Goal: Task Accomplishment & Management: Complete application form

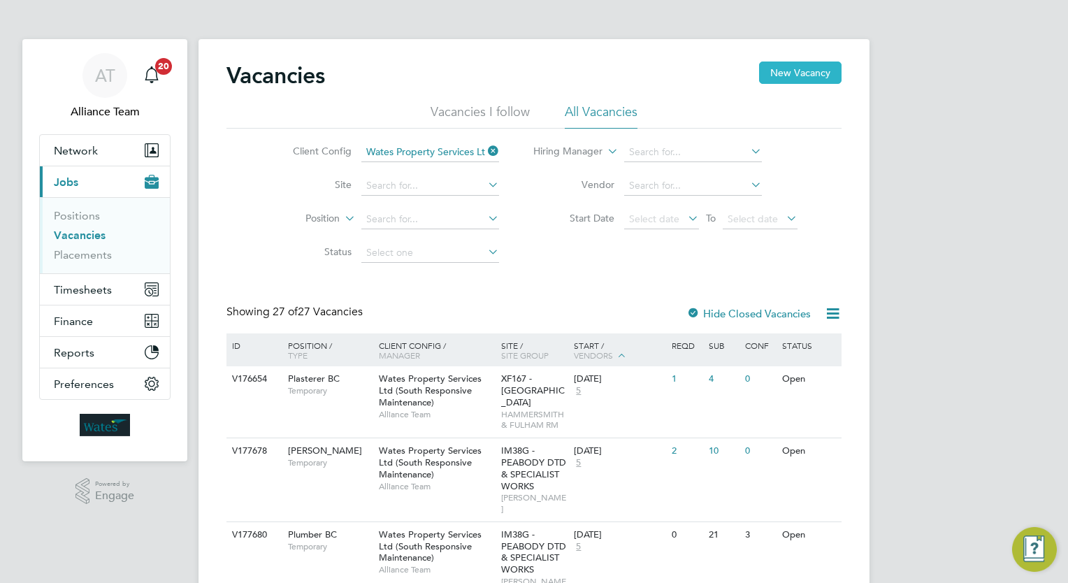
click at [781, 83] on button "New Vacancy" at bounding box center [800, 72] width 82 height 22
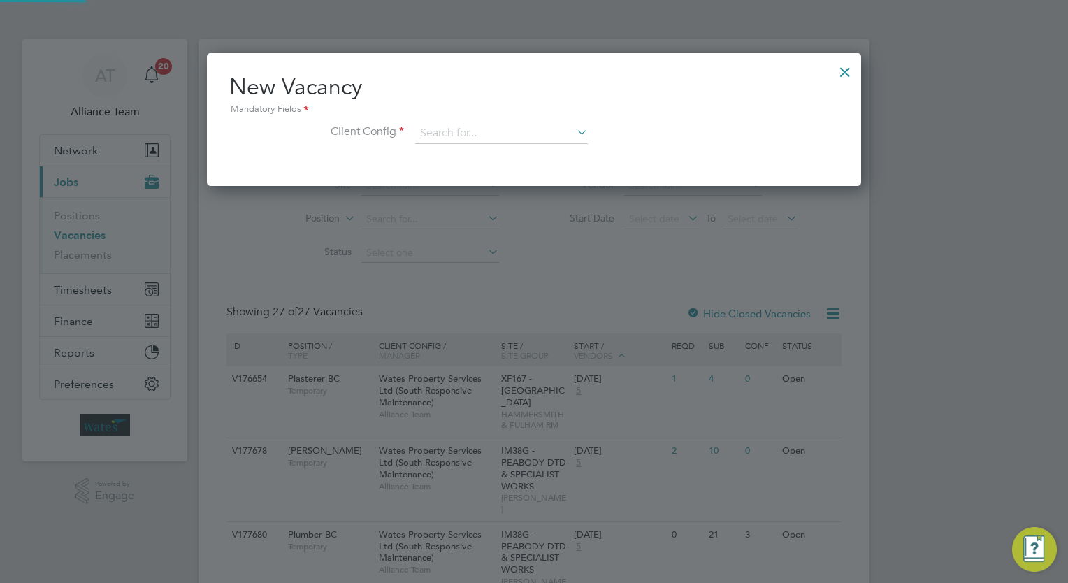
scroll to position [132, 655]
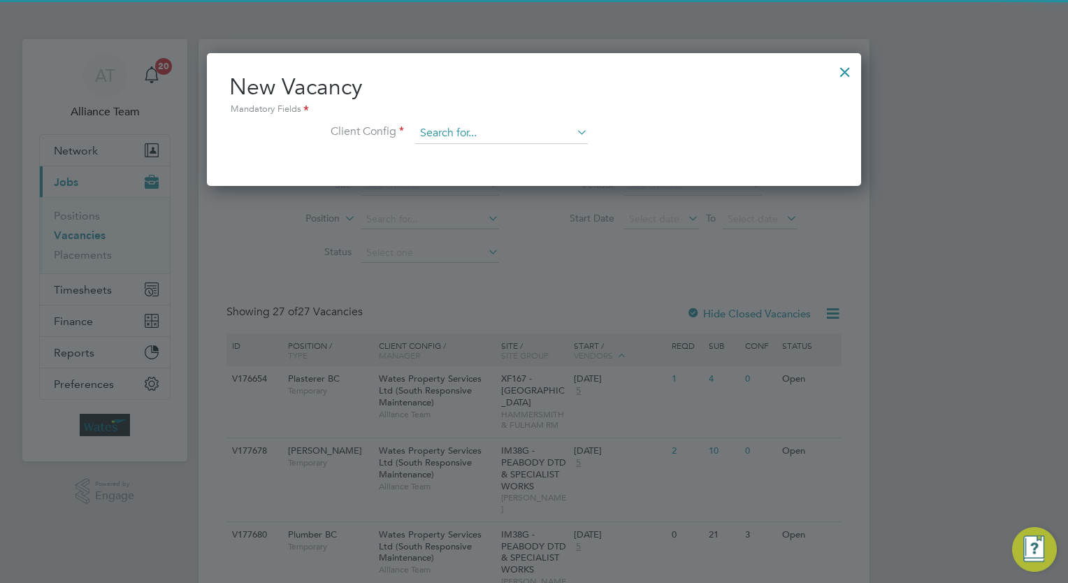
click at [503, 136] on input at bounding box center [501, 133] width 173 height 21
click at [631, 324] on li "Wates Property Services Ltd (South Responsive Maintenance)" at bounding box center [557, 323] width 284 height 19
type input "Wates Property Services Ltd (South Responsive Maintenance)"
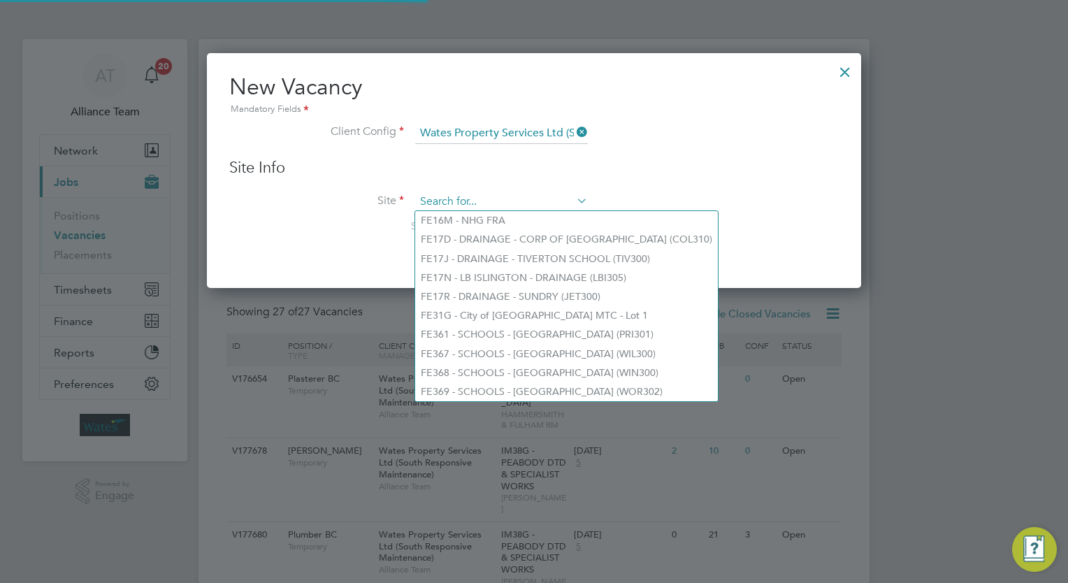
click at [489, 198] on input at bounding box center [501, 201] width 173 height 21
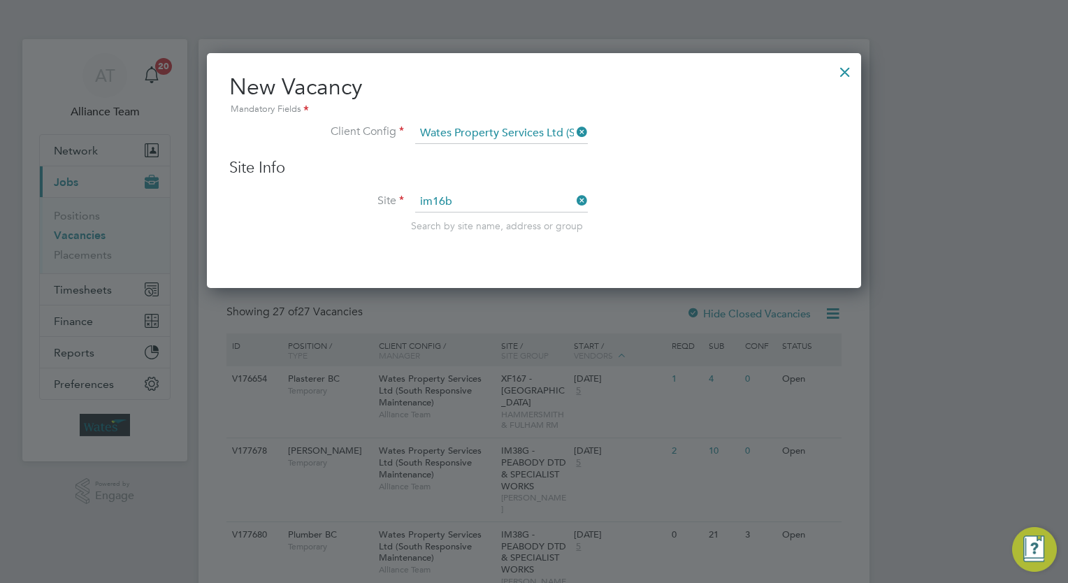
click at [505, 215] on li "IM16B - NOTT HILL - WORKWISE - Southern" at bounding box center [575, 220] width 321 height 19
type input "IM16B - NOTT HILL - WORKWISE - Southern"
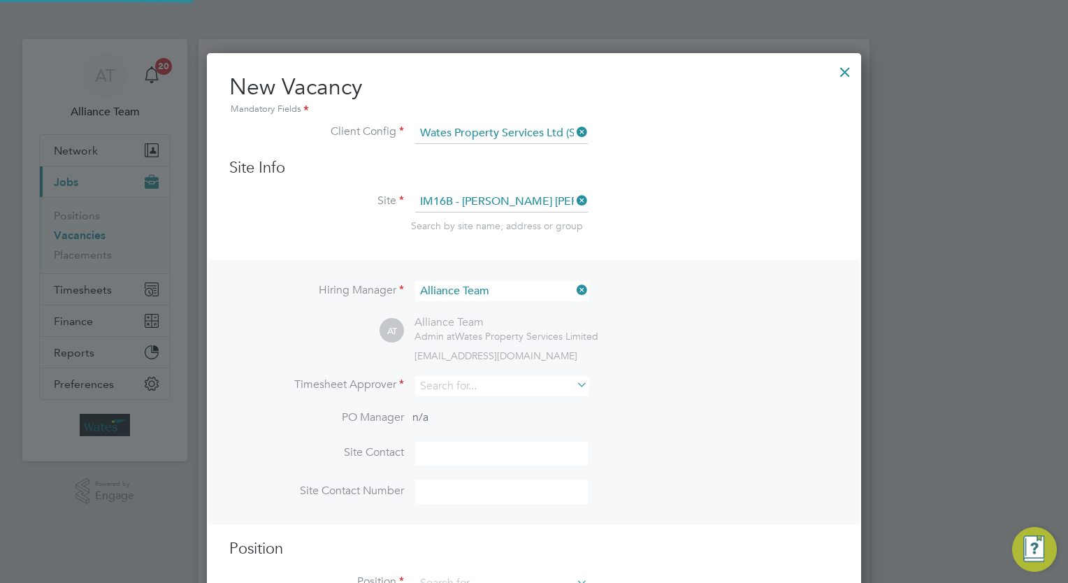
scroll to position [581, 655]
click at [518, 382] on input at bounding box center [501, 386] width 173 height 20
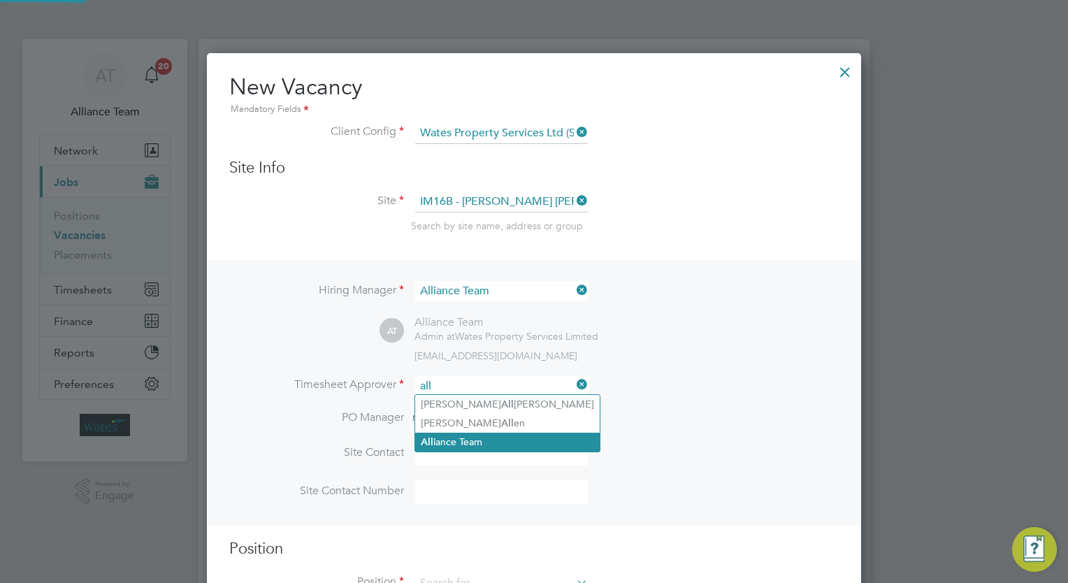
click at [495, 439] on li "All iance Team" at bounding box center [507, 442] width 184 height 19
type input "Alliance Team"
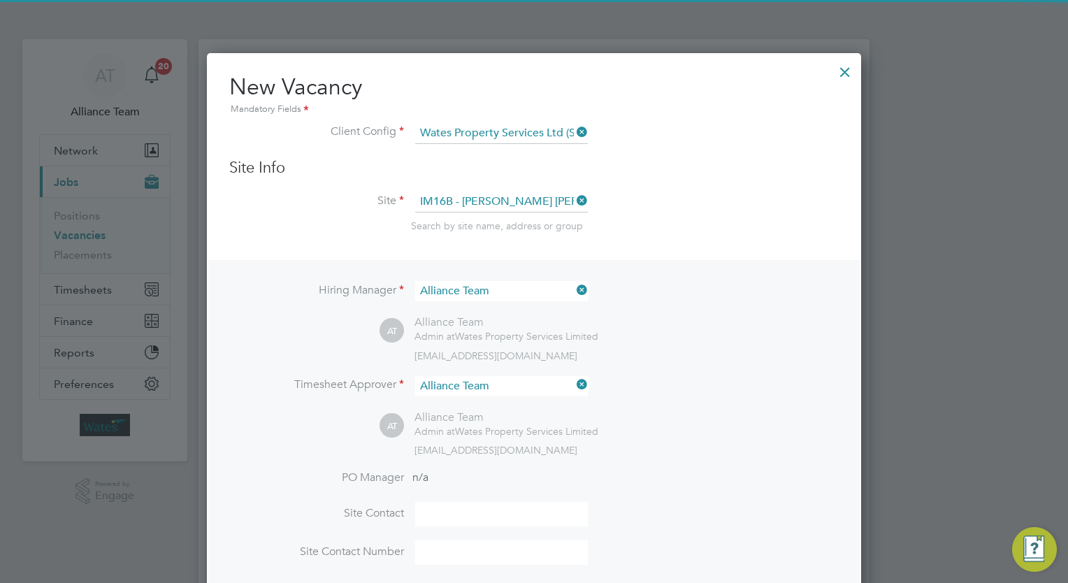
scroll to position [642, 655]
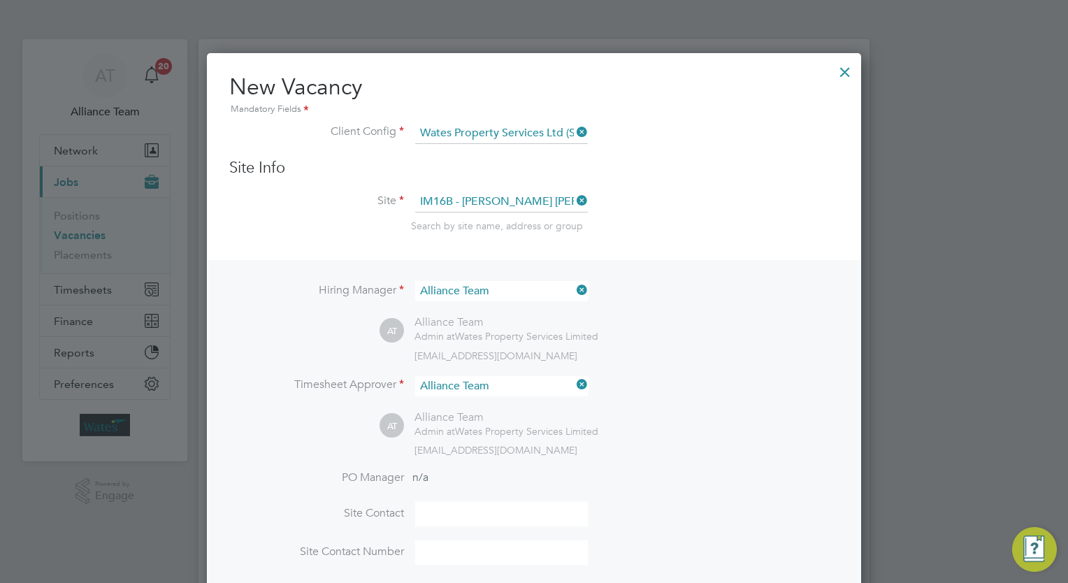
click at [679, 442] on div "AT Alliance Team Admin at Wates Property Services Limited wates@alliance-msp.co…" at bounding box center [608, 433] width 459 height 46
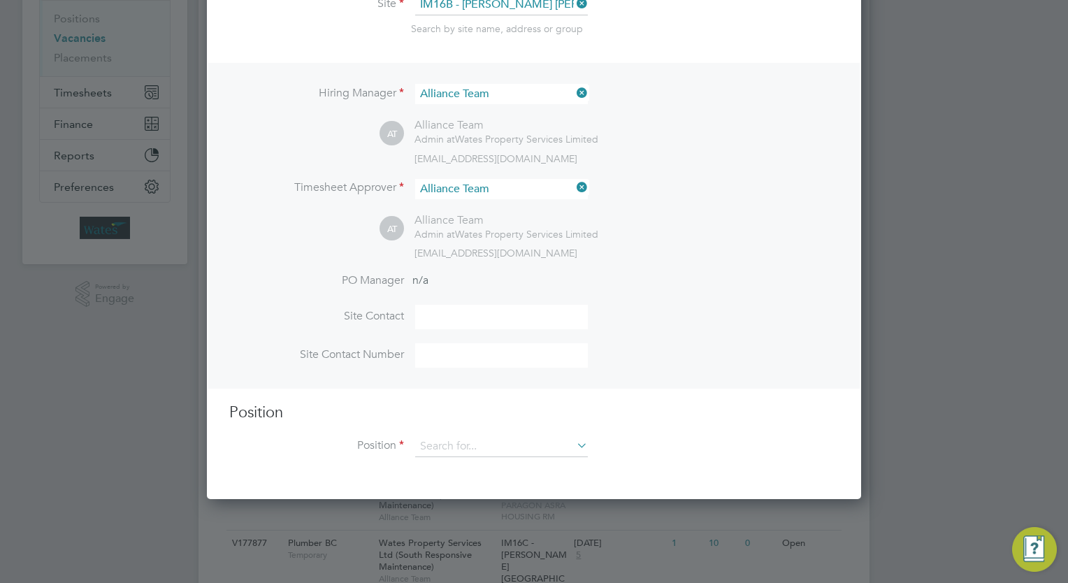
scroll to position [280, 0]
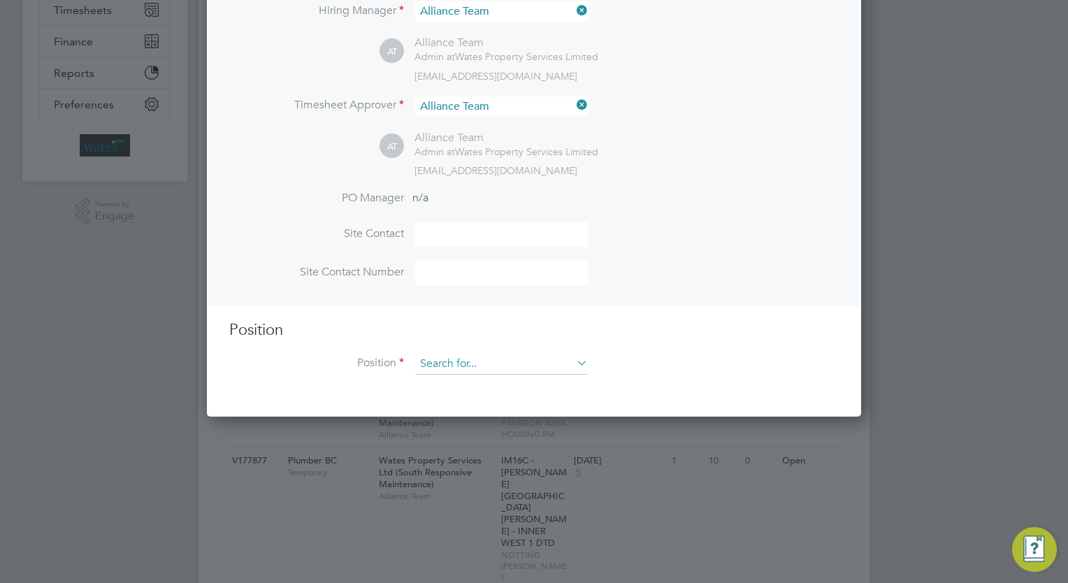
click at [511, 363] on input at bounding box center [501, 364] width 173 height 21
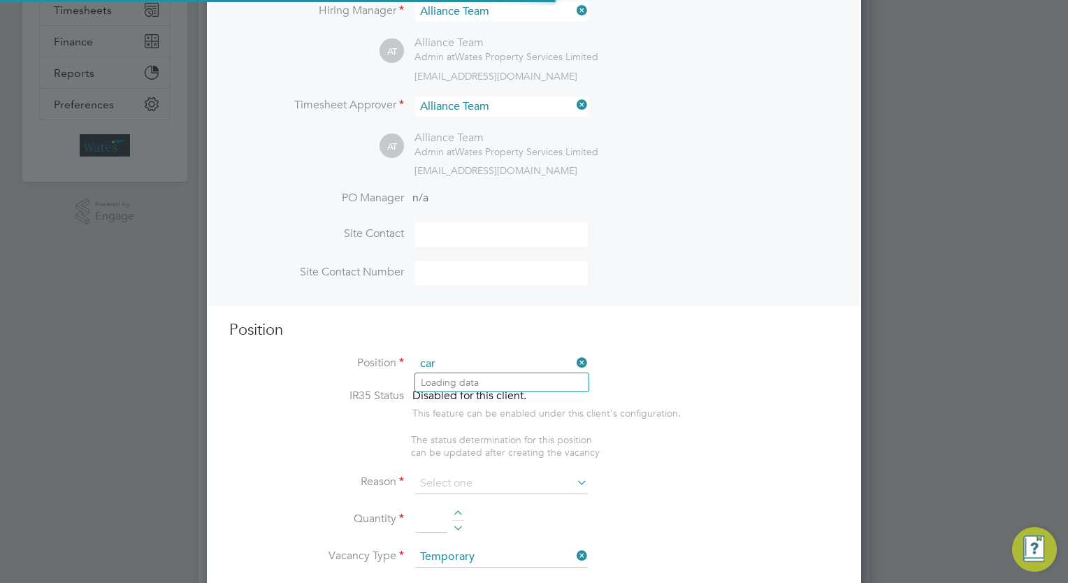
scroll to position [2006, 655]
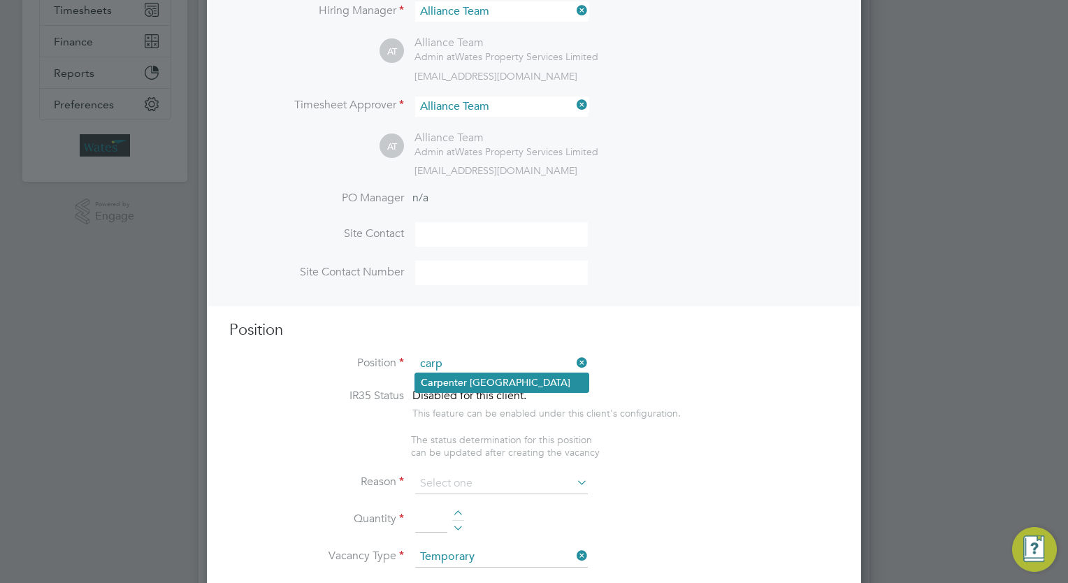
click at [506, 379] on li "Carp enter BC" at bounding box center [501, 382] width 173 height 19
type input "[PERSON_NAME]"
type textarea "Carpenter"
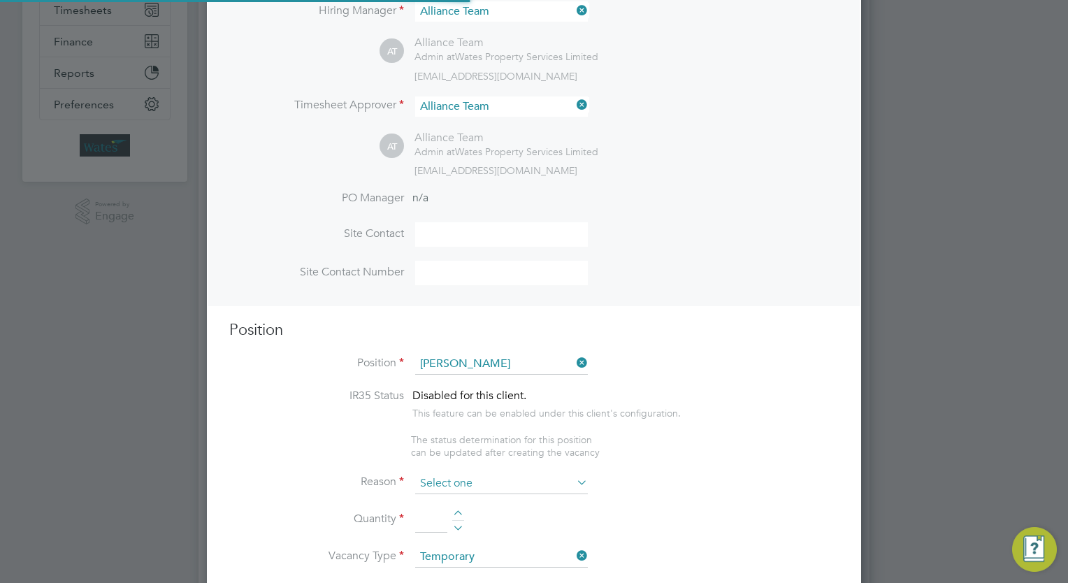
scroll to position [0, 0]
click at [486, 480] on input at bounding box center [501, 483] width 173 height 21
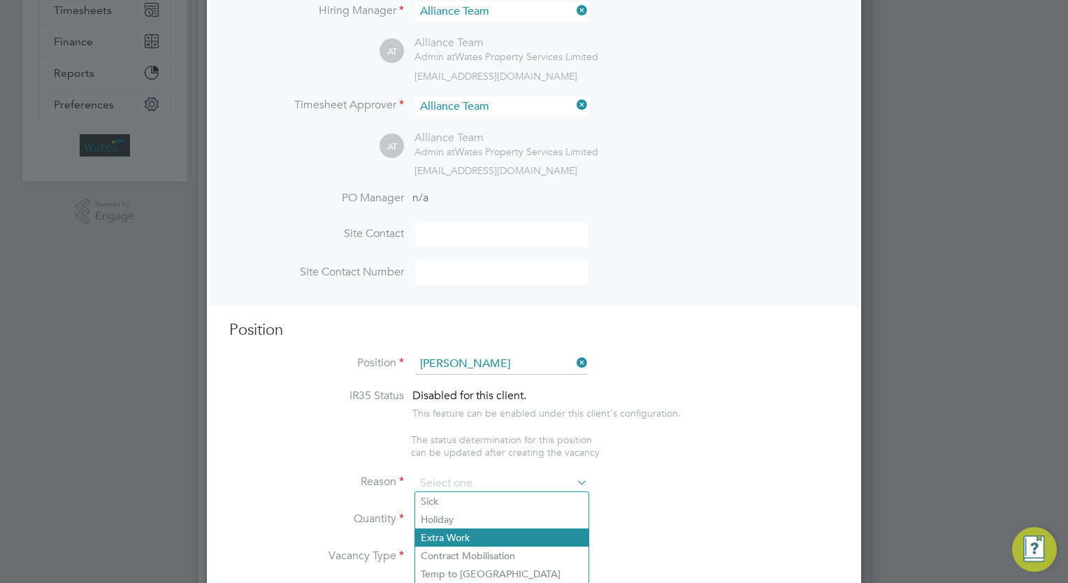
click at [476, 536] on li "Extra Work" at bounding box center [501, 537] width 173 height 18
type input "Extra Work"
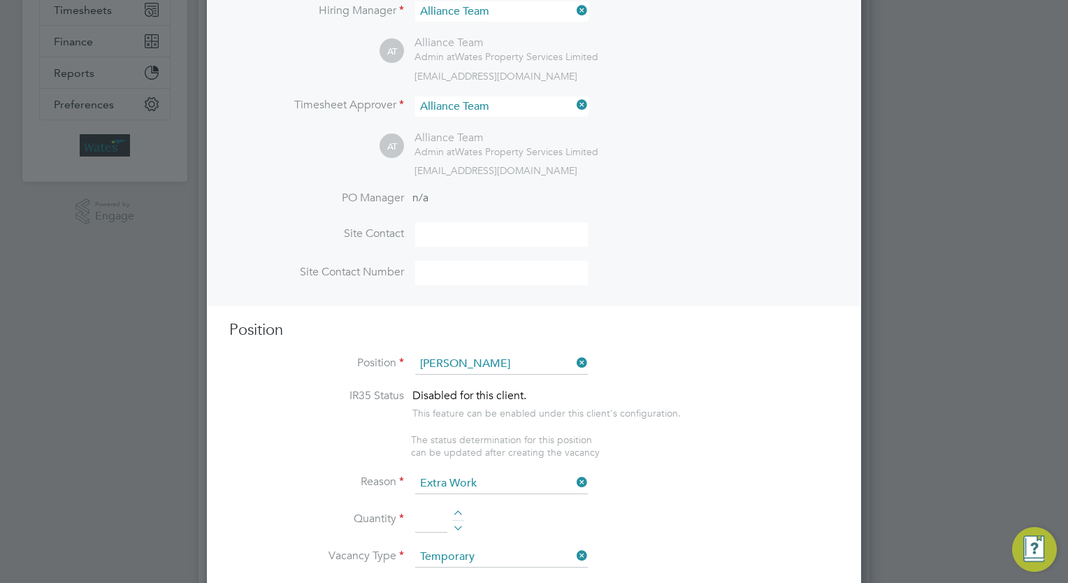
click at [459, 510] on div at bounding box center [458, 515] width 12 height 10
type input "1"
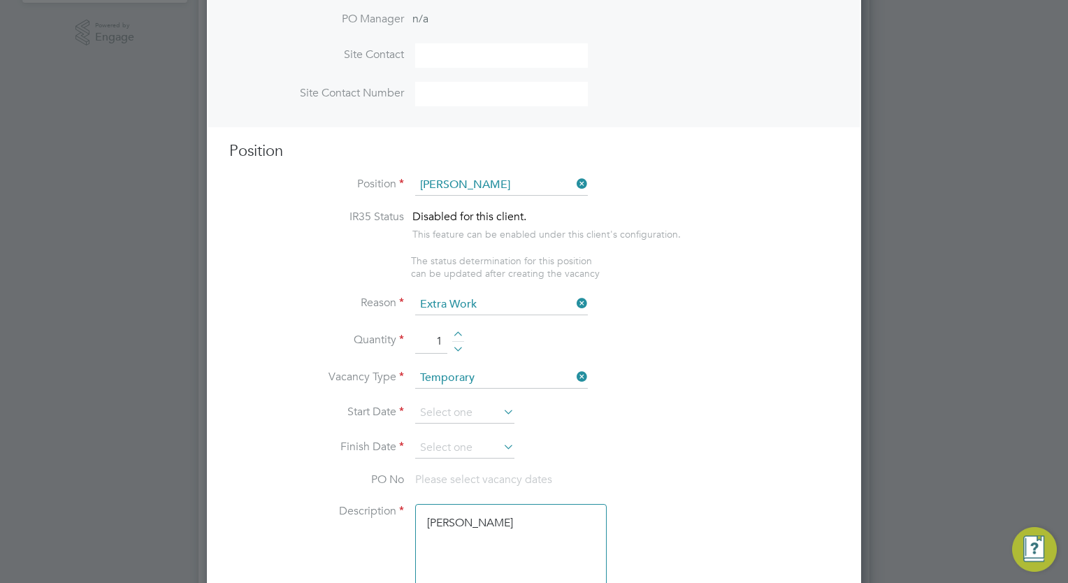
scroll to position [587, 0]
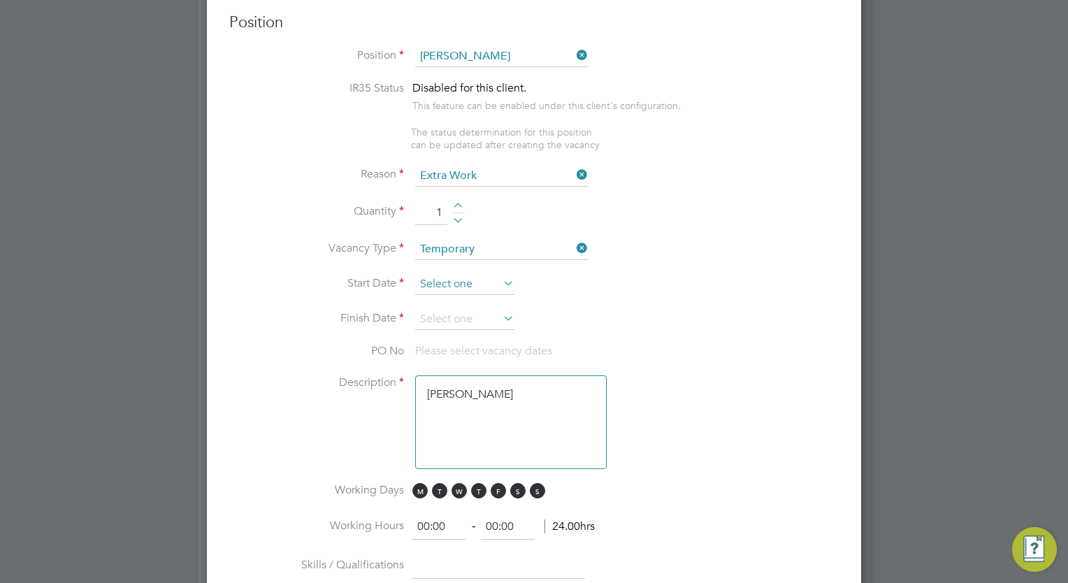
click at [459, 277] on input at bounding box center [464, 284] width 99 height 21
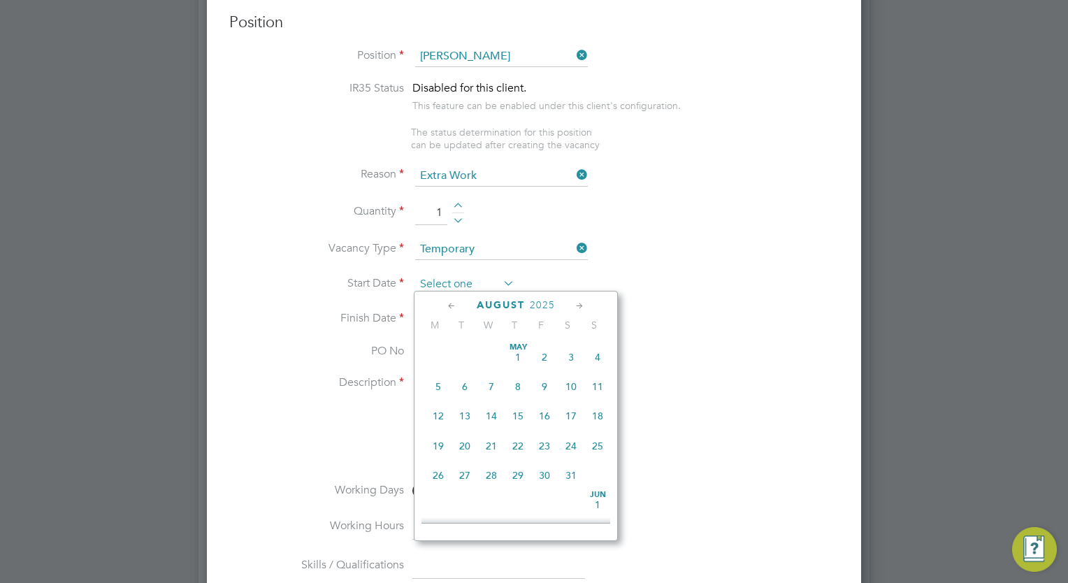
scroll to position [547, 0]
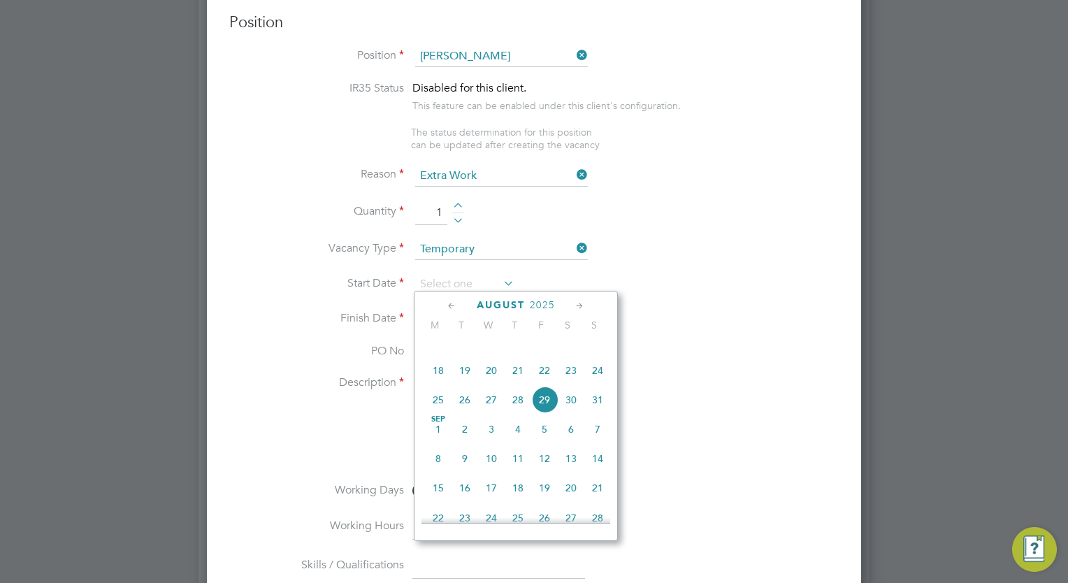
click at [545, 472] on span "12" at bounding box center [544, 458] width 27 height 27
type input "12 Sep 2025"
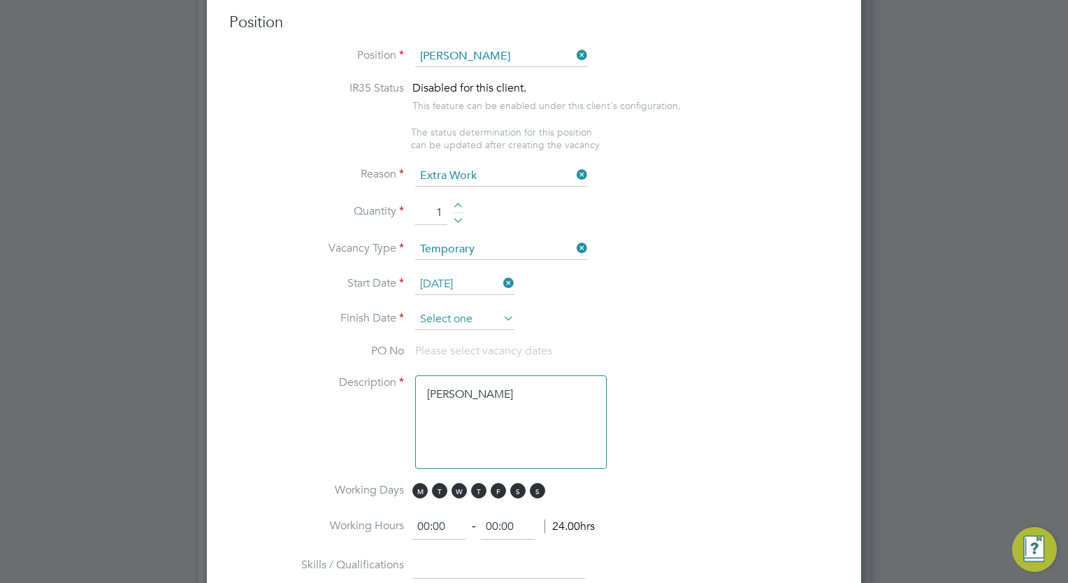
click at [449, 319] on input at bounding box center [464, 319] width 99 height 21
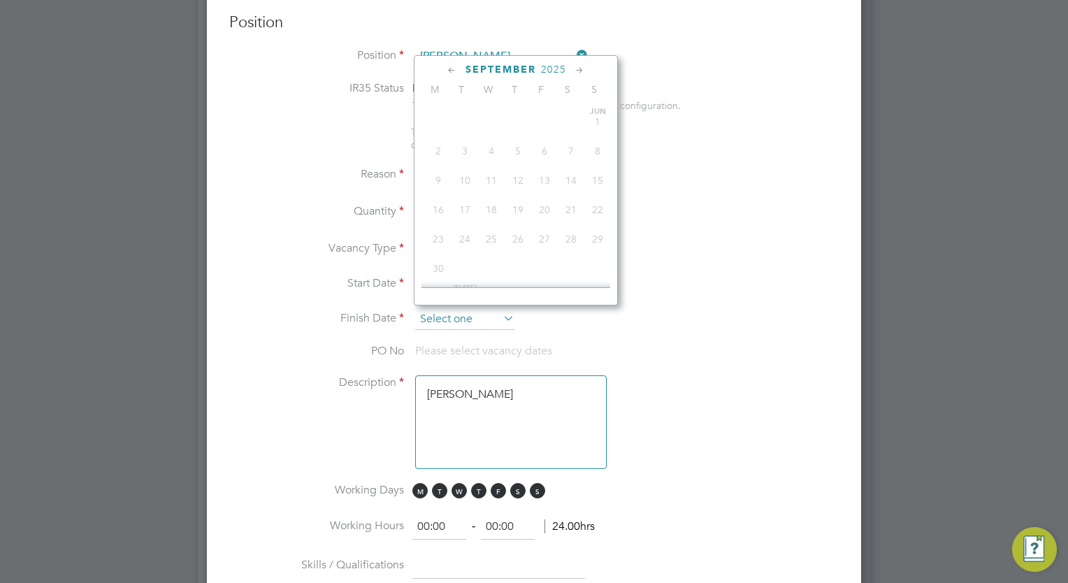
scroll to position [456, 0]
click at [577, 71] on icon at bounding box center [579, 70] width 13 height 15
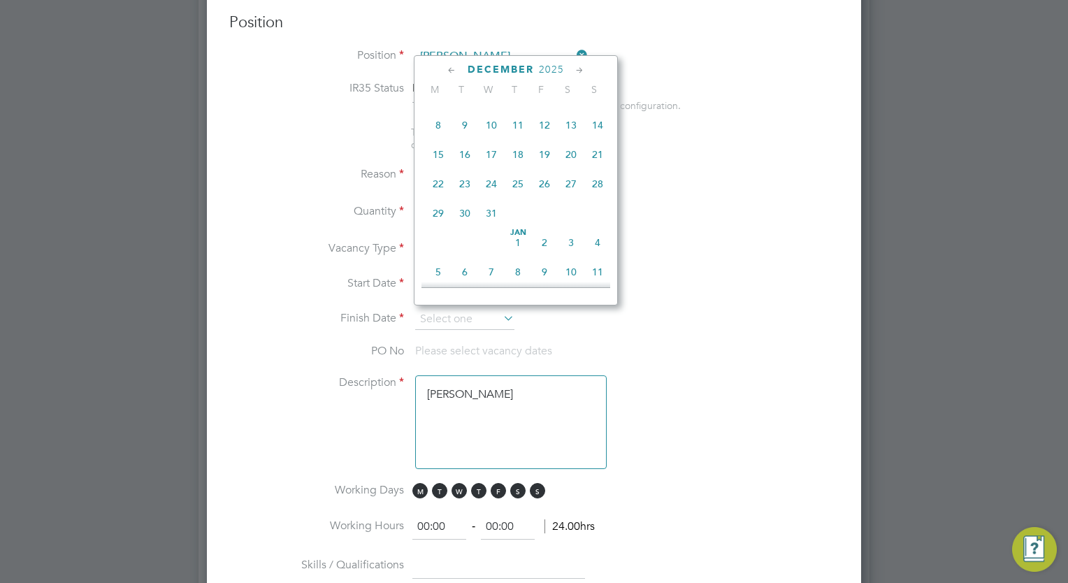
click at [545, 138] on span "12" at bounding box center [544, 125] width 27 height 27
type input "12 Dec 2025"
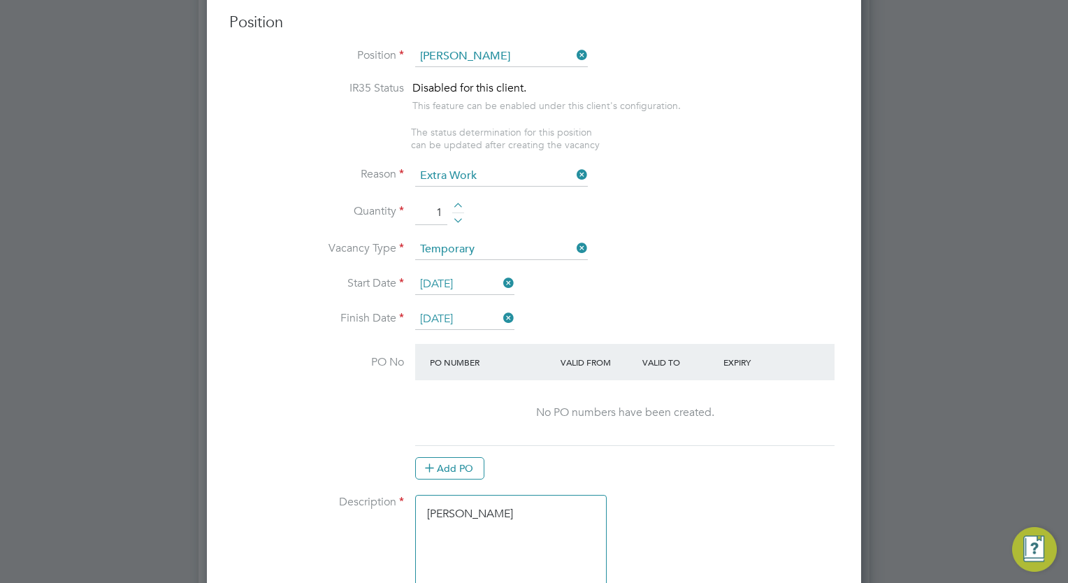
click at [492, 515] on textarea "Carpenter" at bounding box center [510, 542] width 191 height 94
type textarea "Carpenter Multi"
click at [736, 477] on li "PO No PO Number Valid From Valid To Expiry No PO numbers have been created. Add…" at bounding box center [533, 419] width 609 height 150
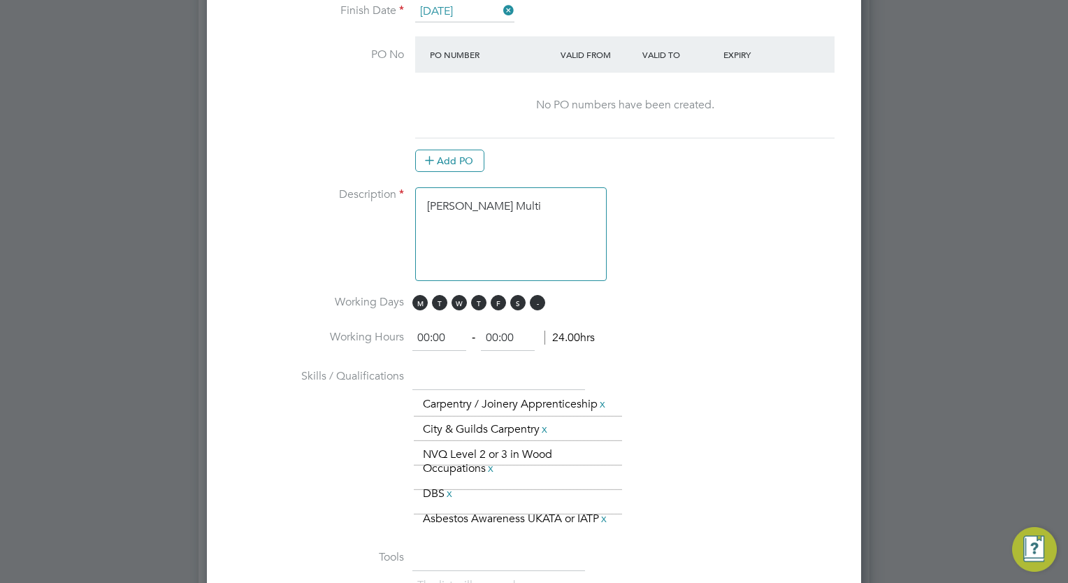
click at [538, 296] on span "S" at bounding box center [537, 302] width 15 height 15
click at [514, 296] on span "S" at bounding box center [517, 302] width 15 height 15
click at [427, 336] on input "00:00" at bounding box center [439, 338] width 54 height 25
type input "08:00"
click at [498, 334] on input "00:00" at bounding box center [508, 338] width 54 height 25
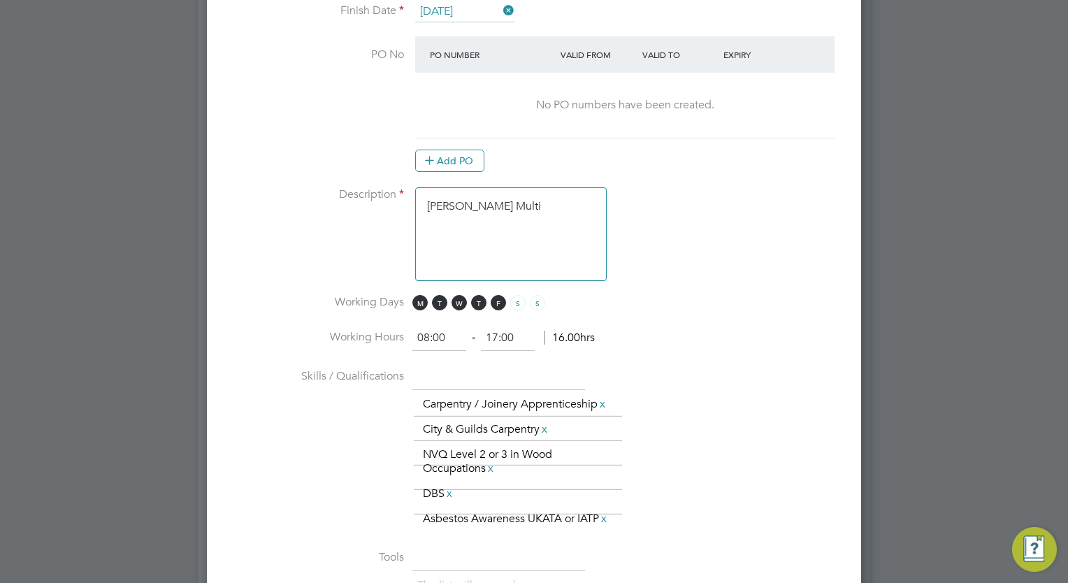
type input "17:00"
click at [712, 377] on li "Skills / Qualifications The list will appear here... Carpentry / Joinery Appren…" at bounding box center [533, 455] width 609 height 181
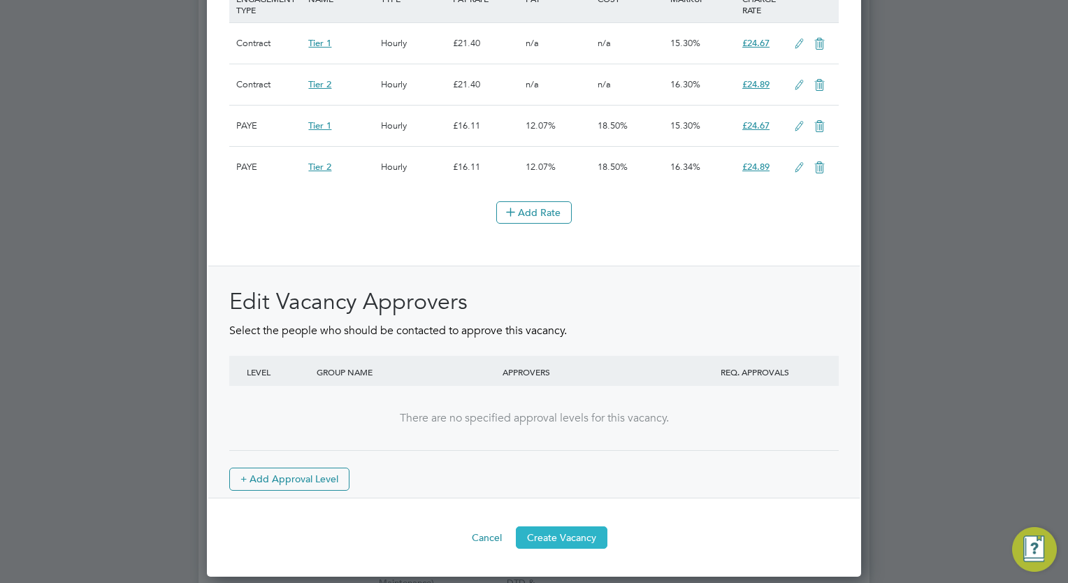
click at [578, 537] on button "Create Vacancy" at bounding box center [562, 537] width 92 height 22
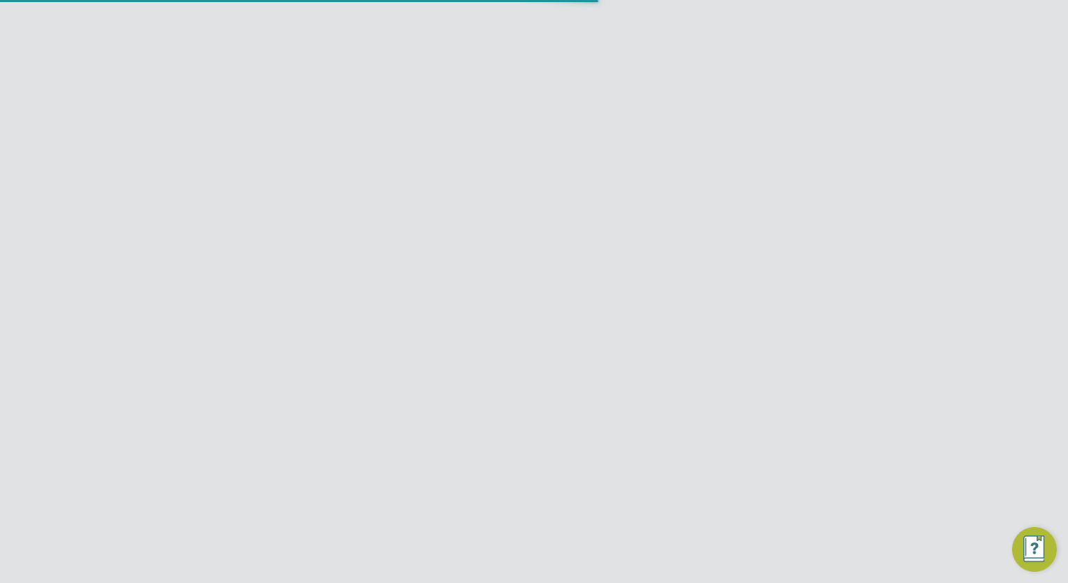
click at [952, 217] on div "Vacancy Saved Your vacancy has been saved. Cancel Okay" at bounding box center [534, 291] width 1068 height 583
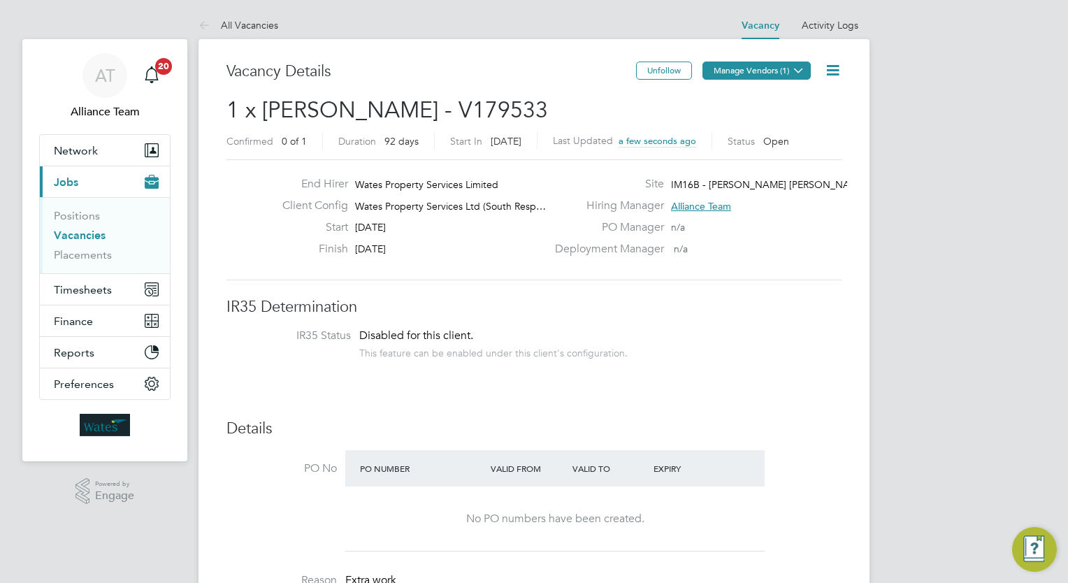
click at [767, 74] on button "Manage Vendors (1)" at bounding box center [756, 70] width 108 height 18
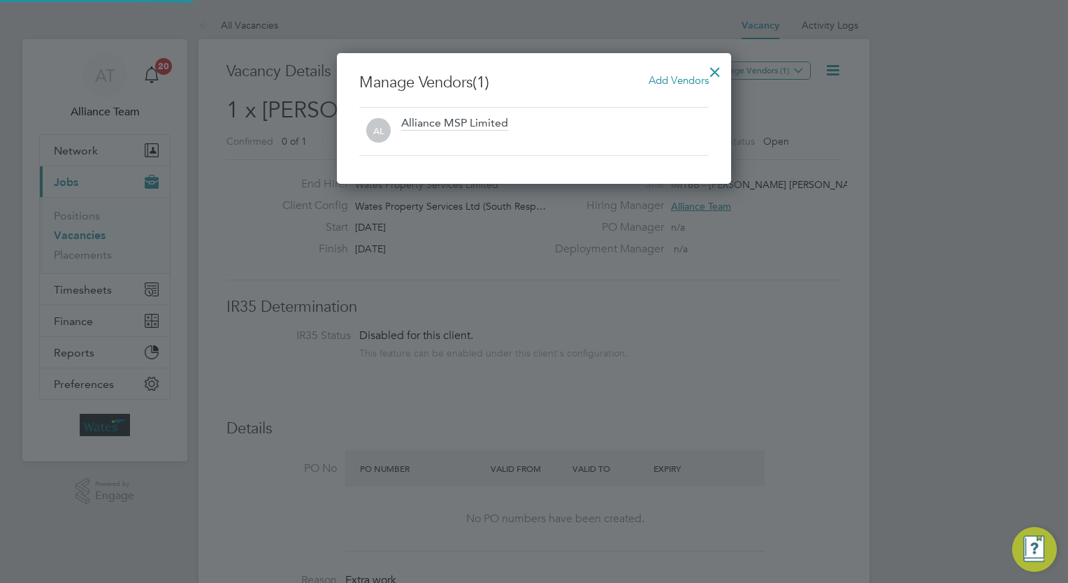
click at [677, 80] on span "Add Vendors" at bounding box center [678, 79] width 60 height 13
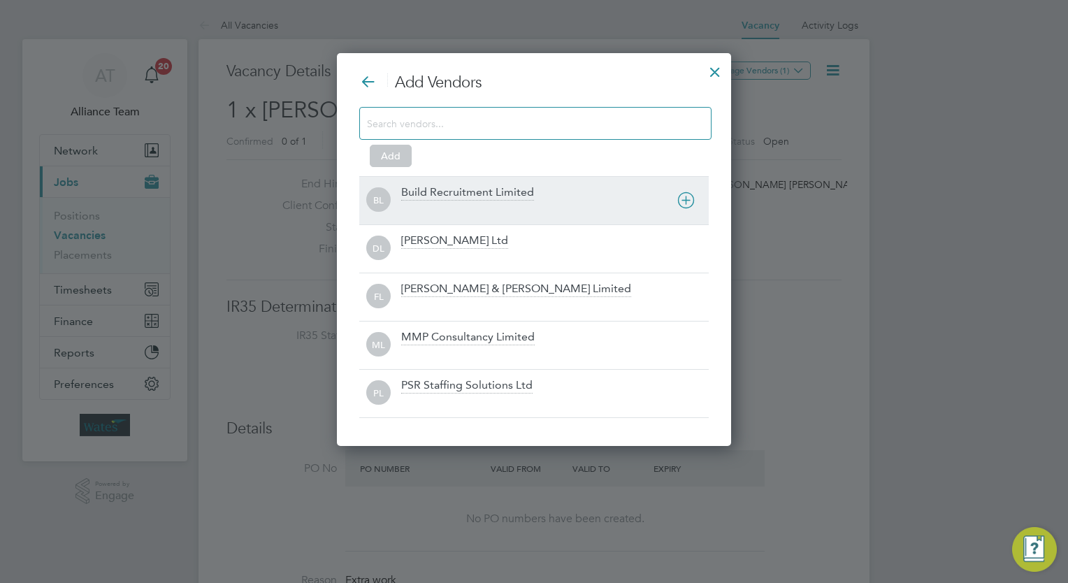
click at [475, 194] on div "Build Recruitment Limited" at bounding box center [467, 192] width 133 height 15
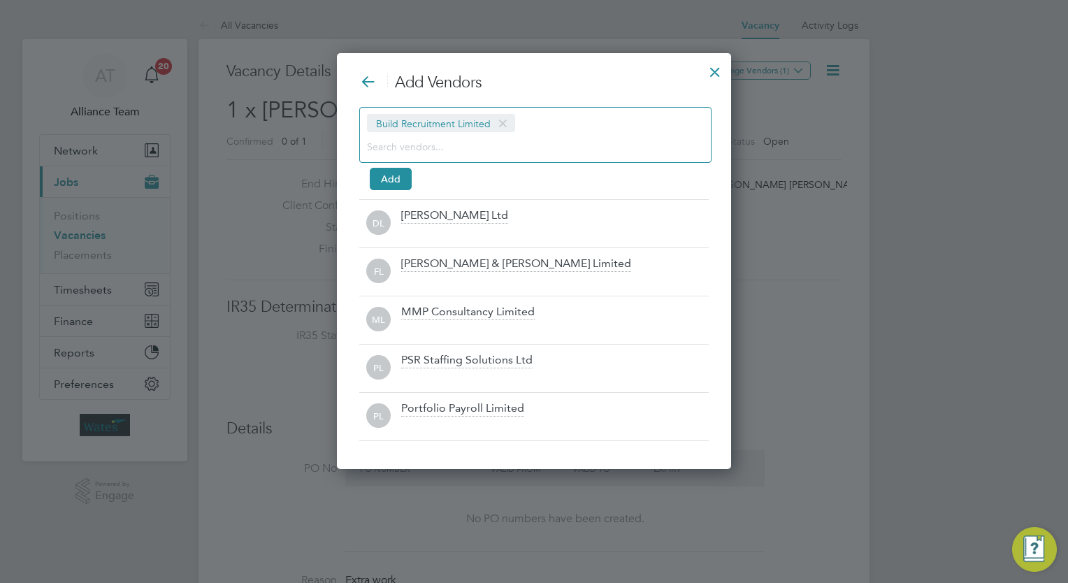
click at [441, 151] on input at bounding box center [524, 146] width 314 height 18
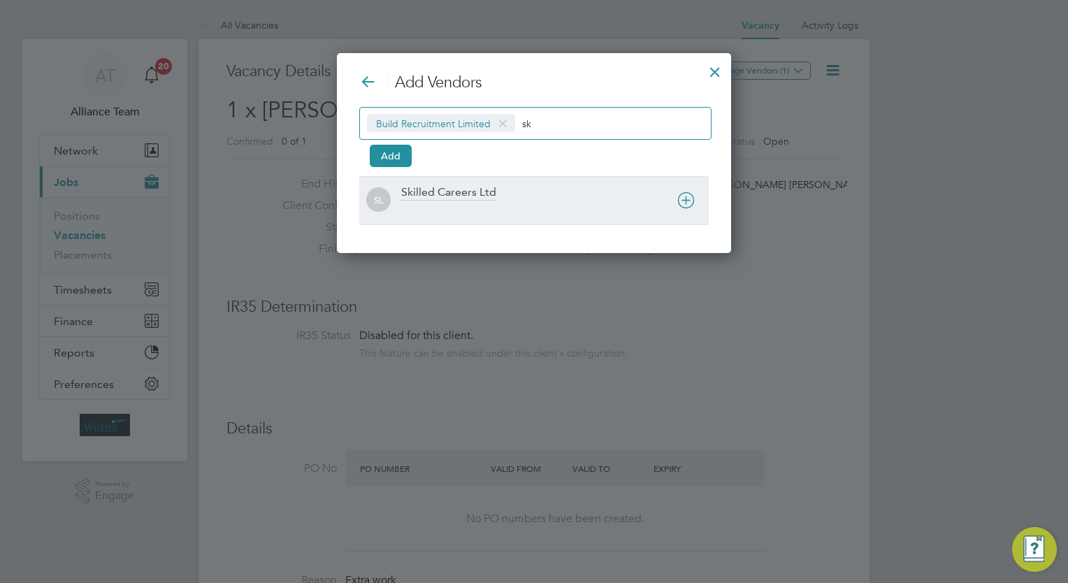
type input "sk"
click at [449, 197] on div "Skilled Careers Ltd" at bounding box center [448, 192] width 95 height 15
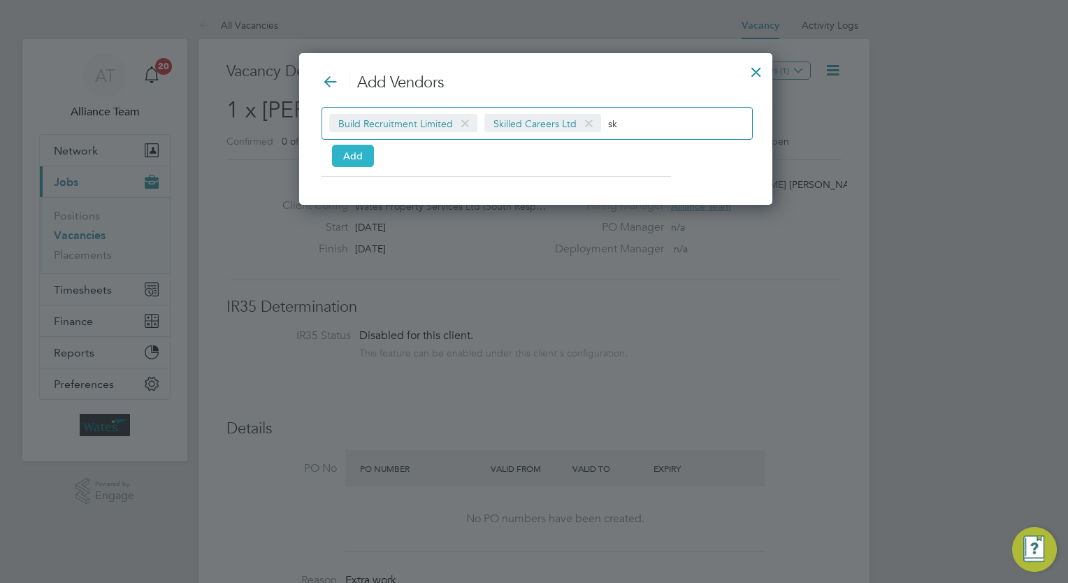
click at [347, 159] on button "Add" at bounding box center [353, 156] width 42 height 22
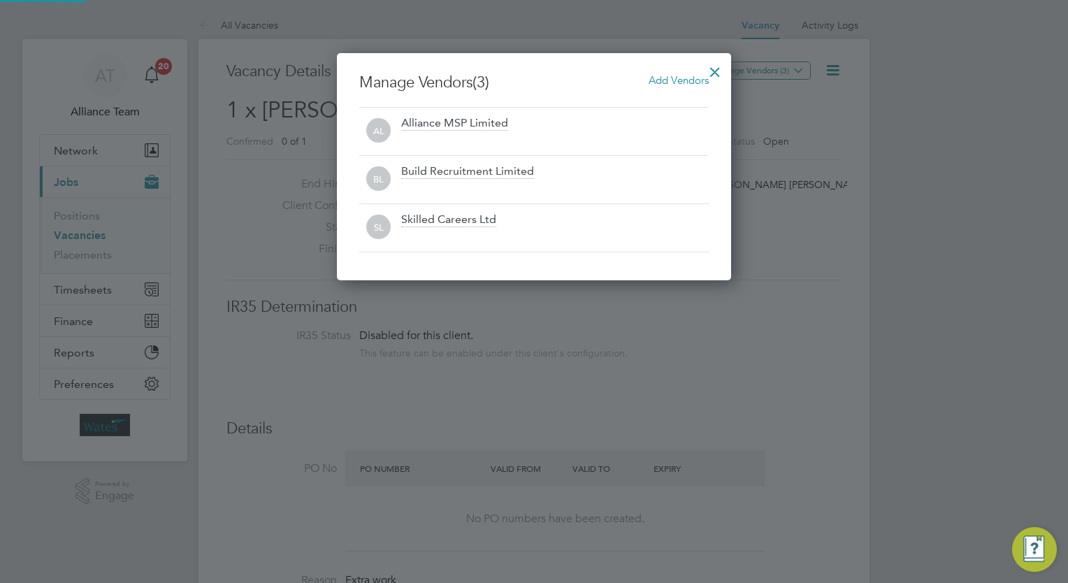
click at [718, 75] on div at bounding box center [714, 68] width 25 height 25
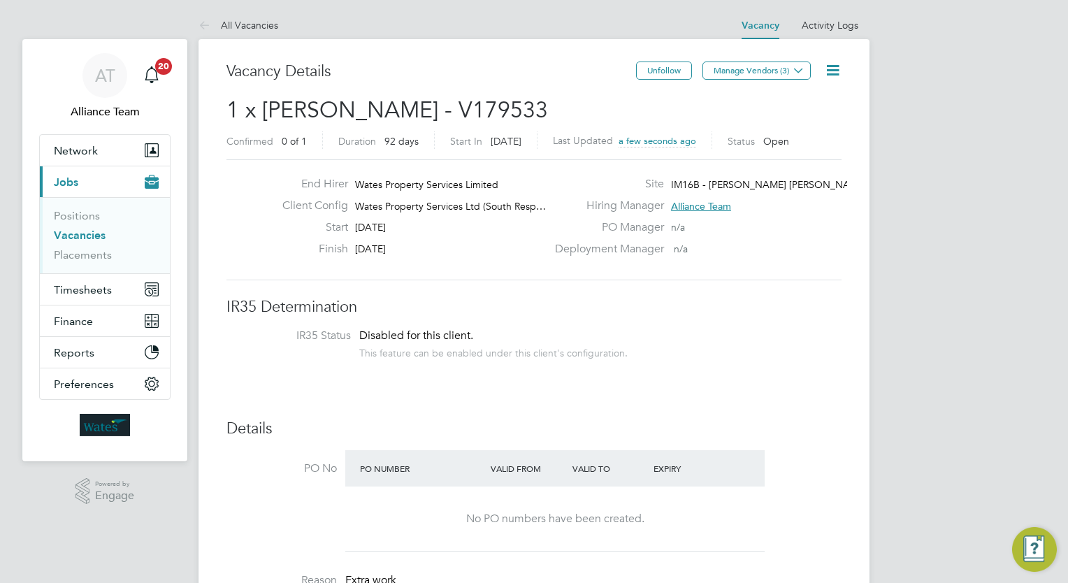
click at [837, 61] on icon at bounding box center [832, 69] width 17 height 17
click at [776, 150] on li "Followers" at bounding box center [798, 150] width 81 height 20
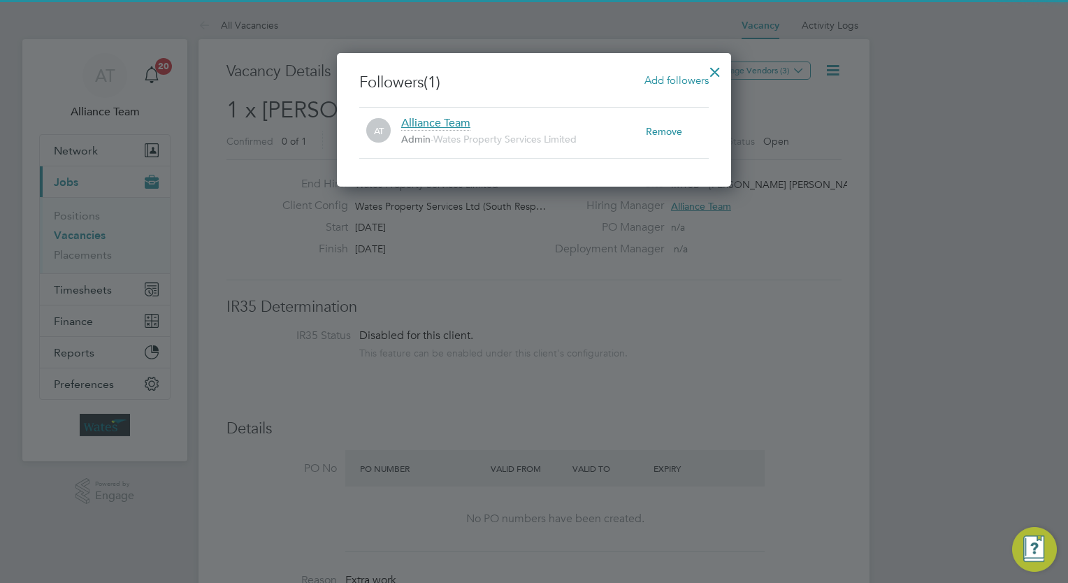
click at [672, 71] on div "Followers (1) Add followers AT Alliance Team Admin - Wates Property Services Li…" at bounding box center [534, 119] width 394 height 133
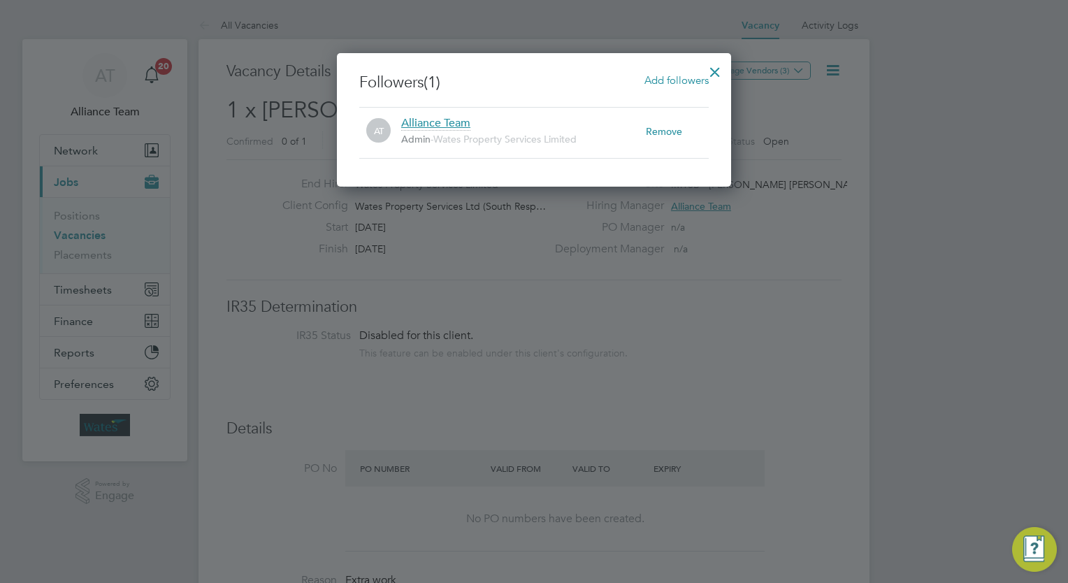
click at [669, 80] on span "Add followers" at bounding box center [676, 79] width 64 height 13
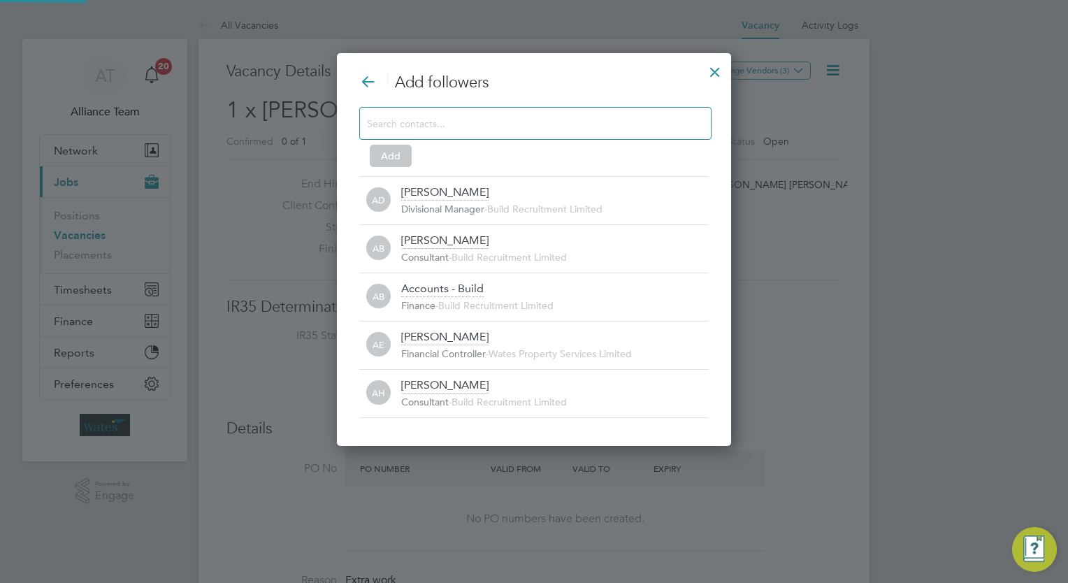
click at [514, 119] on input at bounding box center [524, 123] width 314 height 18
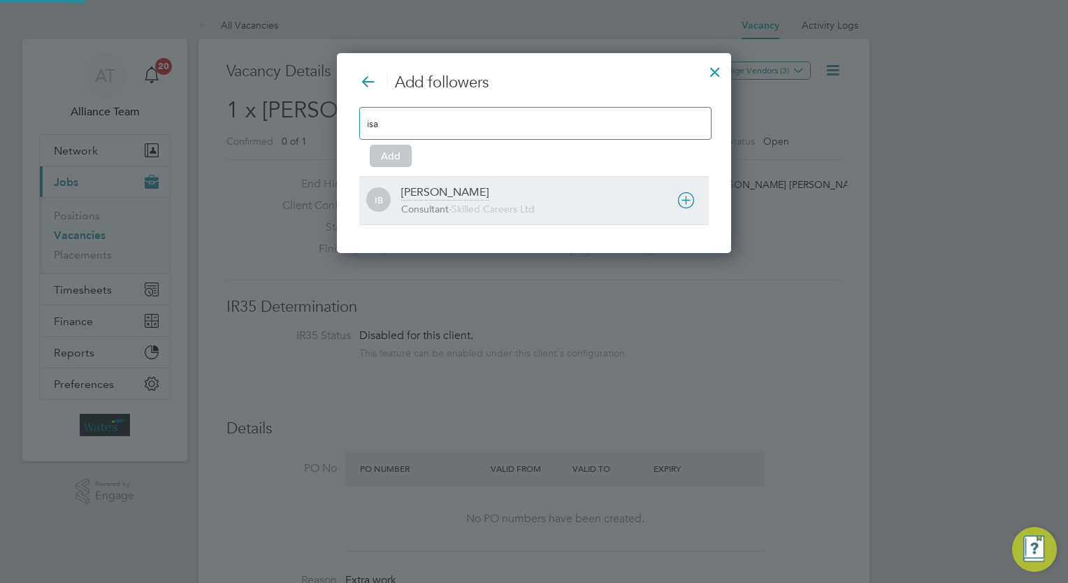
type input "isa"
click at [481, 180] on div "IB Isabelle Blackhall Consultant - Skilled Careers Ltd" at bounding box center [533, 200] width 349 height 48
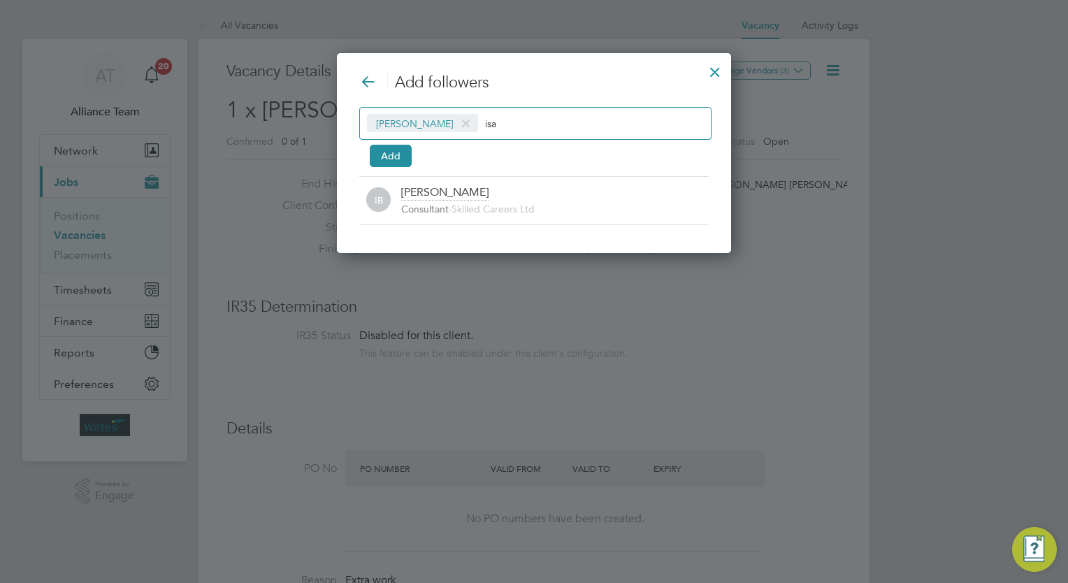
click at [536, 115] on input "isa" at bounding box center [528, 123] width 87 height 18
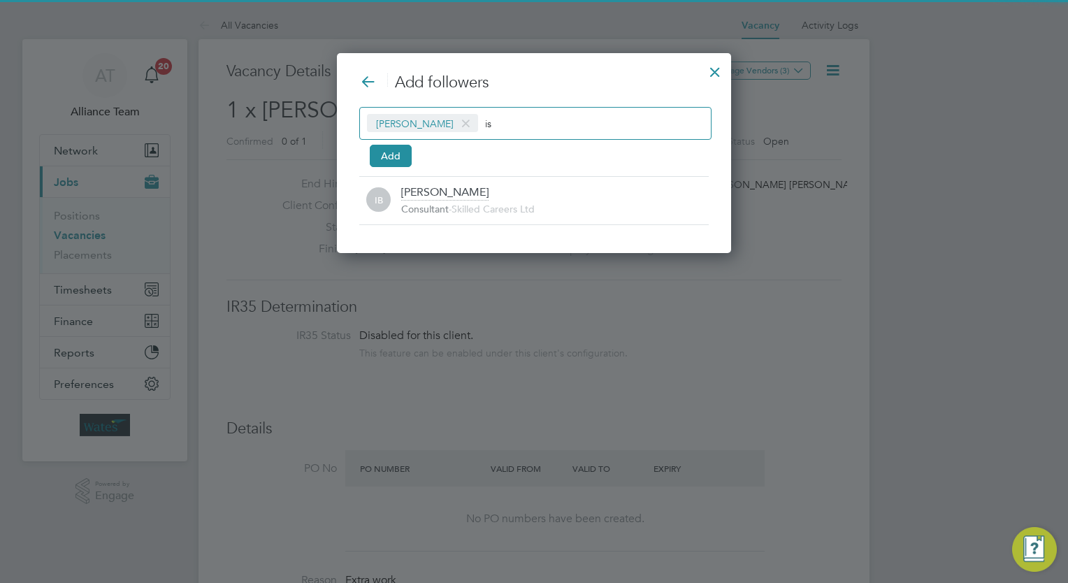
type input "i"
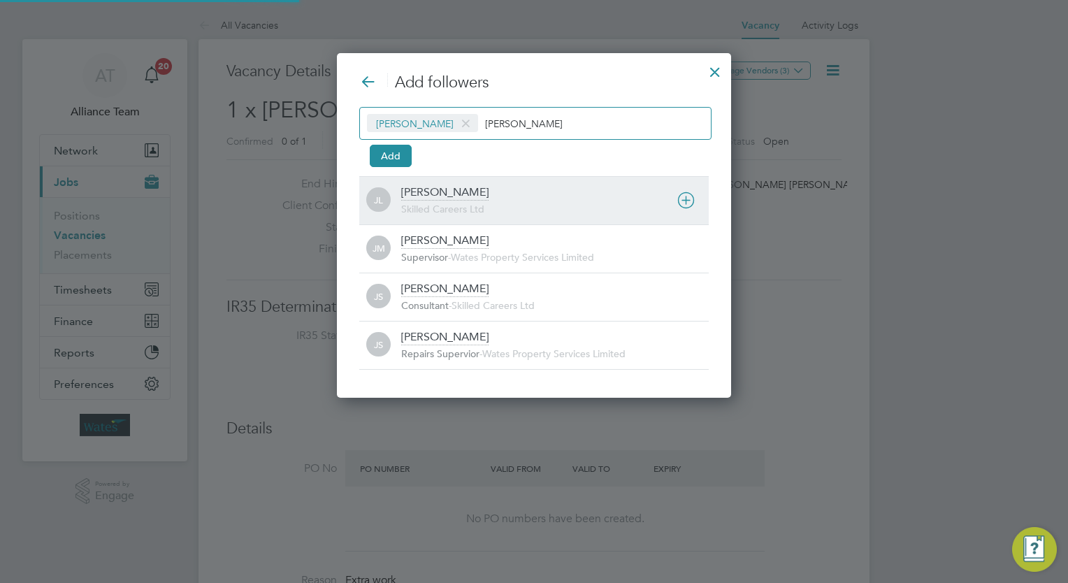
type input "joe"
click at [486, 210] on div "Skilled Careers Ltd" at bounding box center [554, 210] width 307 height 14
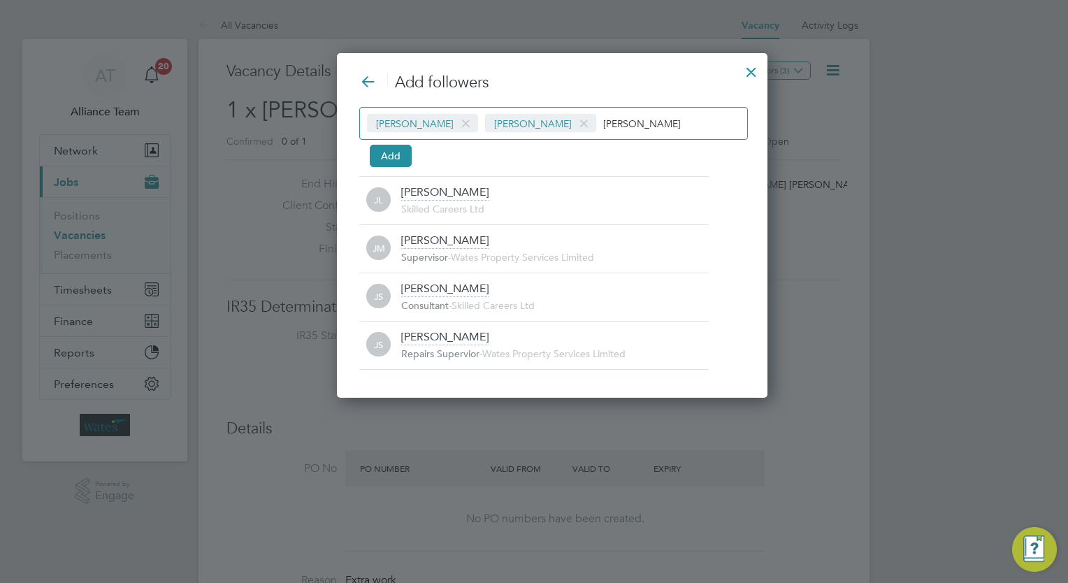
click at [648, 122] on input "joe" at bounding box center [646, 123] width 87 height 18
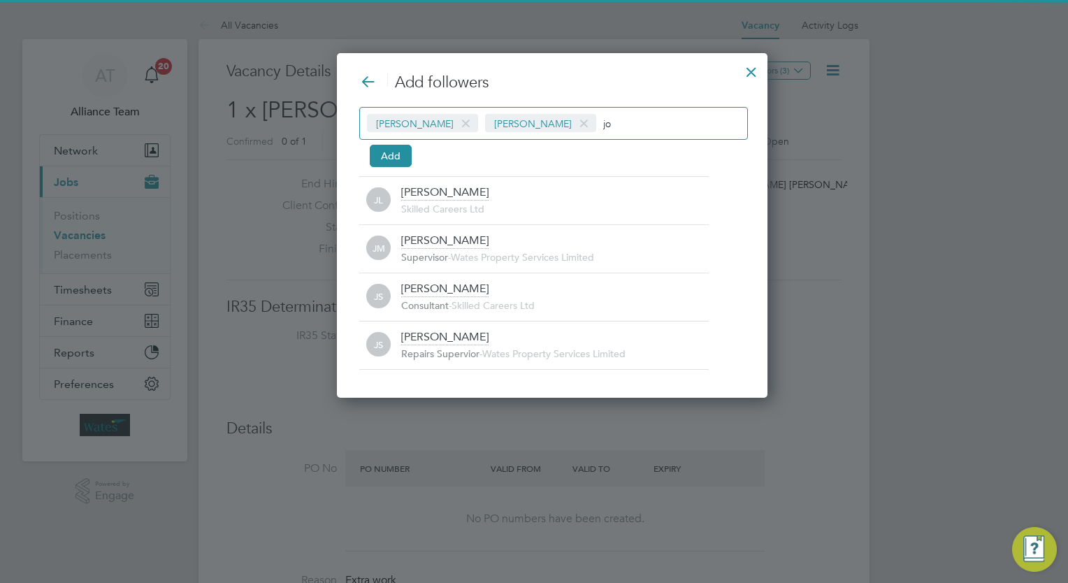
type input "j"
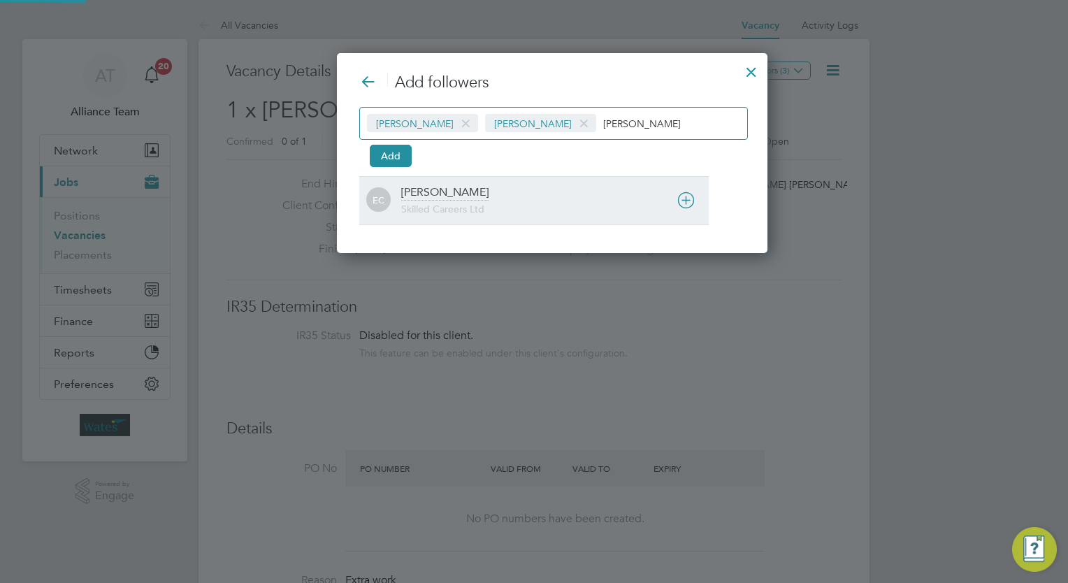
type input "ernie"
click at [507, 191] on div "Ernie Crowe Skilled Careers Ltd" at bounding box center [554, 200] width 307 height 31
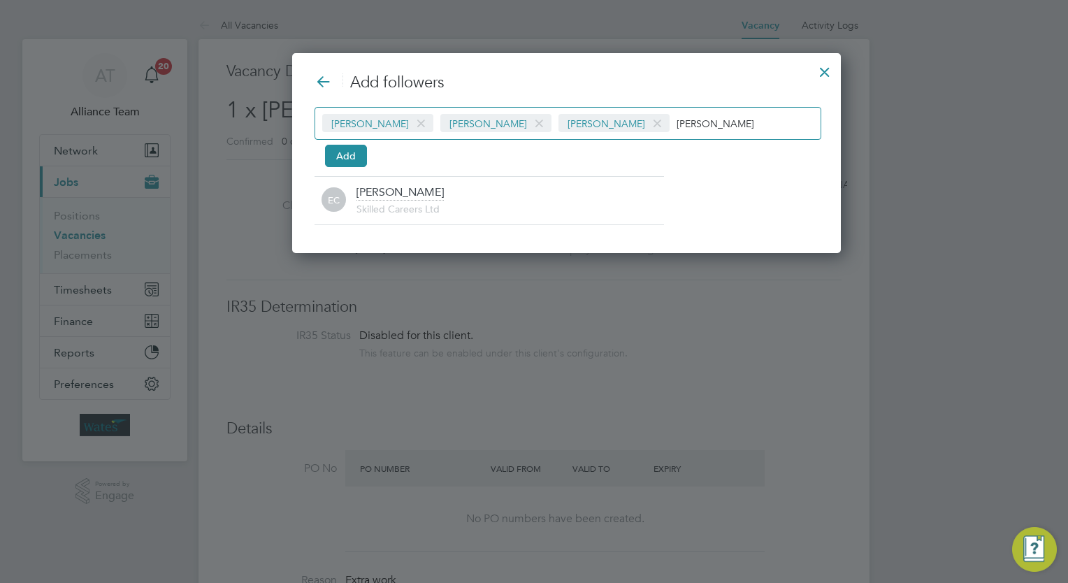
click at [676, 119] on input "ernie" at bounding box center [719, 123] width 87 height 18
type input "e"
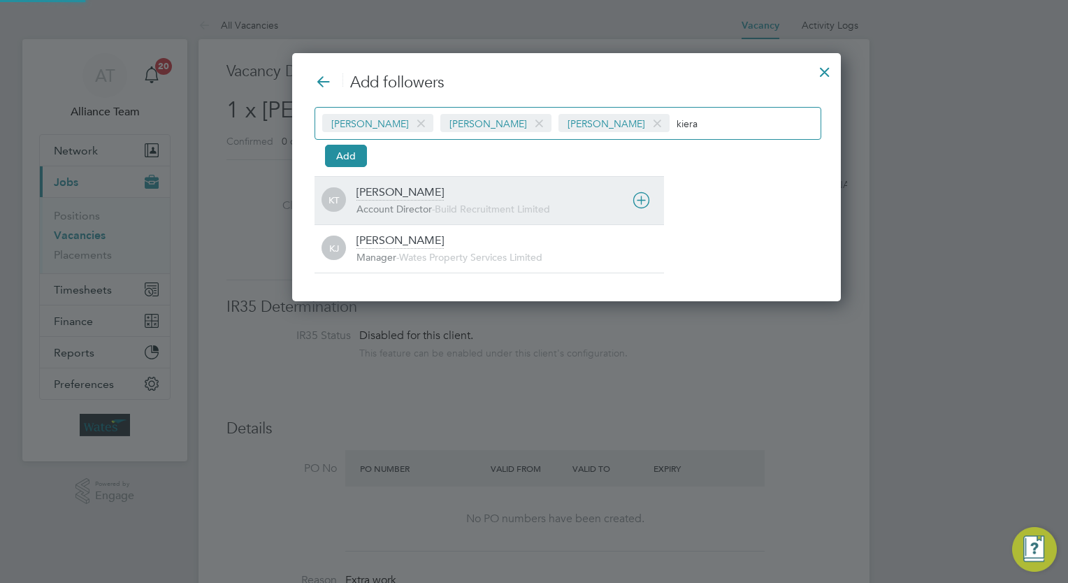
type input "kiera"
click at [544, 185] on div "Kiera Troutt Account Director - Build Recruitment Limited" at bounding box center [509, 200] width 307 height 31
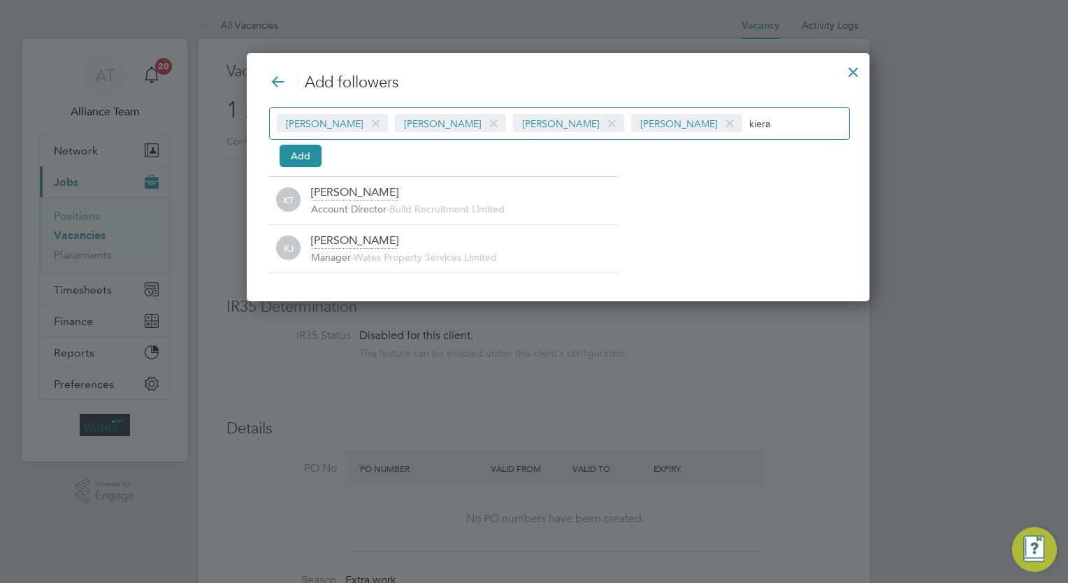
click at [749, 124] on input "kiera" at bounding box center [792, 123] width 87 height 18
type input "k"
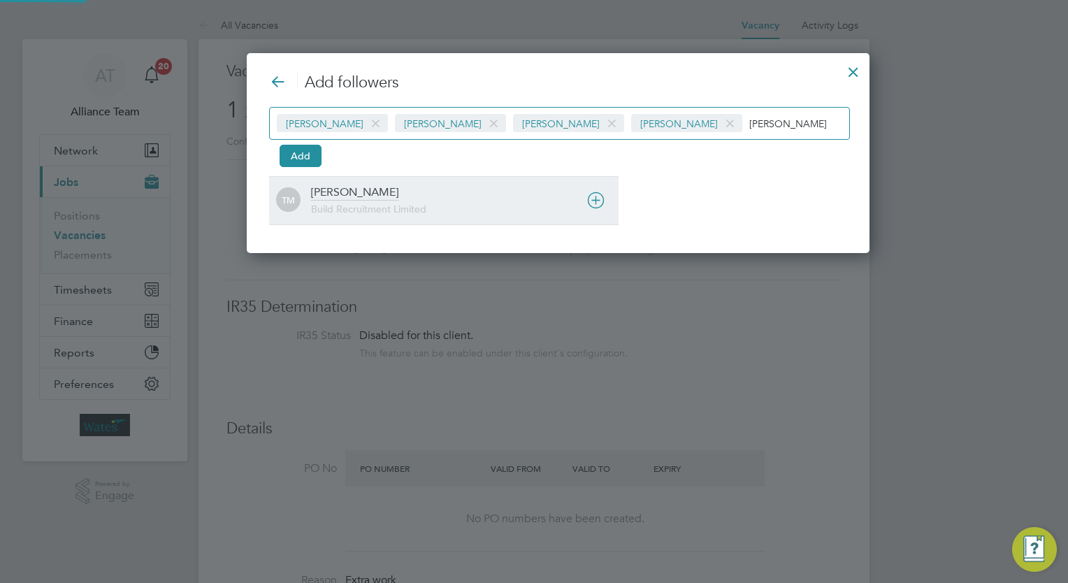
type input "tom mo"
click at [513, 200] on div "Tom Morgan Build Recruitment Limited" at bounding box center [464, 200] width 307 height 31
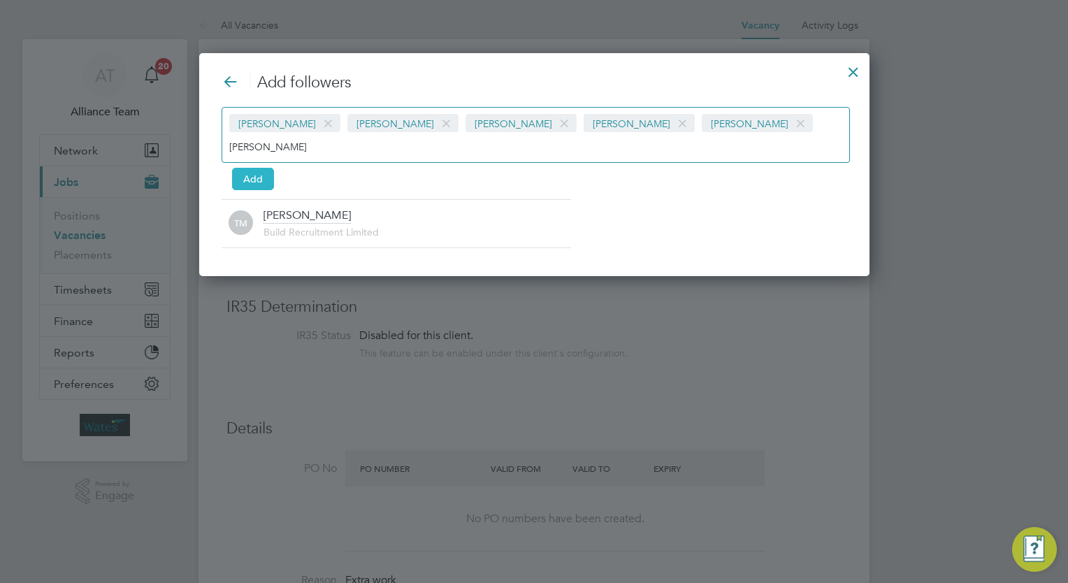
click at [263, 168] on button "Add" at bounding box center [253, 179] width 42 height 22
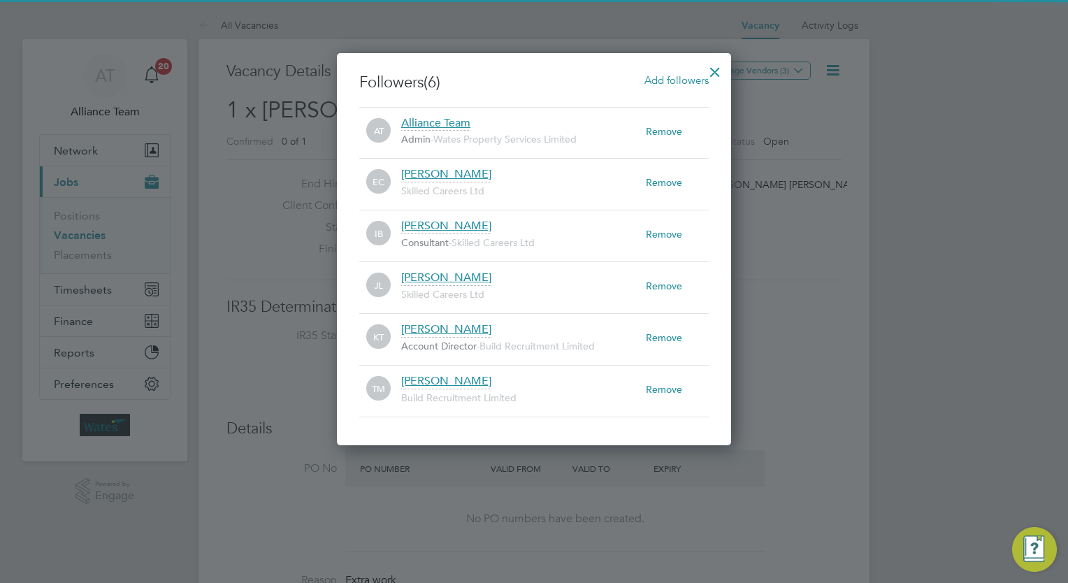
click at [709, 75] on div at bounding box center [714, 68] width 25 height 25
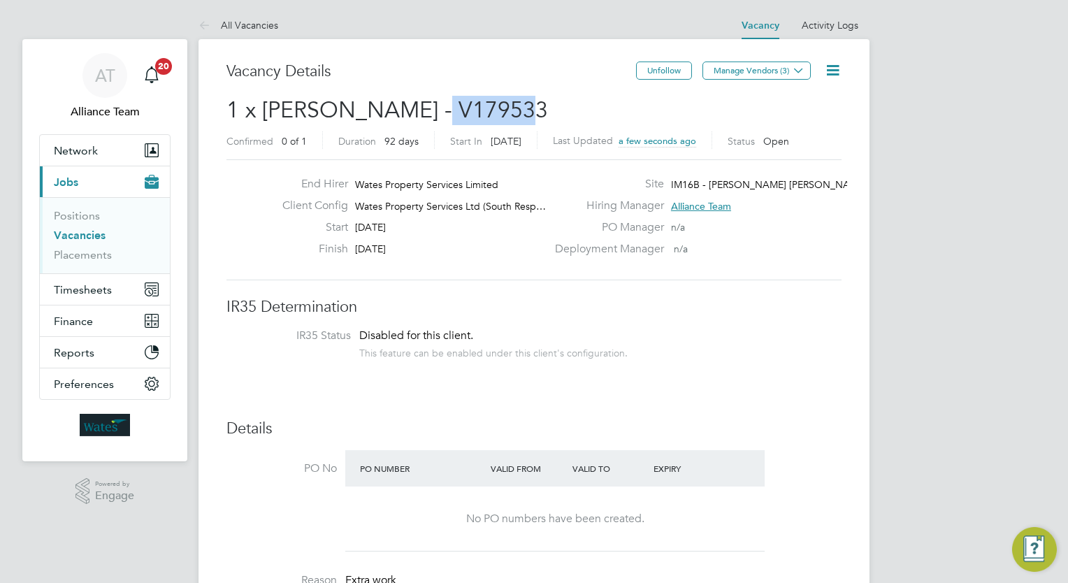
drag, startPoint x: 561, startPoint y: 99, endPoint x: 424, endPoint y: 107, distance: 137.2
click at [424, 107] on h2 "1 x Carpenter BC - V179533 Confirmed 0 of 1 Duration 92 days Start In in 14 day…" at bounding box center [533, 125] width 615 height 59
copy span "V179533"
click at [82, 235] on link "Vacancies" at bounding box center [80, 234] width 52 height 13
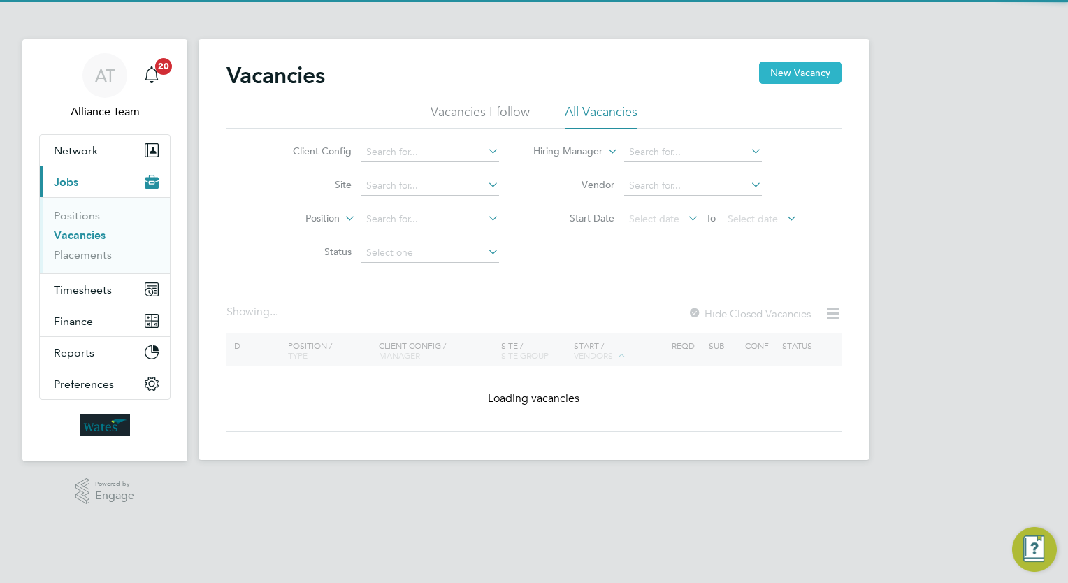
click at [814, 71] on button "New Vacancy" at bounding box center [800, 72] width 82 height 22
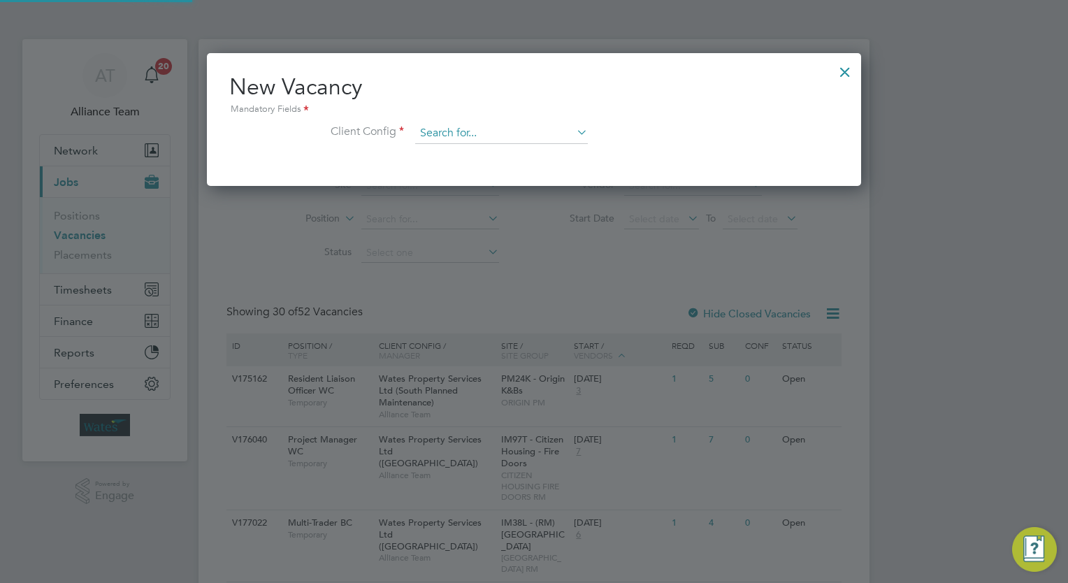
click at [532, 129] on input at bounding box center [501, 133] width 173 height 21
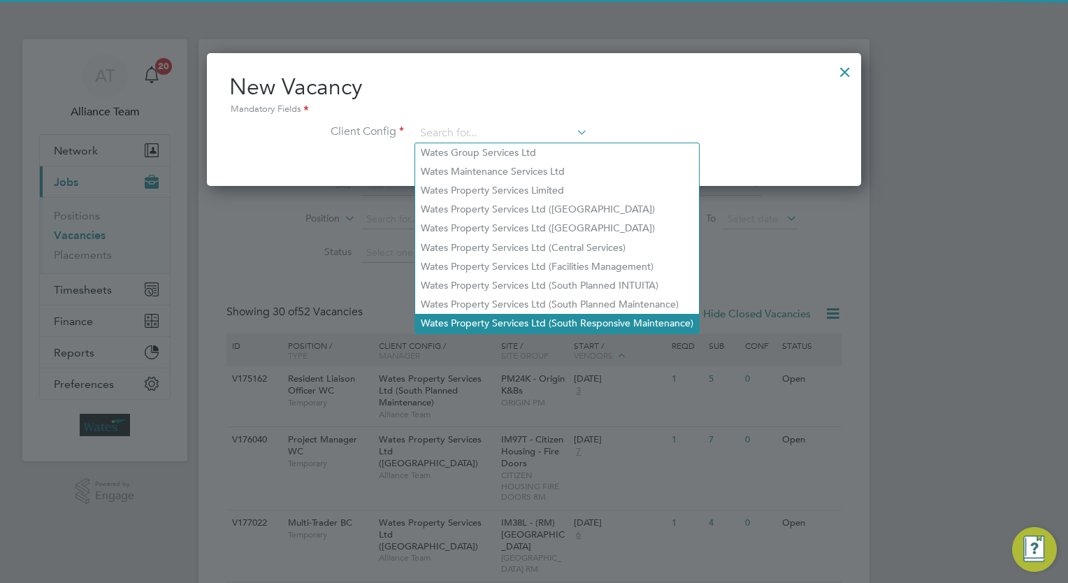
click at [581, 321] on li "Wates Property Services Ltd (South Responsive Maintenance)" at bounding box center [557, 323] width 284 height 19
type input "Wates Property Services Ltd (South Responsive Maintenance)"
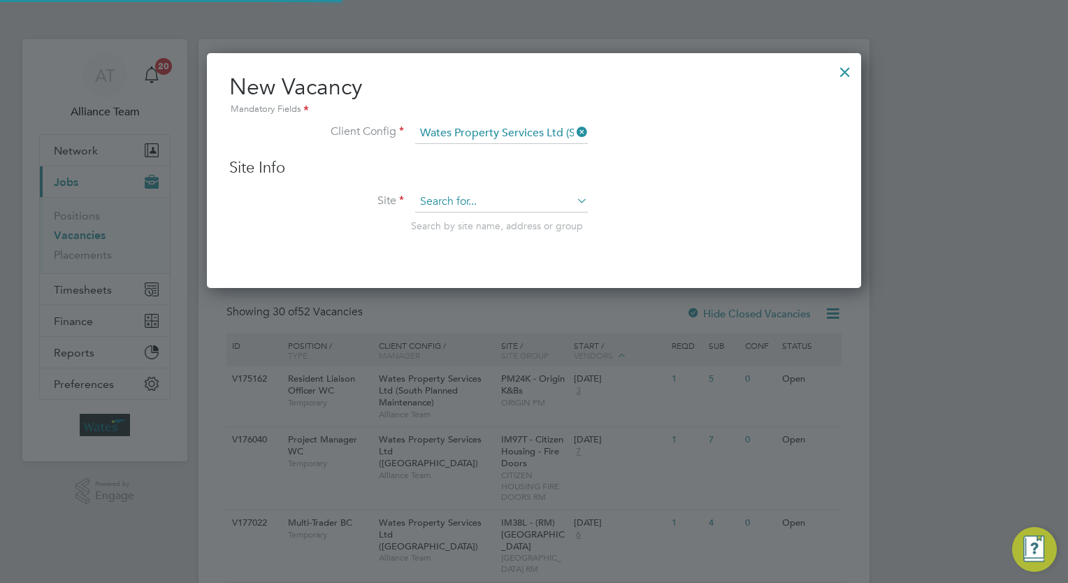
click at [468, 201] on input at bounding box center [501, 201] width 173 height 21
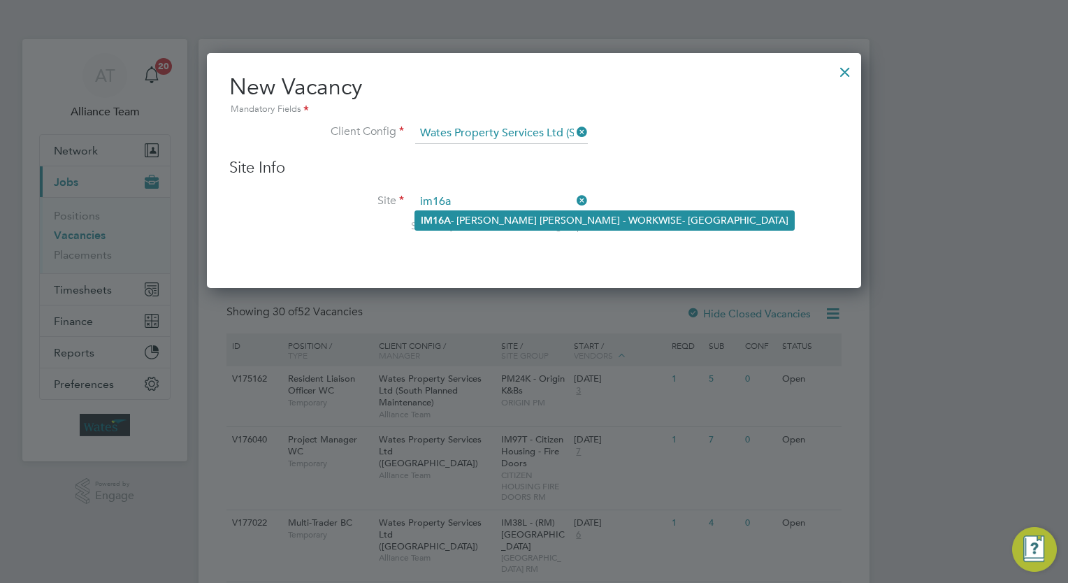
click at [481, 219] on li "IM16A - NOTT HILL - WORKWISE- North East" at bounding box center [604, 220] width 379 height 19
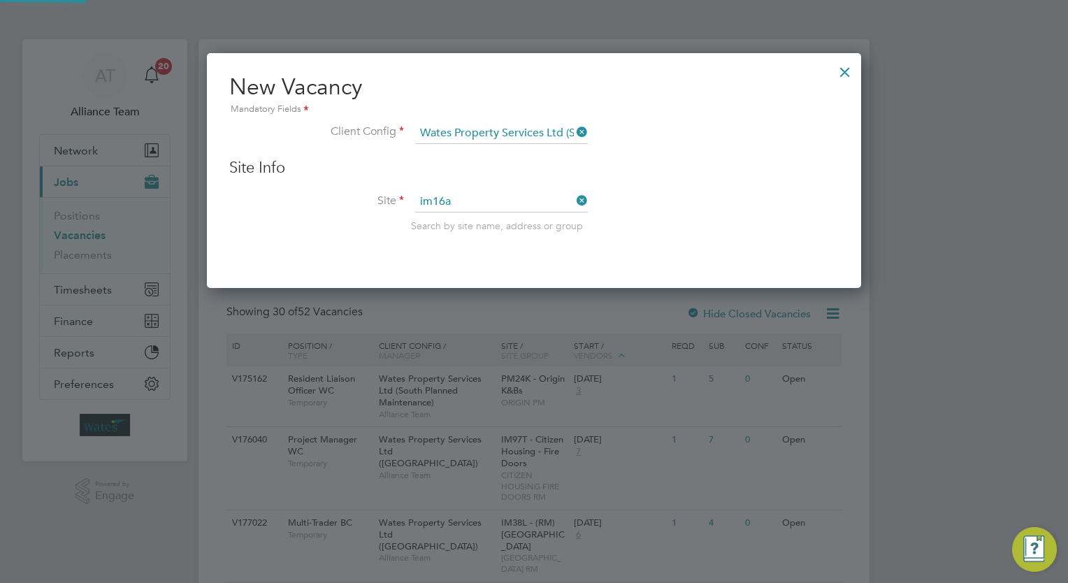
type input "IM16A - NOTT HILL - WORKWISE- North East"
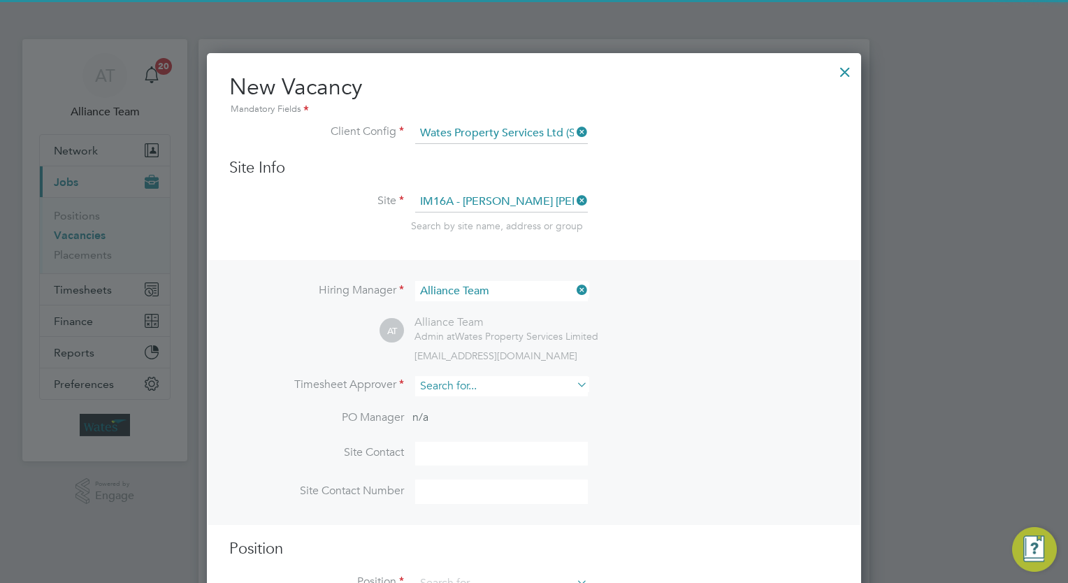
click at [535, 387] on input at bounding box center [501, 386] width 173 height 20
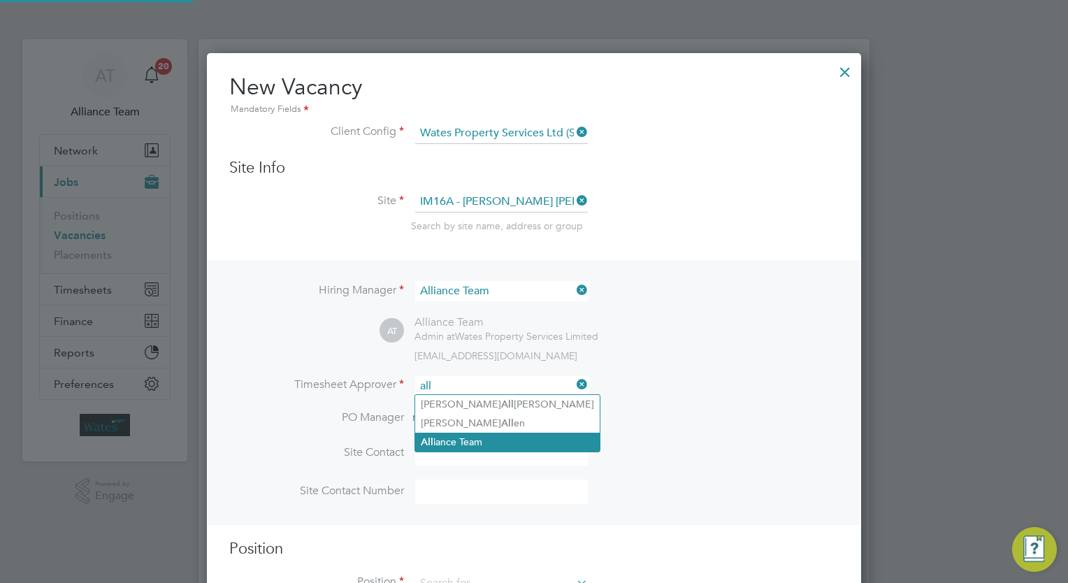
click at [514, 437] on li "All iance Team" at bounding box center [507, 442] width 184 height 19
type input "Alliance Team"
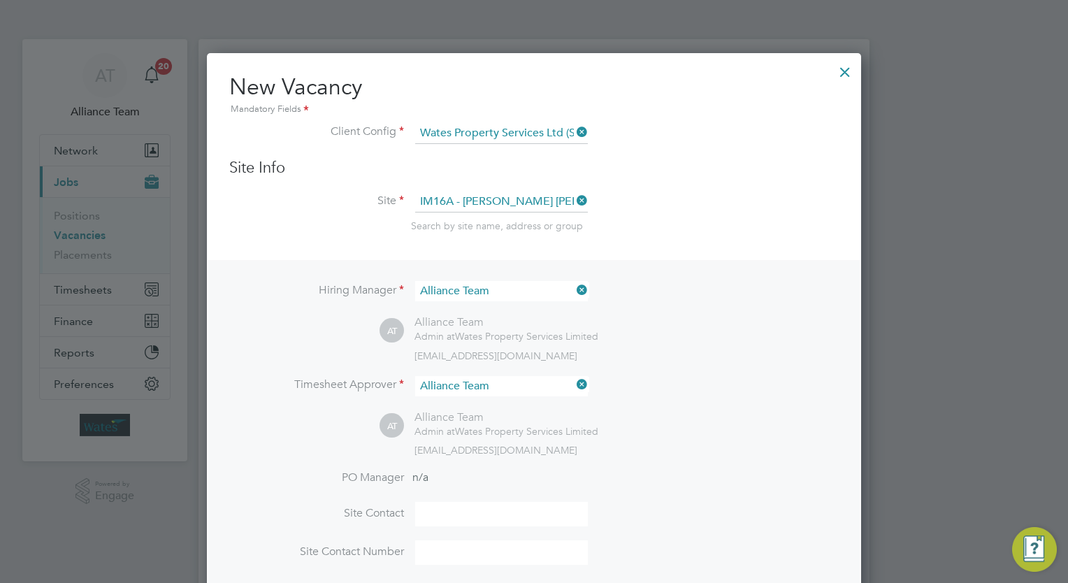
click at [721, 405] on li "Timesheet Approver Alliance Team" at bounding box center [533, 393] width 609 height 34
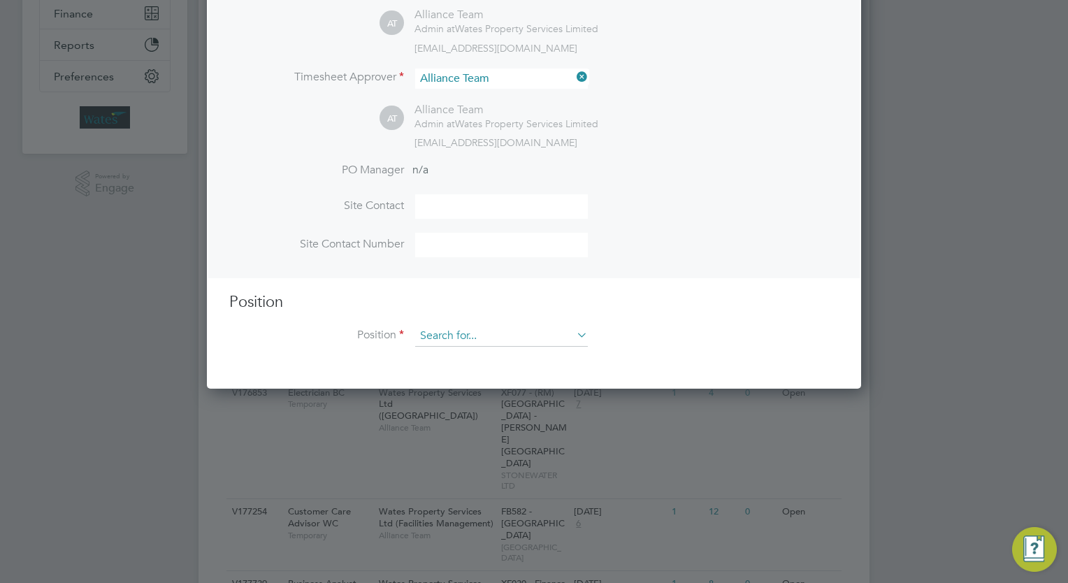
click at [485, 335] on input at bounding box center [501, 336] width 173 height 21
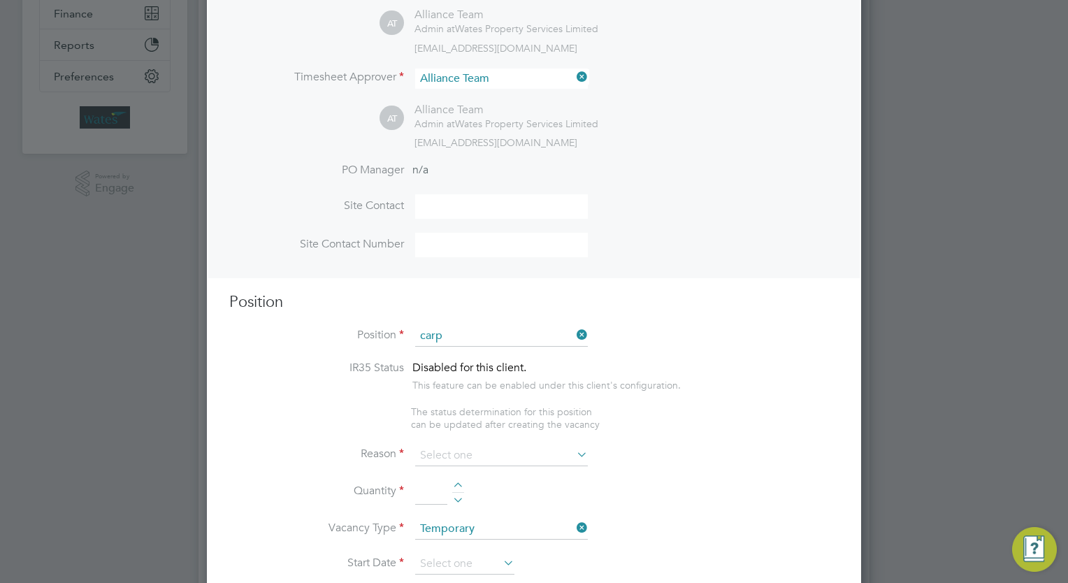
click at [488, 347] on li "Carp enter BC" at bounding box center [501, 354] width 173 height 19
type input "[PERSON_NAME]"
type textarea "Carpenter"
click at [489, 464] on li "Reason" at bounding box center [533, 462] width 609 height 35
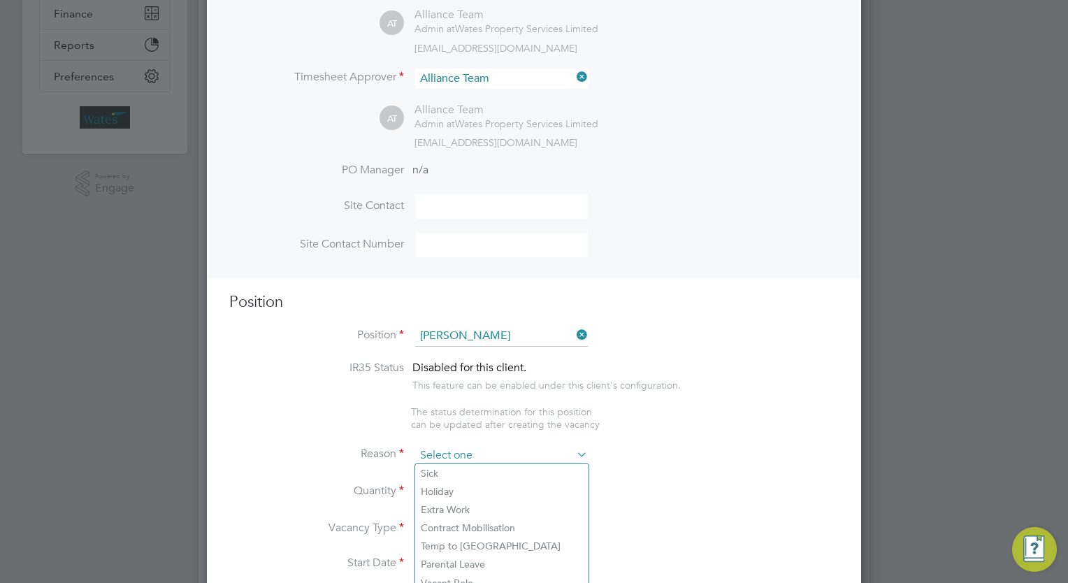
click at [484, 456] on input at bounding box center [501, 455] width 173 height 21
click at [475, 507] on li "Extra Work" at bounding box center [501, 509] width 173 height 18
type input "Extra Work"
click at [459, 482] on div at bounding box center [458, 487] width 12 height 10
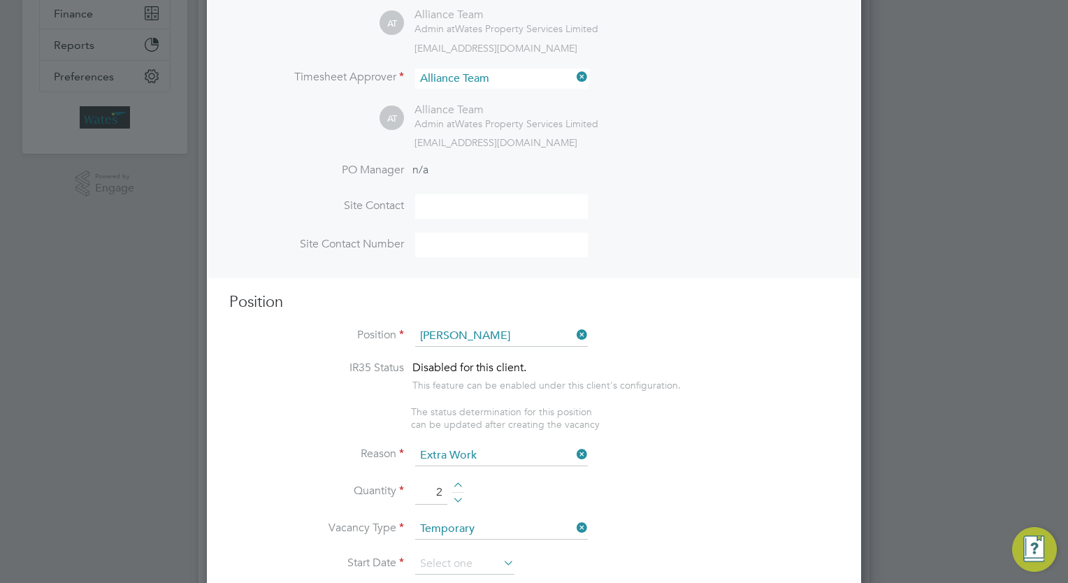
click at [459, 482] on div at bounding box center [458, 487] width 12 height 10
type input "3"
click at [764, 449] on li "Reason Extra Work" at bounding box center [533, 462] width 609 height 35
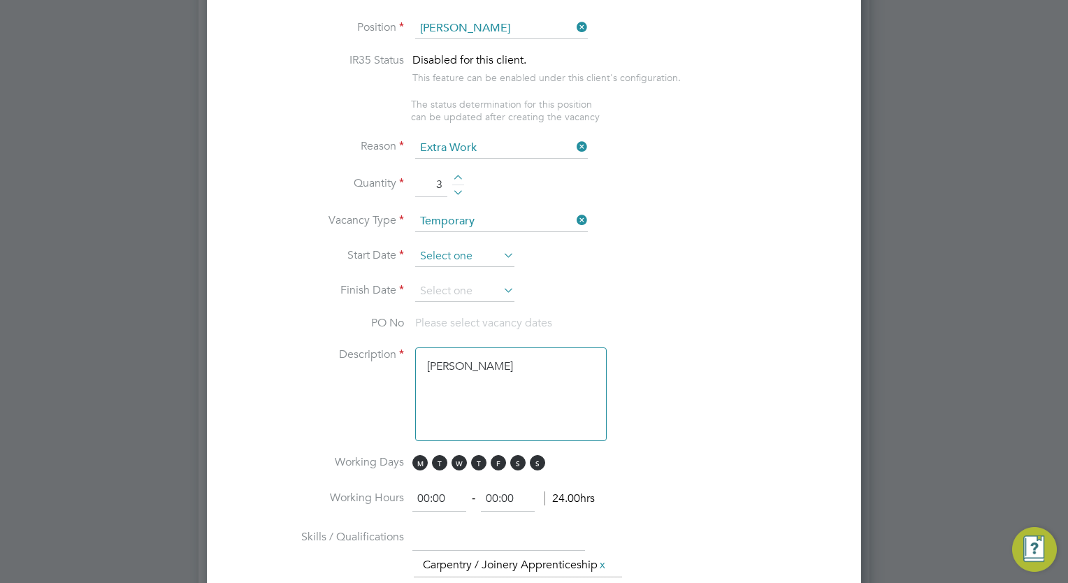
click at [458, 254] on input at bounding box center [464, 256] width 99 height 21
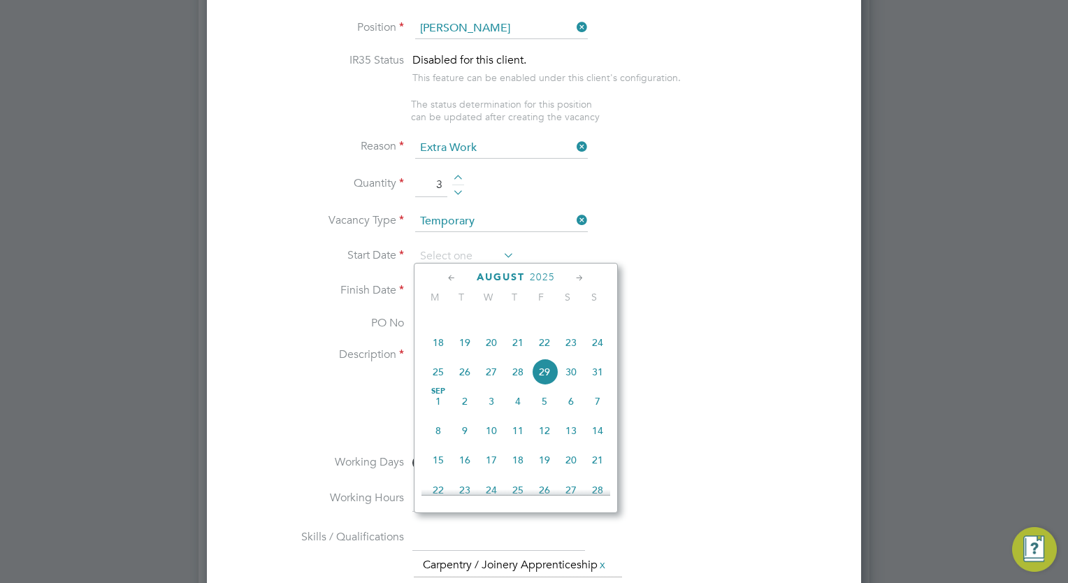
click at [549, 443] on span "12" at bounding box center [544, 430] width 27 height 27
type input "12 Sep 2025"
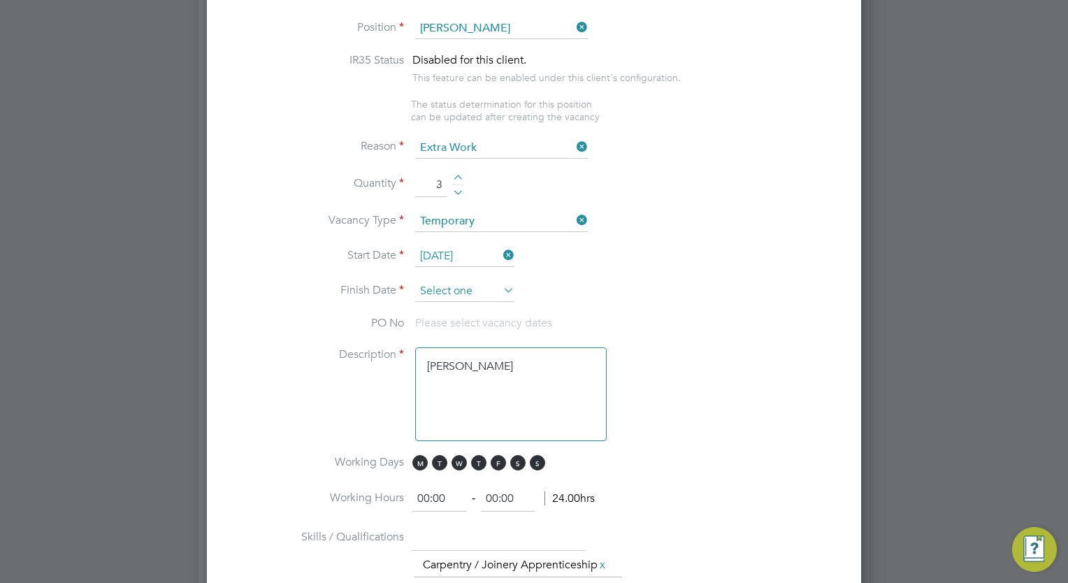
click at [461, 291] on input at bounding box center [464, 291] width 99 height 21
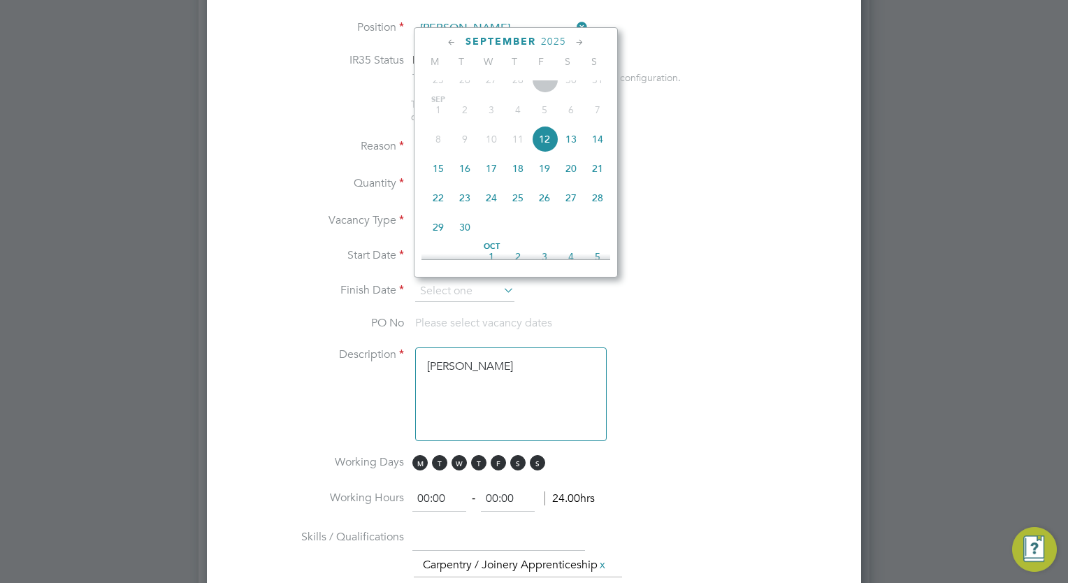
click at [581, 39] on icon at bounding box center [579, 42] width 13 height 15
click at [539, 110] on span "12" at bounding box center [544, 97] width 27 height 27
type input "12 Dec 2025"
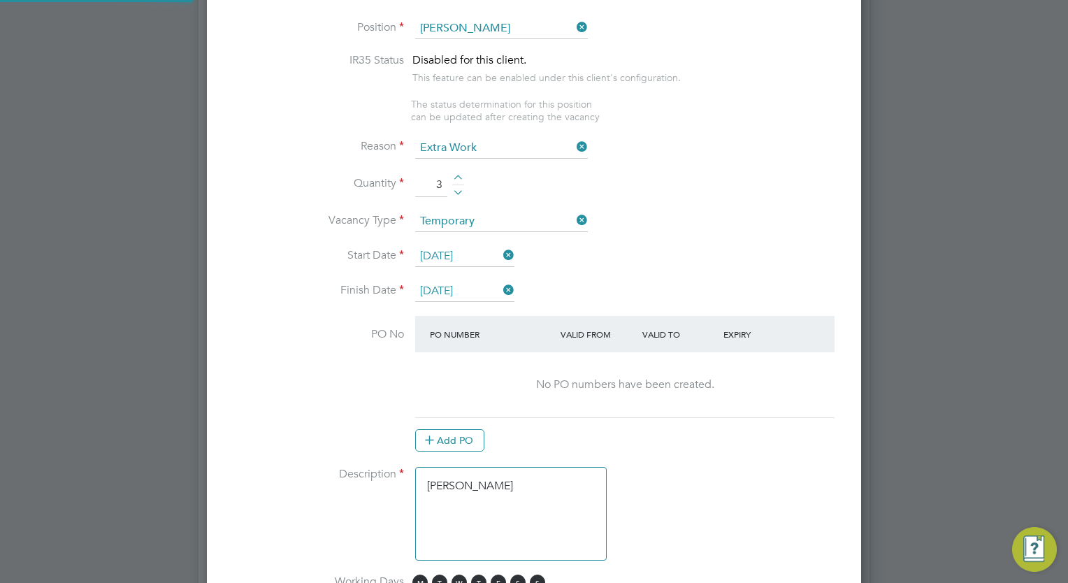
click at [707, 256] on li "Start Date 12 Sep 2025" at bounding box center [533, 263] width 609 height 35
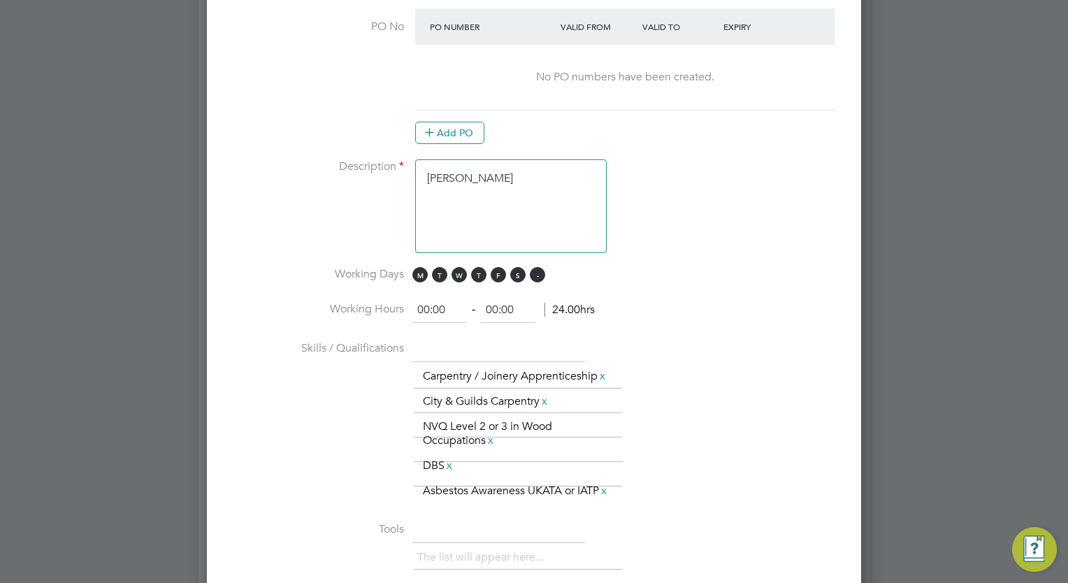
click at [539, 268] on span "S" at bounding box center [537, 274] width 15 height 15
click at [514, 269] on span "S" at bounding box center [517, 274] width 15 height 15
click at [430, 309] on input "00:00" at bounding box center [439, 310] width 54 height 25
type input "08:00"
click at [502, 181] on textarea "Carpenter" at bounding box center [510, 206] width 191 height 94
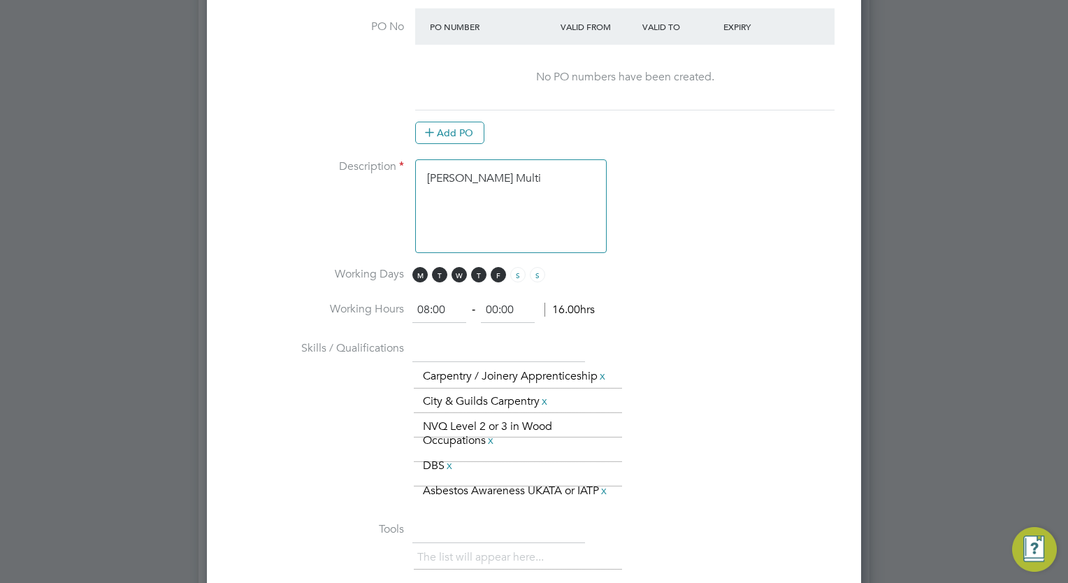
type textarea "Carpenter Multi"
click at [727, 274] on li "Working Days M T W T F S S" at bounding box center [533, 282] width 609 height 31
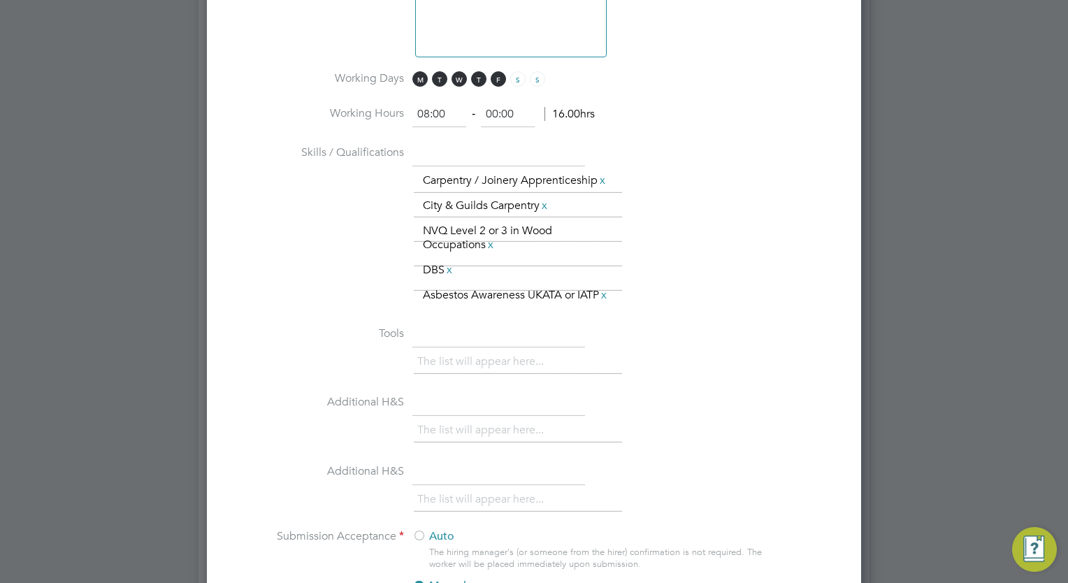
click at [496, 110] on input "00:00" at bounding box center [508, 114] width 54 height 25
type input "17:00"
click at [708, 319] on li "Skills / Qualifications The list will appear here... Carpentry / Joinery Appren…" at bounding box center [533, 231] width 609 height 181
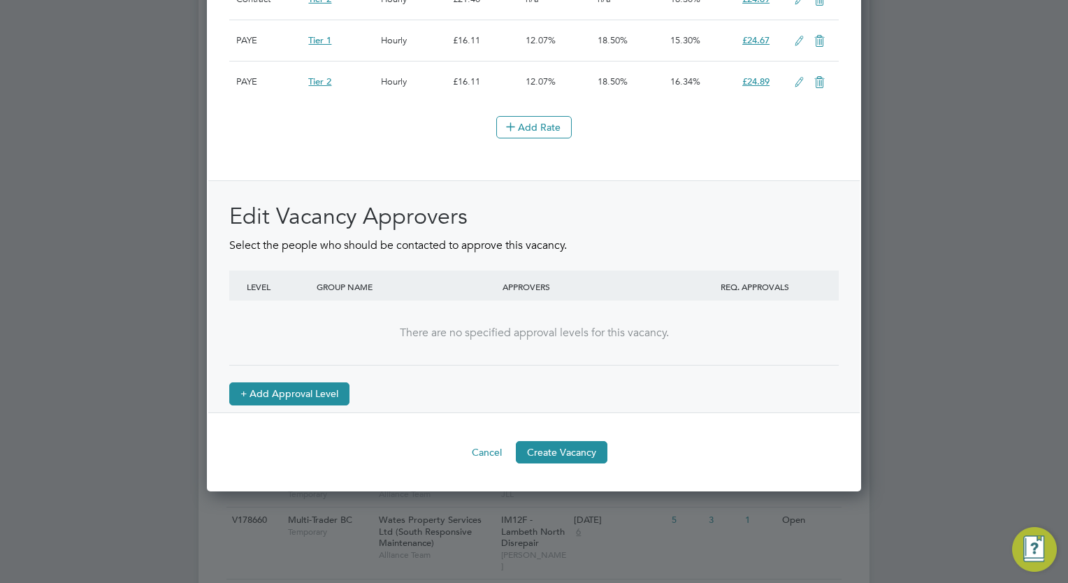
click at [314, 402] on button "+ Add Approval Level" at bounding box center [289, 393] width 120 height 22
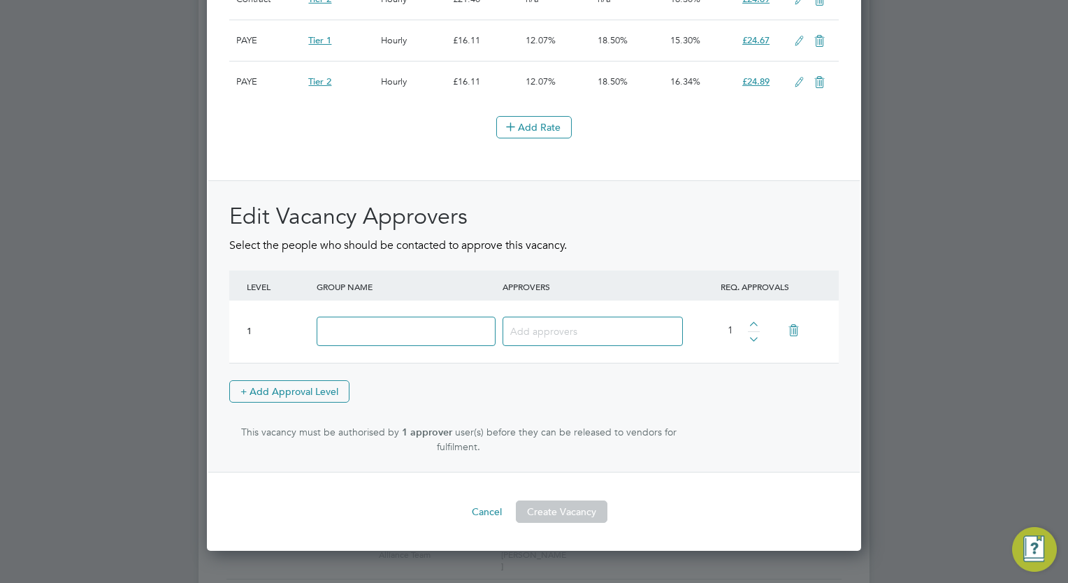
click at [407, 334] on input at bounding box center [406, 332] width 179 height 30
type input "Approve"
type input "Dom"
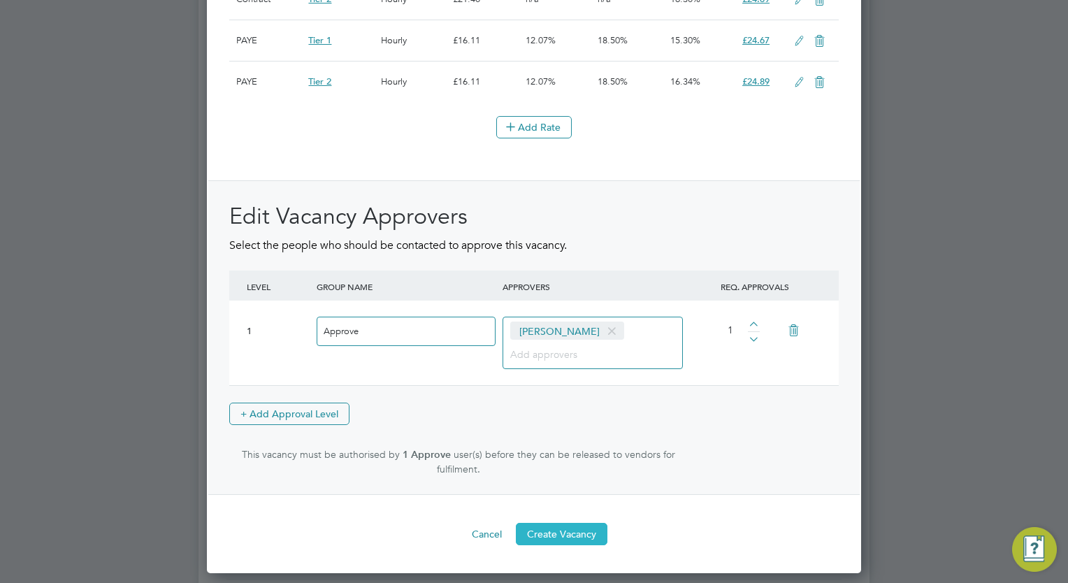
click at [572, 544] on button "Create Vacancy" at bounding box center [562, 534] width 92 height 22
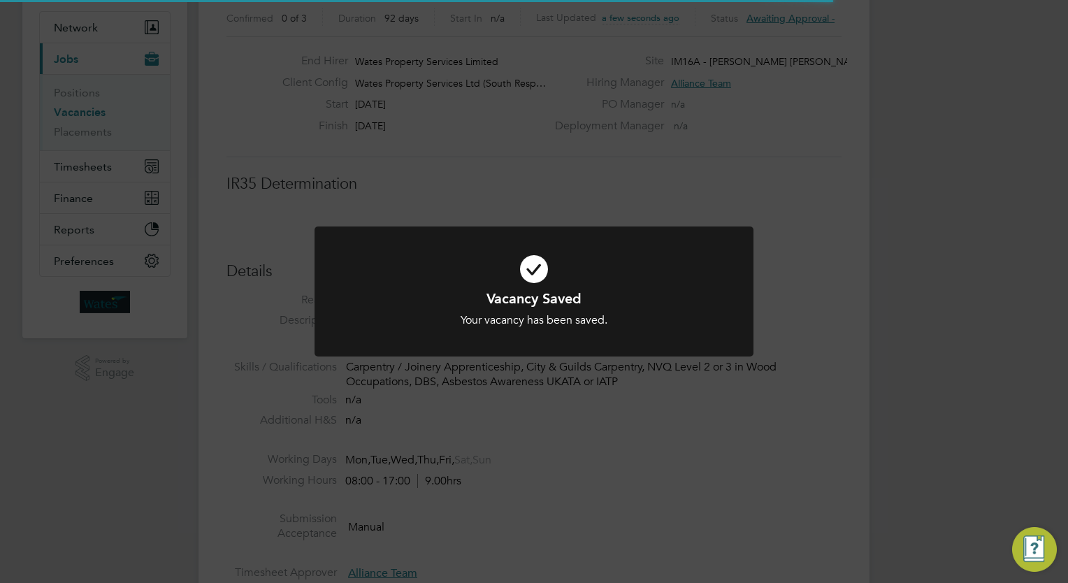
click at [911, 318] on div "Vacancy Saved Your vacancy has been saved. Cancel Okay" at bounding box center [534, 291] width 1068 height 583
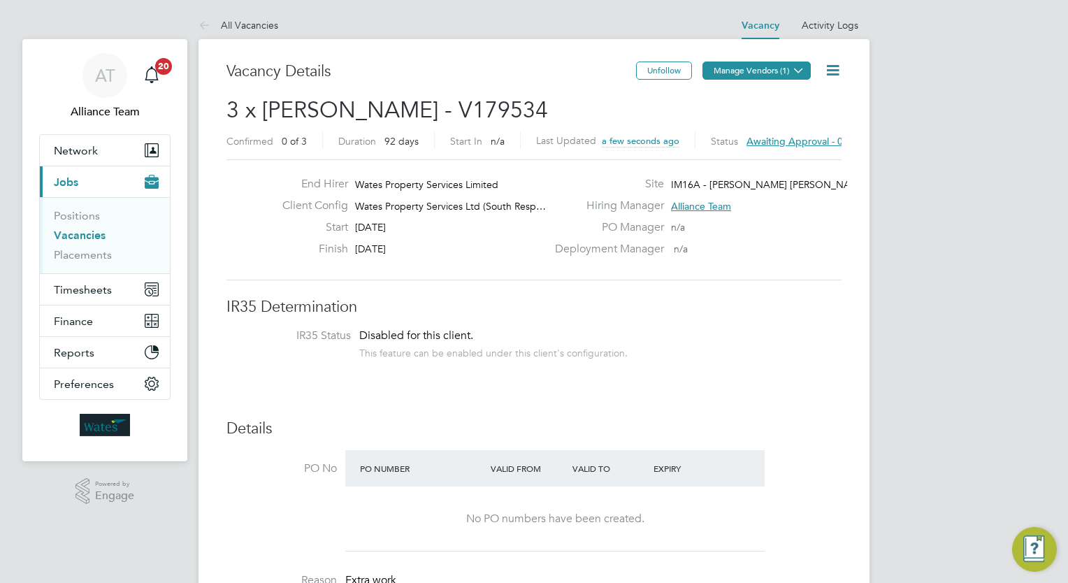
click at [771, 72] on button "Manage Vendors (1)" at bounding box center [756, 70] width 108 height 18
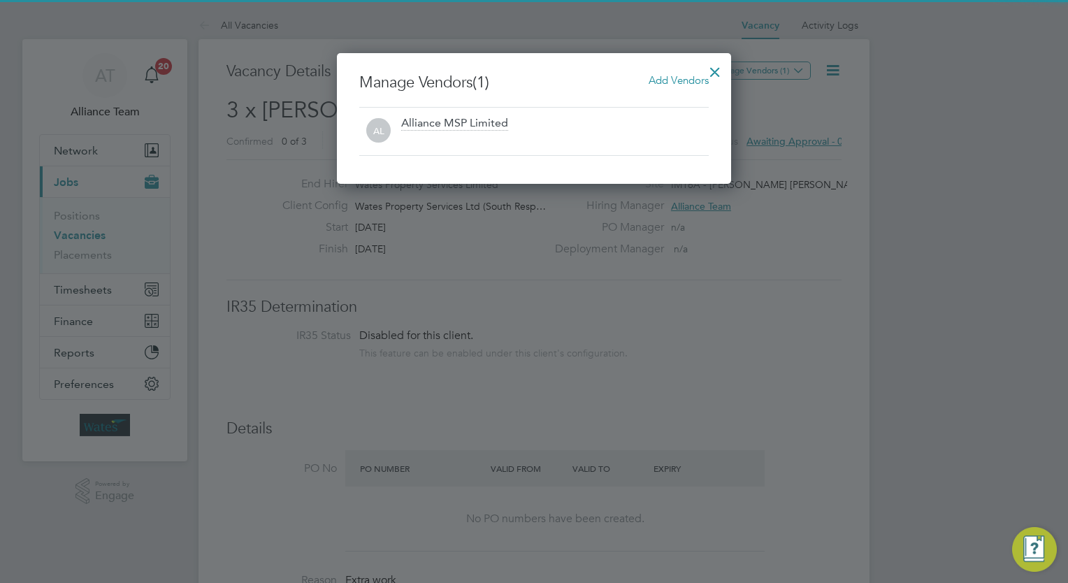
click at [655, 78] on span "Add Vendors" at bounding box center [678, 79] width 60 height 13
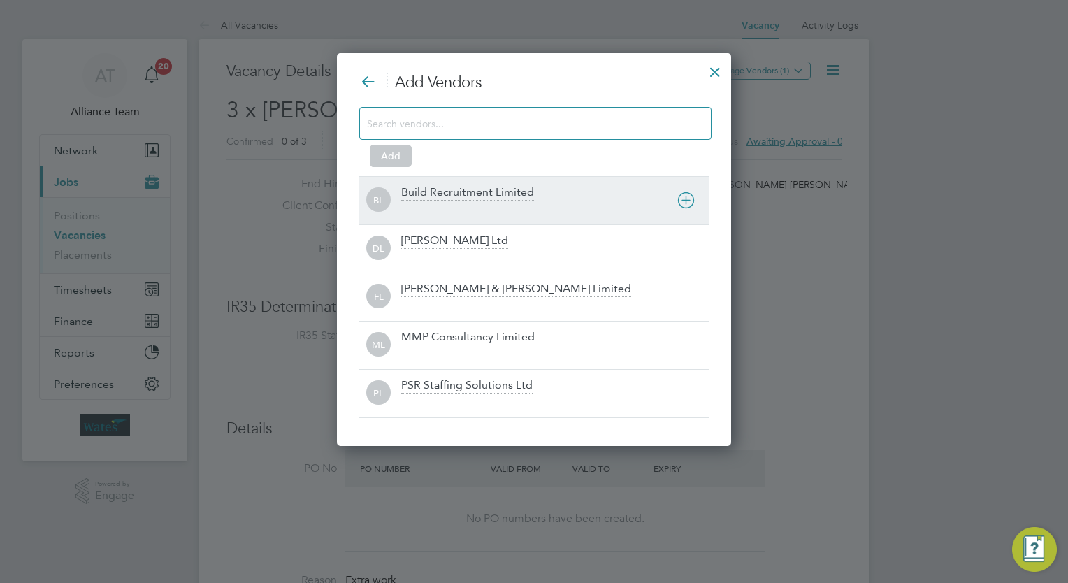
click at [435, 217] on div "BL Build Recruitment Limited" at bounding box center [533, 200] width 349 height 48
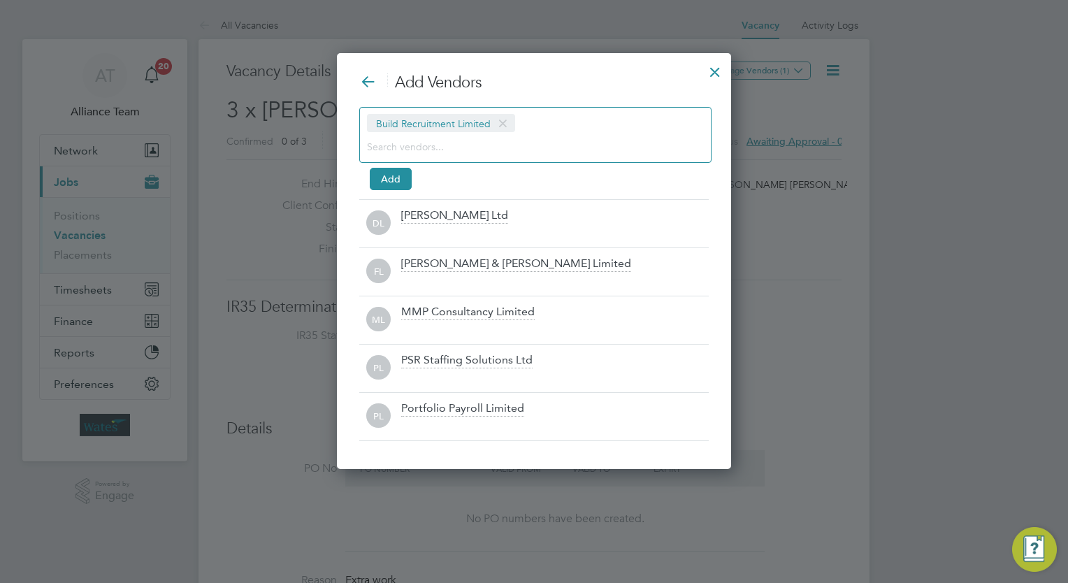
click at [424, 155] on div "Build Recruitment Limited" at bounding box center [535, 135] width 352 height 56
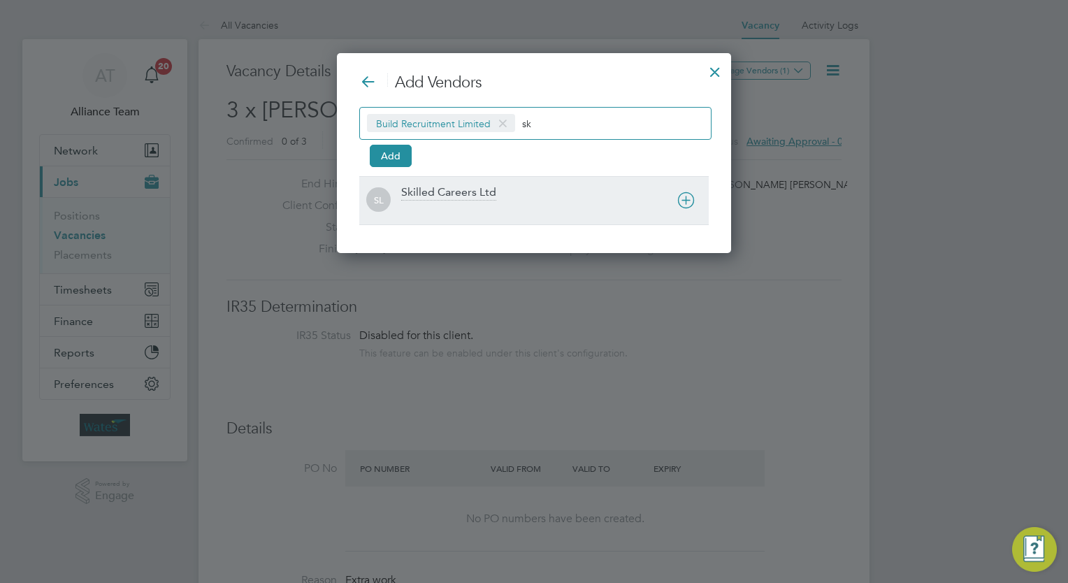
type input "sk"
click at [457, 198] on div "Skilled Careers Ltd" at bounding box center [448, 192] width 95 height 15
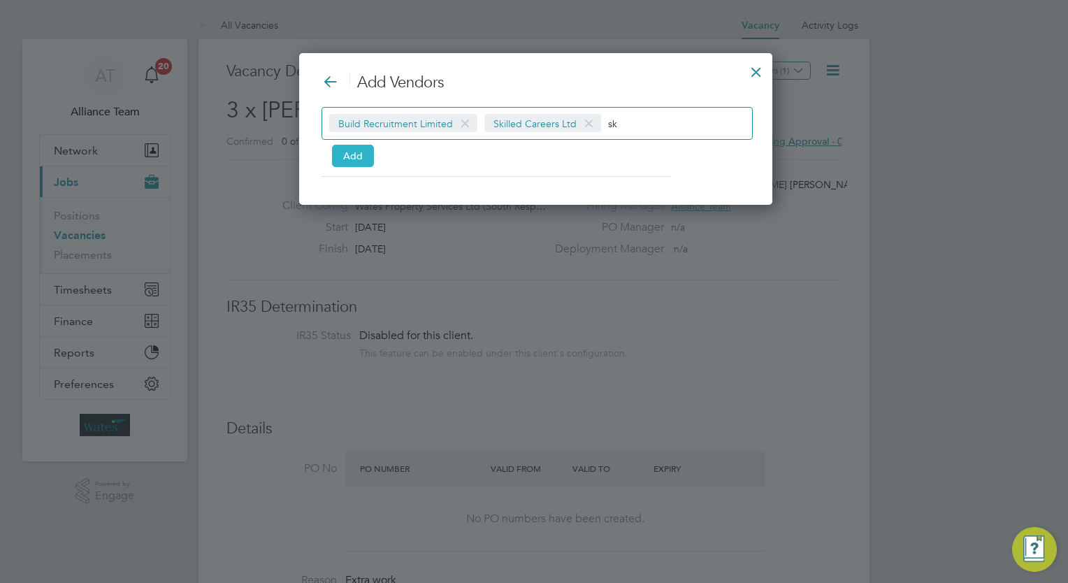
click at [364, 154] on button "Add" at bounding box center [353, 156] width 42 height 22
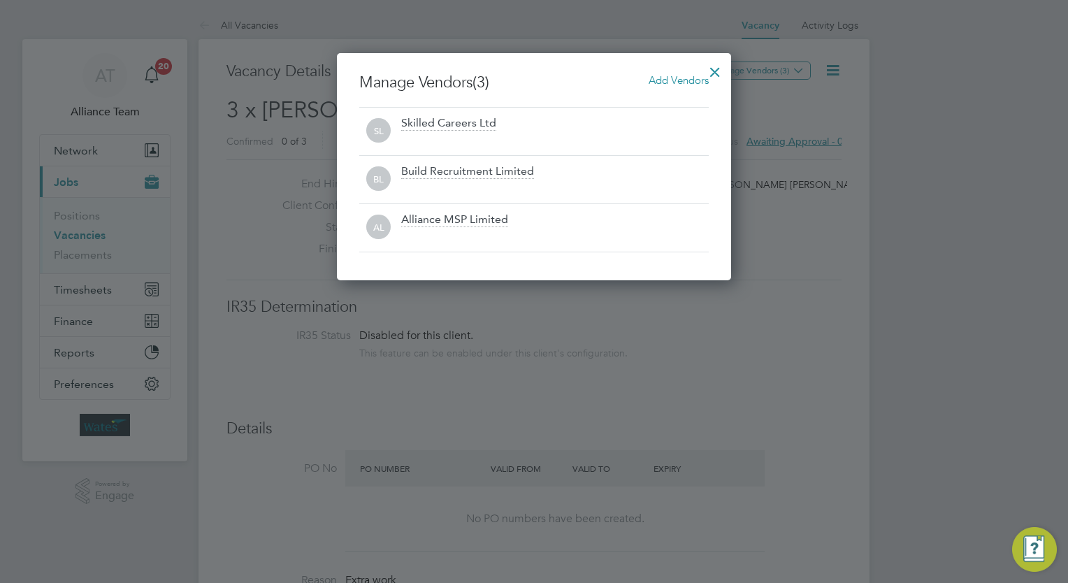
click at [715, 66] on div at bounding box center [714, 68] width 25 height 25
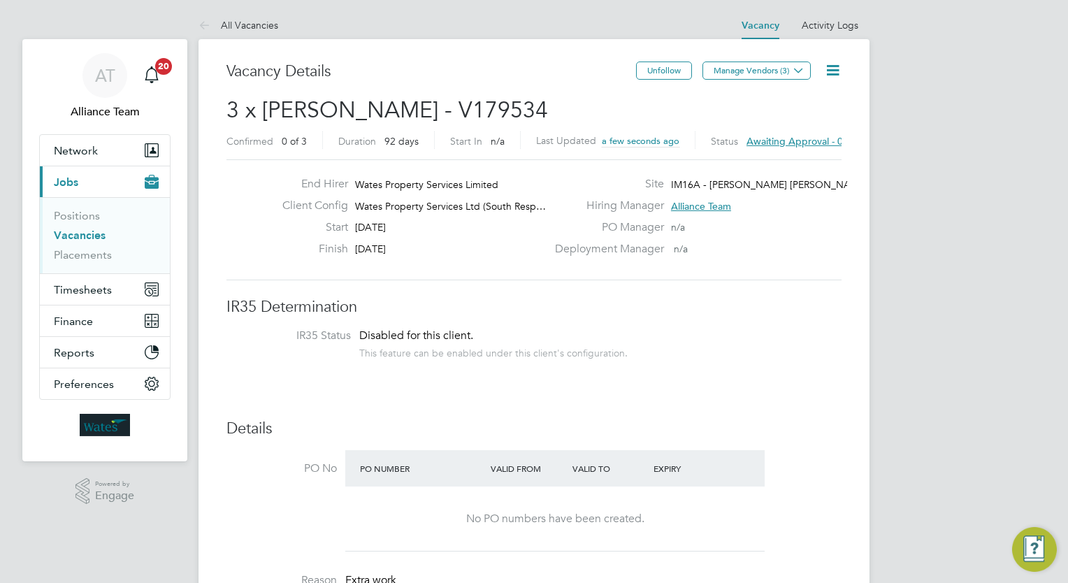
click at [829, 72] on icon at bounding box center [832, 69] width 17 height 17
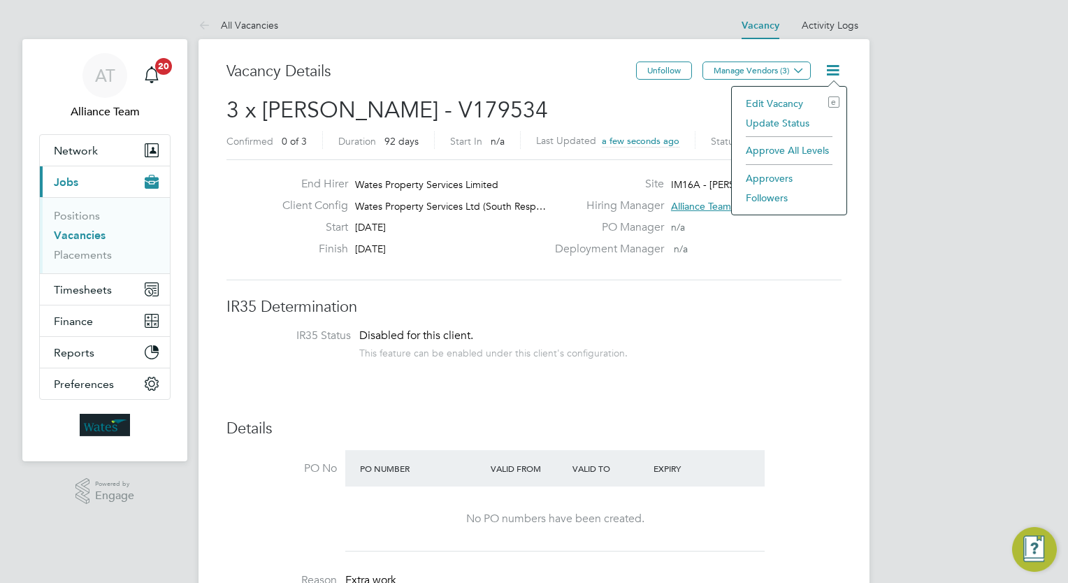
click at [774, 192] on li "Followers" at bounding box center [789, 198] width 101 height 20
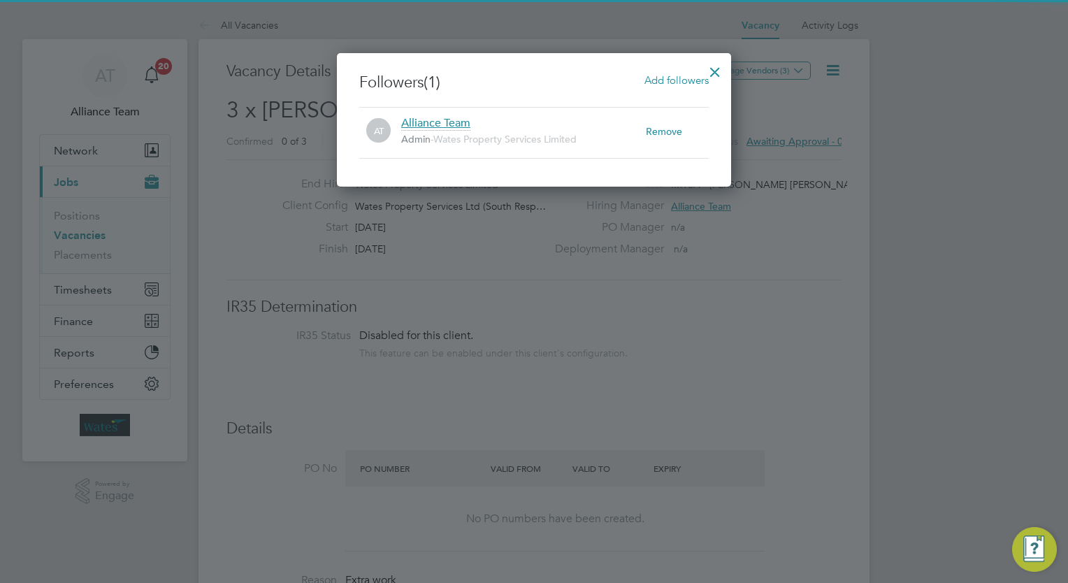
click at [662, 80] on span "Add followers" at bounding box center [676, 79] width 64 height 13
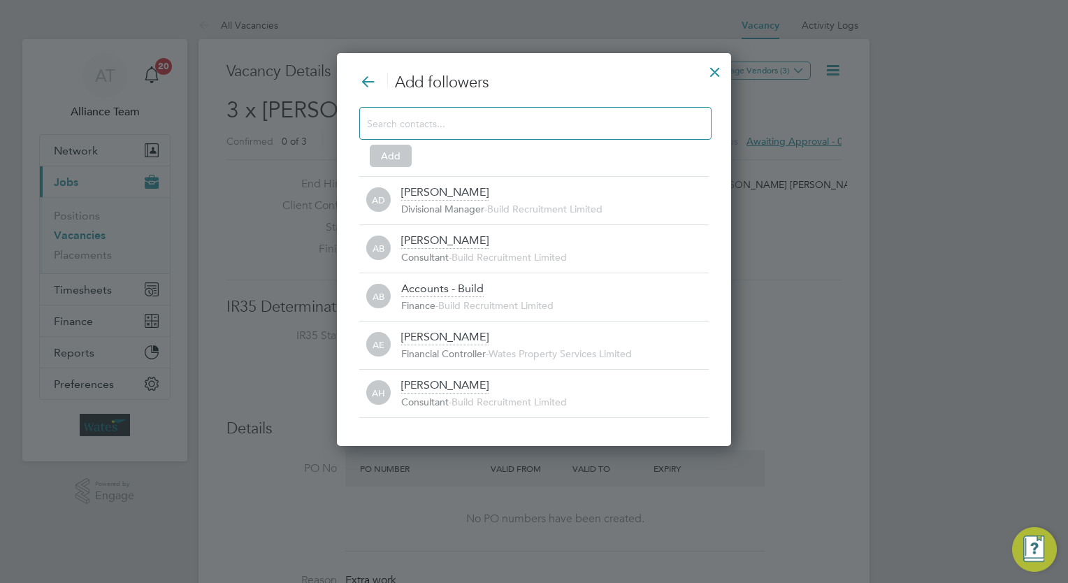
click at [532, 122] on input at bounding box center [524, 123] width 314 height 18
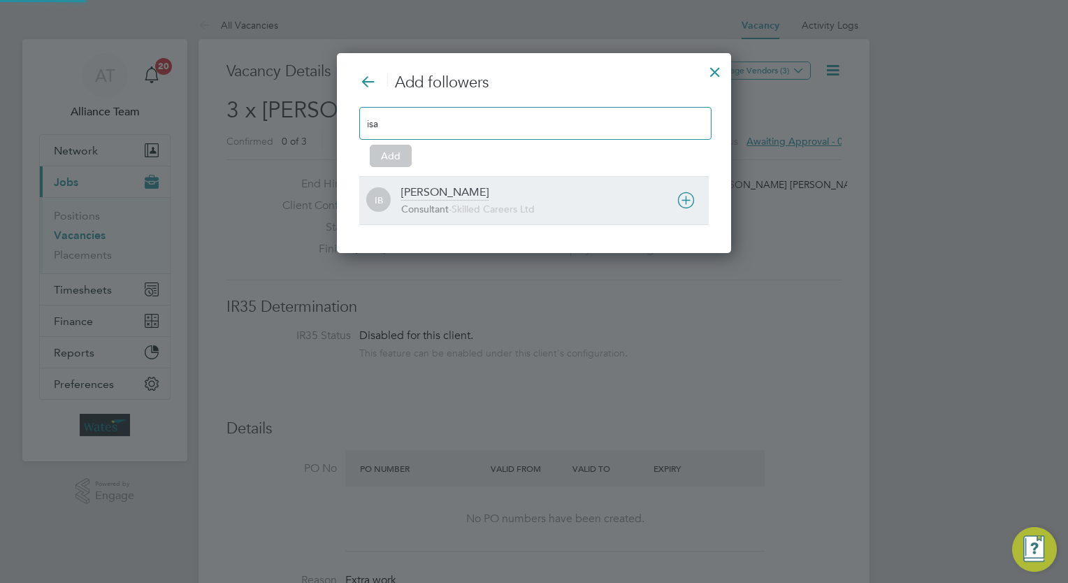
type input "isa"
click at [493, 195] on div "Isabelle Blackhall Consultant - Skilled Careers Ltd" at bounding box center [554, 200] width 307 height 31
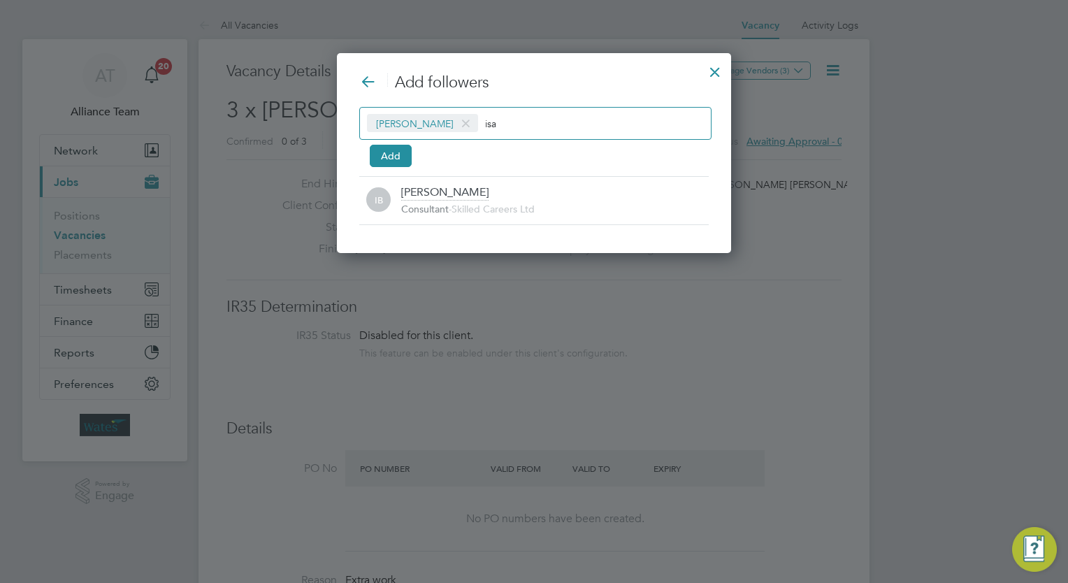
click at [556, 124] on input "isa" at bounding box center [528, 123] width 87 height 18
type input "i"
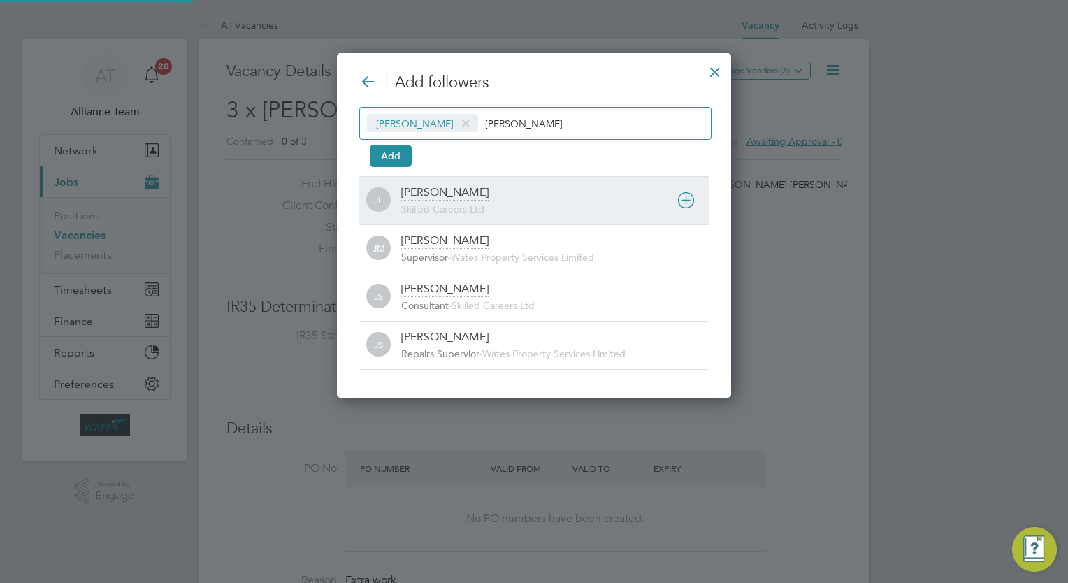
type input "joe"
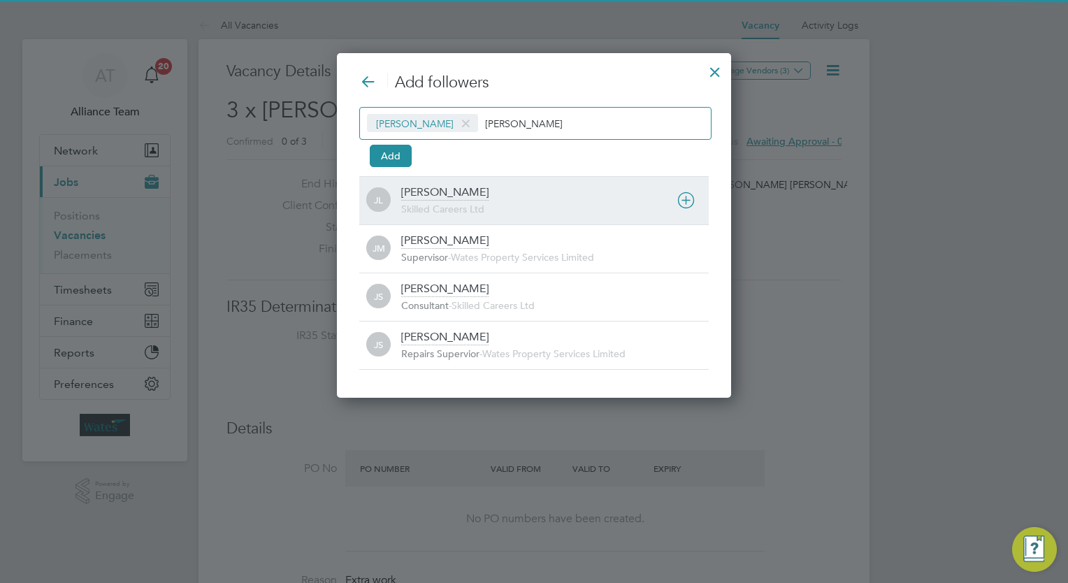
click at [509, 180] on div "JL Joe Laws Skilled Careers Ltd" at bounding box center [533, 200] width 349 height 48
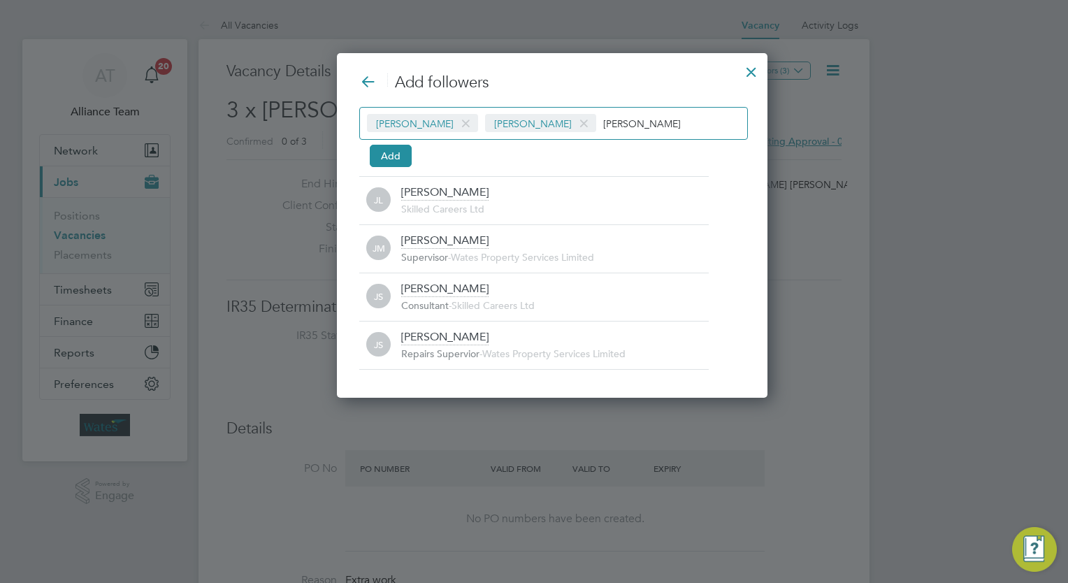
click at [612, 126] on input "joe" at bounding box center [646, 123] width 87 height 18
type input "j"
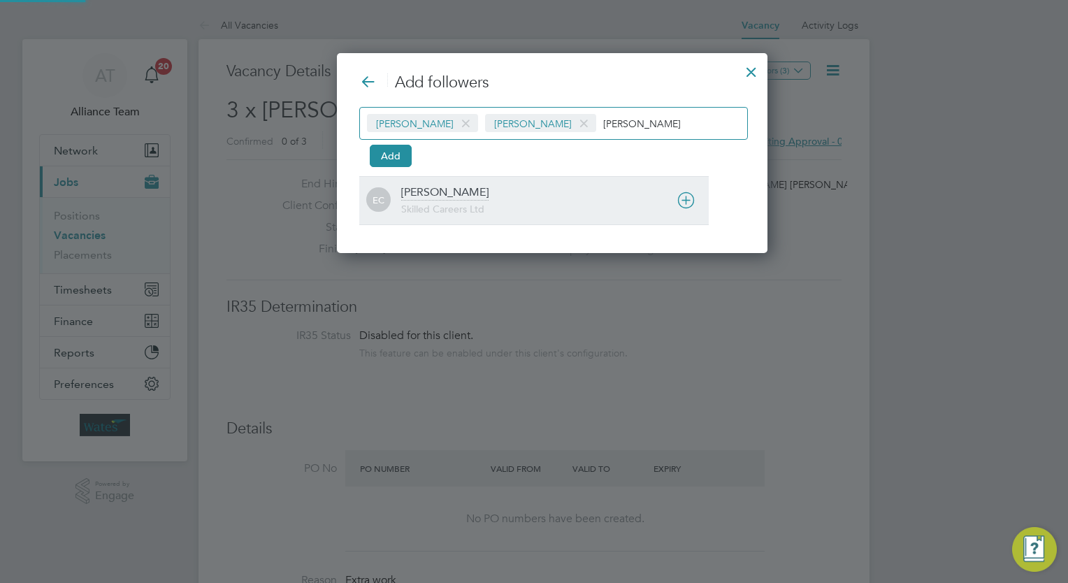
type input "ernie"
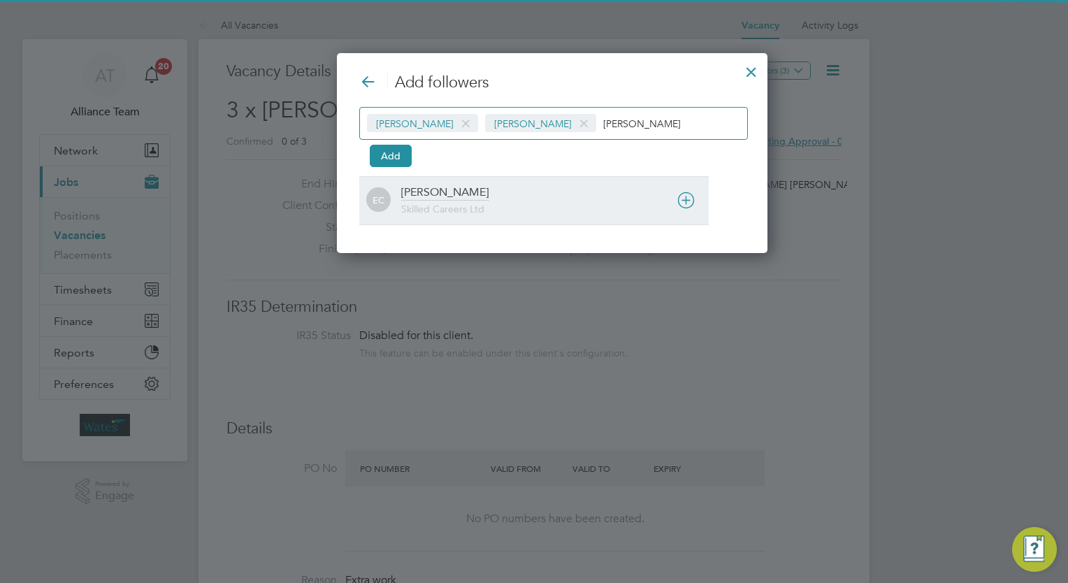
click at [474, 195] on div "Ernie Crowe Skilled Careers Ltd" at bounding box center [554, 200] width 307 height 31
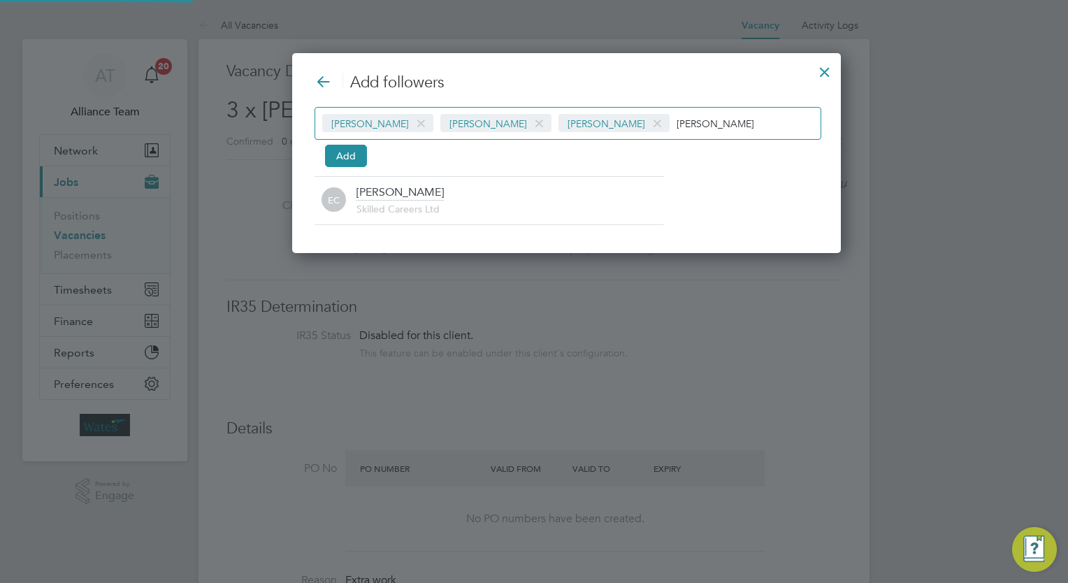
click at [676, 131] on input "ernie" at bounding box center [719, 123] width 87 height 18
type input "e"
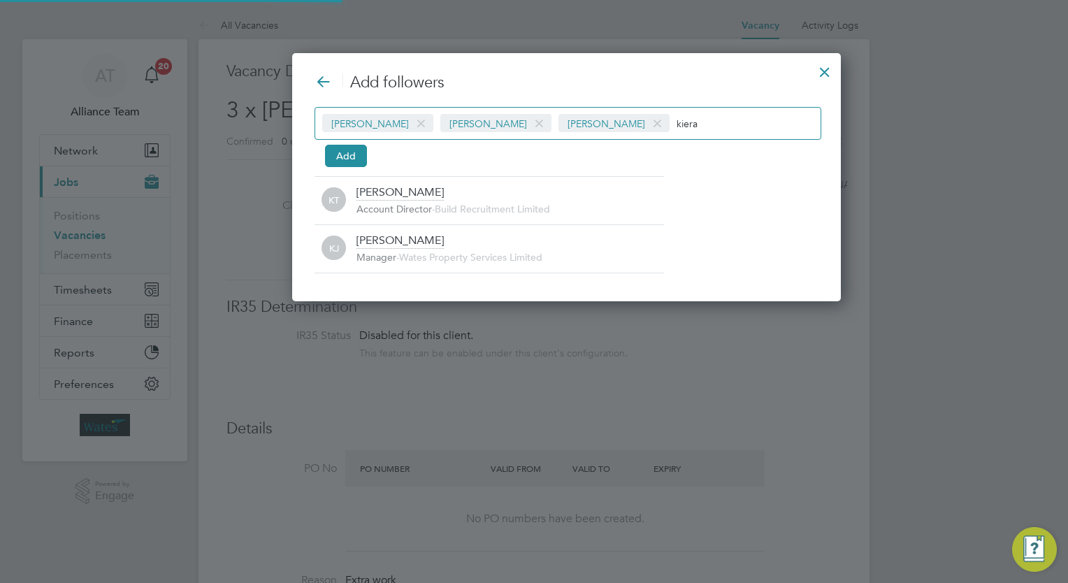
type input "kiera"
click at [568, 166] on div "Add followers Isabelle Blackhall Joe Laws Ernie Crowe kiera Add KT Kiera Troutt…" at bounding box center [566, 173] width 504 height 201
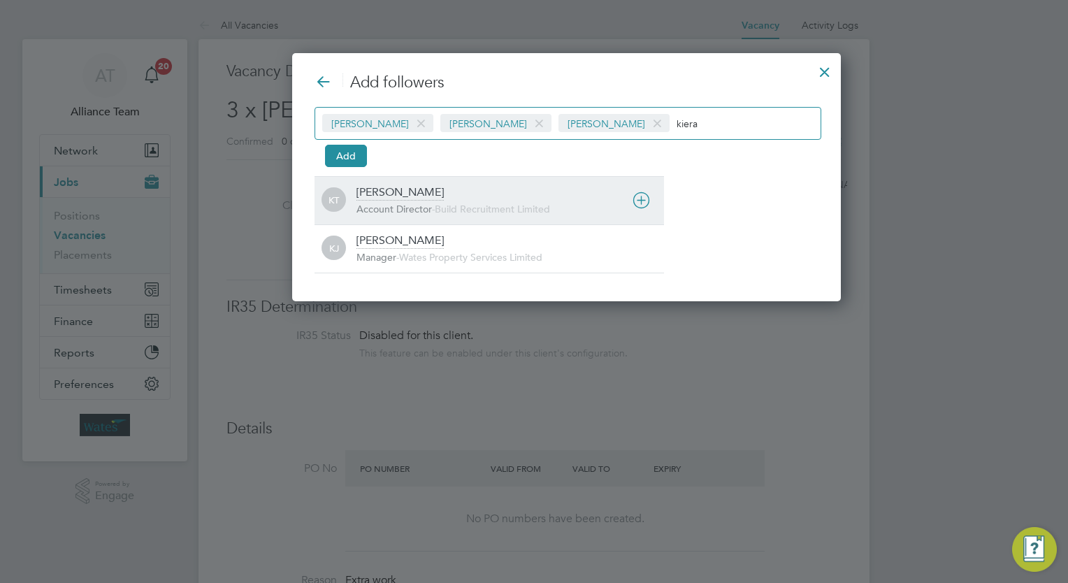
click at [475, 203] on span "Build Recruitment Limited" at bounding box center [492, 209] width 115 height 13
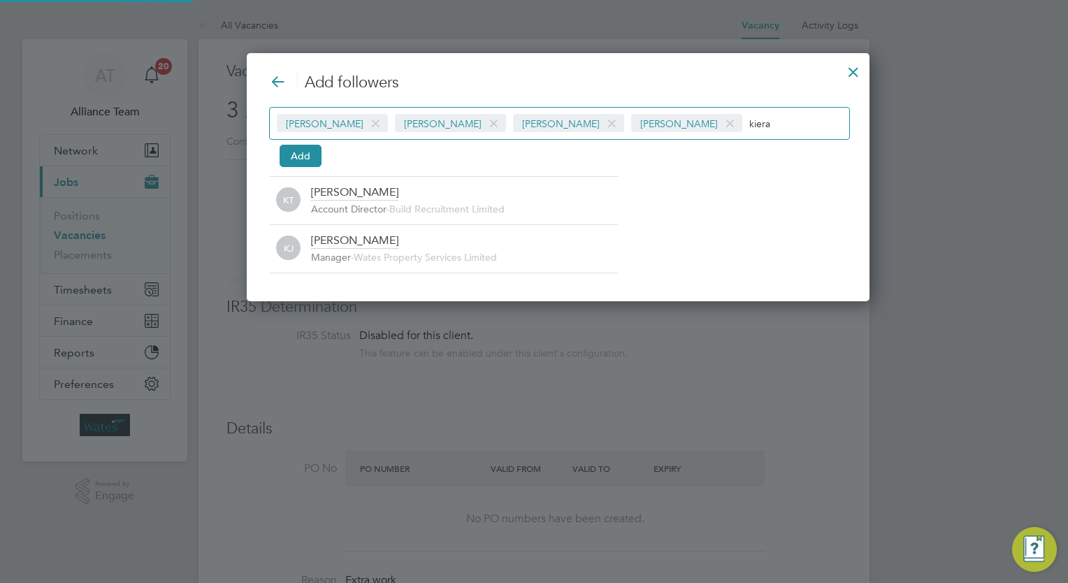
click at [749, 126] on input "kiera" at bounding box center [792, 123] width 87 height 18
type input "k"
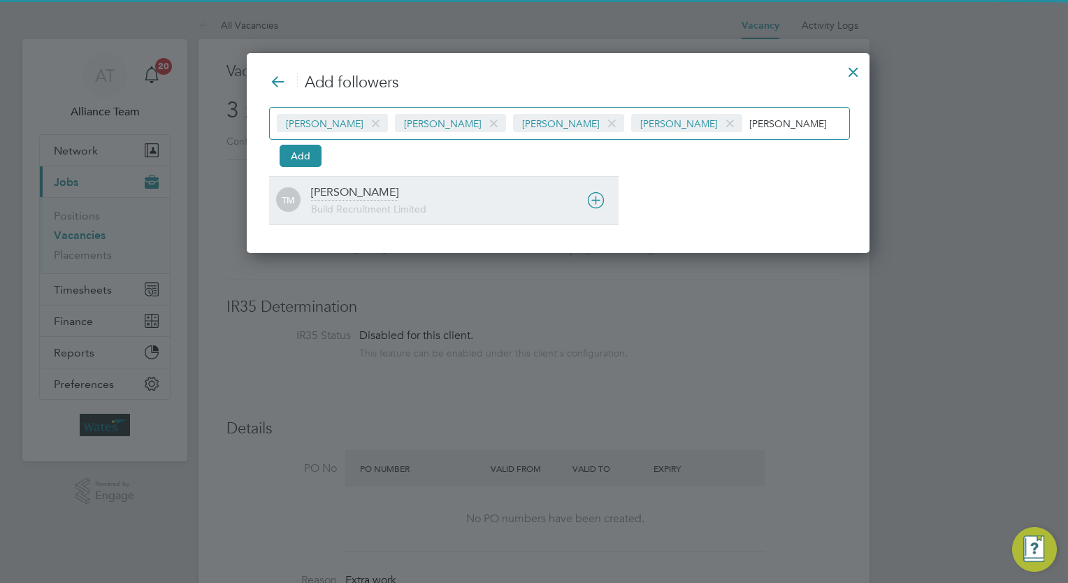
type input "tom mo"
click at [372, 193] on div "Tom Morgan" at bounding box center [354, 192] width 87 height 15
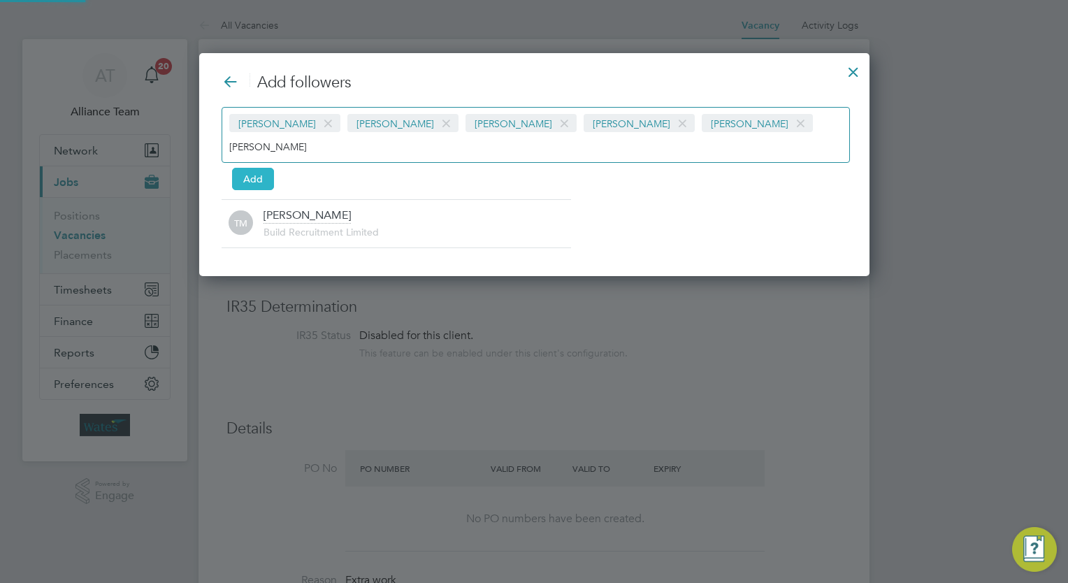
click at [253, 168] on button "Add" at bounding box center [253, 179] width 42 height 22
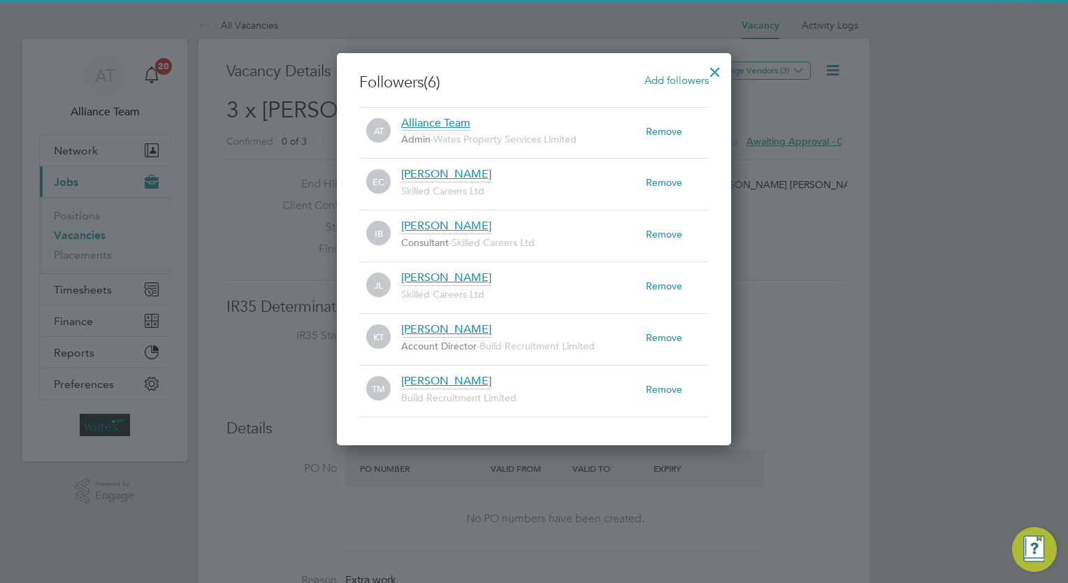
click at [713, 66] on div at bounding box center [714, 68] width 25 height 25
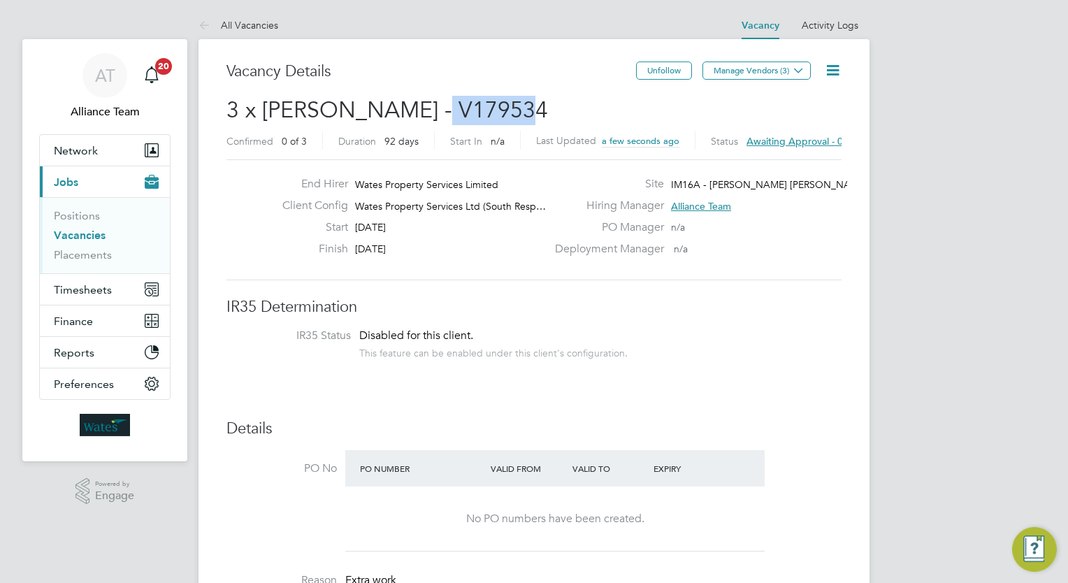
drag, startPoint x: 567, startPoint y: 109, endPoint x: 420, endPoint y: 110, distance: 146.7
click at [420, 110] on h2 "3 x Carpenter BC - V179534 Confirmed 0 of 3 Duration 92 days Start In n/a Last …" at bounding box center [533, 125] width 615 height 59
copy span "V179534"
click at [87, 259] on link "Placements" at bounding box center [83, 254] width 58 height 13
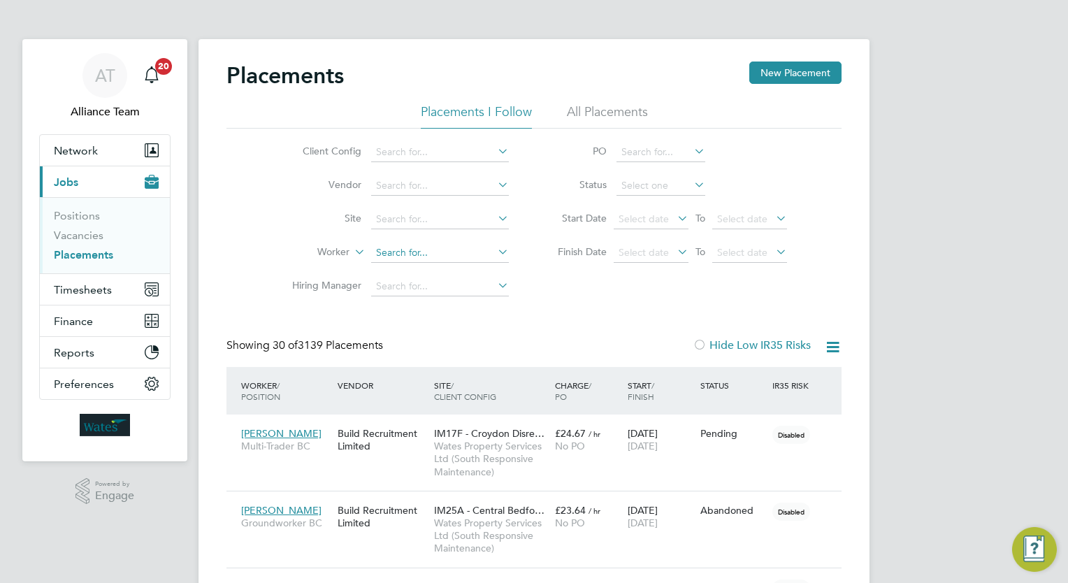
click at [443, 248] on input at bounding box center [440, 253] width 138 height 20
click at [435, 248] on input at bounding box center [440, 253] width 138 height 20
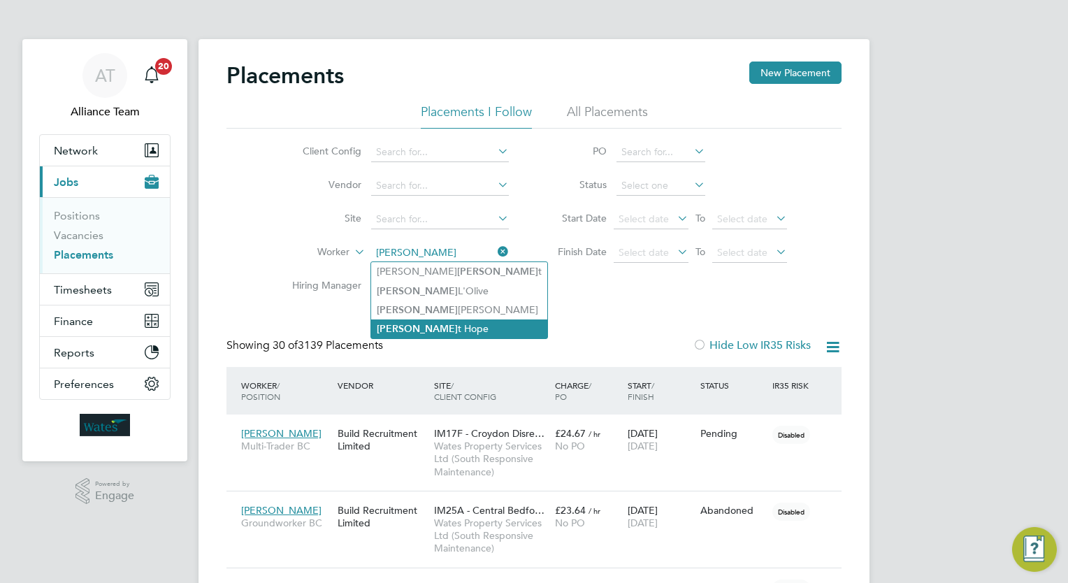
click at [451, 324] on li "Elliot t Hope" at bounding box center [459, 328] width 176 height 19
type input "Elliott Hope"
click at [451, 324] on li "Elliot t Hope" at bounding box center [459, 328] width 176 height 19
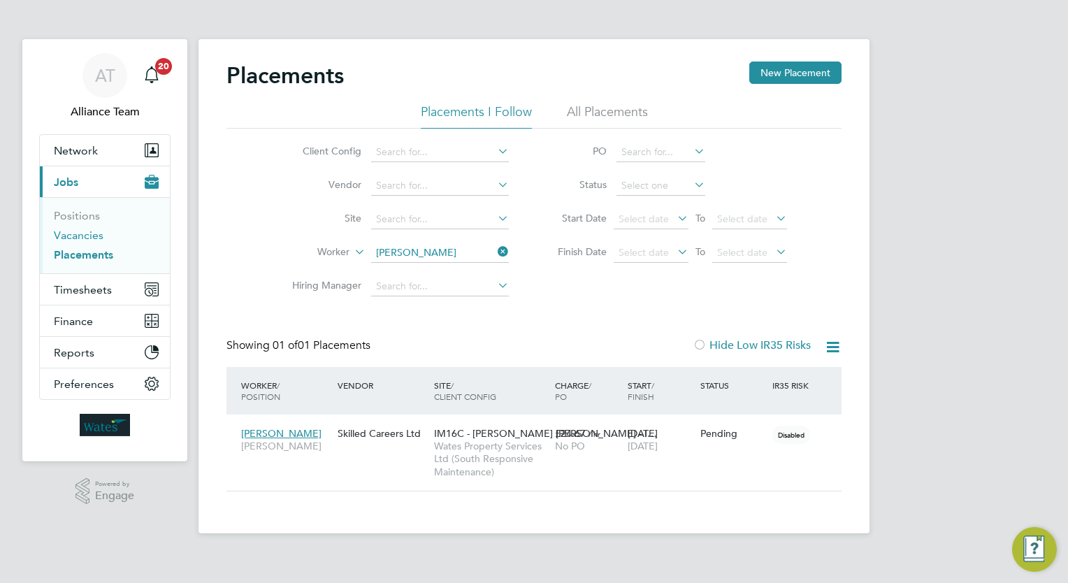
click at [76, 233] on link "Vacancies" at bounding box center [79, 234] width 50 height 13
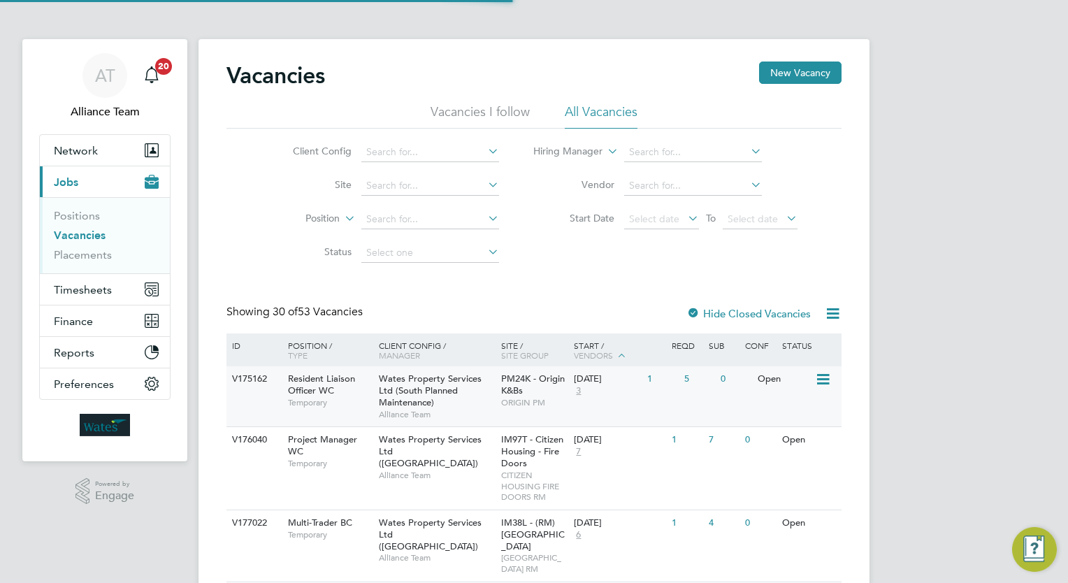
click at [529, 408] on div "PM24K - Origin K&Bs ORIGIN PM" at bounding box center [534, 390] width 73 height 48
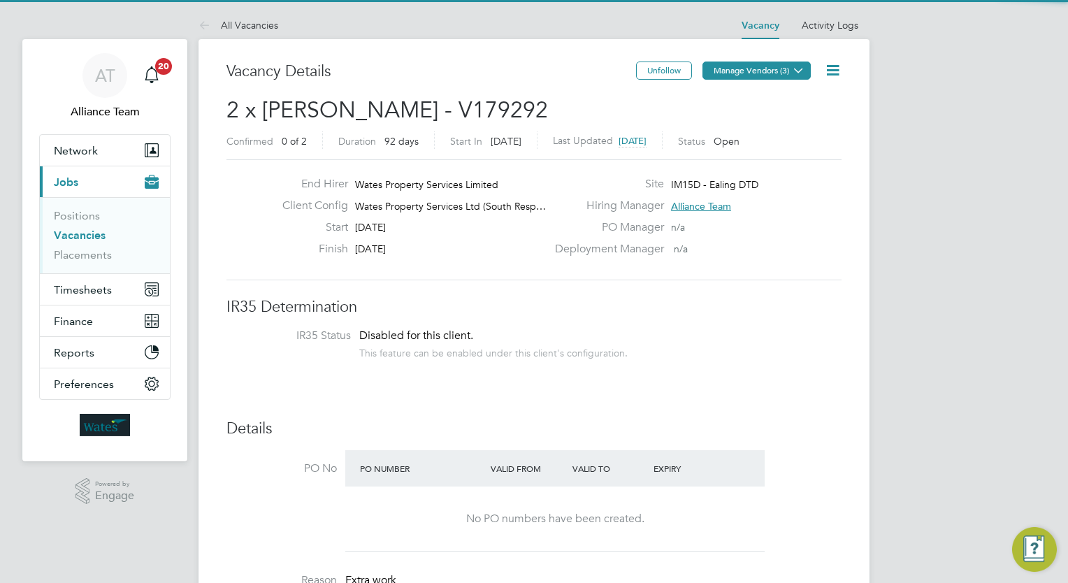
click at [784, 68] on button "Manage Vendors (3)" at bounding box center [756, 70] width 108 height 18
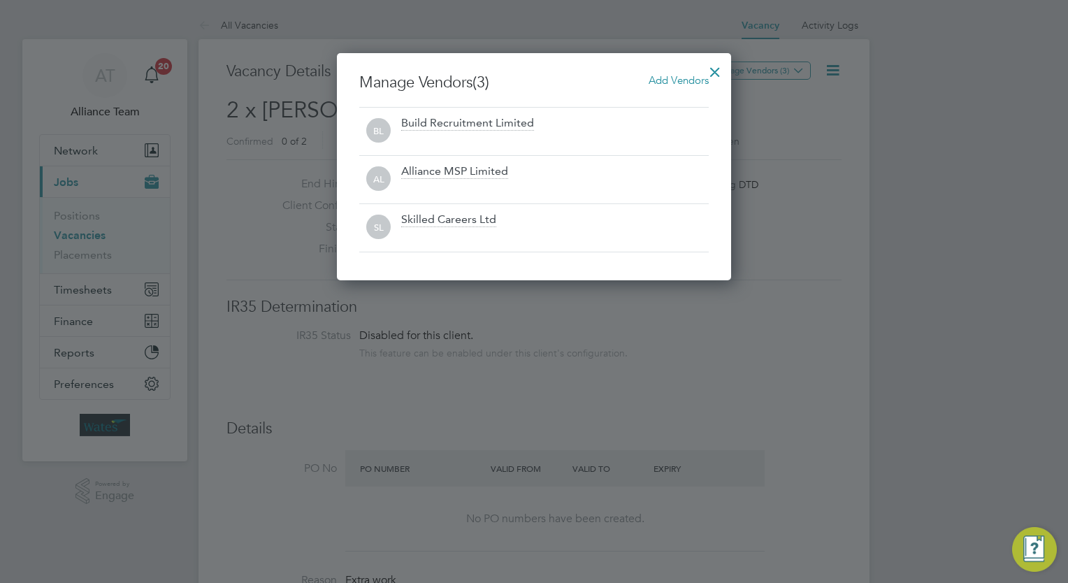
click at [682, 81] on span "Add Vendors" at bounding box center [678, 79] width 60 height 13
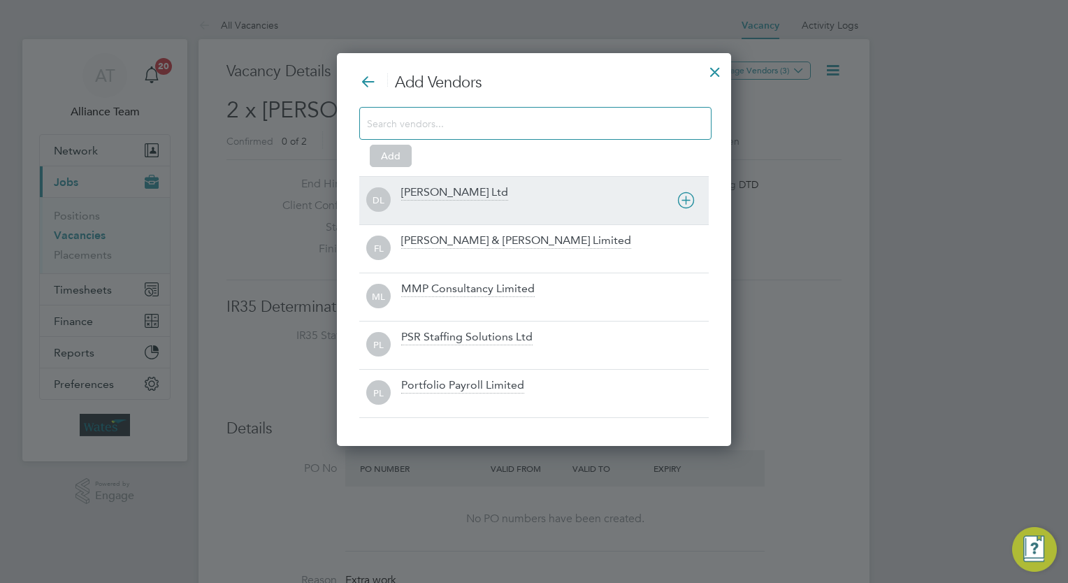
click at [497, 189] on div "[PERSON_NAME] Ltd" at bounding box center [554, 200] width 307 height 31
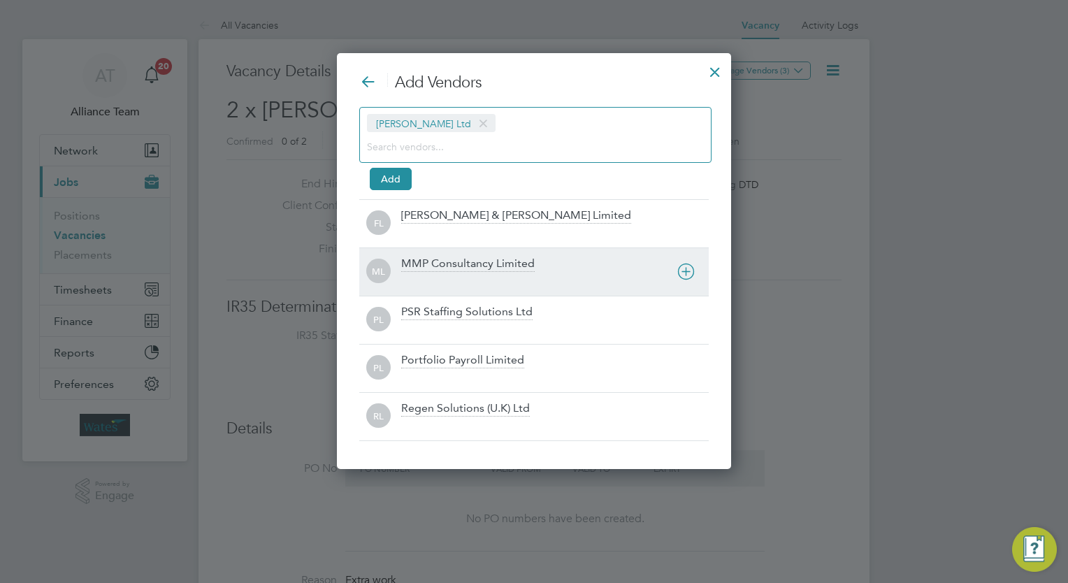
click at [461, 258] on div "MMP Consultancy Limited" at bounding box center [467, 263] width 133 height 15
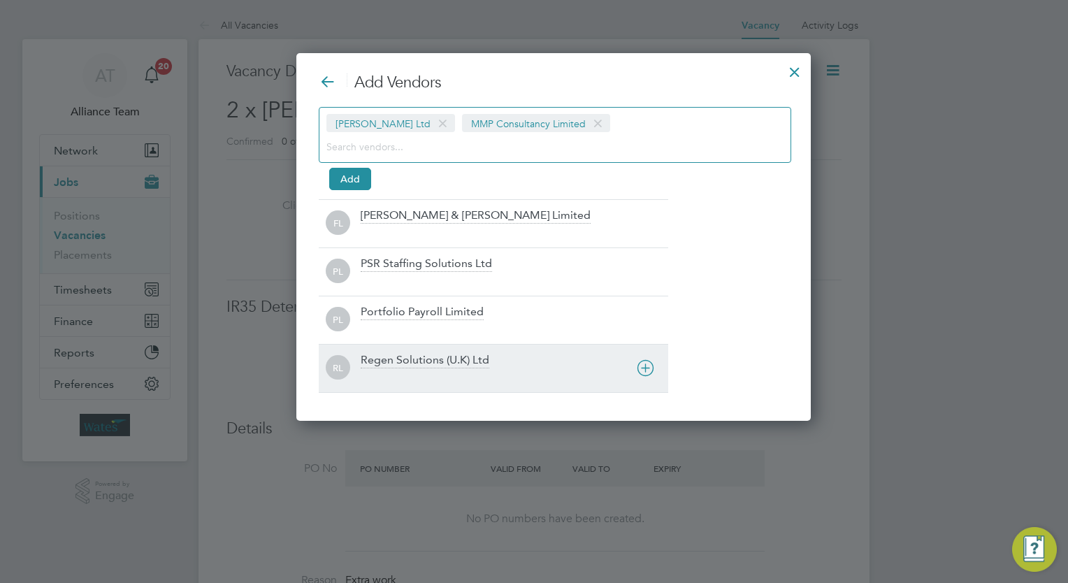
click at [407, 362] on div "Regen Solutions (U.K) Ltd" at bounding box center [425, 360] width 129 height 15
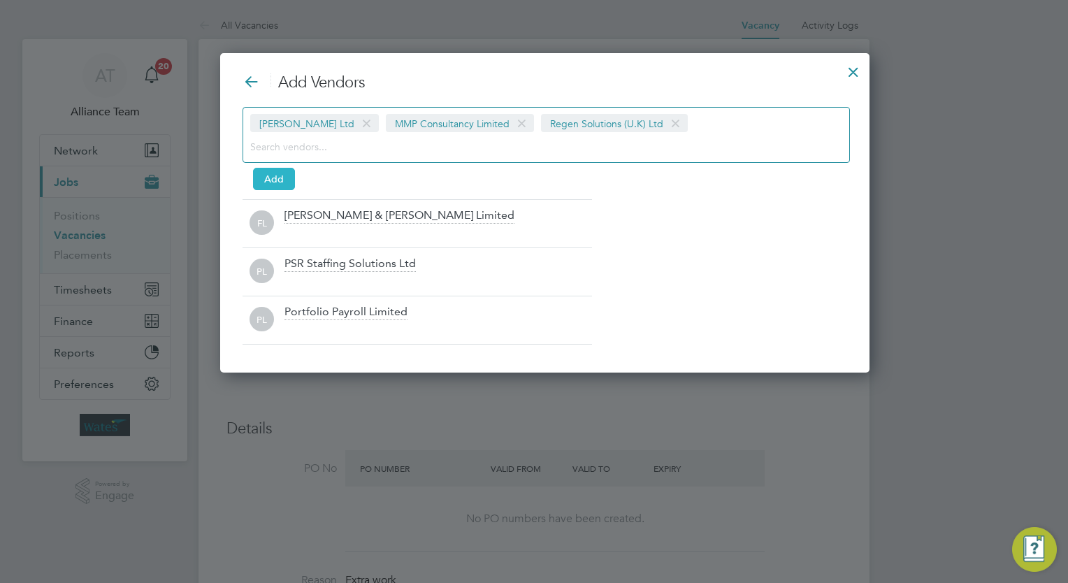
click at [271, 177] on button "Add" at bounding box center [274, 179] width 42 height 22
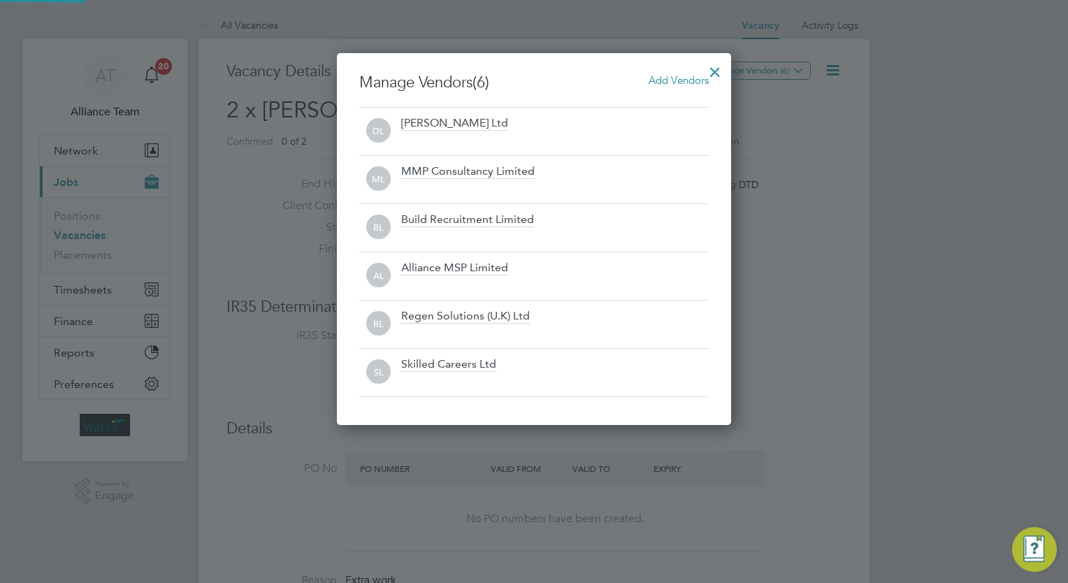
click at [713, 68] on div at bounding box center [714, 68] width 25 height 25
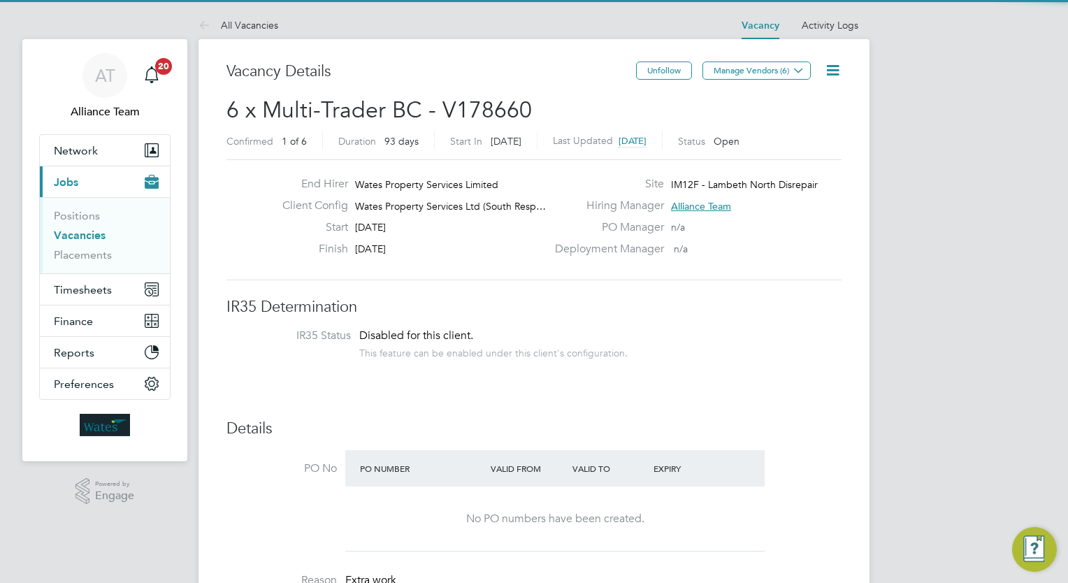
click at [836, 68] on icon at bounding box center [832, 69] width 17 height 17
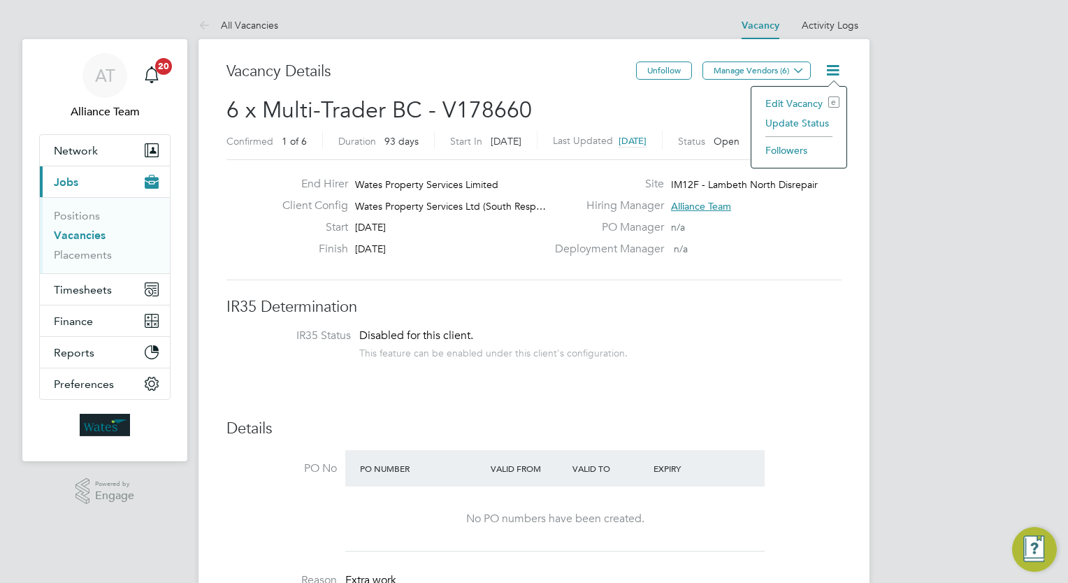
click at [797, 119] on li "Update Status" at bounding box center [798, 123] width 81 height 20
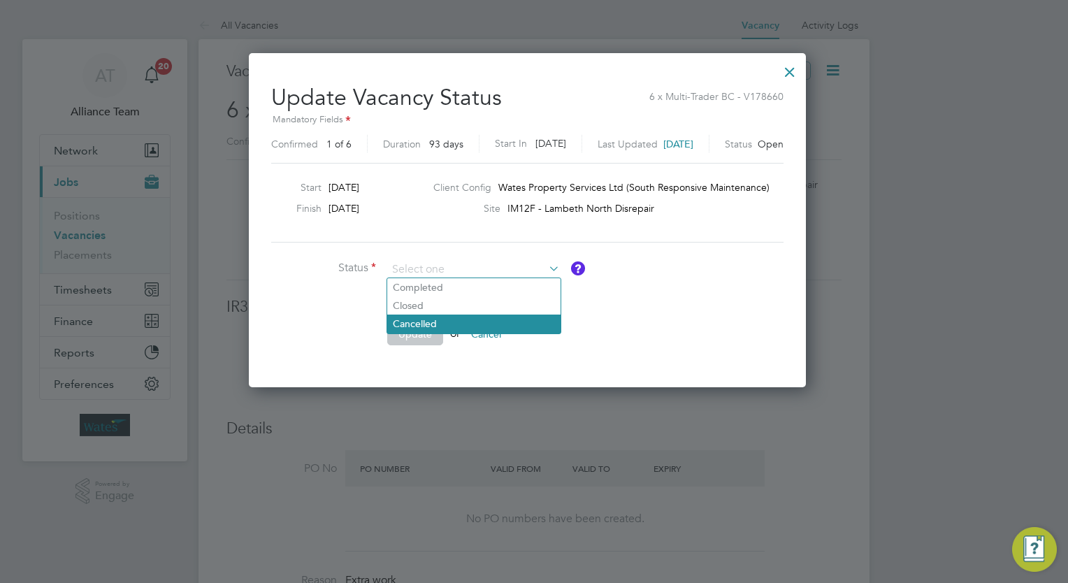
click at [430, 317] on li "Cancelled" at bounding box center [473, 323] width 173 height 18
type input "Cancelled"
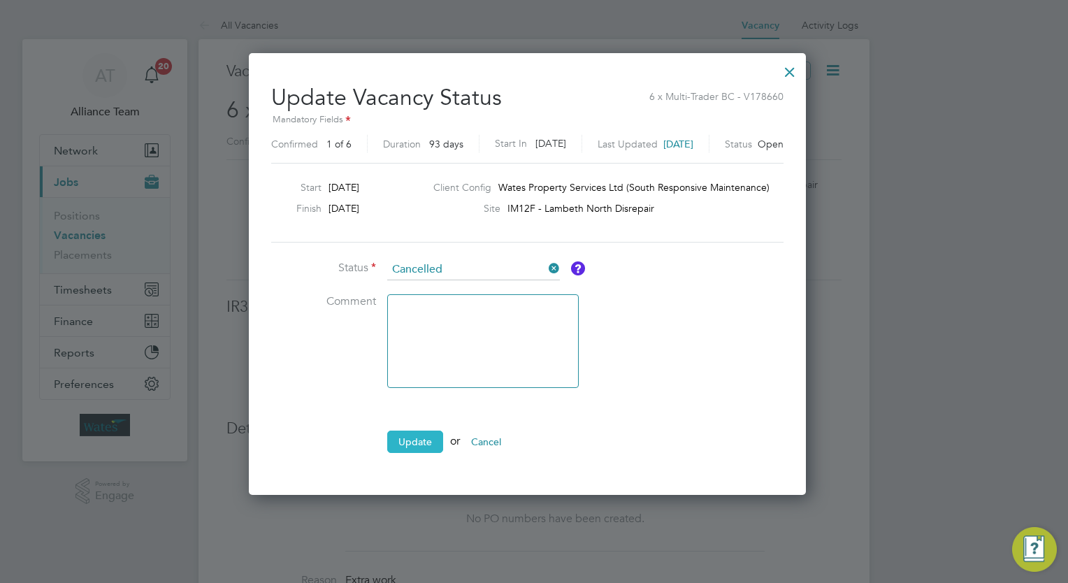
click at [425, 433] on button "Update" at bounding box center [415, 441] width 56 height 22
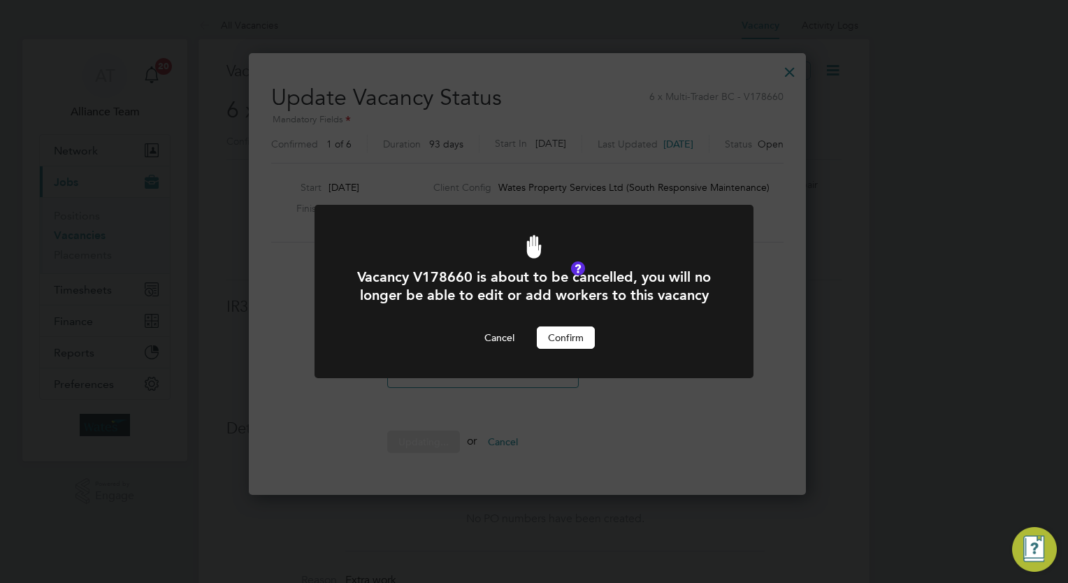
click at [576, 334] on button "Confirm" at bounding box center [566, 337] width 58 height 22
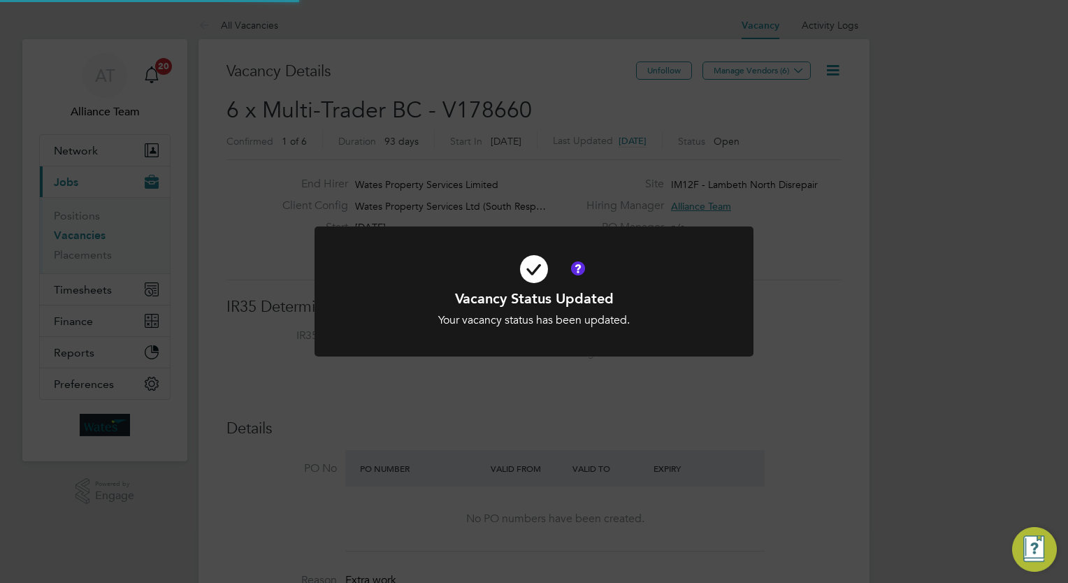
click at [910, 298] on div "Vacancy Status Updated Your vacancy status has been updated. Cancel Okay" at bounding box center [534, 291] width 1068 height 583
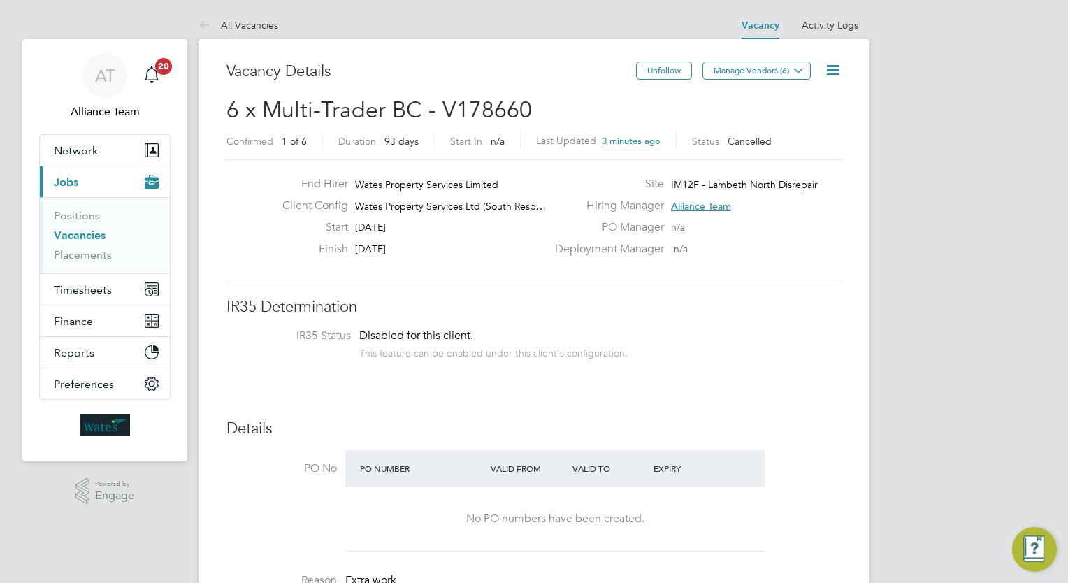
click at [89, 237] on link "Vacancies" at bounding box center [80, 234] width 52 height 13
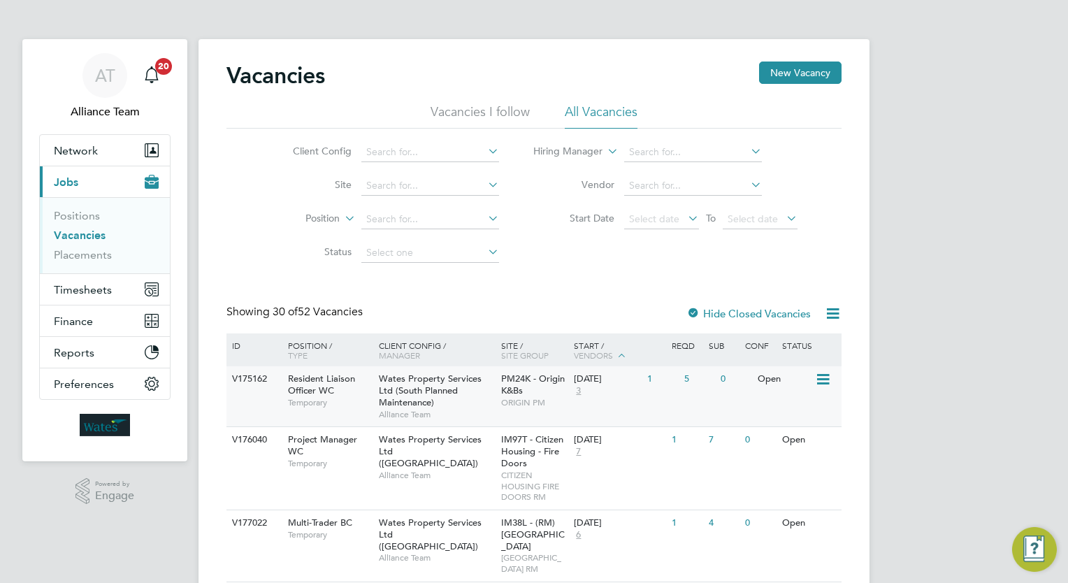
click at [450, 381] on span "Wates Property Services Ltd (South Planned Maintenance)" at bounding box center [430, 390] width 103 height 36
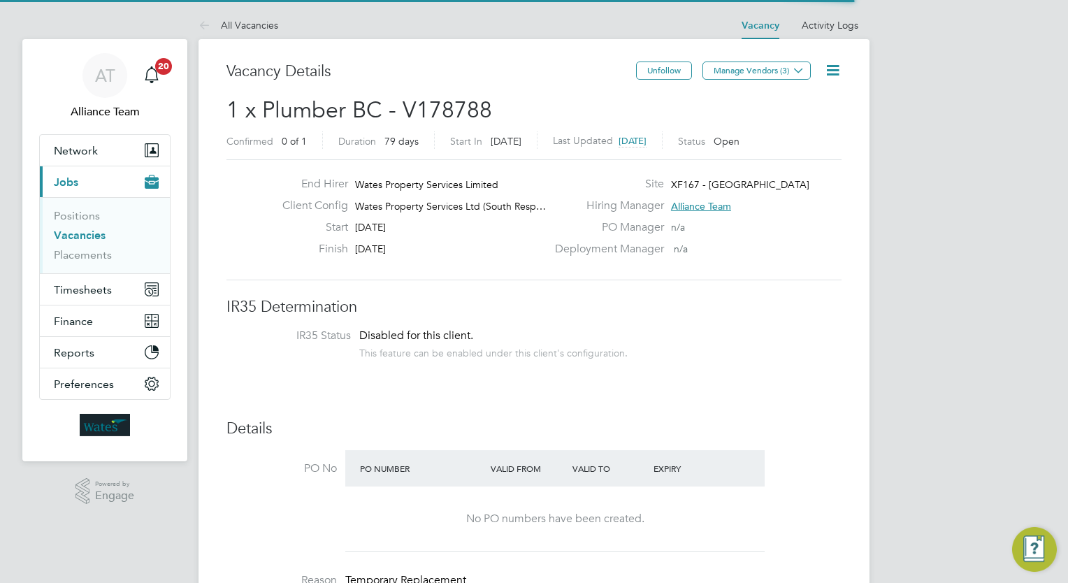
scroll to position [7, 7]
click at [509, 73] on h3 "Vacancy Details" at bounding box center [430, 71] width 409 height 20
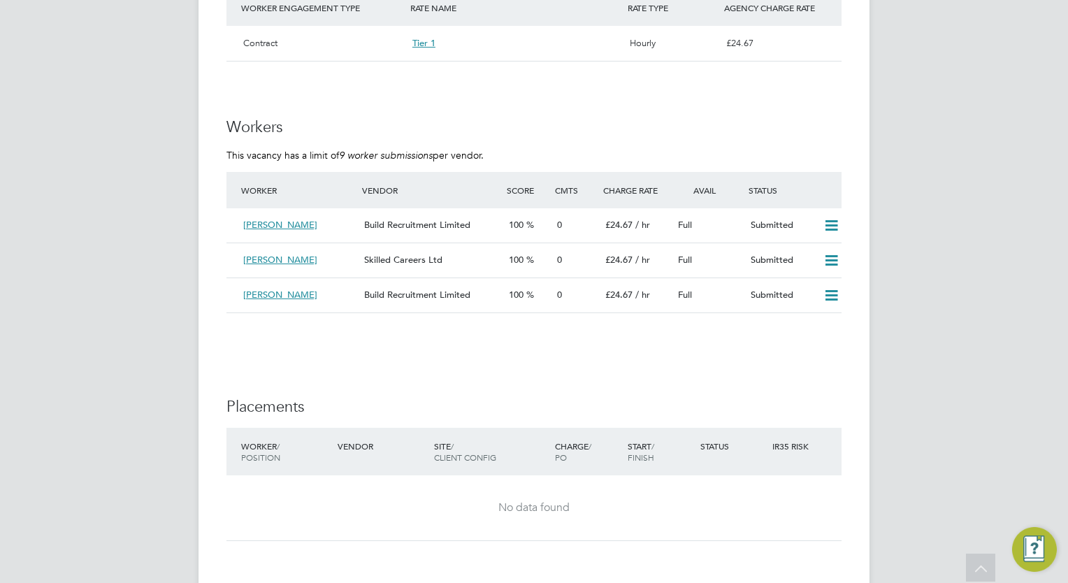
scroll to position [1062, 0]
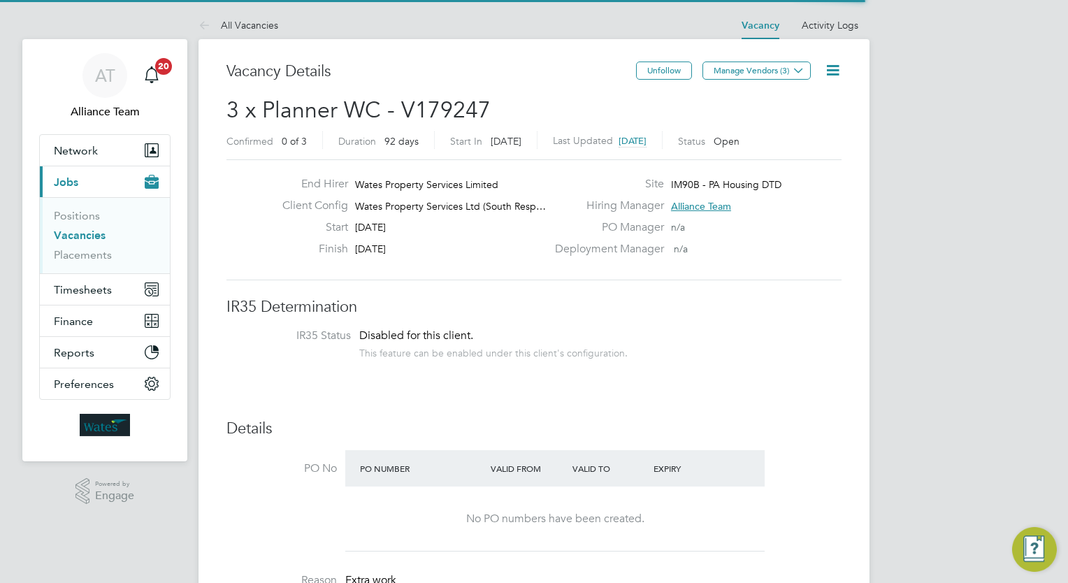
scroll to position [7, 6]
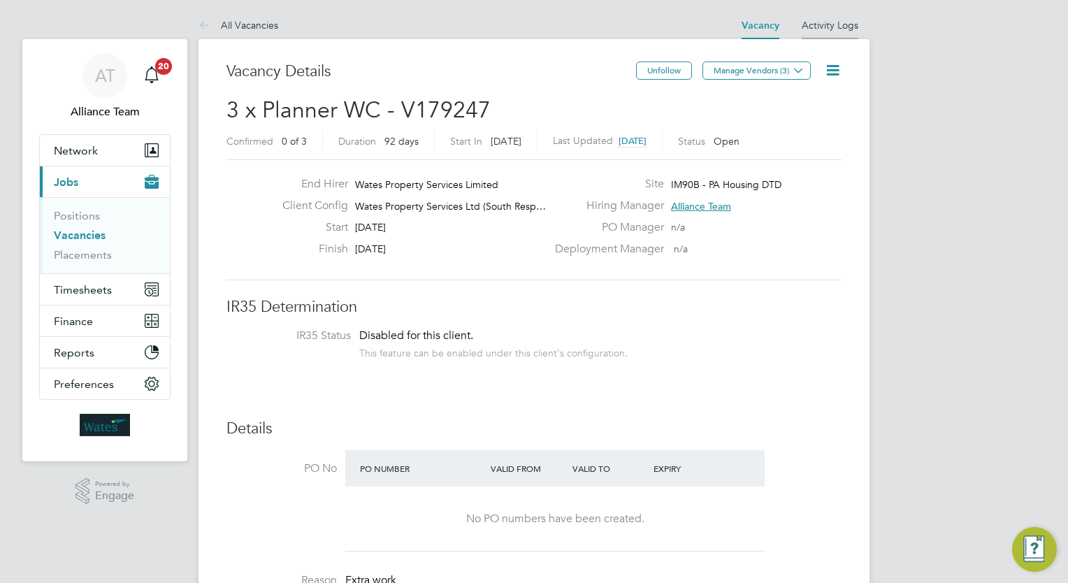
click at [843, 16] on li "Activity Logs" at bounding box center [829, 25] width 57 height 28
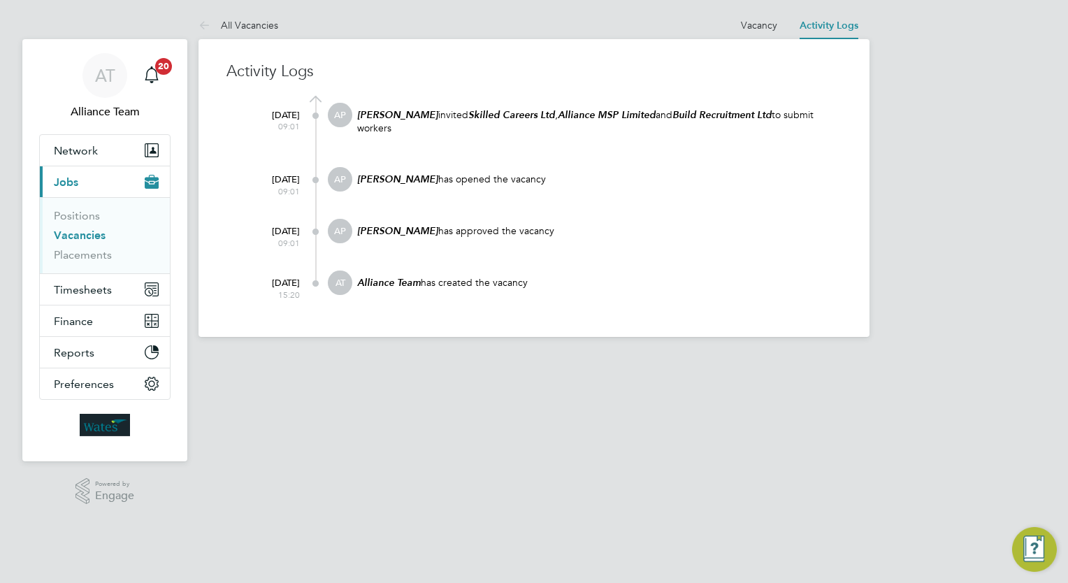
click at [732, 359] on html "AT Alliance Team Notifications 20 Applications: Network Team Members Businesses…" at bounding box center [534, 179] width 1068 height 359
click at [760, 27] on link "Vacancy" at bounding box center [759, 25] width 36 height 13
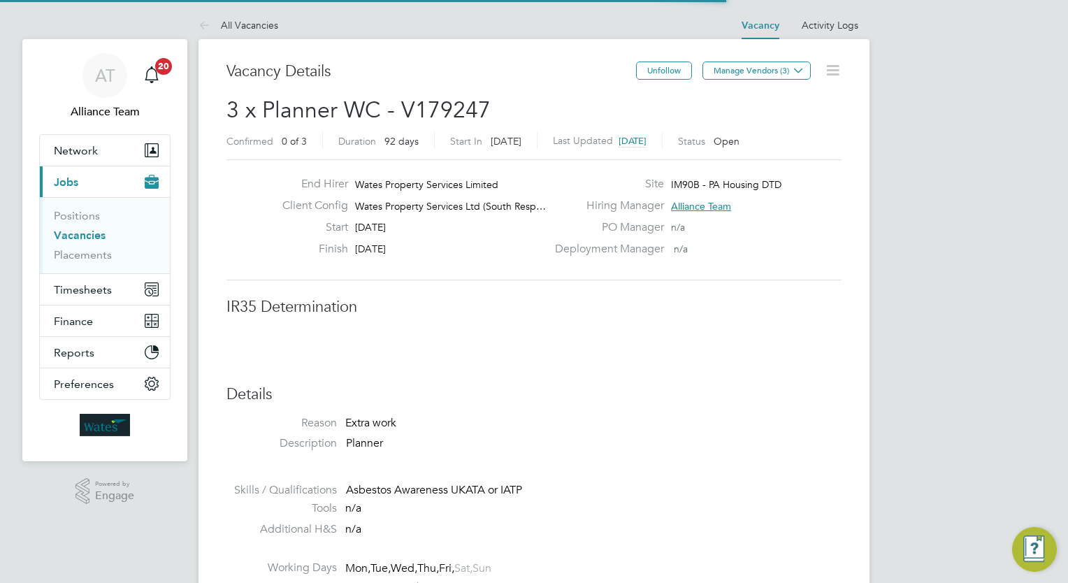
scroll to position [24, 218]
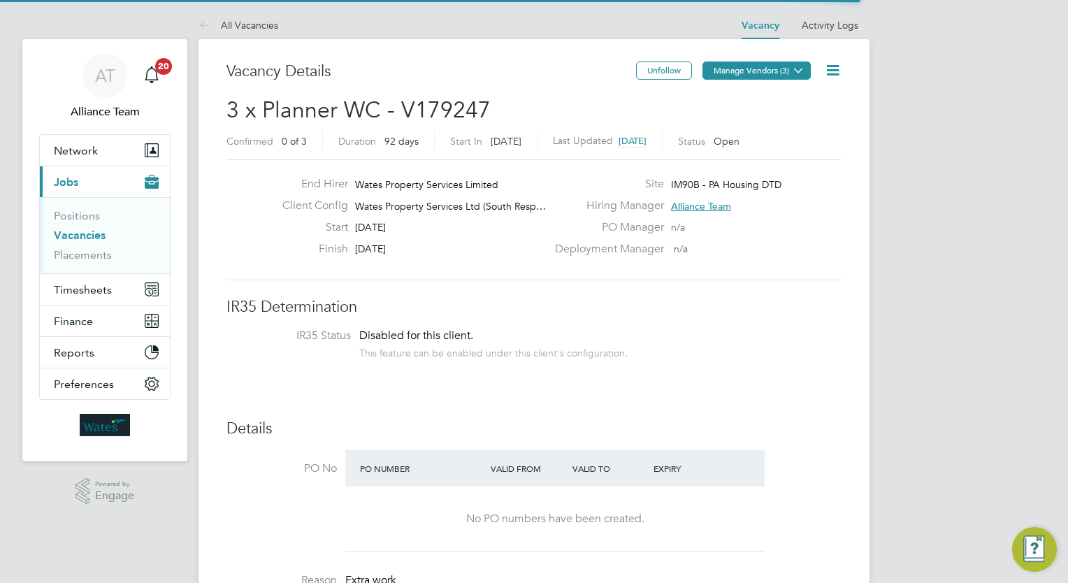
click at [794, 69] on icon at bounding box center [798, 70] width 10 height 10
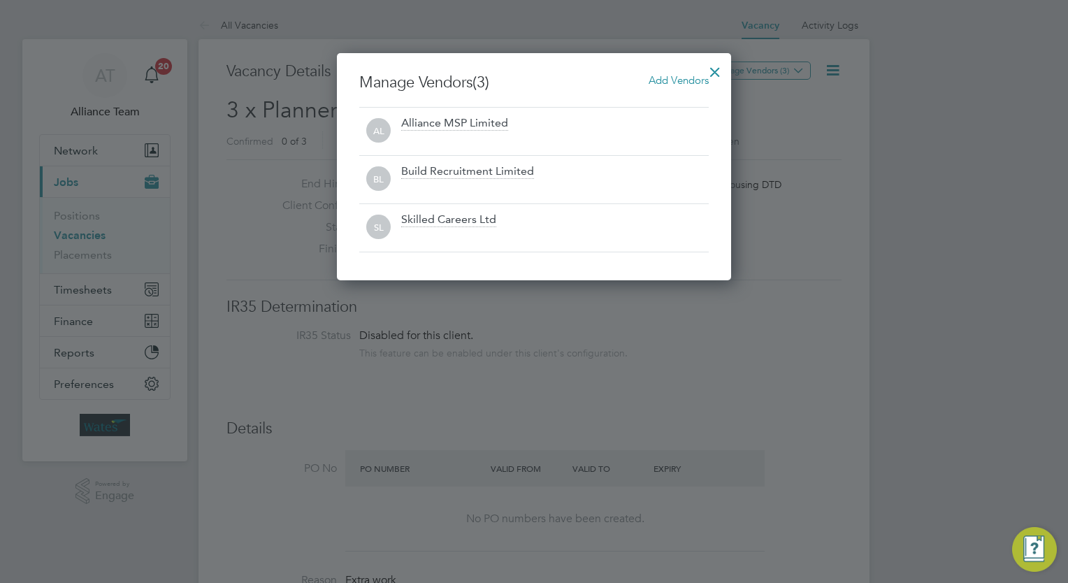
scroll to position [7, 7]
click at [679, 75] on span "Add Vendors" at bounding box center [678, 79] width 60 height 13
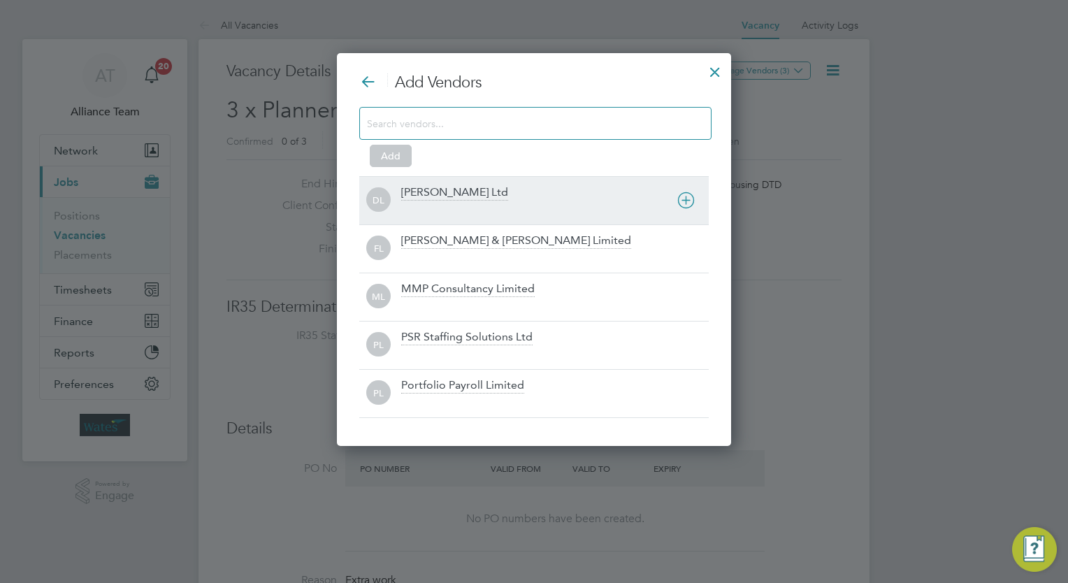
click at [480, 197] on div "[PERSON_NAME] Ltd" at bounding box center [454, 192] width 107 height 15
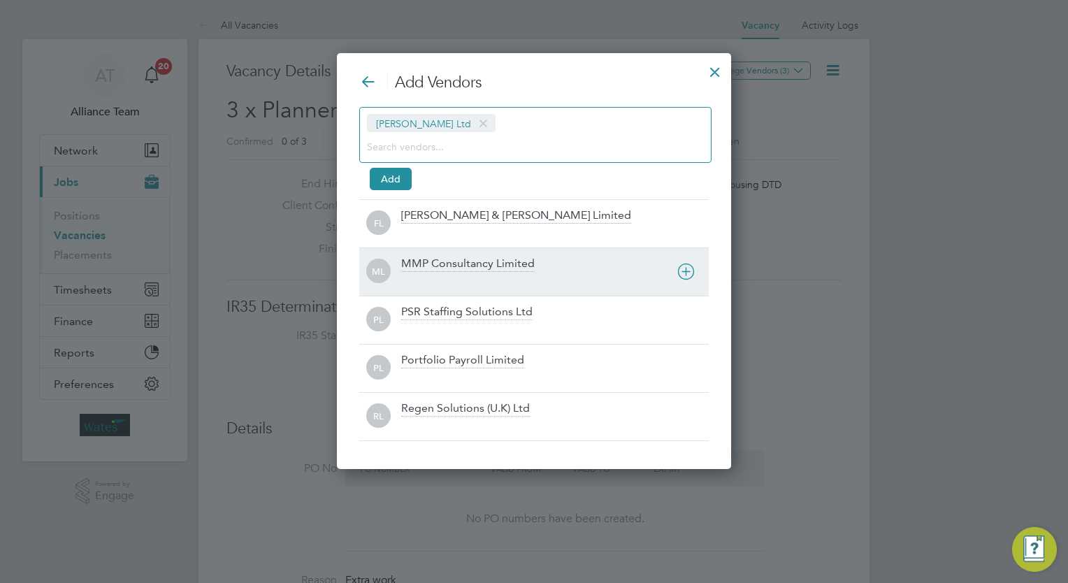
click at [446, 280] on div at bounding box center [554, 281] width 307 height 14
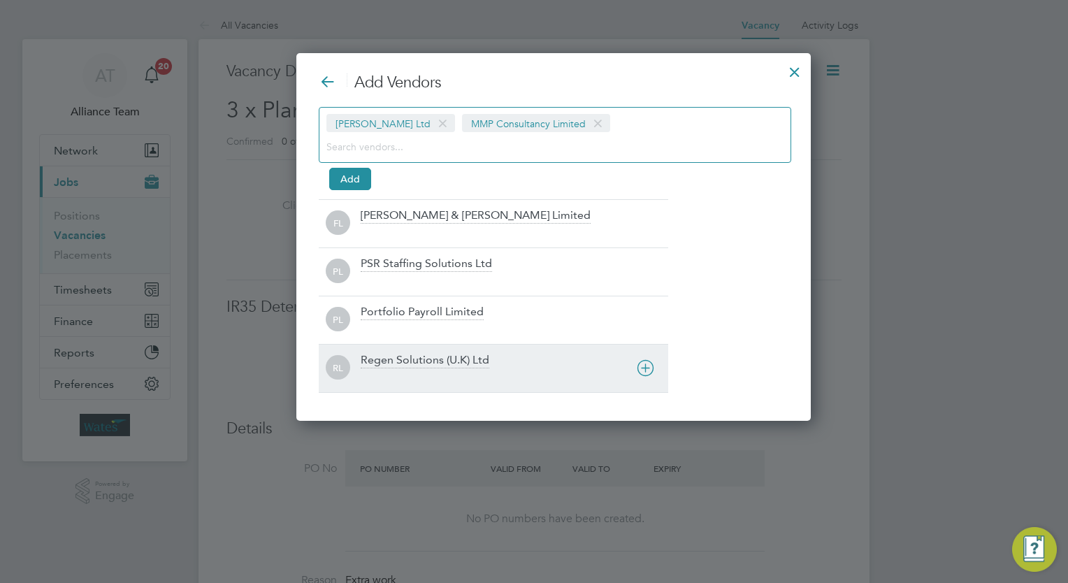
click at [416, 382] on div at bounding box center [514, 377] width 307 height 14
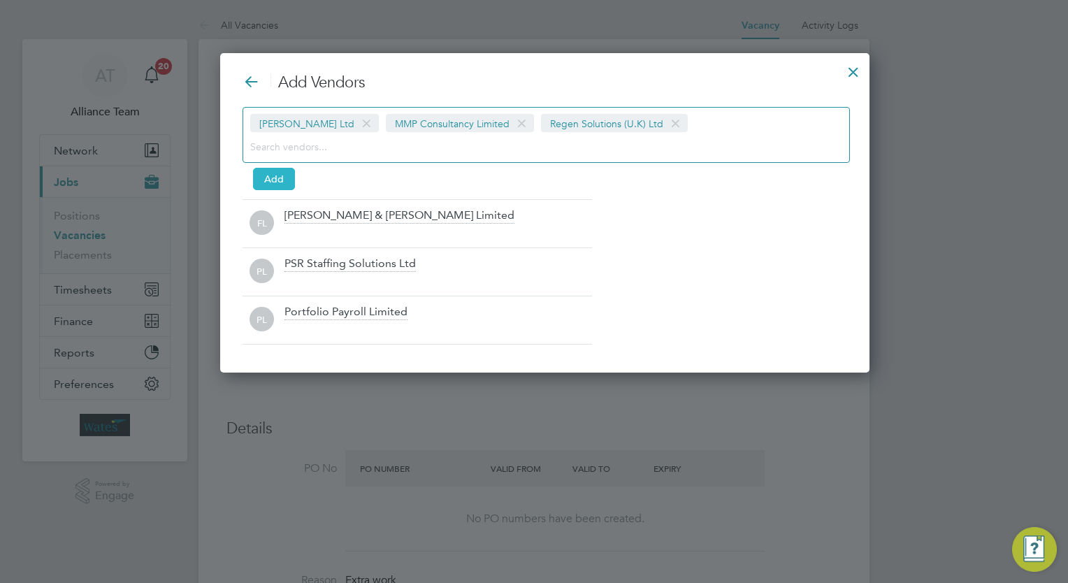
click at [272, 174] on button "Add" at bounding box center [274, 179] width 42 height 22
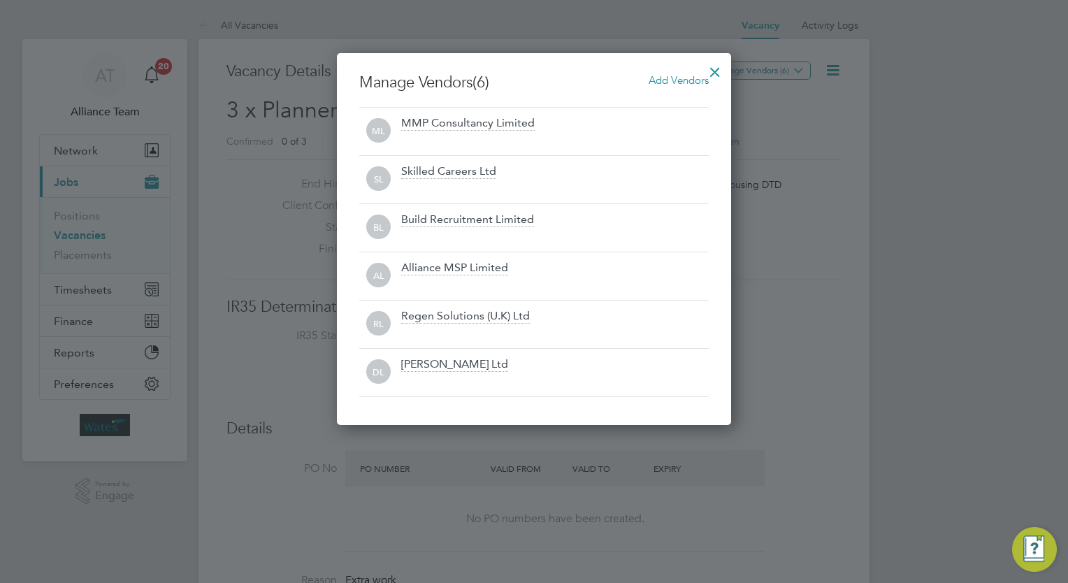
click at [707, 77] on div at bounding box center [714, 68] width 25 height 25
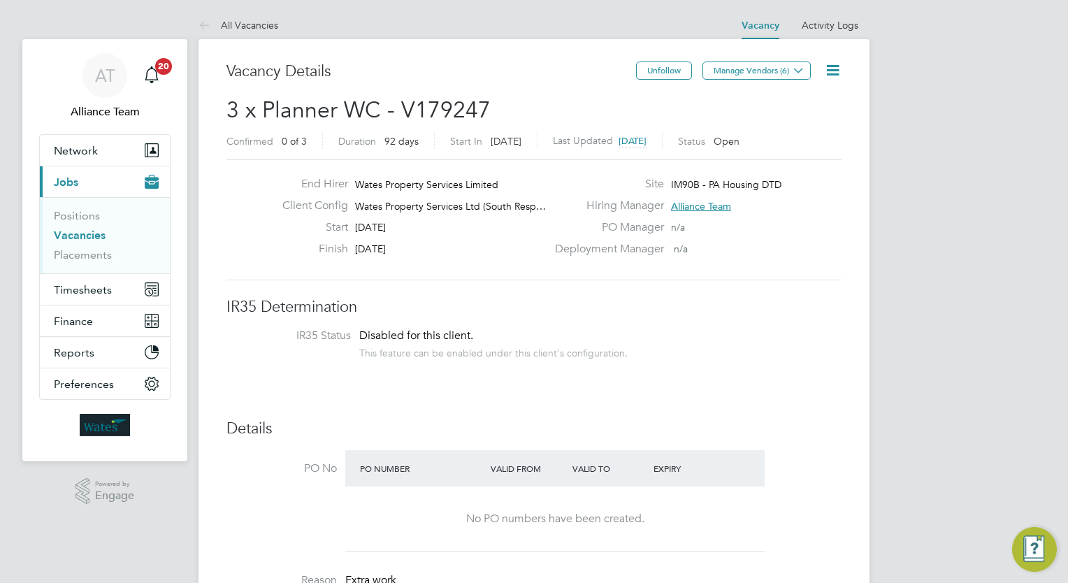
click at [837, 71] on icon at bounding box center [832, 69] width 17 height 17
click at [780, 150] on li "Followers" at bounding box center [798, 150] width 81 height 20
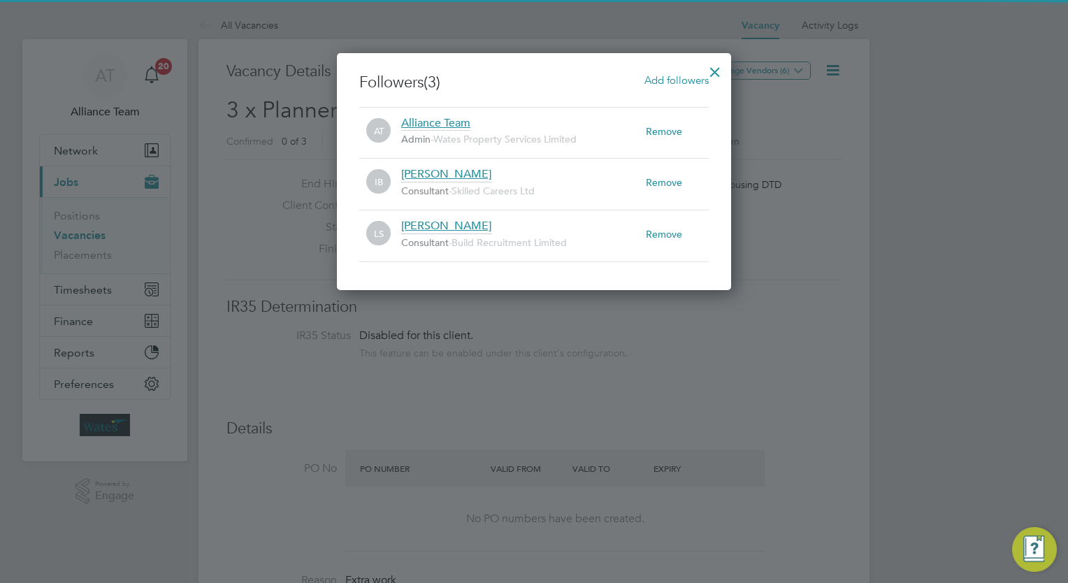
click at [674, 80] on span "Add followers" at bounding box center [676, 79] width 64 height 13
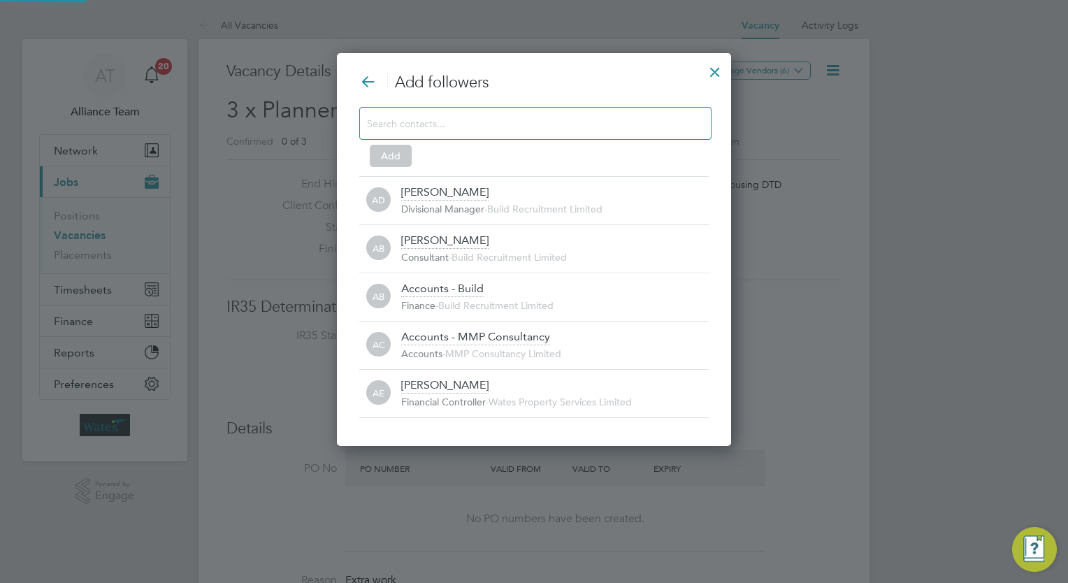
click at [486, 119] on input at bounding box center [524, 123] width 314 height 18
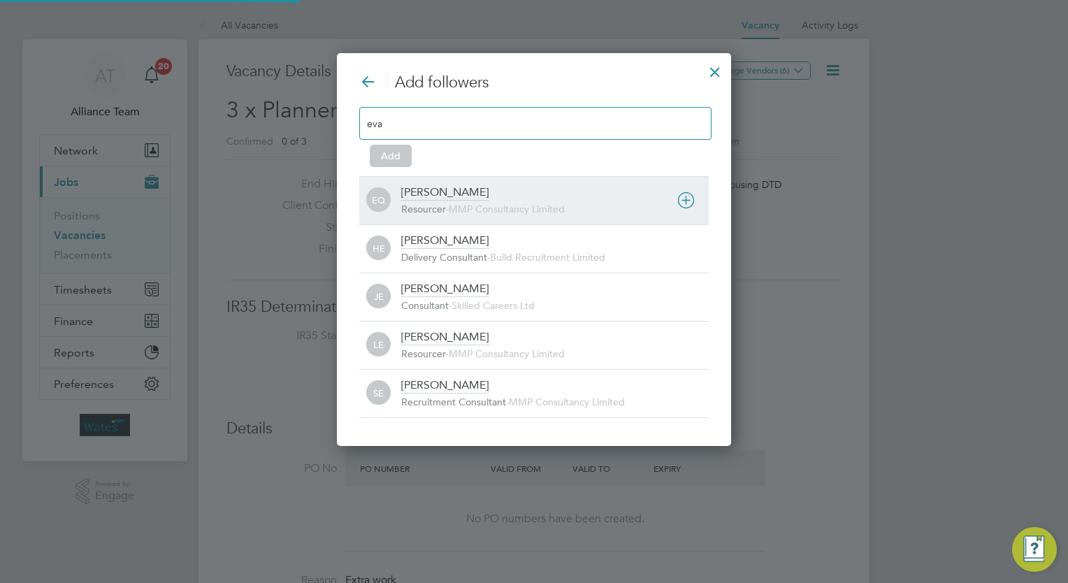
type input "eva"
click at [460, 186] on div "Eva Quinn Resourcer - MMP Consultancy Limited" at bounding box center [554, 200] width 307 height 31
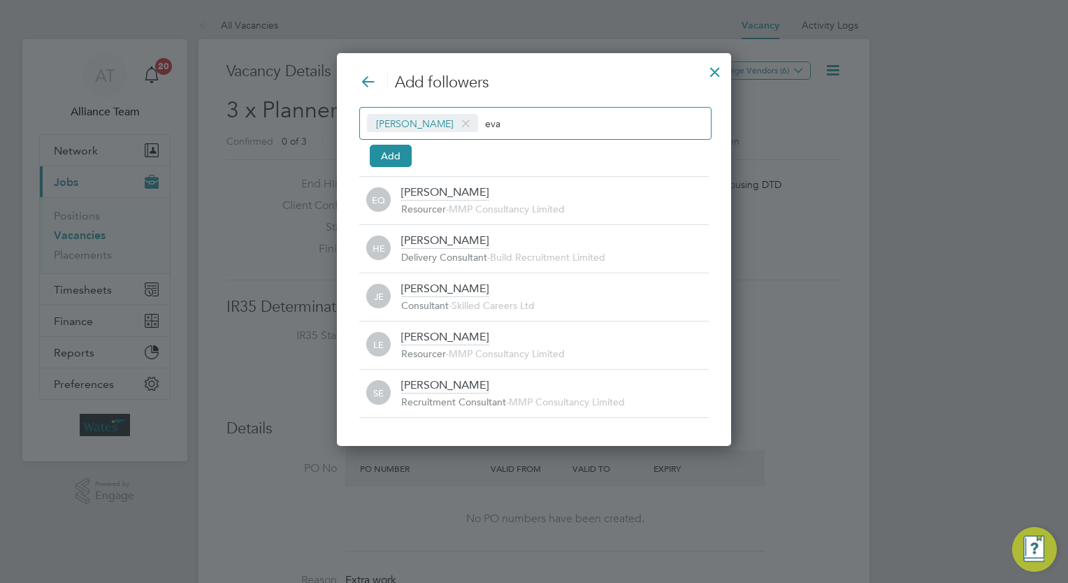
click at [506, 124] on input "eva" at bounding box center [528, 123] width 87 height 18
type input "e"
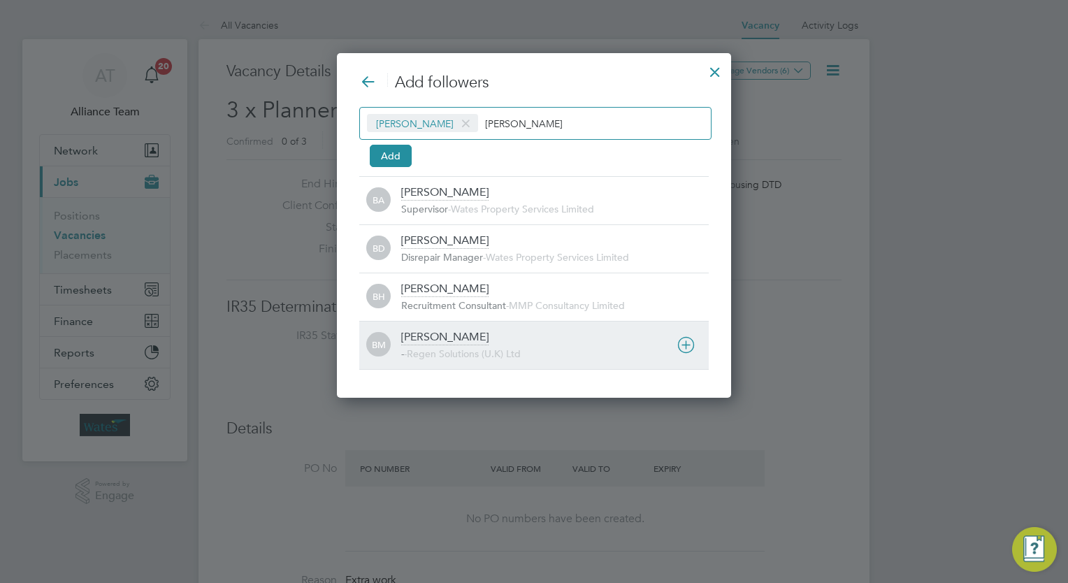
type input "billy"
click at [505, 338] on div "Billy Mcnamara - - Regen Solutions (U.K) Ltd" at bounding box center [554, 345] width 307 height 31
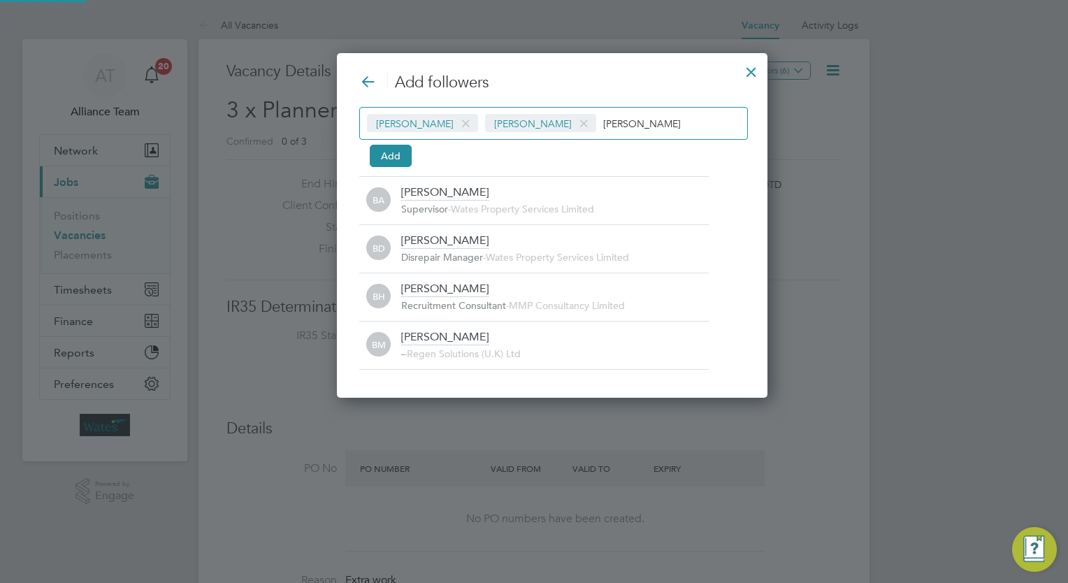
click at [602, 111] on div "Eva Quinn Billy Mcnamara billy" at bounding box center [553, 123] width 389 height 33
type input "b"
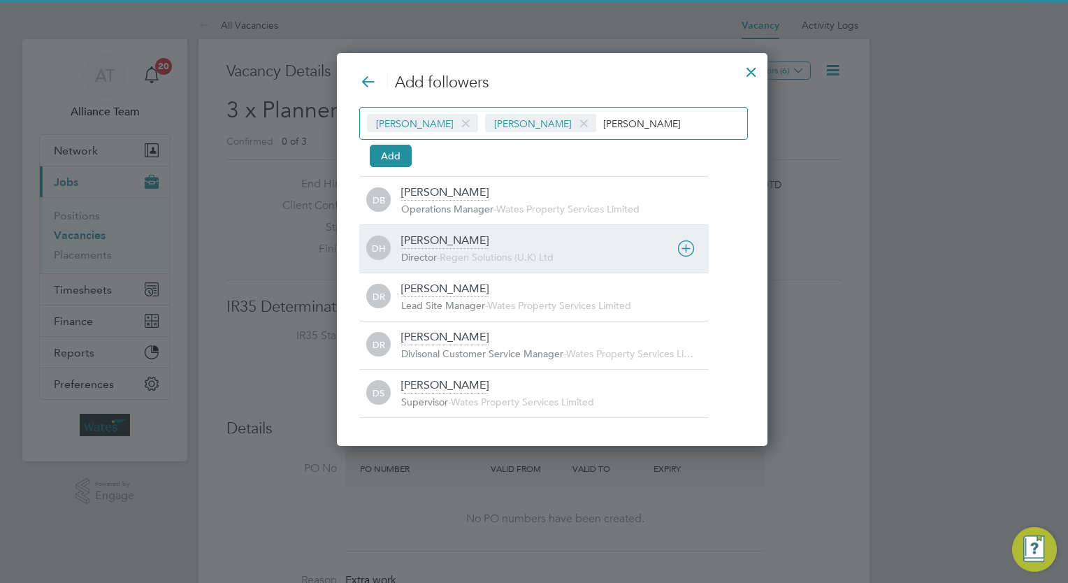
type input "darren"
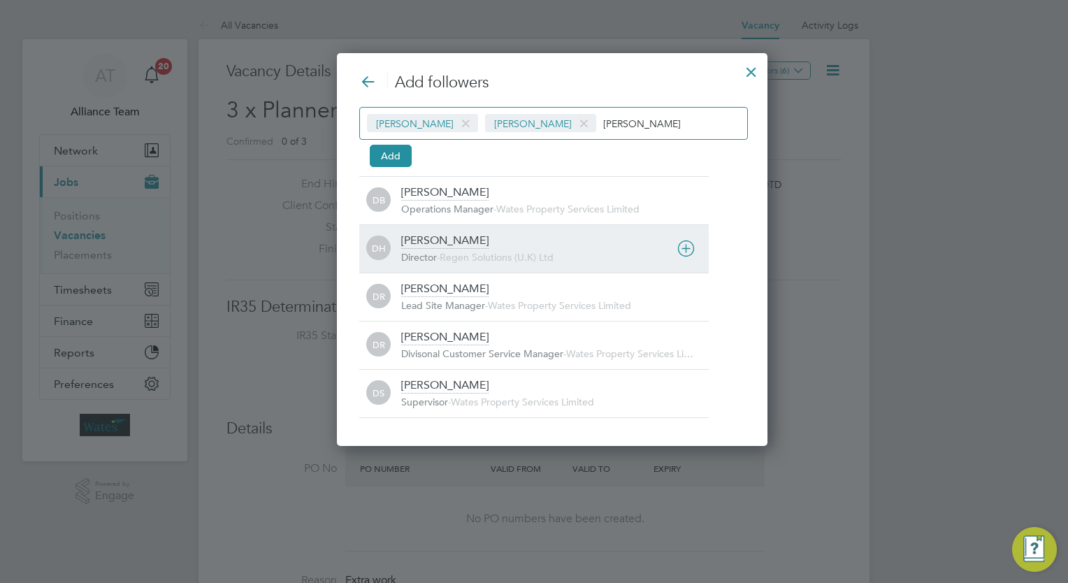
click at [490, 247] on div "Darren Hartman Director - Regen Solutions (U.K) Ltd" at bounding box center [554, 248] width 307 height 31
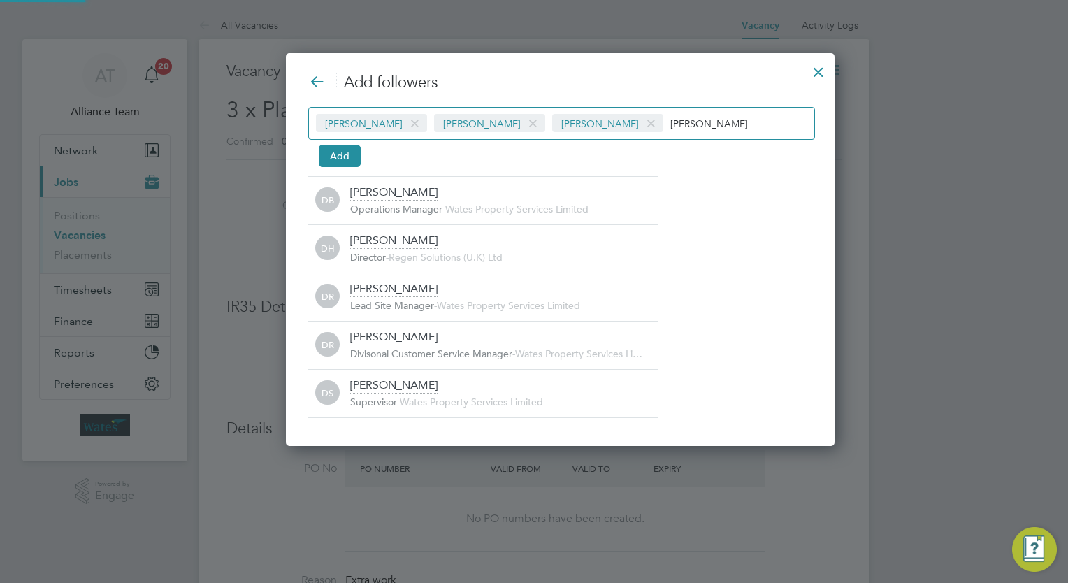
click at [672, 124] on input "darren" at bounding box center [713, 123] width 87 height 18
type input "d"
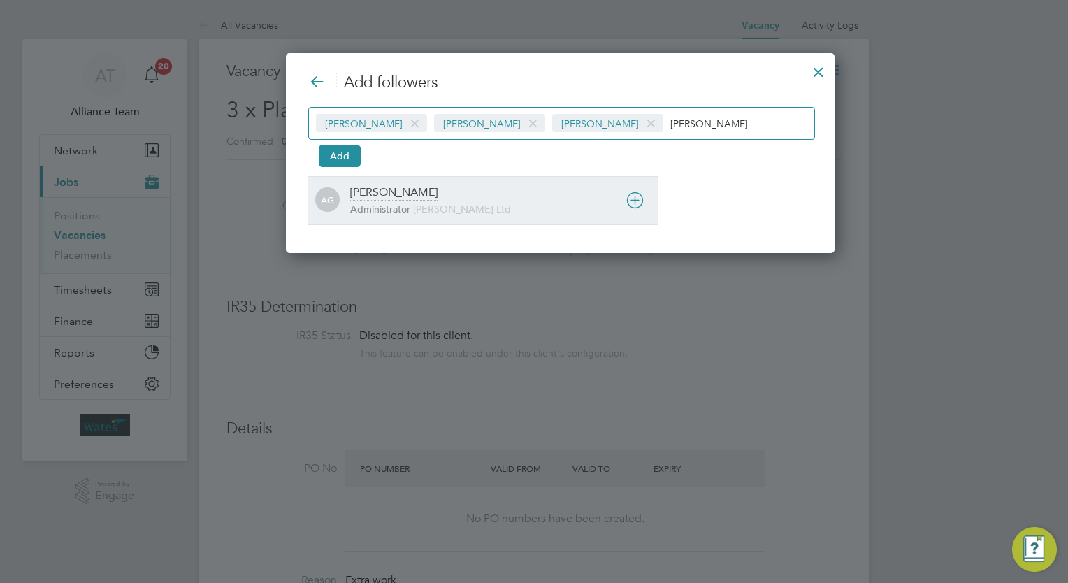
type input "amy"
click at [423, 205] on span "Daniel Owen Ltd" at bounding box center [462, 209] width 98 height 13
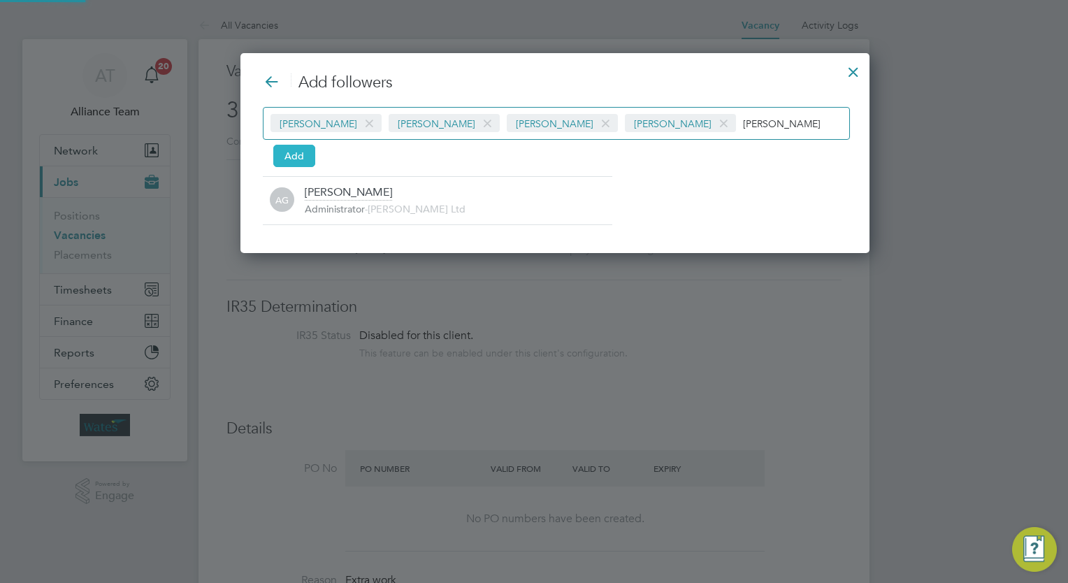
click at [303, 160] on button "Add" at bounding box center [294, 156] width 42 height 22
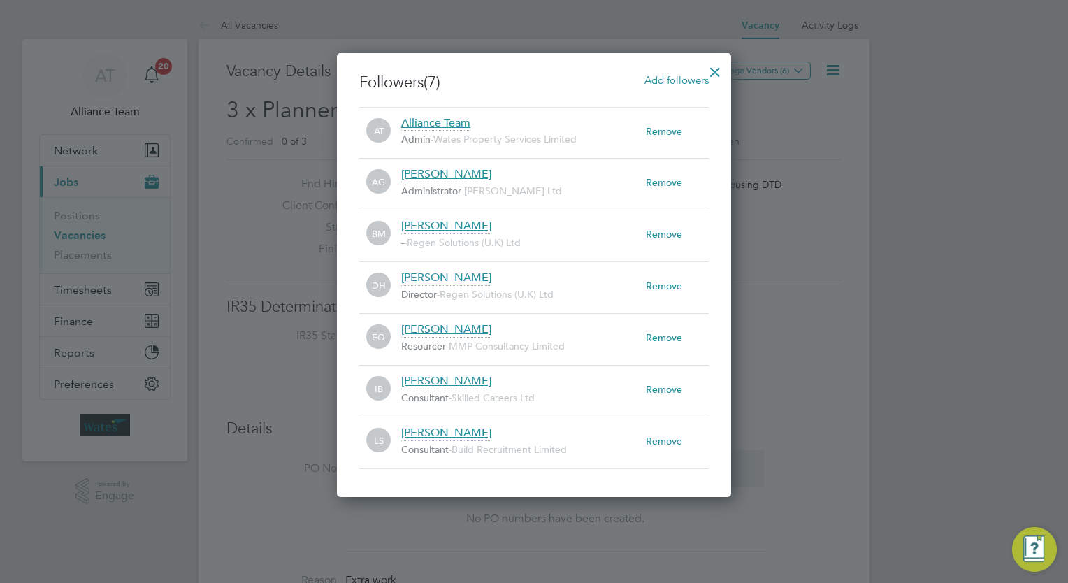
click at [717, 73] on div at bounding box center [714, 68] width 25 height 25
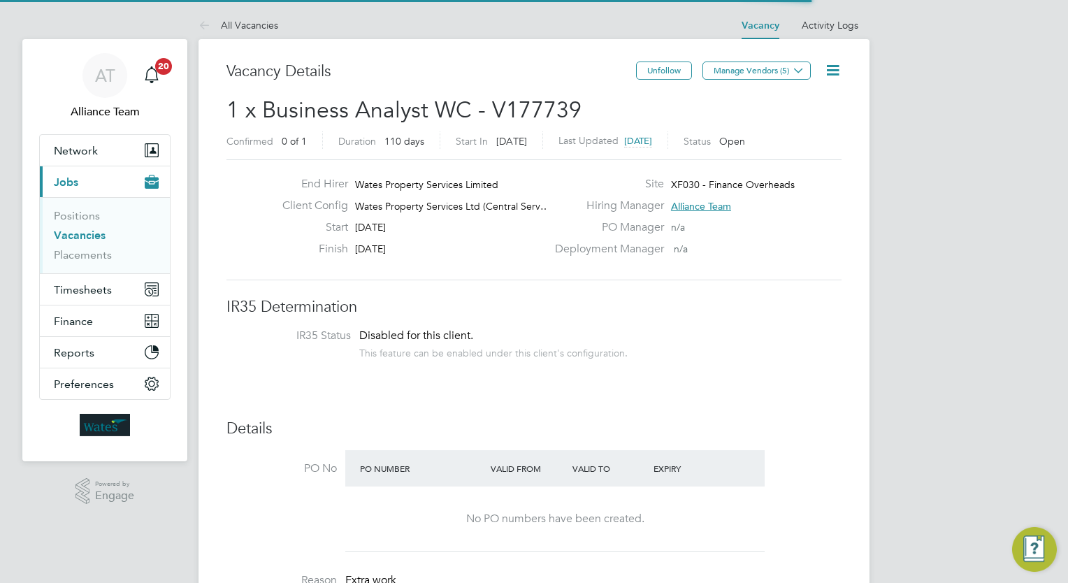
scroll to position [24, 122]
click at [832, 77] on icon at bounding box center [832, 69] width 17 height 17
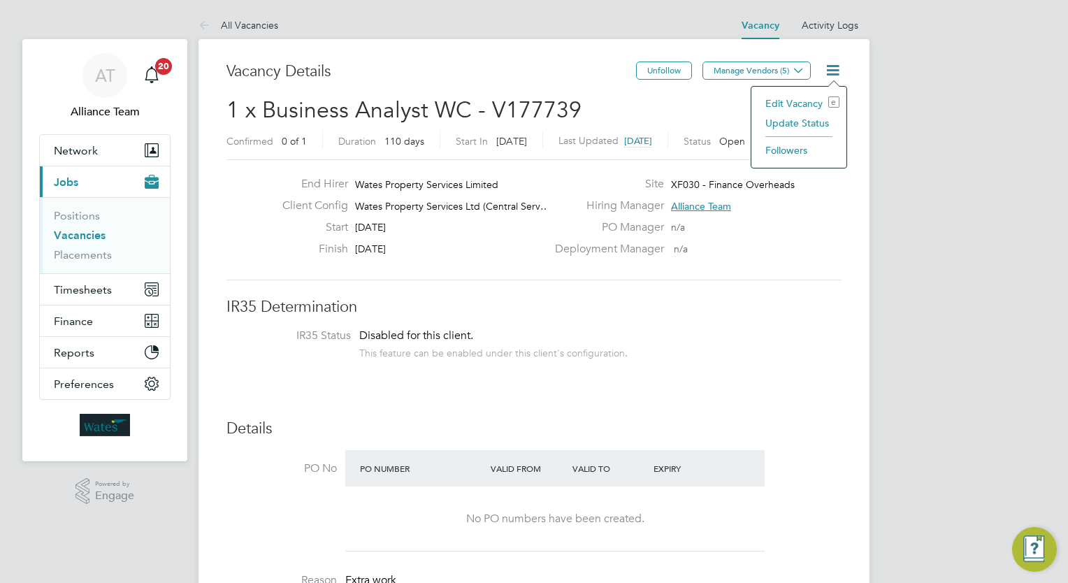
click at [794, 124] on li "Update Status" at bounding box center [798, 123] width 81 height 20
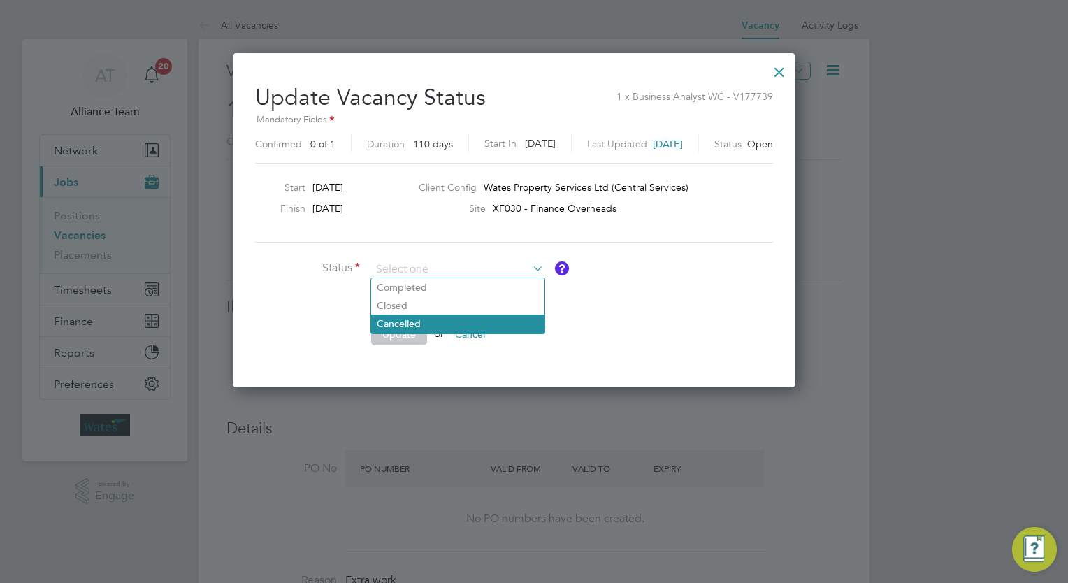
click at [453, 319] on li "Cancelled" at bounding box center [457, 323] width 173 height 18
type input "Cancelled"
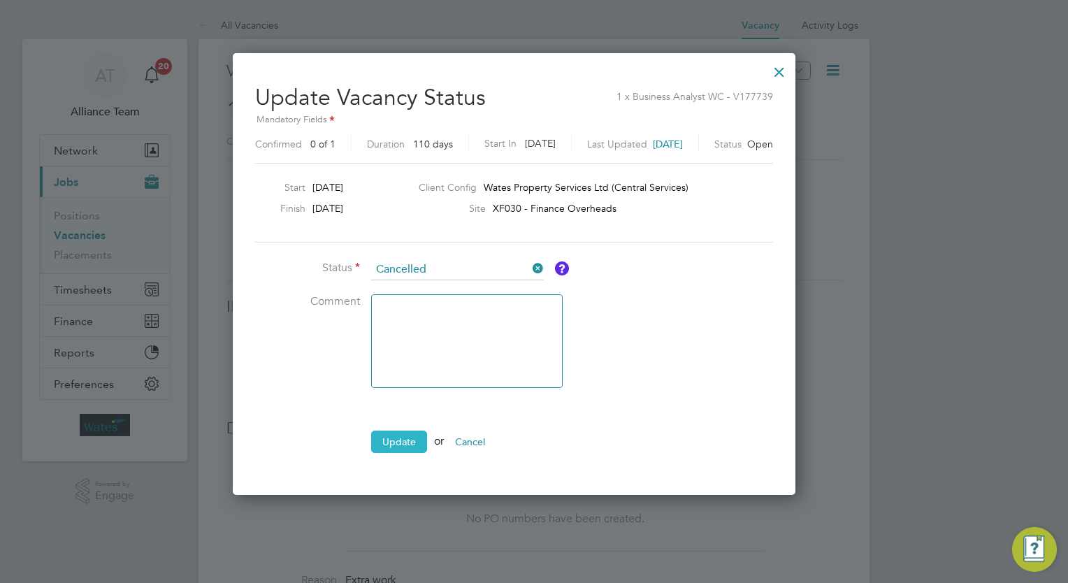
click at [398, 430] on button "Update" at bounding box center [399, 441] width 56 height 22
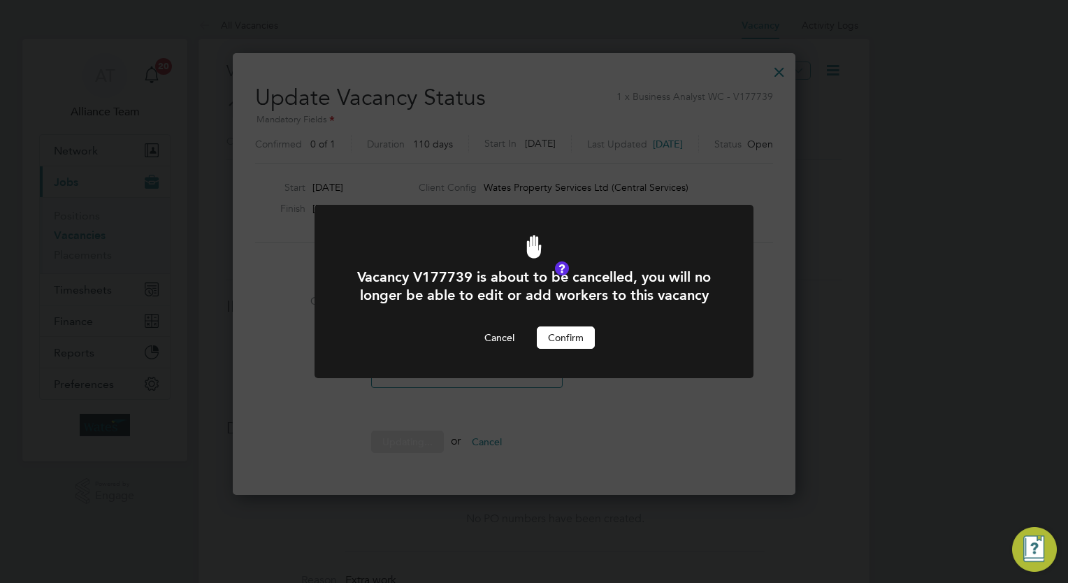
click at [565, 342] on button "Confirm" at bounding box center [566, 337] width 58 height 22
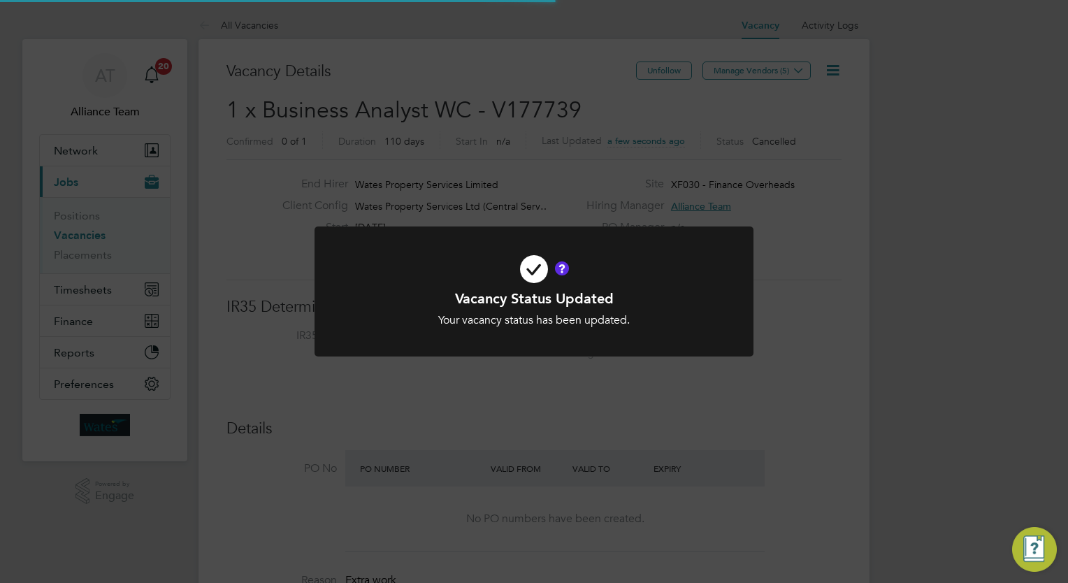
click at [927, 308] on div "Vacancy Status Updated Your vacancy status has been updated. Cancel Okay" at bounding box center [534, 291] width 1068 height 583
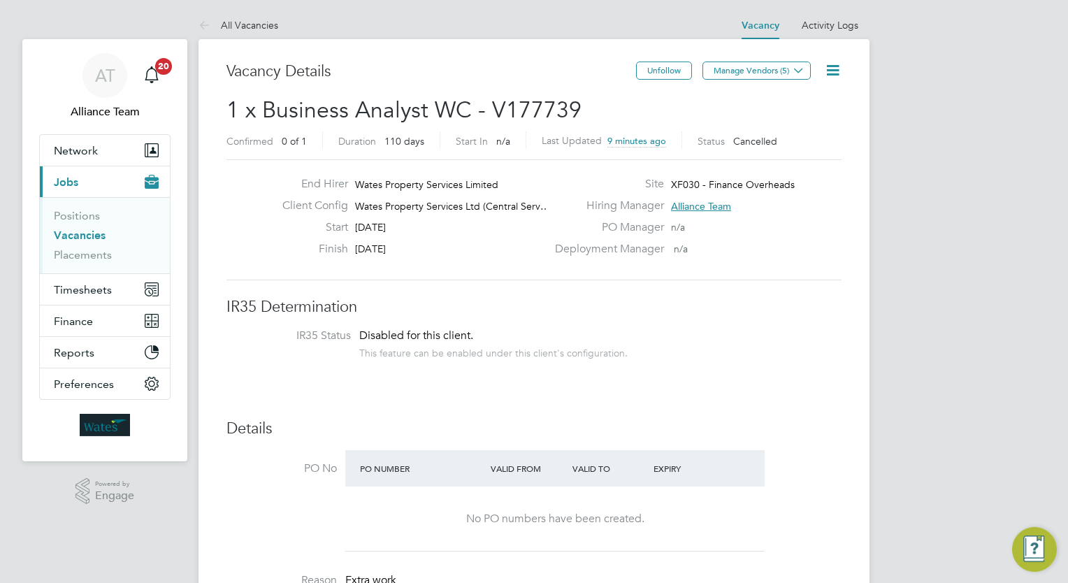
click at [78, 233] on link "Vacancies" at bounding box center [80, 234] width 52 height 13
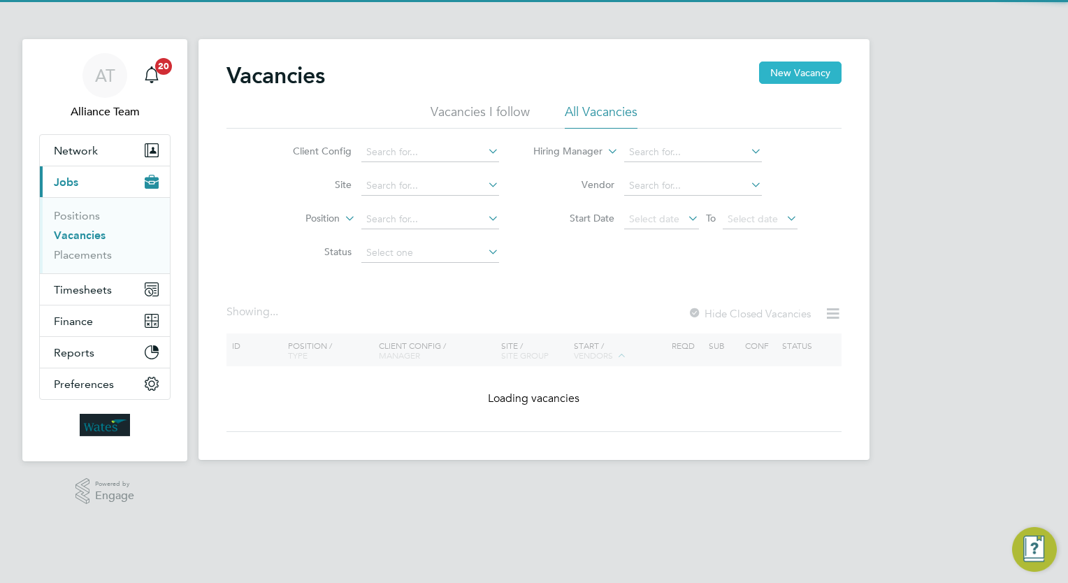
click at [790, 75] on button "New Vacancy" at bounding box center [800, 72] width 82 height 22
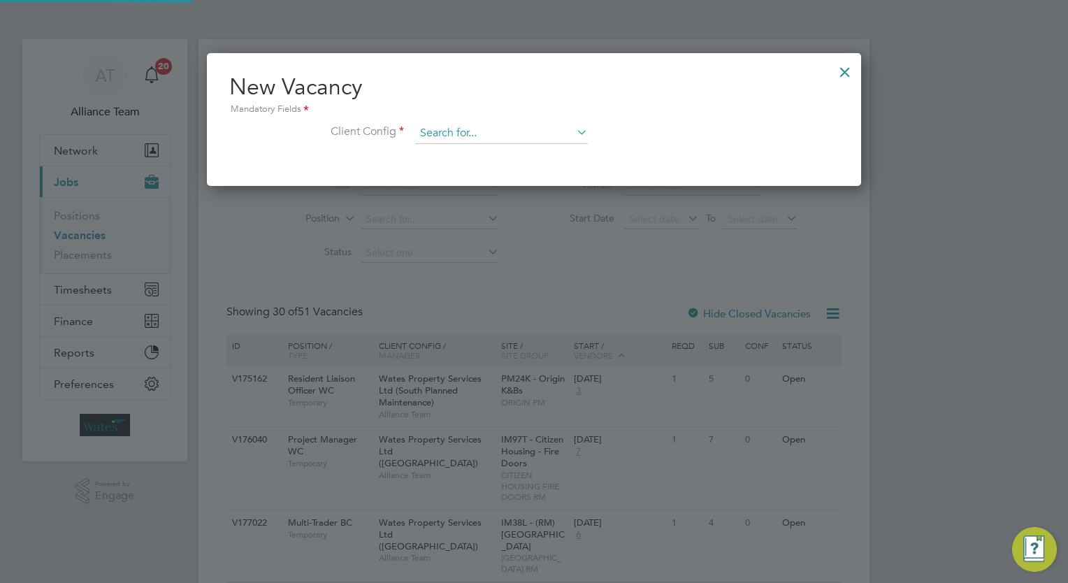
scroll to position [132, 655]
click at [507, 138] on input at bounding box center [501, 133] width 173 height 21
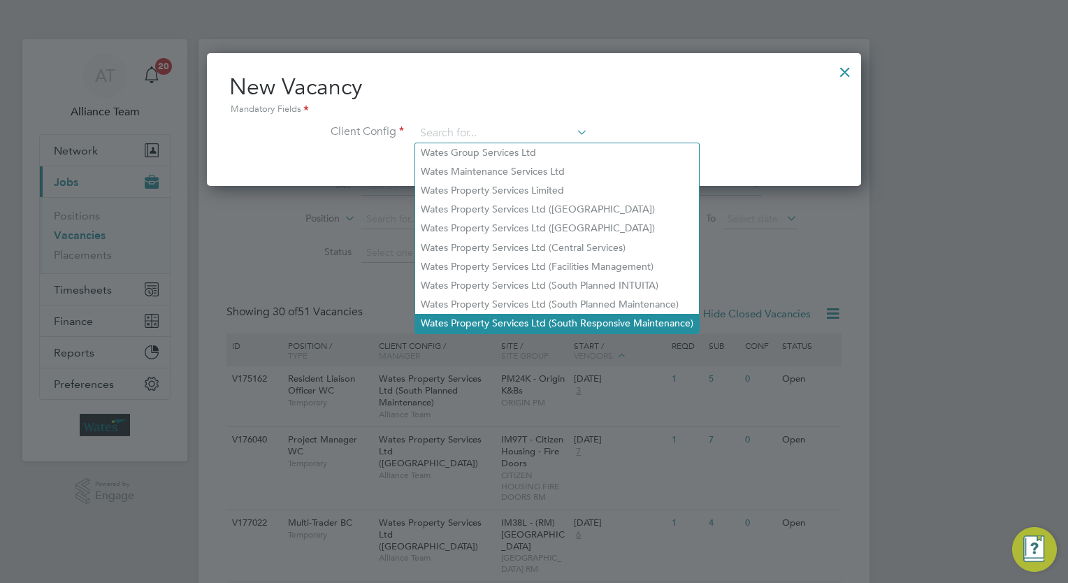
click at [592, 323] on li "Wates Property Services Ltd (South Responsive Maintenance)" at bounding box center [557, 323] width 284 height 19
type input "Wates Property Services Ltd (South Responsive Maintenance)"
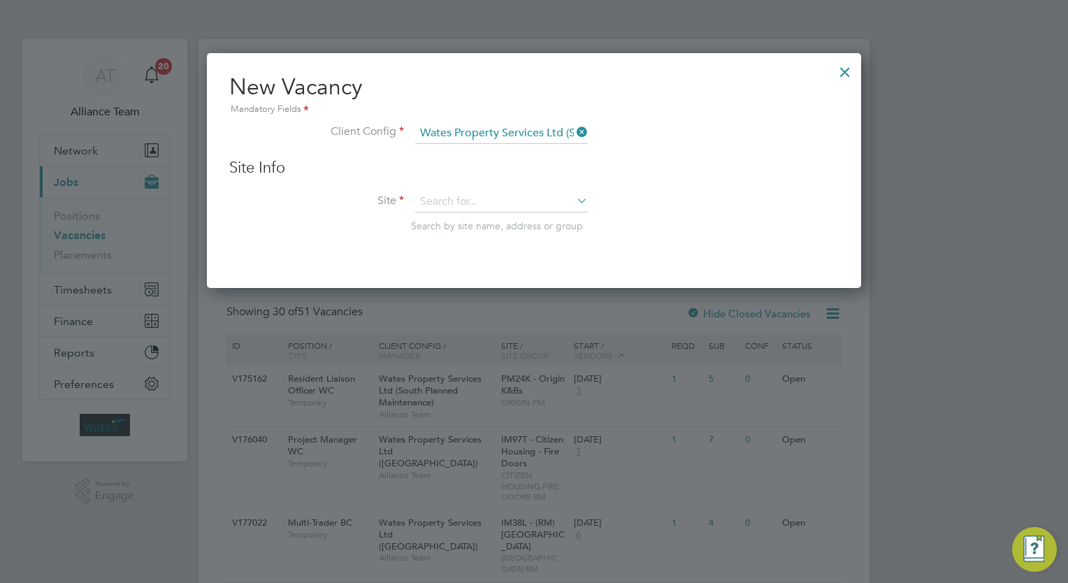
scroll to position [235, 655]
click at [471, 187] on div "Site Info Site Search by site name, address or group" at bounding box center [533, 209] width 609 height 103
click at [474, 192] on input at bounding box center [501, 201] width 173 height 21
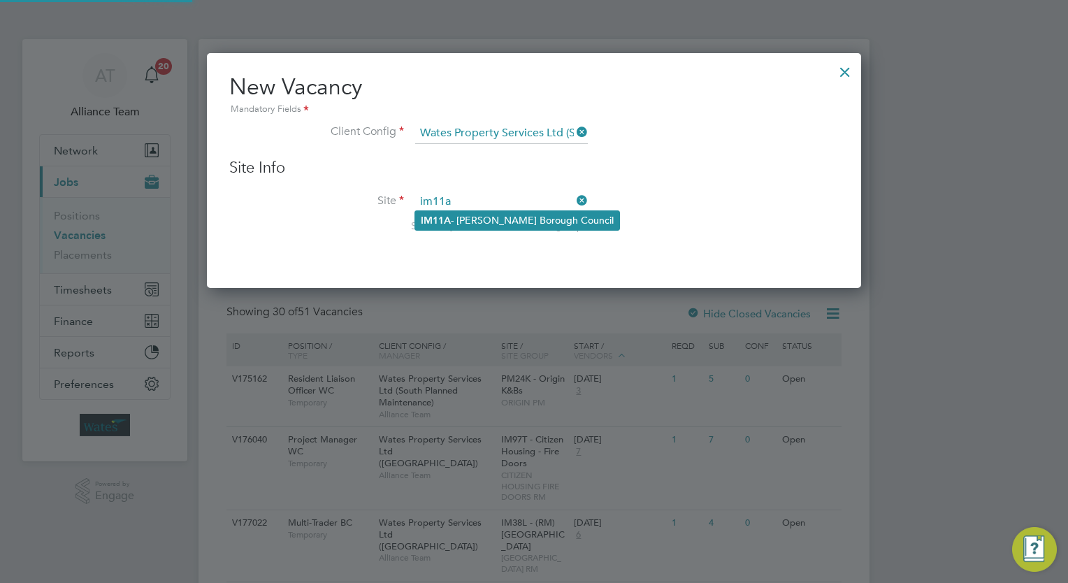
click at [482, 217] on li "IM11A - Crawley Borough Council" at bounding box center [517, 220] width 204 height 19
type input "IM11A - Crawley Borough Council"
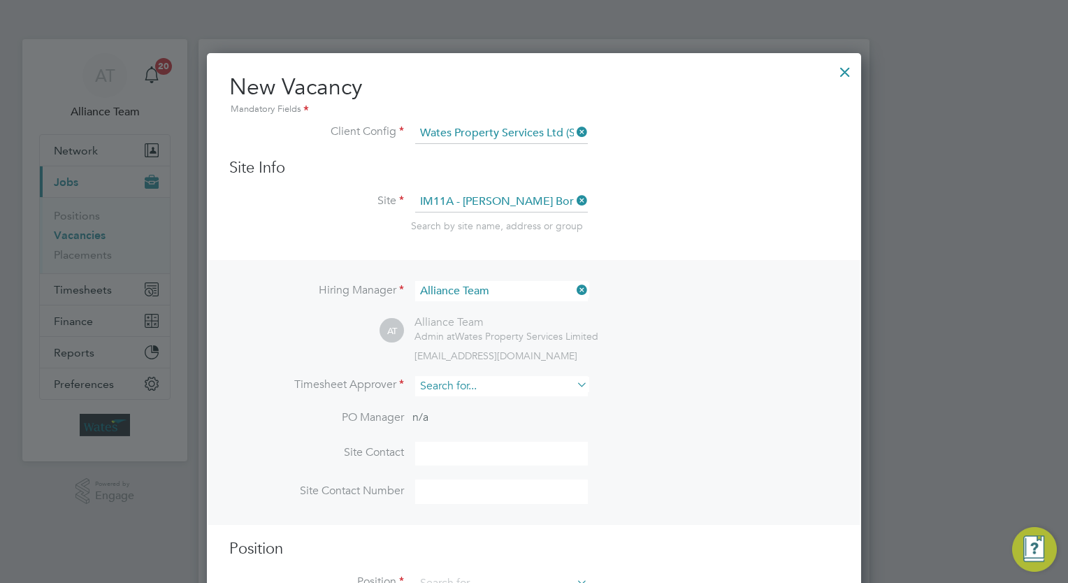
scroll to position [581, 655]
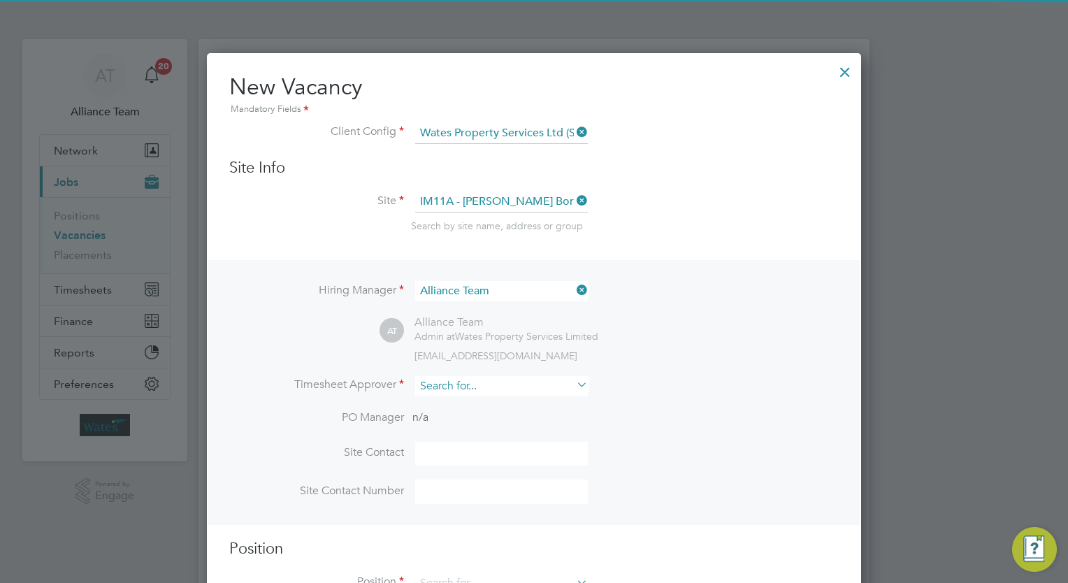
click at [486, 381] on input at bounding box center [501, 386] width 173 height 20
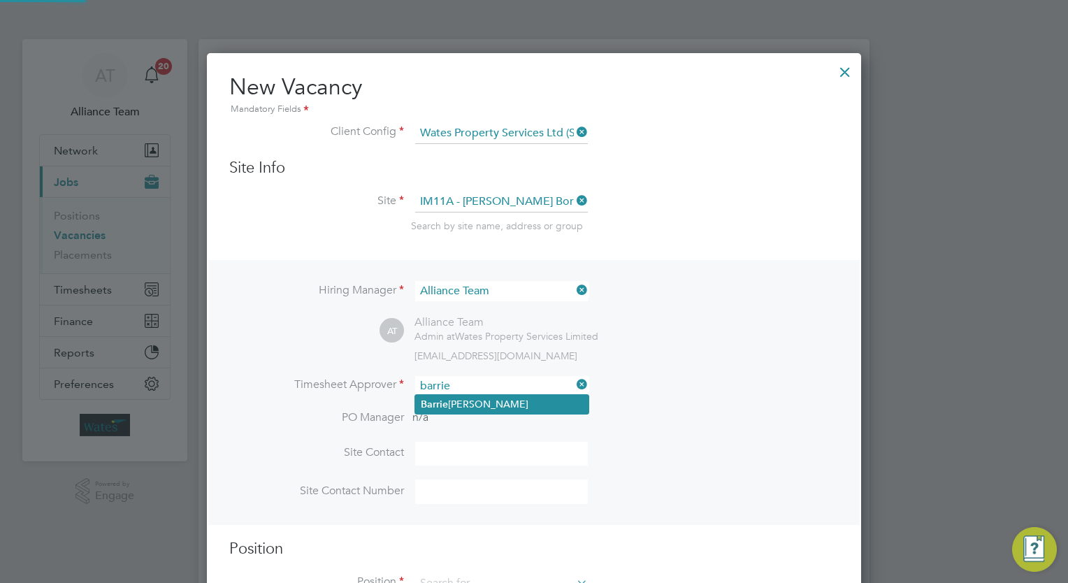
click at [498, 407] on li "Barrie O'Hare" at bounding box center [501, 404] width 173 height 19
type input "Barrie O'Hare"
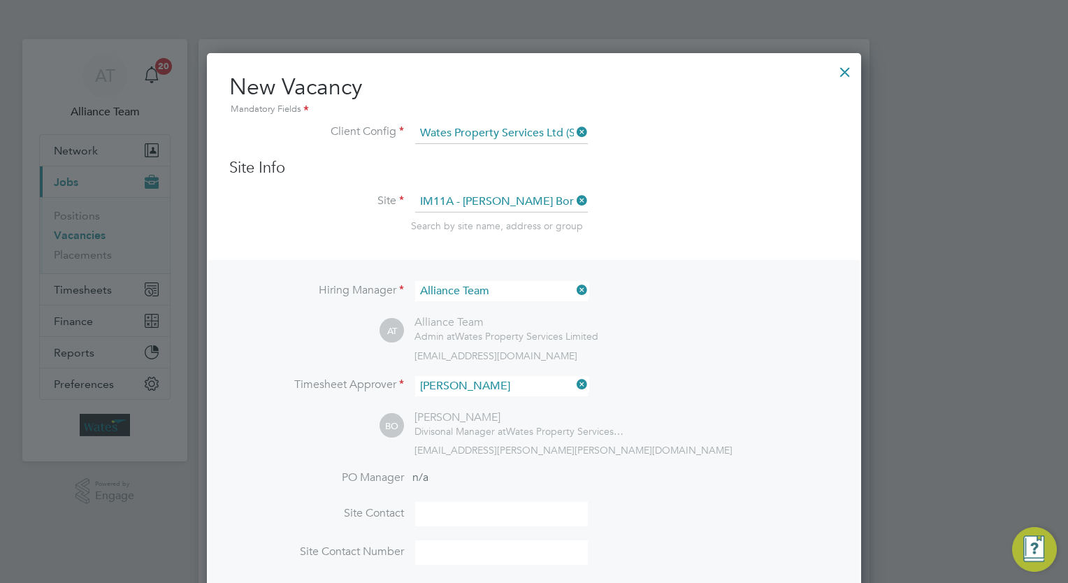
scroll to position [642, 655]
click at [676, 431] on div "BO Barrie O'Hare Divisonal Manager at Wates Property Services Limited barrie.oh…" at bounding box center [608, 433] width 459 height 46
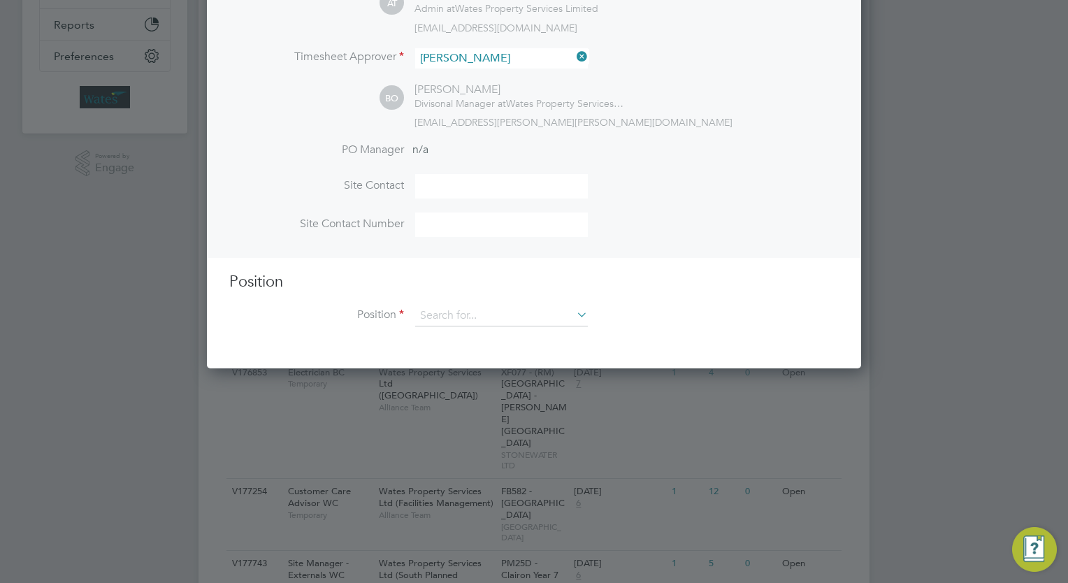
scroll to position [391, 0]
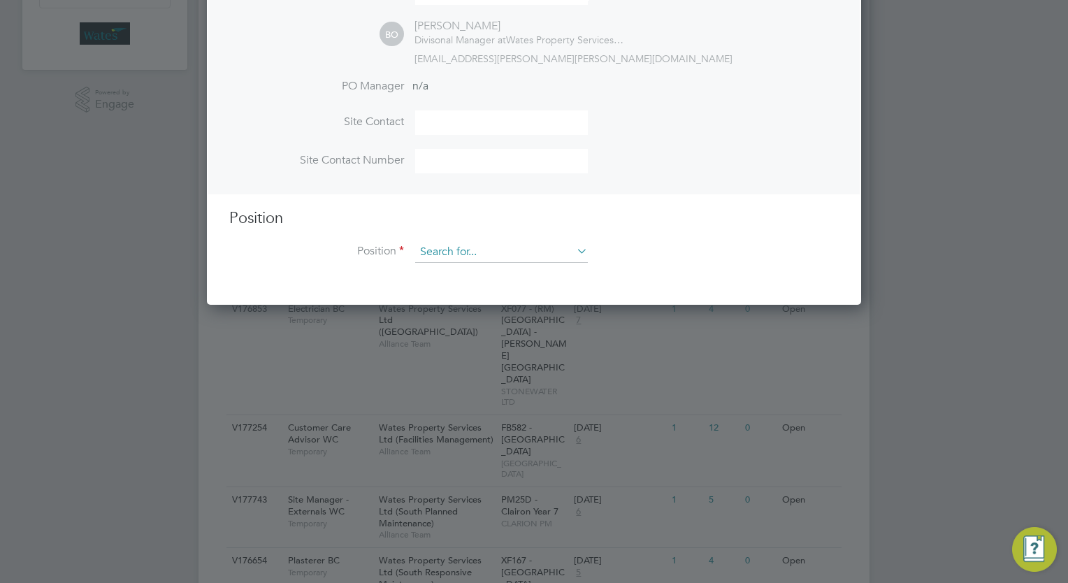
click at [434, 253] on input at bounding box center [501, 252] width 173 height 21
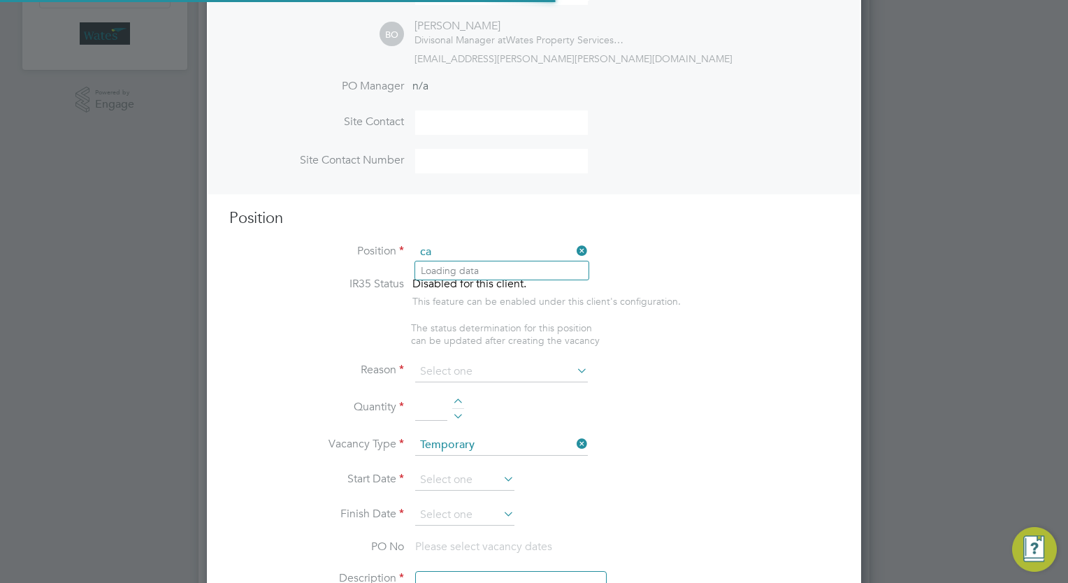
scroll to position [2006, 655]
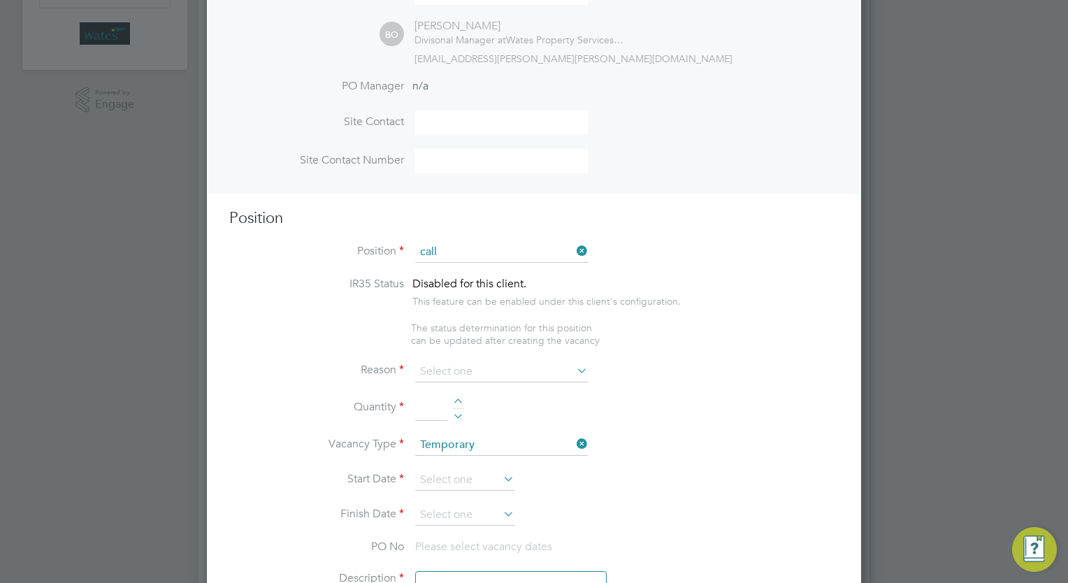
click at [451, 264] on li "Call Handler WC" at bounding box center [501, 270] width 173 height 19
type input "Call Handler WC"
type textarea "Call handler"
click at [480, 371] on input at bounding box center [501, 371] width 173 height 21
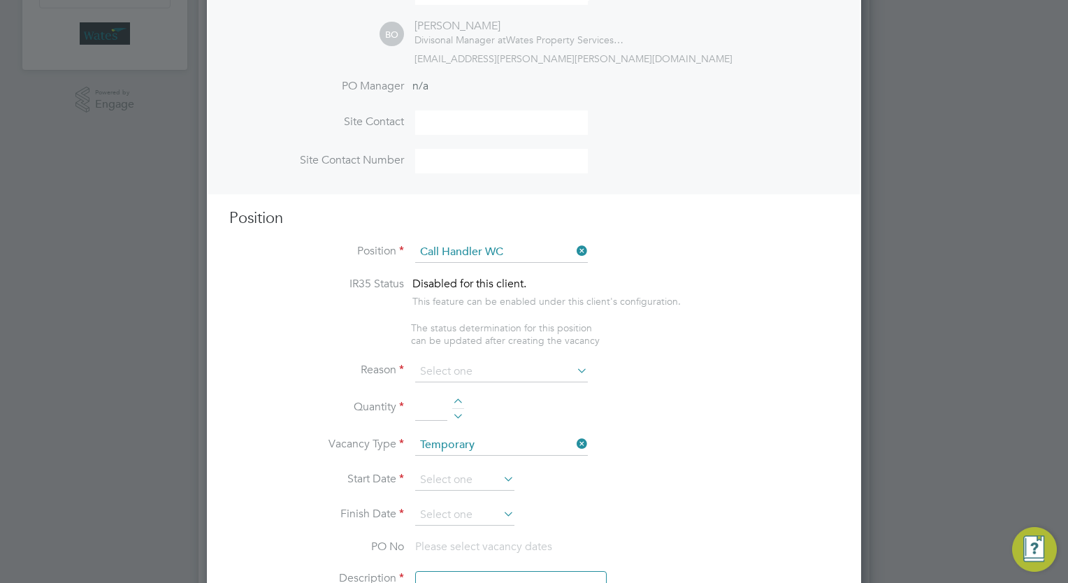
click at [482, 426] on li "Extra Work" at bounding box center [501, 425] width 173 height 18
type input "Extra Work"
click at [465, 399] on li "Quantity" at bounding box center [533, 415] width 609 height 39
click at [458, 399] on div at bounding box center [458, 403] width 12 height 10
type input "1"
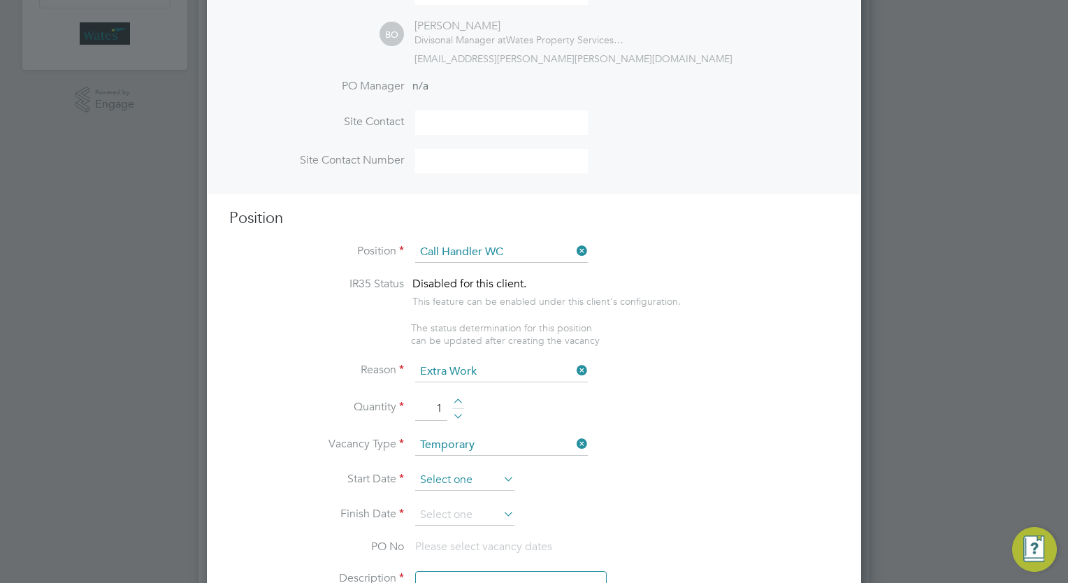
click at [444, 472] on input at bounding box center [464, 480] width 99 height 21
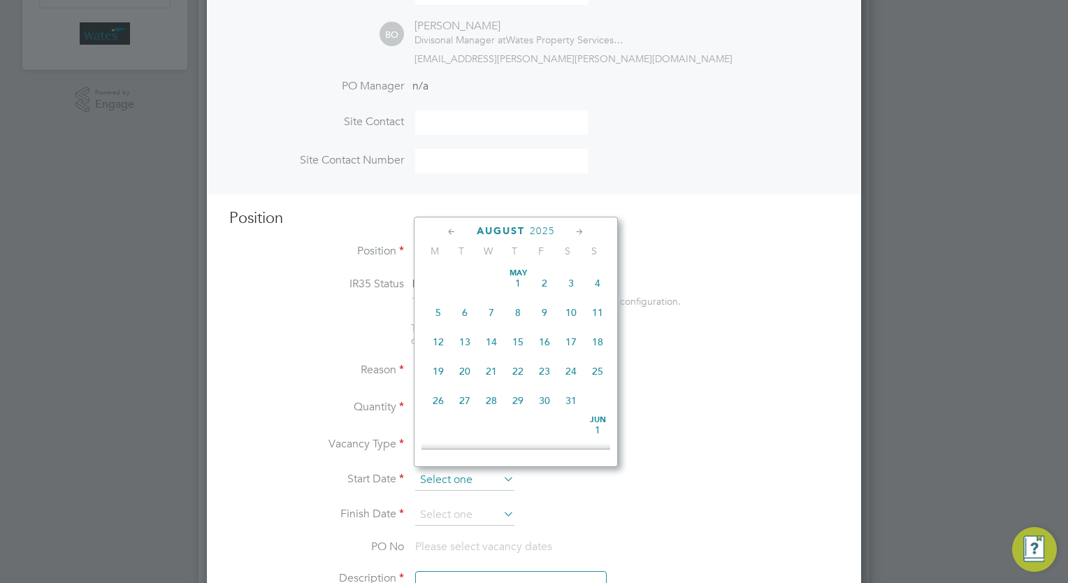
scroll to position [547, 0]
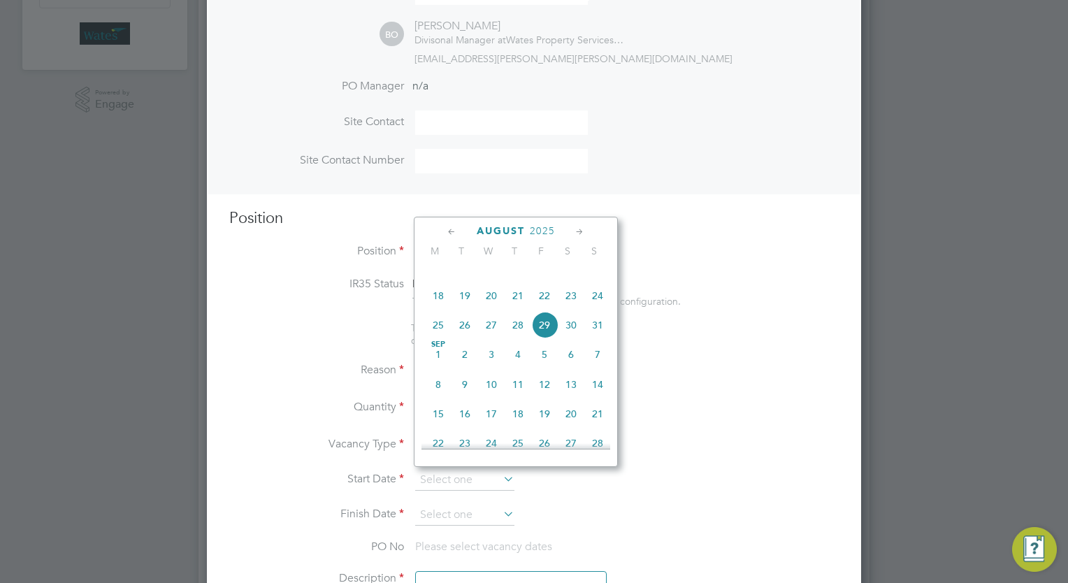
click at [440, 392] on span "8" at bounding box center [438, 384] width 27 height 27
type input "[DATE]"
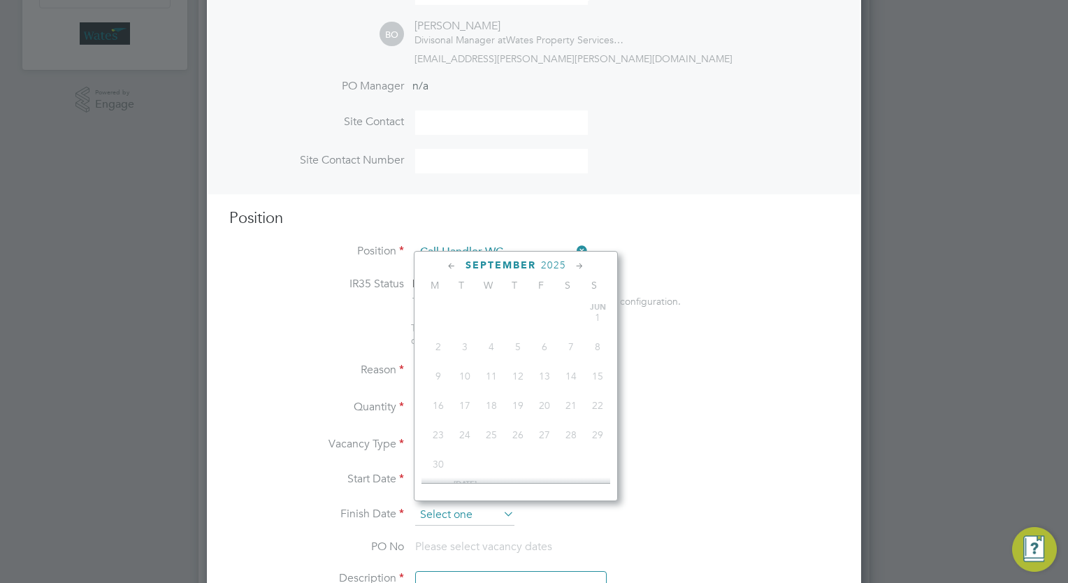
click at [461, 513] on input at bounding box center [464, 515] width 99 height 21
click at [578, 266] on icon at bounding box center [579, 266] width 13 height 15
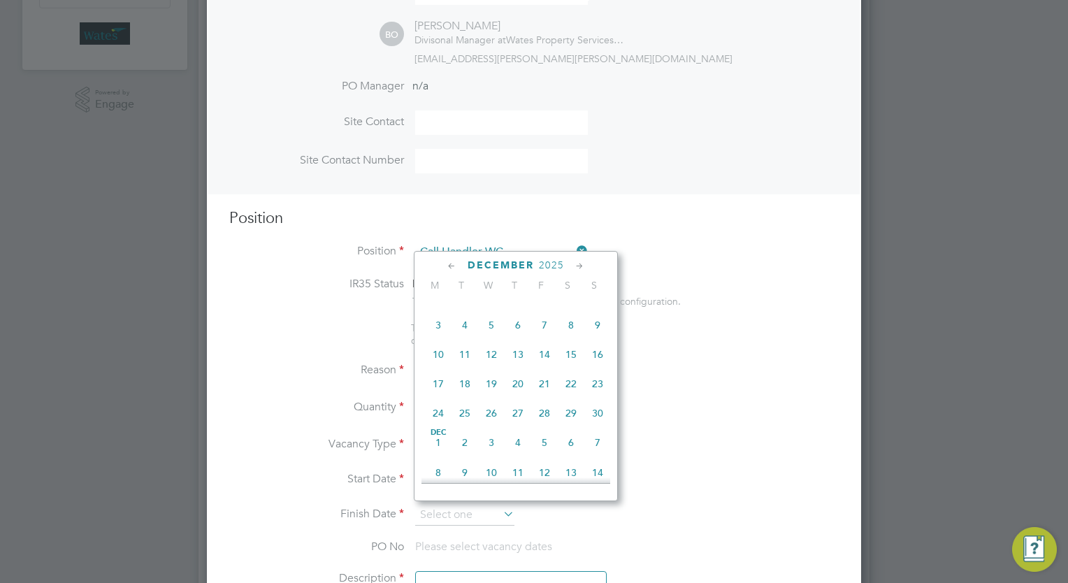
scroll to position [940, 0]
click at [438, 334] on span "8" at bounding box center [438, 320] width 27 height 27
type input "[DATE]"
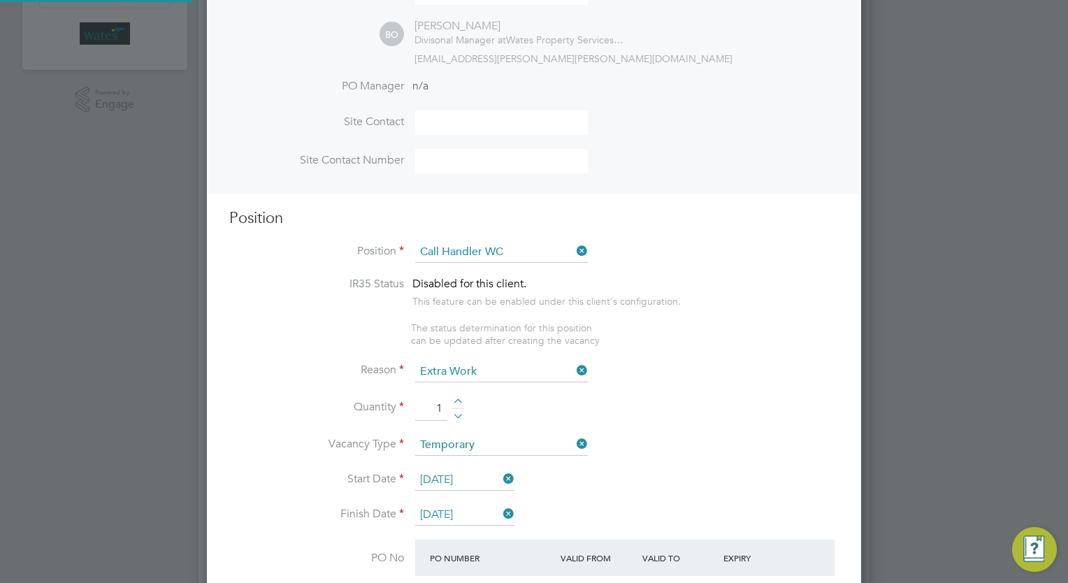
scroll to position [2236, 655]
click at [713, 409] on li "Quantity 1" at bounding box center [533, 415] width 609 height 39
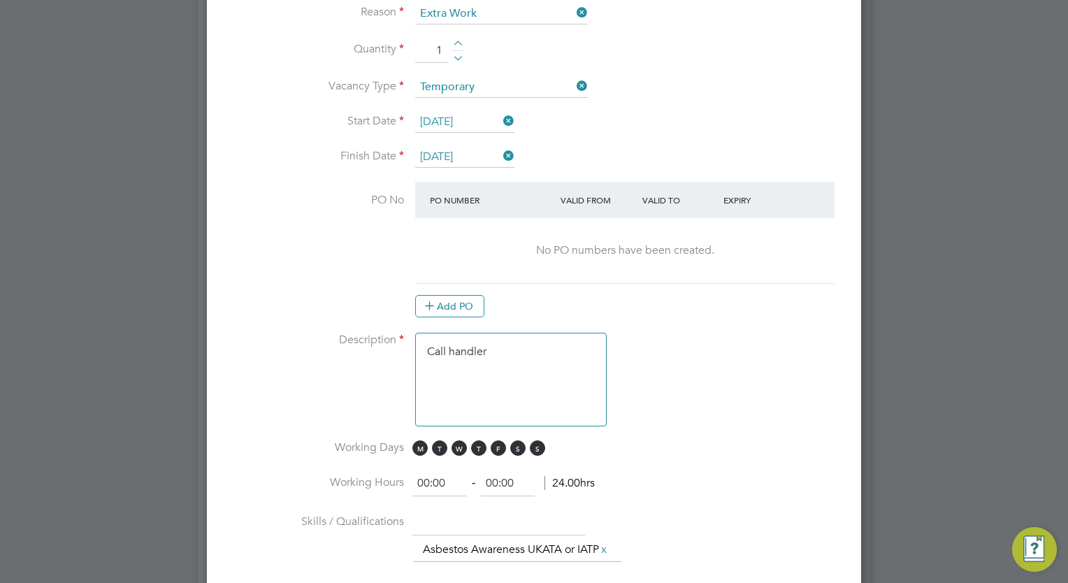
scroll to position [839, 0]
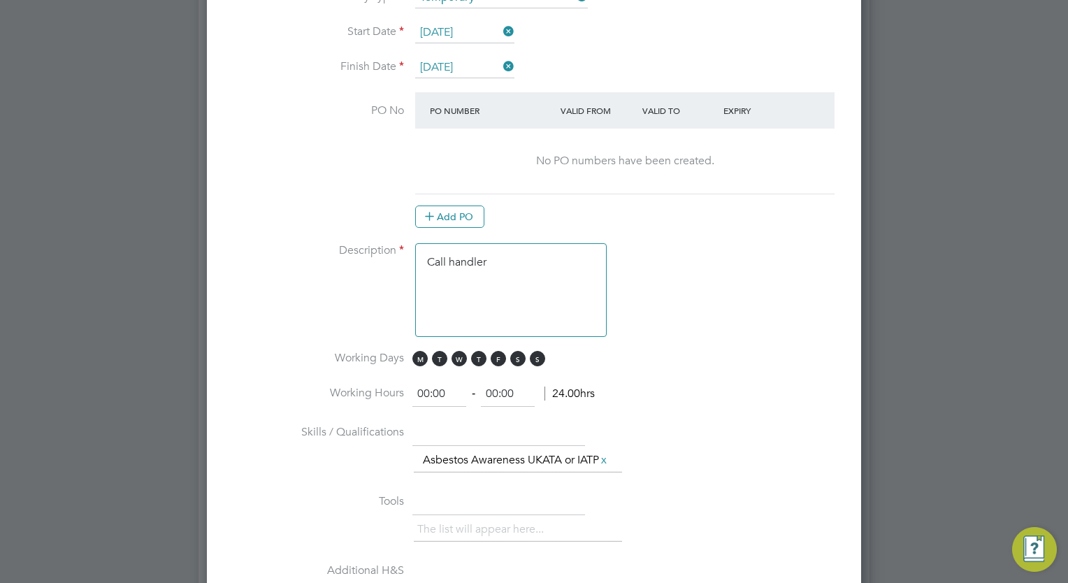
click at [544, 356] on span "M T W T F S S" at bounding box center [480, 358] width 137 height 15
click at [539, 356] on span "S" at bounding box center [537, 358] width 15 height 15
click at [518, 358] on span "S" at bounding box center [517, 358] width 15 height 15
click at [427, 389] on input "00:00" at bounding box center [439, 394] width 54 height 25
type input "08:00"
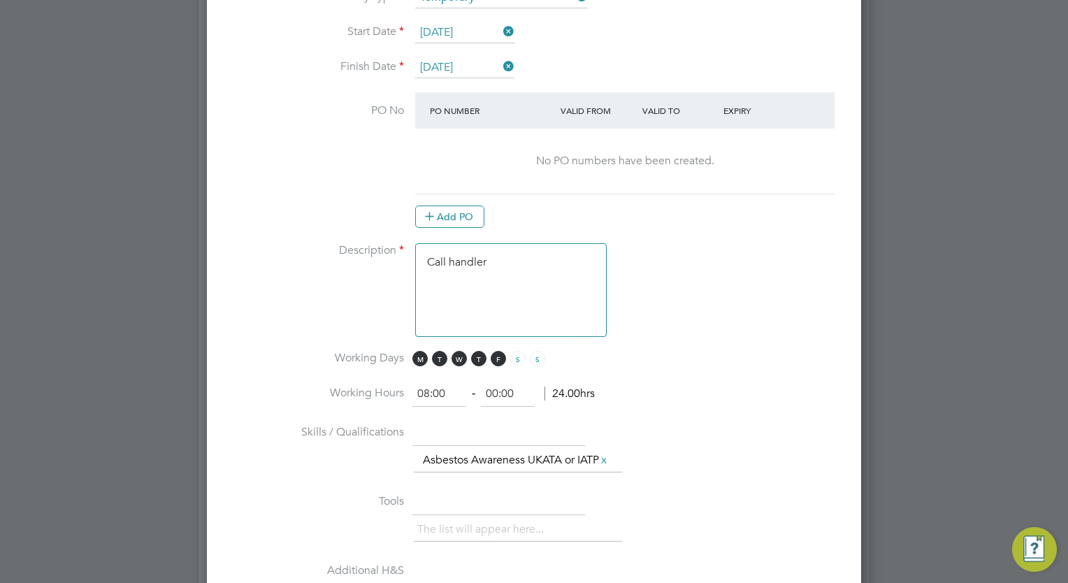
click at [498, 393] on input "00:00" at bounding box center [508, 394] width 54 height 25
type input "17:00"
click at [734, 421] on li "Skills / Qualifications The list will appear here... Asbestos Awareness UKATA o…" at bounding box center [533, 455] width 609 height 69
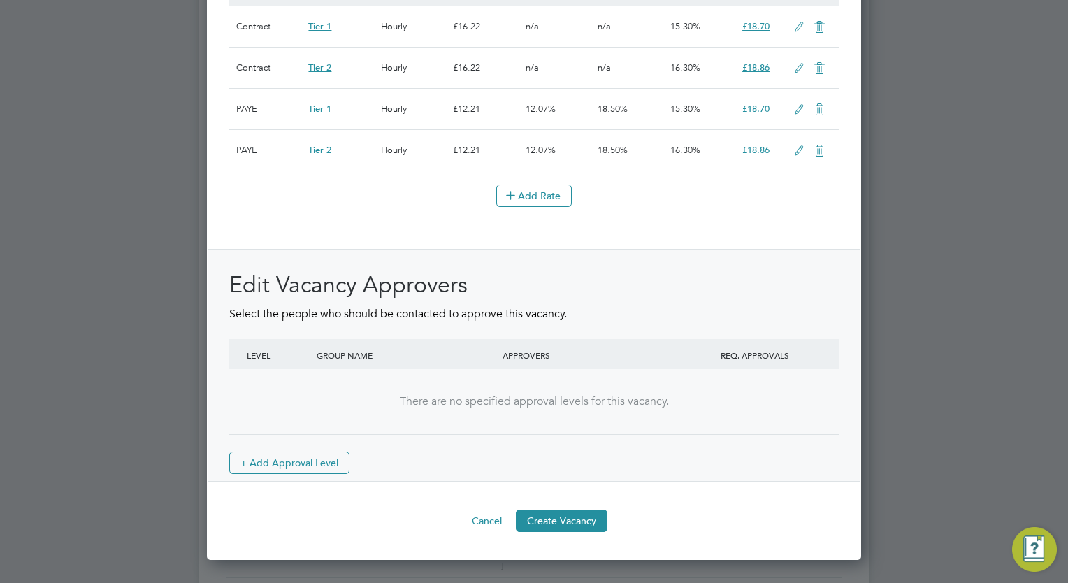
scroll to position [1845, 0]
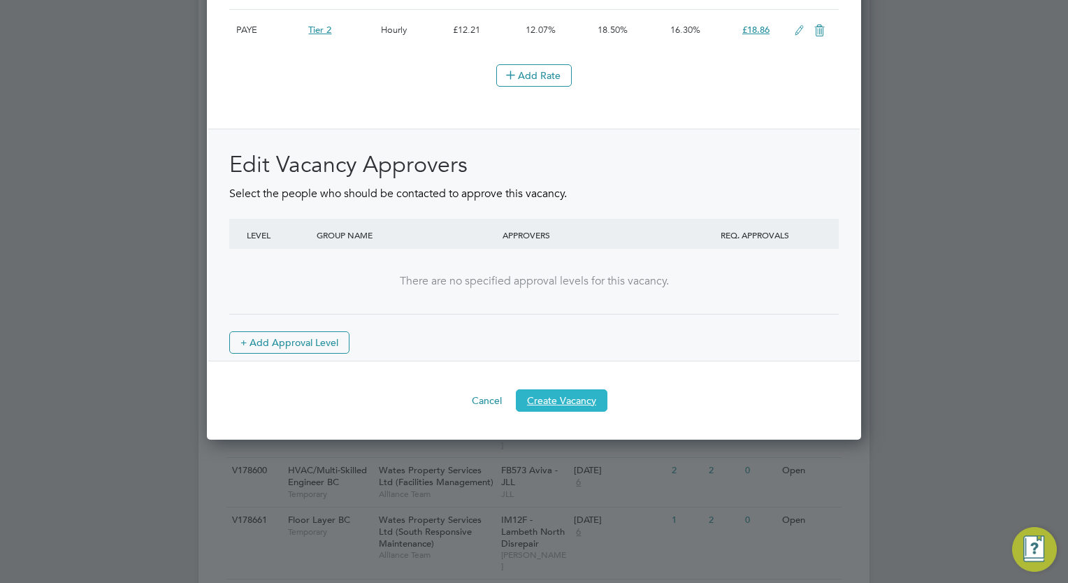
click at [567, 404] on button "Create Vacancy" at bounding box center [562, 400] width 92 height 22
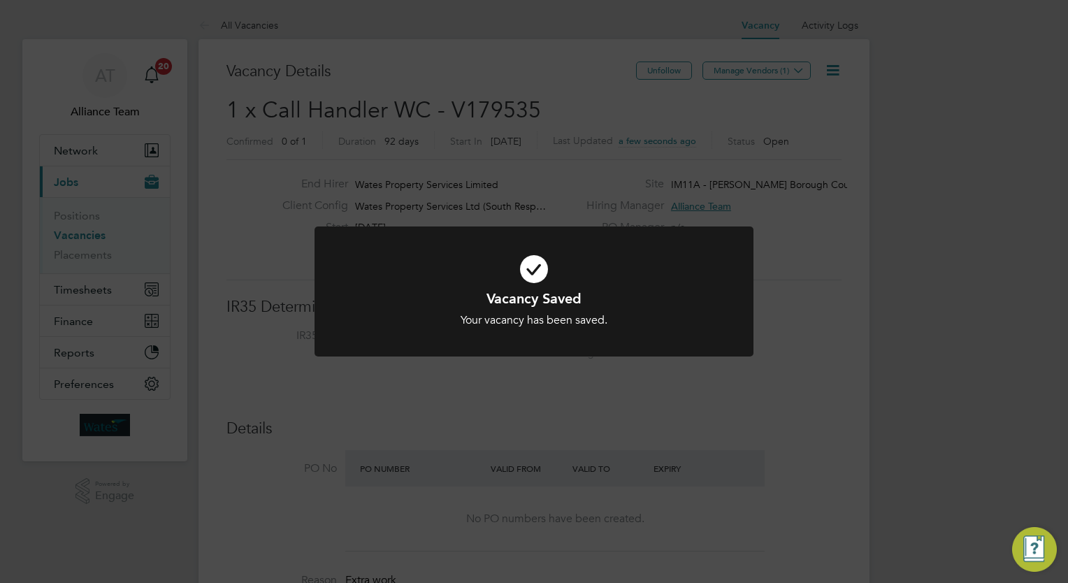
click at [868, 209] on div "Vacancy Saved Your vacancy has been saved. Cancel Okay" at bounding box center [534, 291] width 1068 height 583
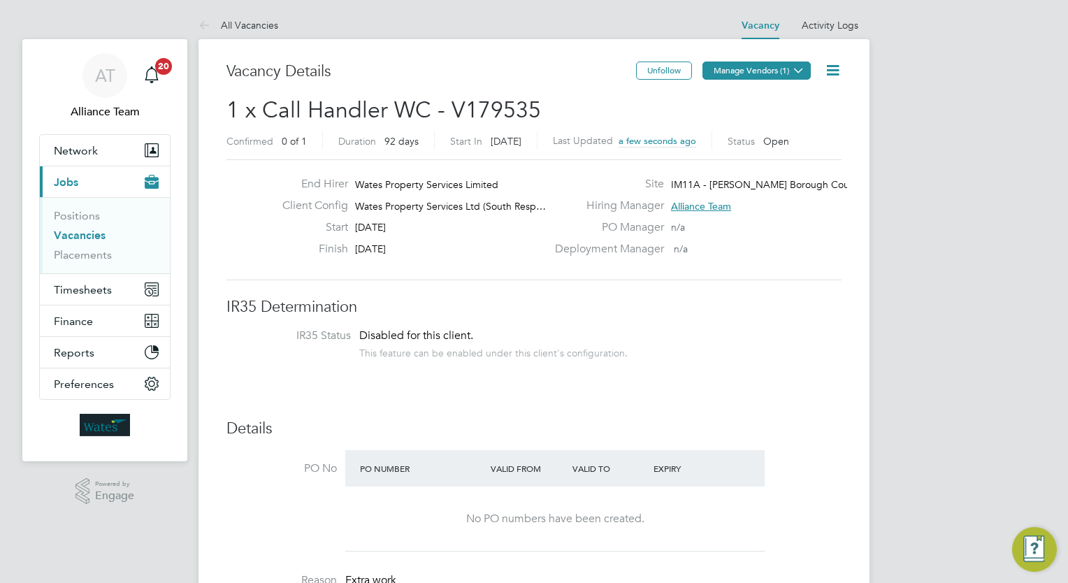
click at [772, 70] on button "Manage Vendors (1)" at bounding box center [756, 70] width 108 height 18
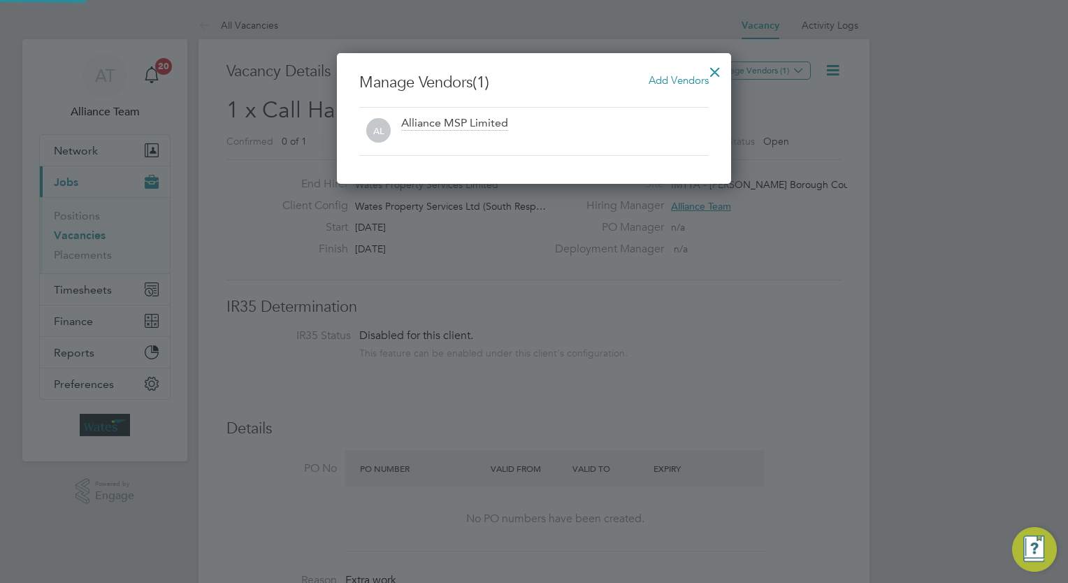
click at [686, 82] on span "Add Vendors" at bounding box center [678, 79] width 60 height 13
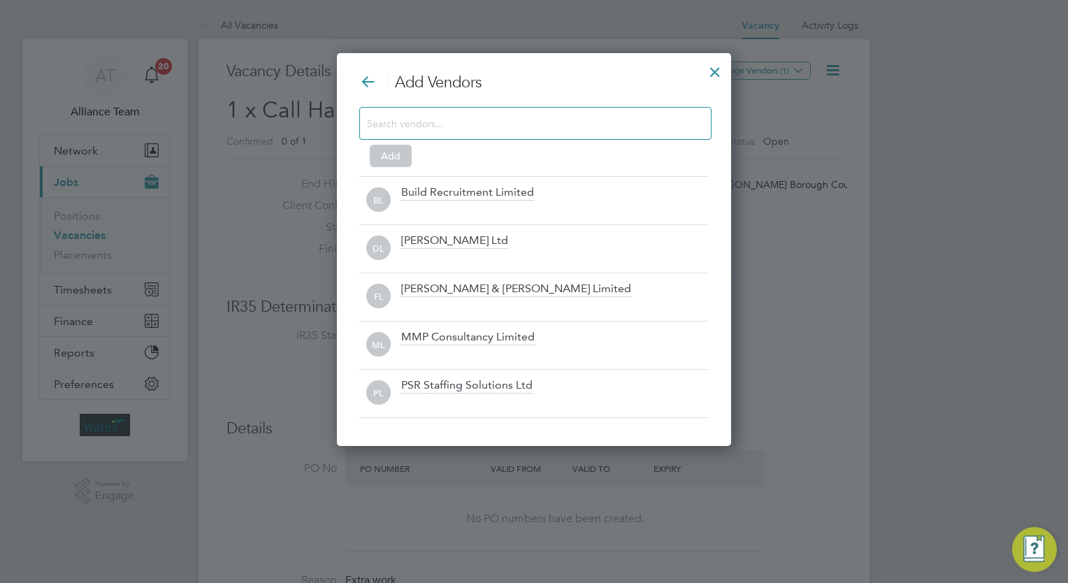
click at [496, 127] on input at bounding box center [524, 123] width 314 height 18
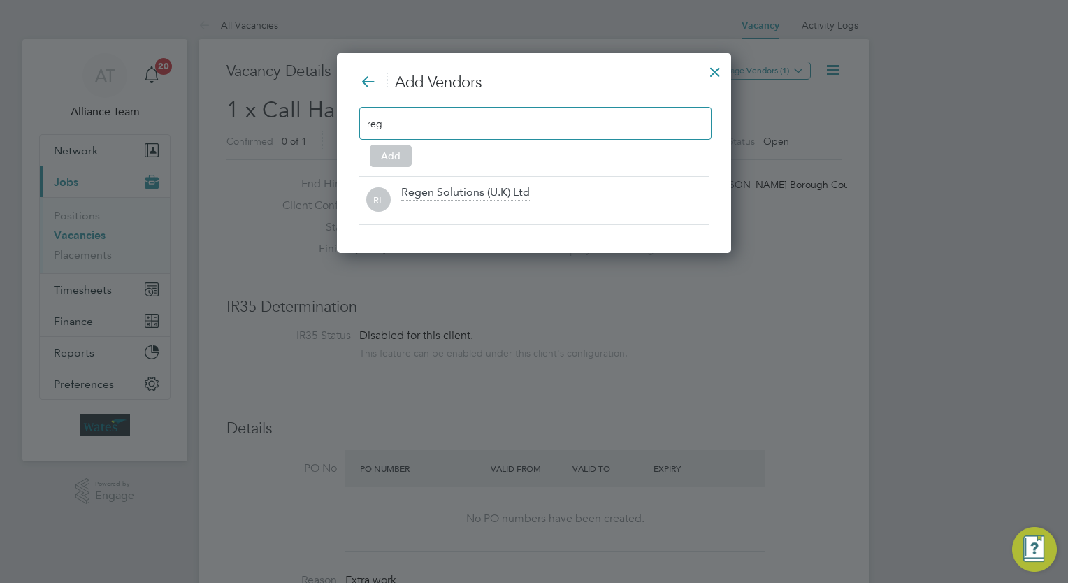
type input "reg"
click at [472, 240] on div "Add Vendors reg Add RL Regen Solutions (U.K) Ltd" at bounding box center [534, 153] width 394 height 200
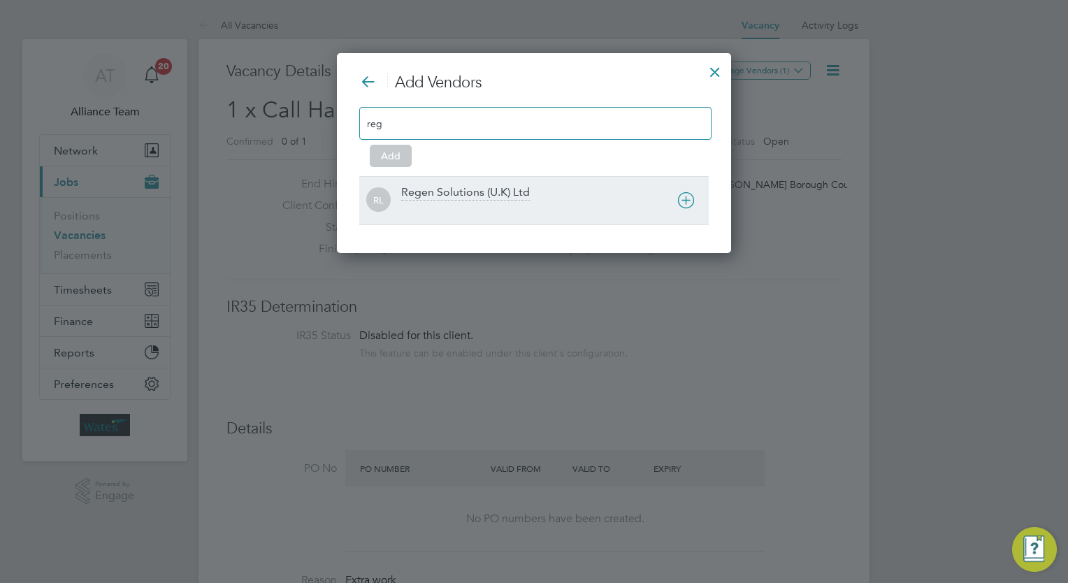
click at [458, 190] on div "Regen Solutions (U.K) Ltd" at bounding box center [465, 192] width 129 height 15
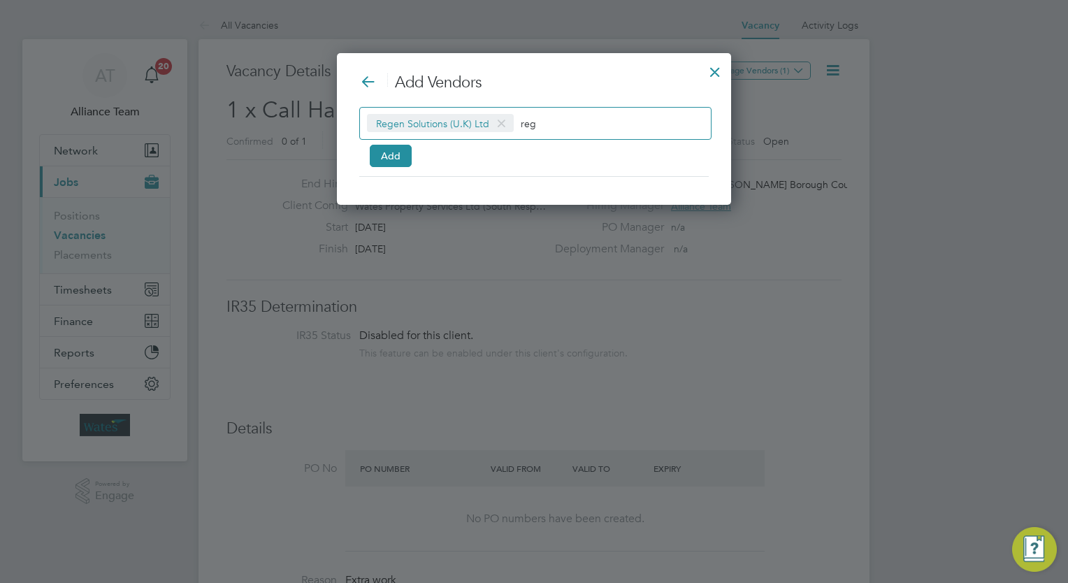
click at [369, 131] on span "Regen Solutions (U.K) Ltd" at bounding box center [440, 123] width 147 height 18
click at [382, 158] on button "Add" at bounding box center [391, 156] width 42 height 22
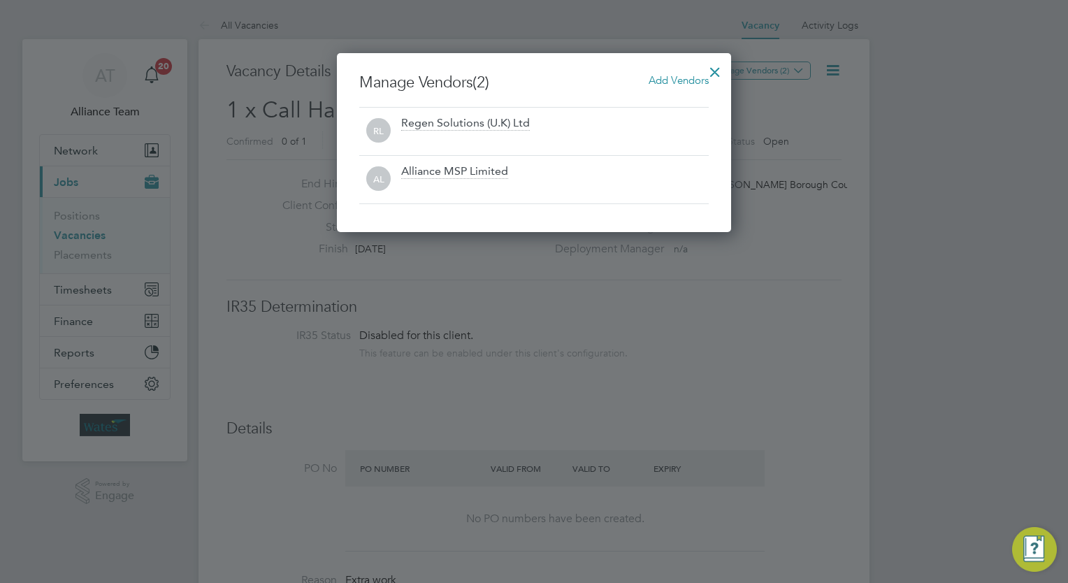
click at [707, 73] on div at bounding box center [714, 68] width 25 height 25
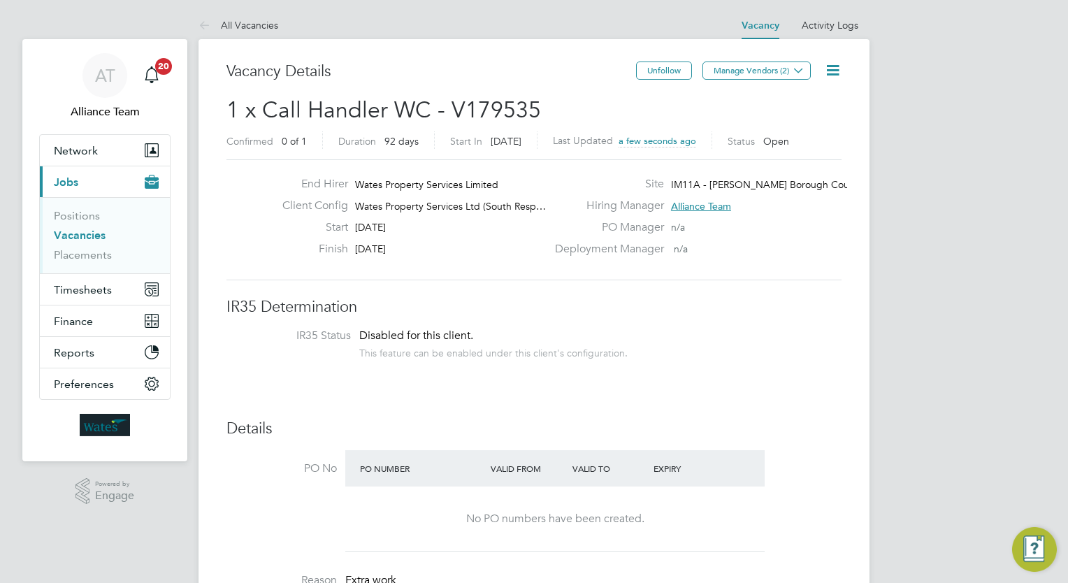
click at [839, 71] on icon at bounding box center [832, 69] width 17 height 17
click at [803, 152] on li "Followers" at bounding box center [798, 150] width 81 height 20
click at [803, 152] on div "Confirmed 0 of 1 Duration 92 days Start In in 10 days Last Updated a few second…" at bounding box center [533, 142] width 615 height 22
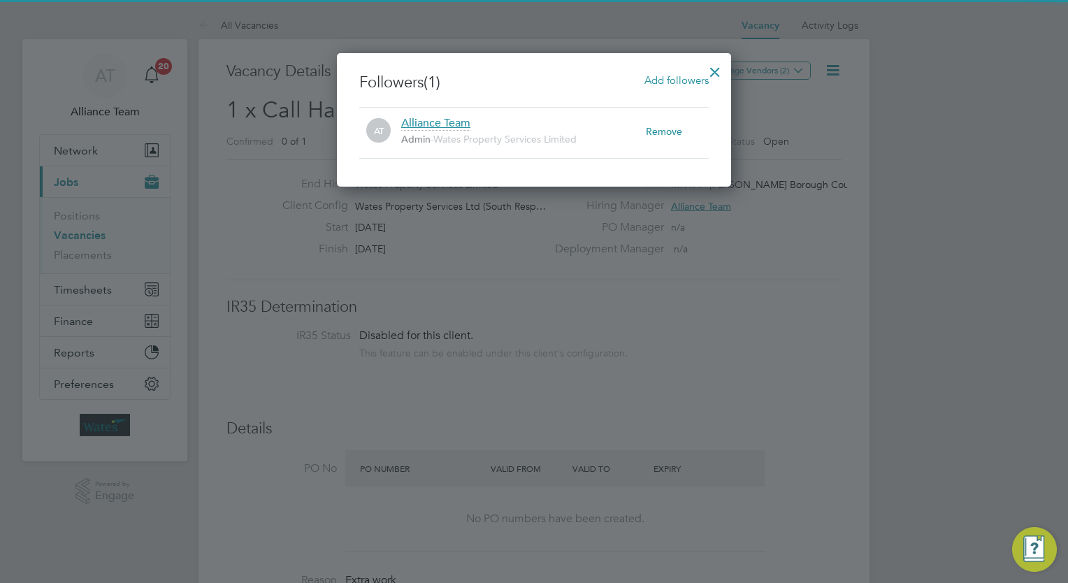
drag, startPoint x: 803, startPoint y: 152, endPoint x: 672, endPoint y: 80, distance: 149.2
click at [672, 80] on span "Add followers" at bounding box center [676, 79] width 64 height 13
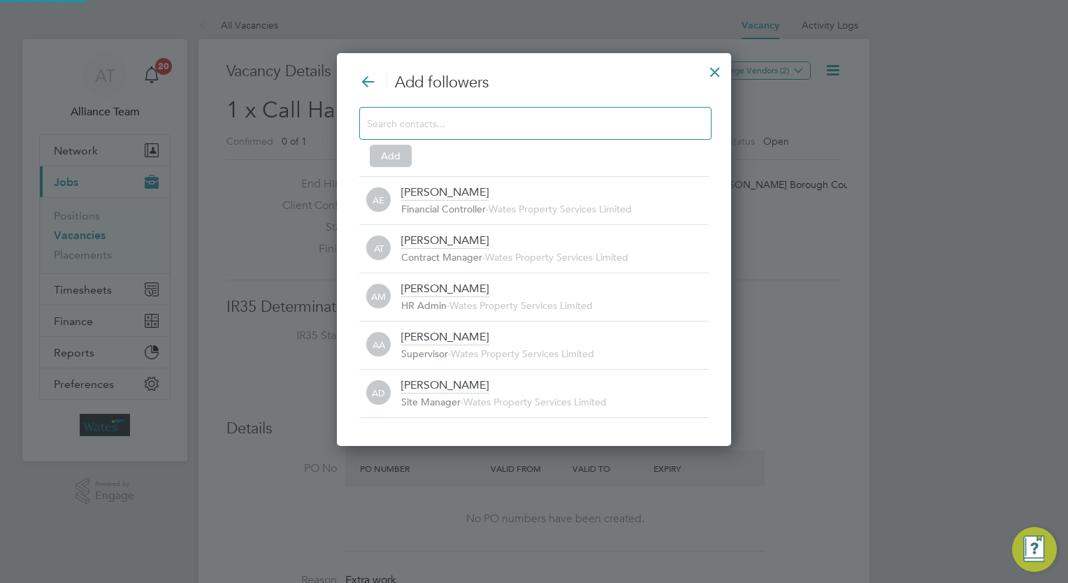
click at [502, 122] on input at bounding box center [524, 123] width 314 height 18
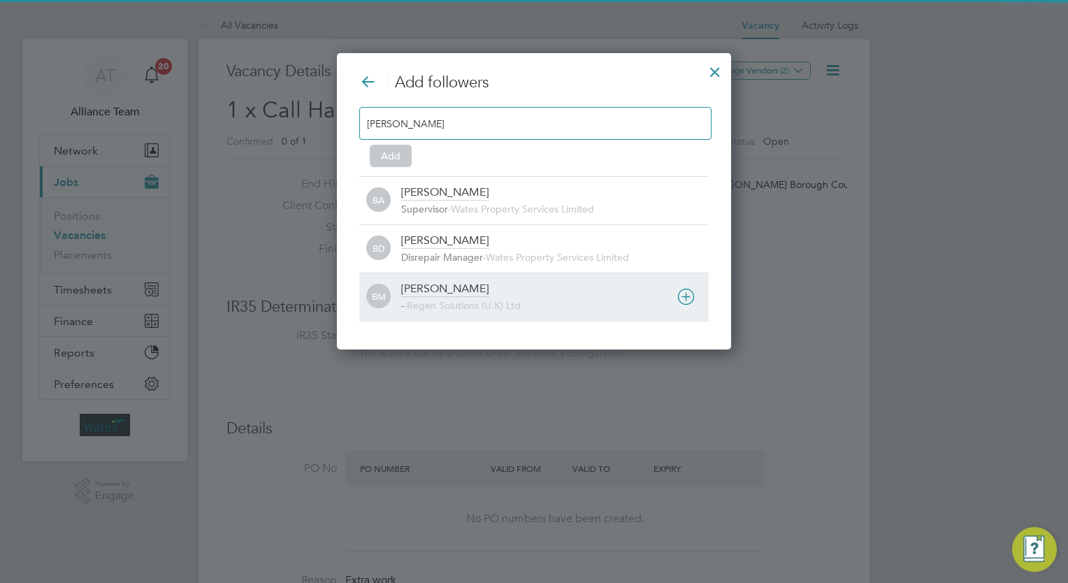
type input "billy"
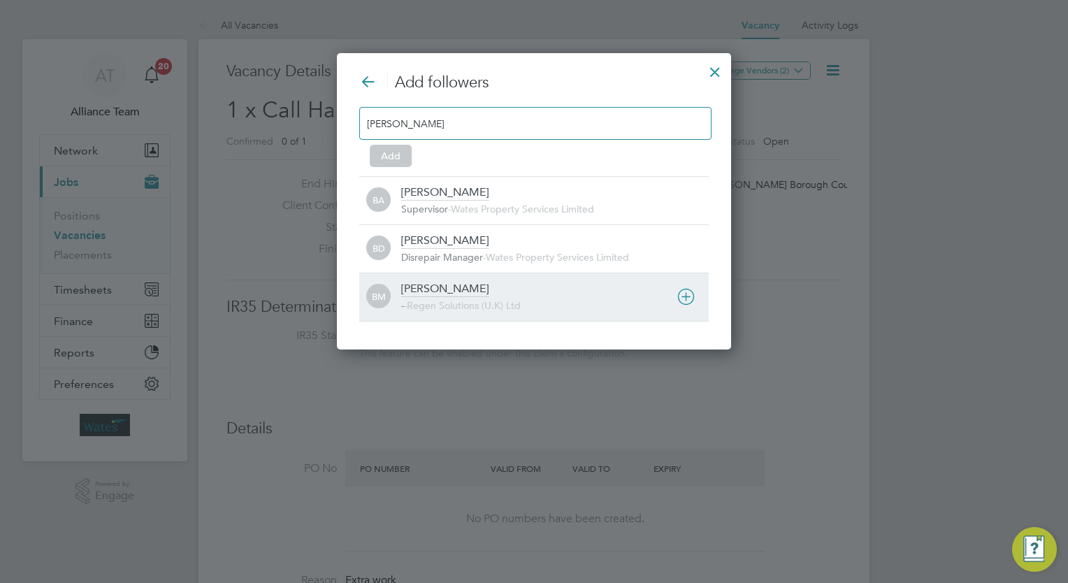
click at [467, 275] on div "BM Billy Mcnamara - - Regen Solutions (U.K) Ltd" at bounding box center [533, 297] width 349 height 48
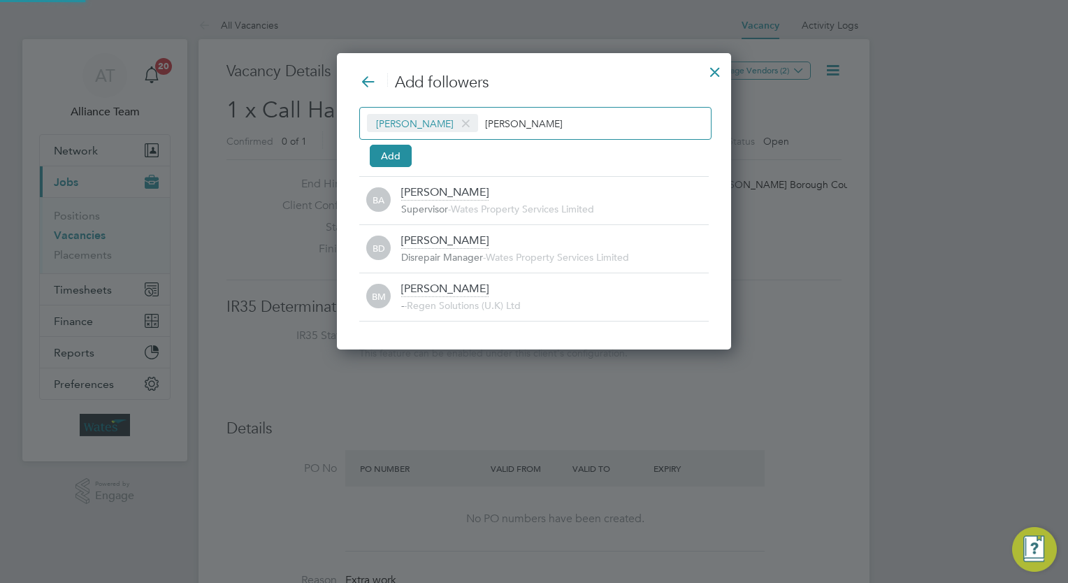
click at [547, 122] on input "billy" at bounding box center [528, 123] width 87 height 18
type input "b"
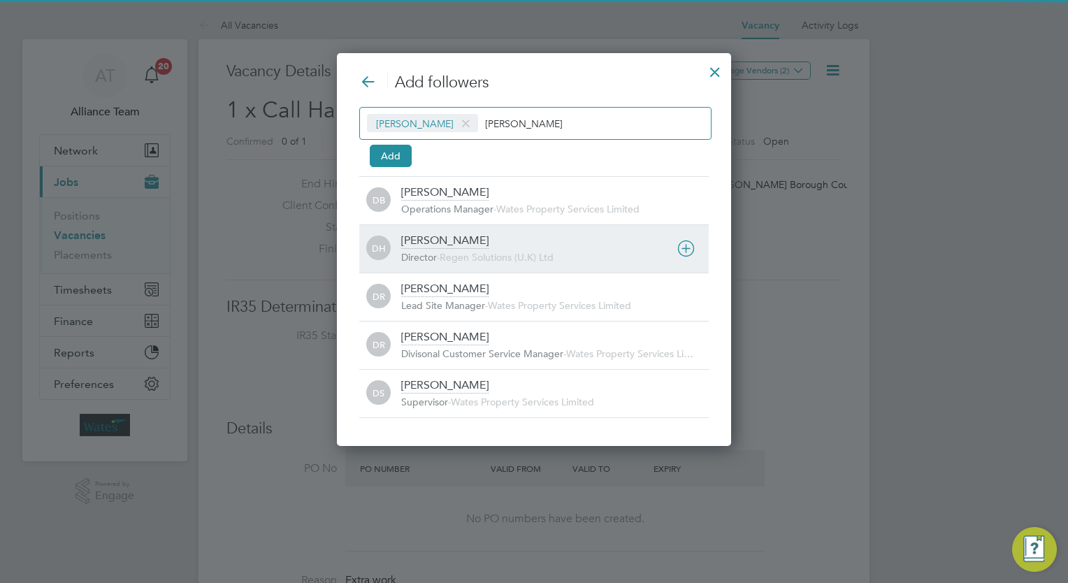
type input "darren"
click at [488, 246] on div "Darren Hartman Director - Regen Solutions (U.K) Ltd" at bounding box center [554, 248] width 307 height 31
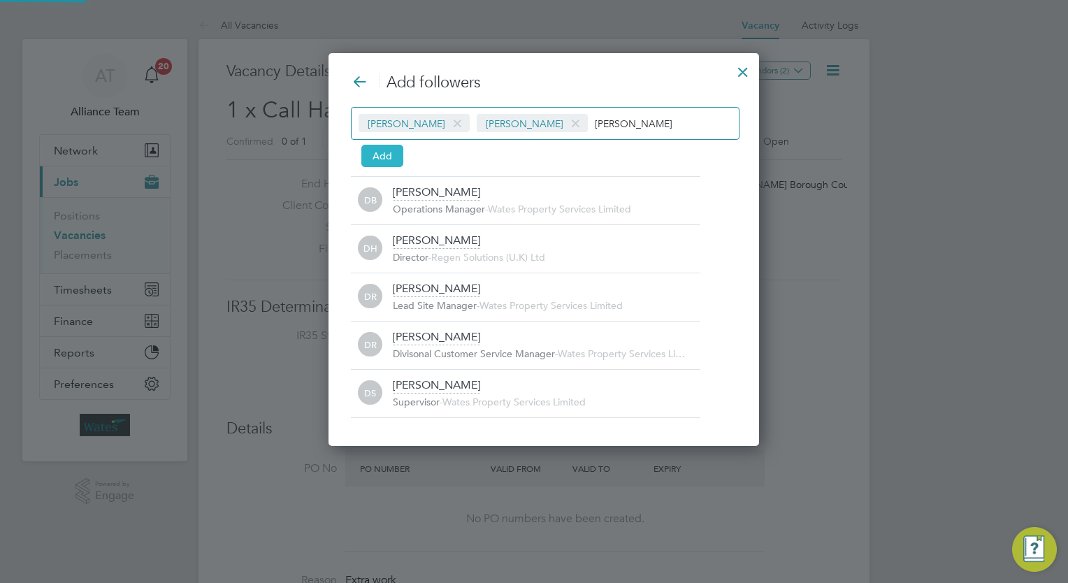
click at [395, 159] on button "Add" at bounding box center [382, 156] width 42 height 22
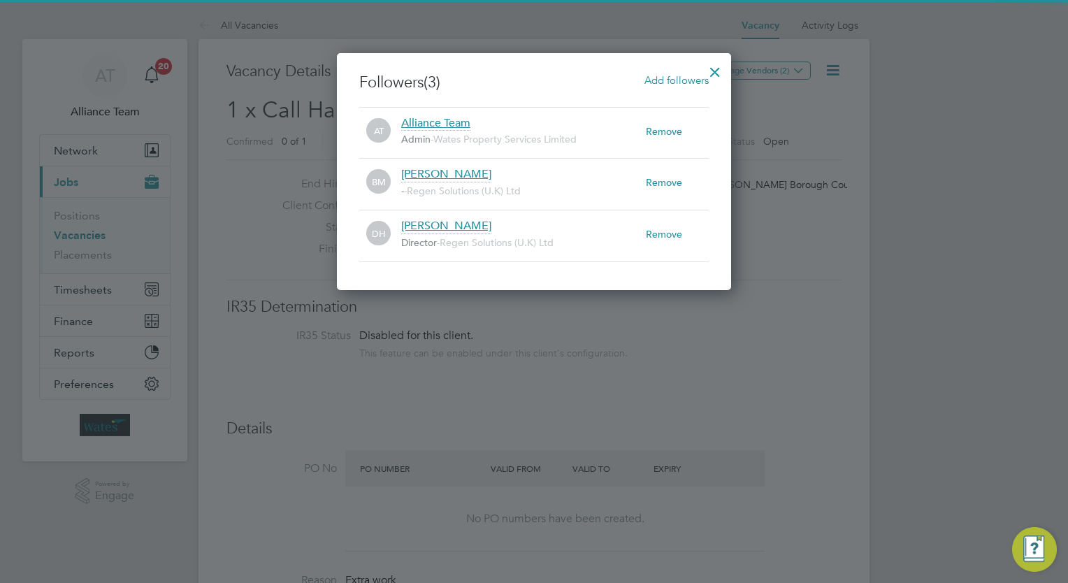
click at [710, 71] on div at bounding box center [714, 68] width 25 height 25
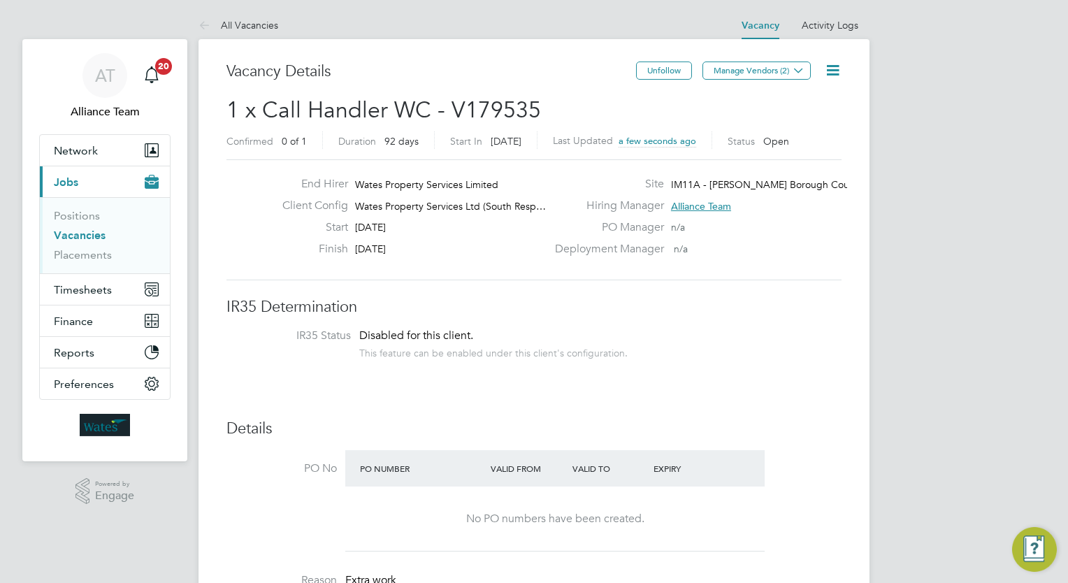
click at [832, 73] on icon at bounding box center [832, 69] width 17 height 17
drag, startPoint x: 794, startPoint y: 151, endPoint x: 790, endPoint y: 101, distance: 49.8
click at [790, 101] on ul "Edit Vacancy e Update Status Followers" at bounding box center [798, 127] width 81 height 67
click at [790, 101] on h2 "1 x Call Handler WC - V179535 Confirmed 0 of 1 Duration 92 days Start In in 10 …" at bounding box center [533, 125] width 615 height 59
click at [833, 66] on icon at bounding box center [832, 69] width 17 height 17
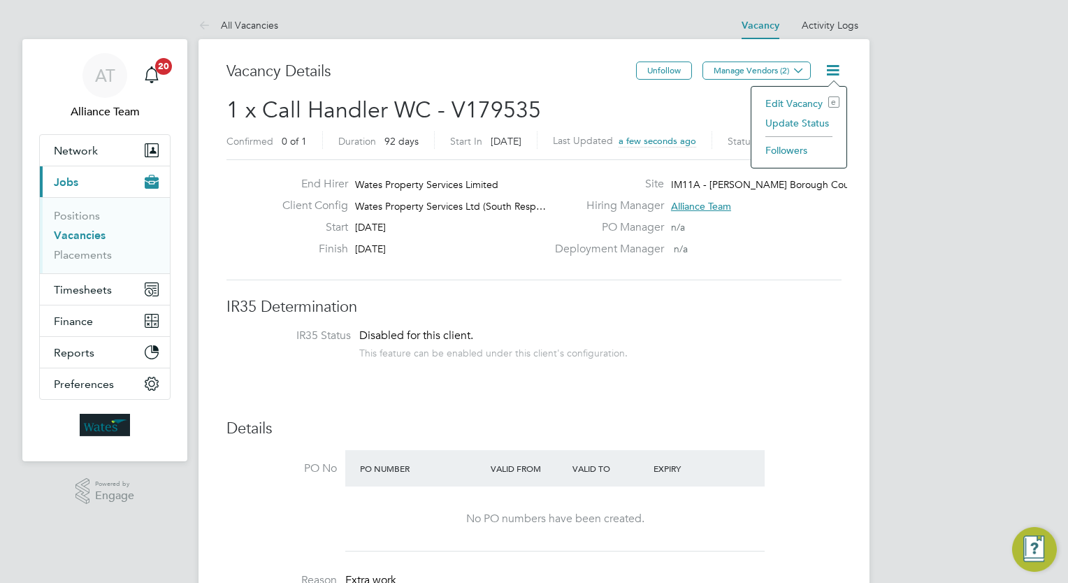
click at [774, 110] on li "Edit Vacancy e" at bounding box center [798, 104] width 81 height 20
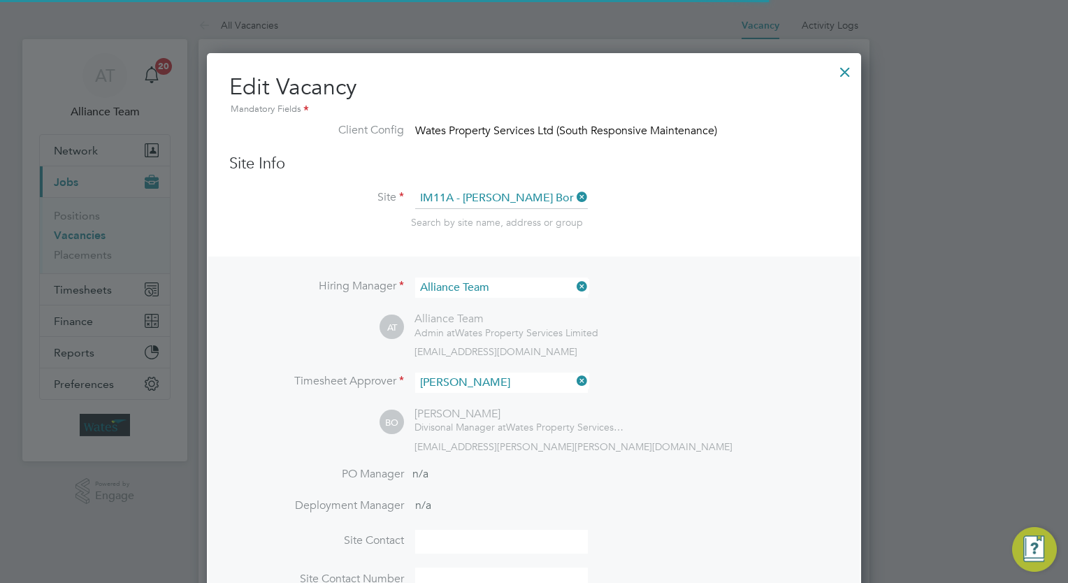
click at [715, 241] on li "Site IM11A - Crawley Borough Council Search by site name, address or group" at bounding box center [533, 222] width 609 height 68
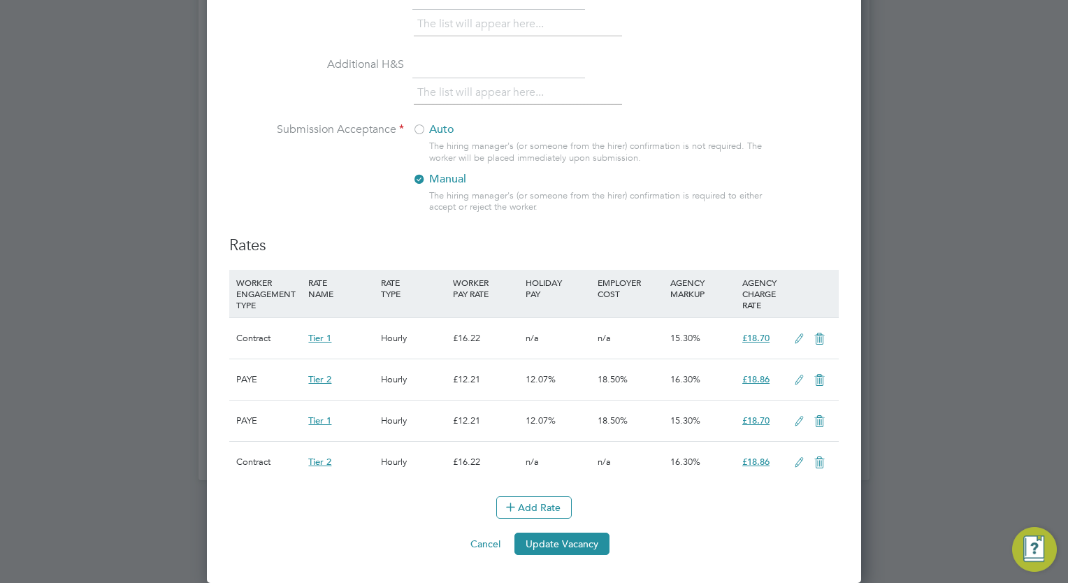
click at [429, 121] on li "Additional H&S The list will appear here..." at bounding box center [533, 88] width 609 height 69
click at [432, 131] on label "Auto" at bounding box center [499, 129] width 175 height 15
click at [579, 541] on button "Update Vacancy" at bounding box center [561, 543] width 95 height 22
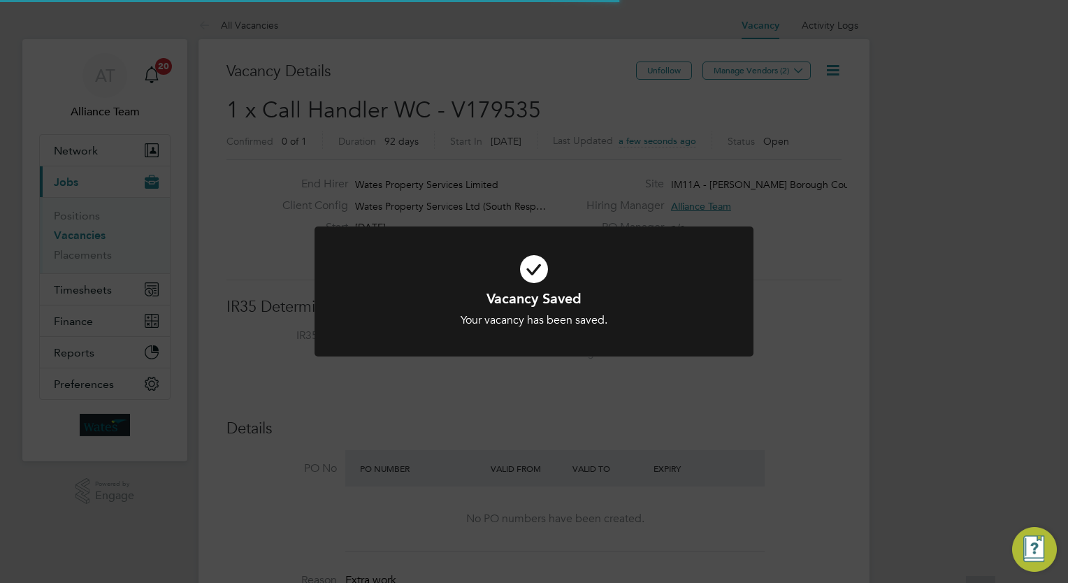
click at [900, 362] on div "Vacancy Saved Your vacancy has been saved. Cancel Okay" at bounding box center [534, 291] width 1068 height 583
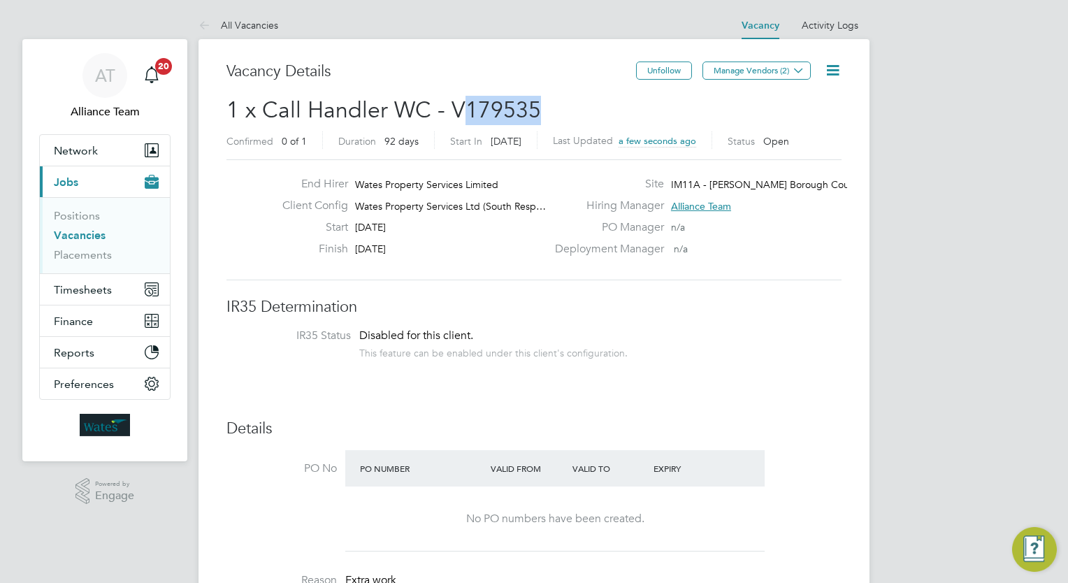
drag, startPoint x: 567, startPoint y: 110, endPoint x: 456, endPoint y: 112, distance: 111.8
click at [456, 112] on h2 "1 x Call Handler WC - V179535 Confirmed 0 of 1 Duration 92 days Start In in 10 …" at bounding box center [533, 125] width 615 height 59
click at [456, 112] on span "1 x Call Handler WC - V179535" at bounding box center [383, 109] width 314 height 27
drag, startPoint x: 456, startPoint y: 112, endPoint x: 411, endPoint y: 113, distance: 44.7
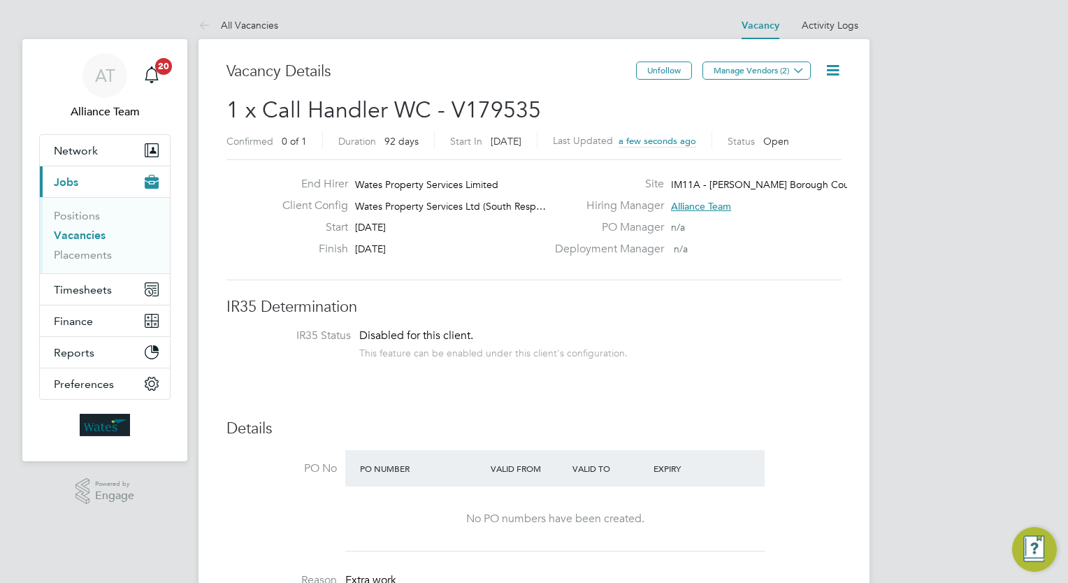
click at [411, 113] on span "1 x Call Handler WC - V179535" at bounding box center [383, 109] width 314 height 27
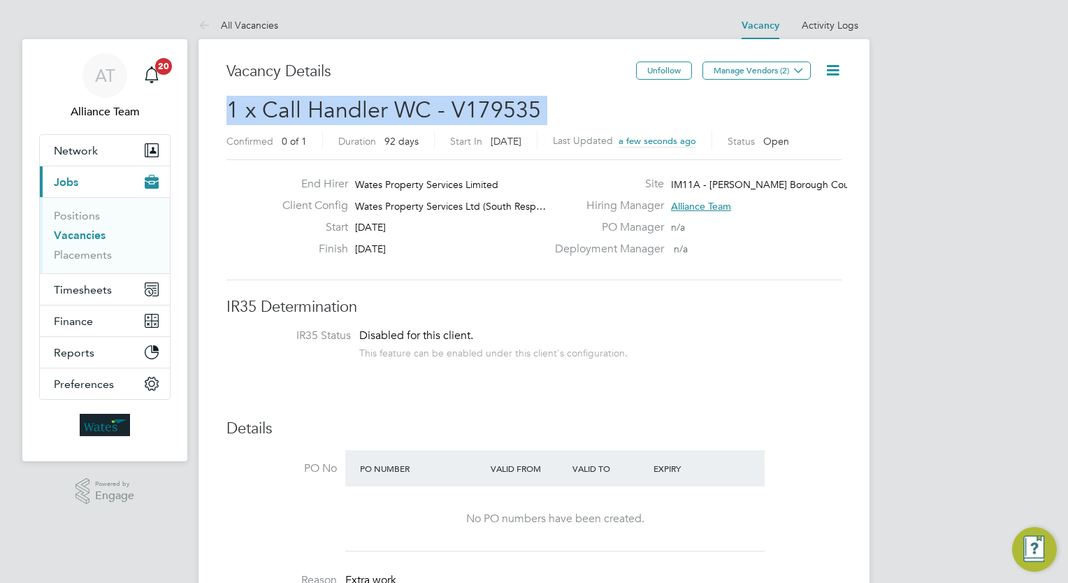
drag, startPoint x: 411, startPoint y: 113, endPoint x: 416, endPoint y: 103, distance: 10.9
click at [416, 103] on span "1 x Call Handler WC - V179535" at bounding box center [383, 109] width 314 height 27
copy h2 "1 x Call Handler WC - V179535 Confirmed"
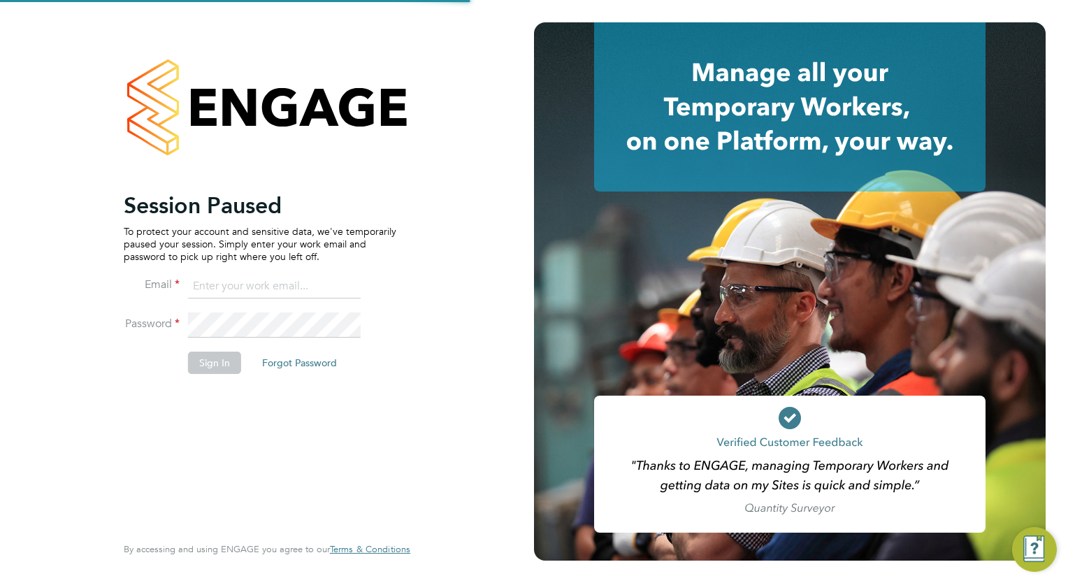
type input "wates@alliance-msp.co.uk"
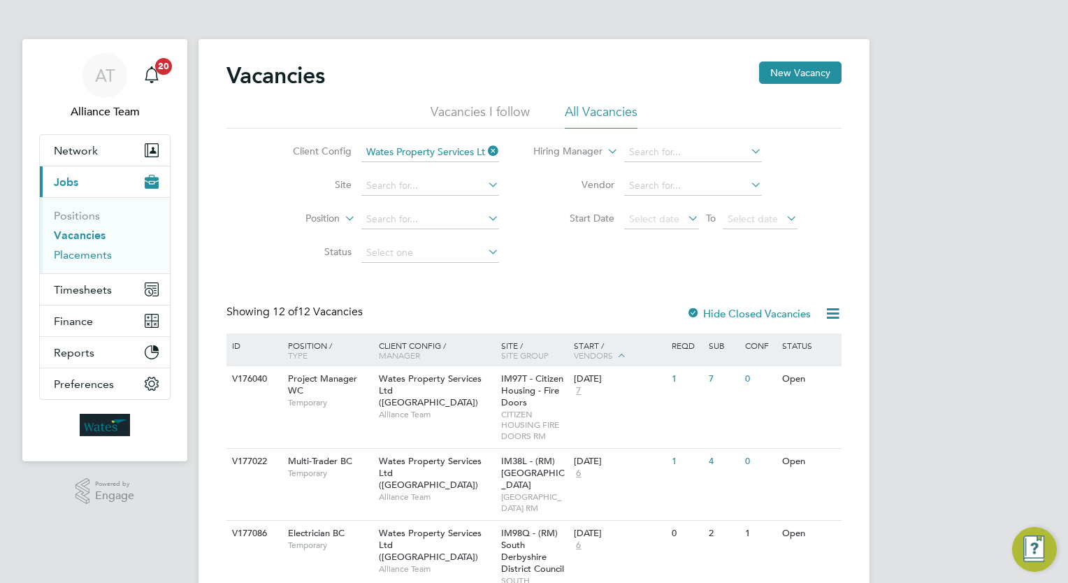
click at [99, 253] on link "Placements" at bounding box center [83, 254] width 58 height 13
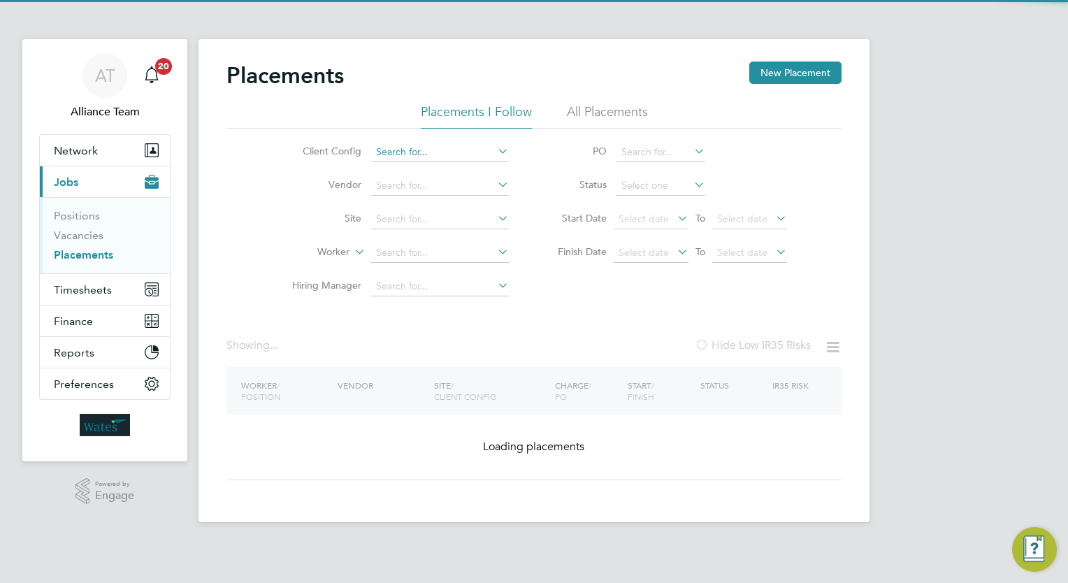
click at [437, 155] on input at bounding box center [440, 153] width 138 height 20
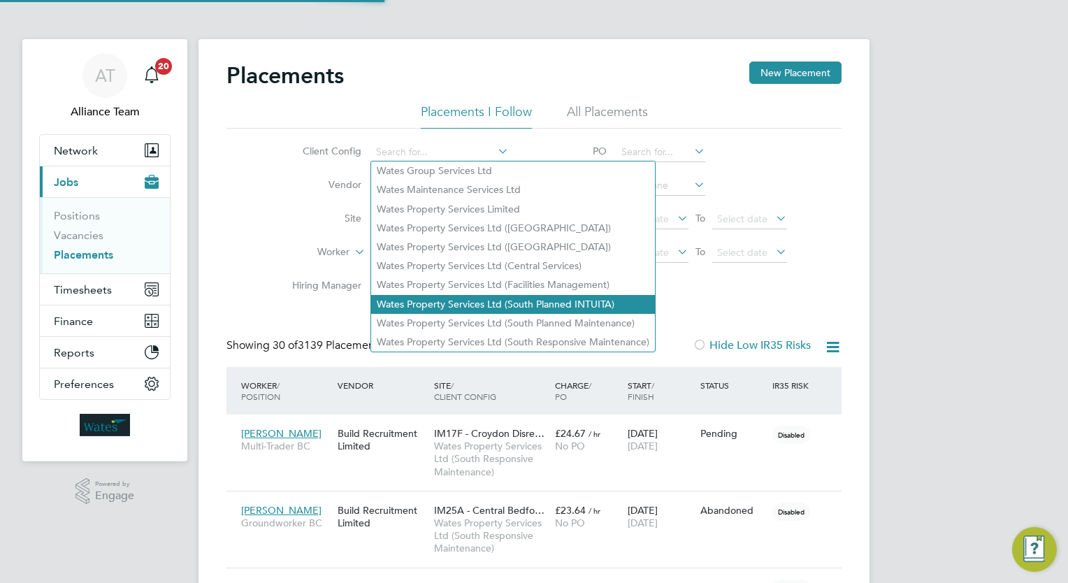
click at [574, 303] on li "Wates Property Services Ltd (South Planned INTUITA)" at bounding box center [513, 304] width 284 height 19
type input "Wates Property Services Ltd (South Planned INTUITA)"
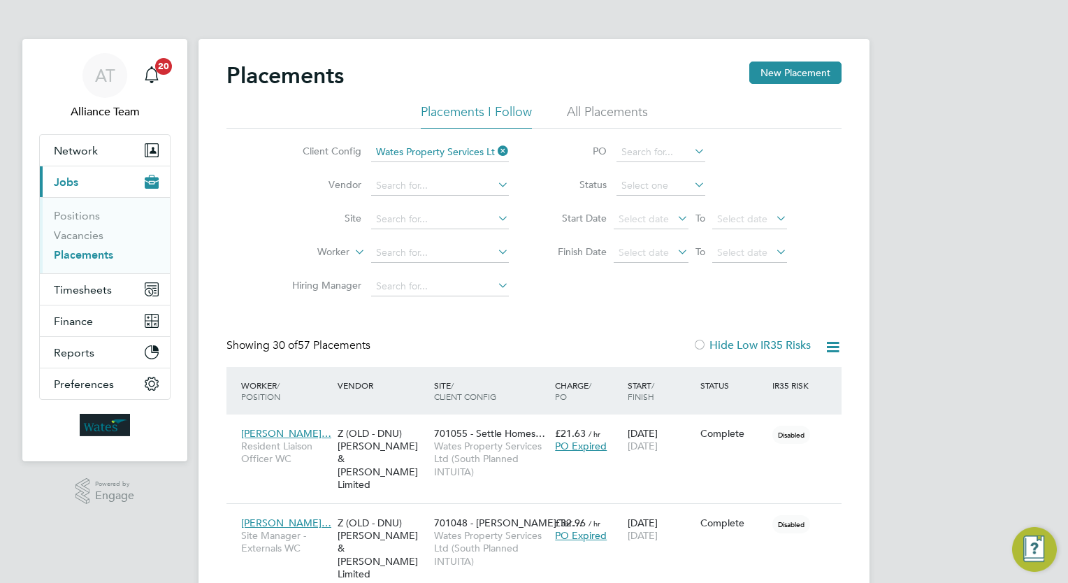
click at [495, 154] on icon at bounding box center [495, 151] width 0 height 20
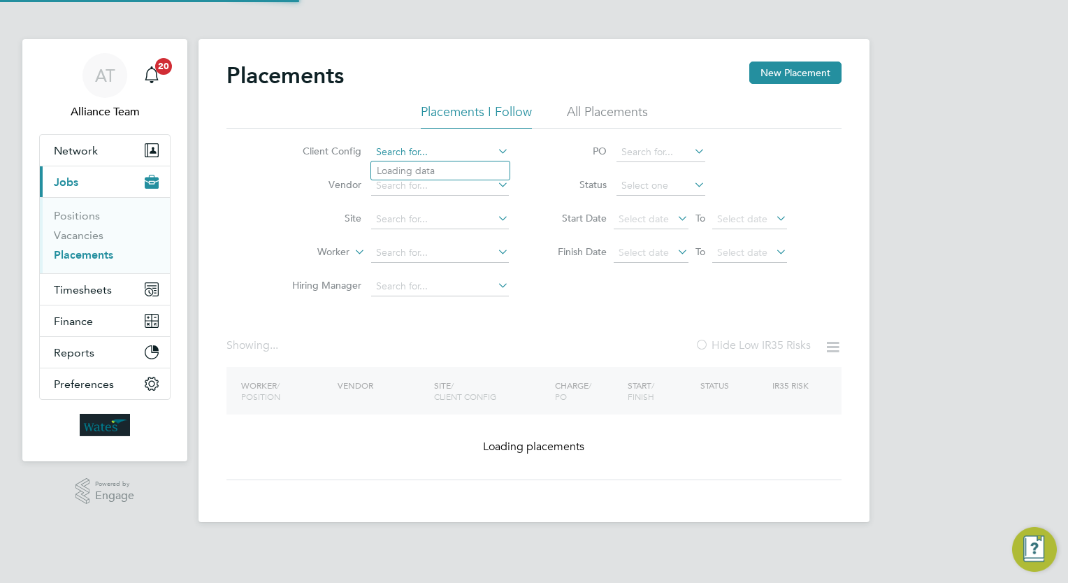
click at [442, 150] on input at bounding box center [440, 153] width 138 height 20
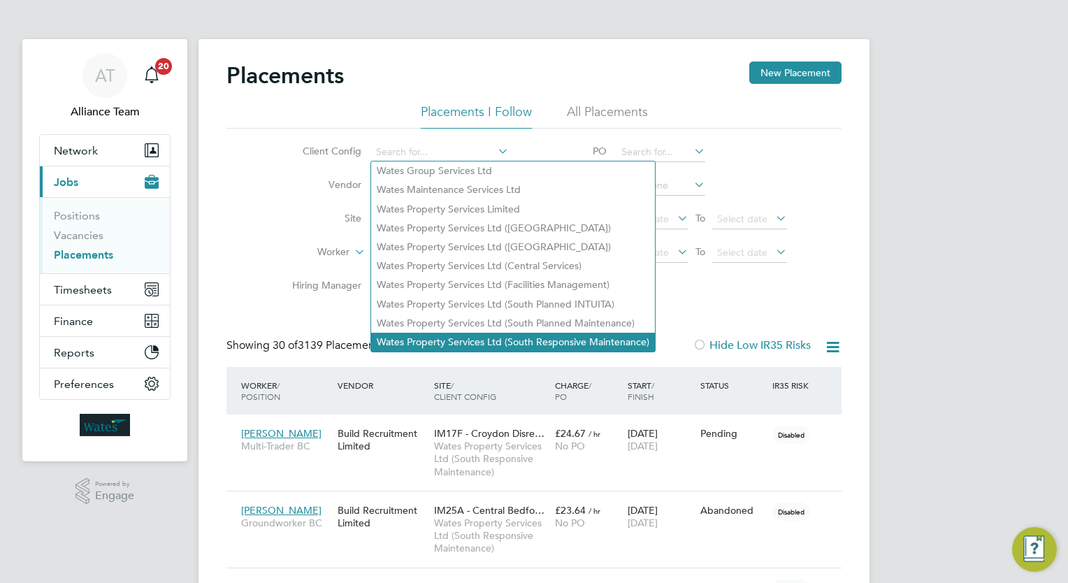
click at [536, 342] on li "Wates Property Services Ltd (South Responsive Maintenance)" at bounding box center [513, 342] width 284 height 19
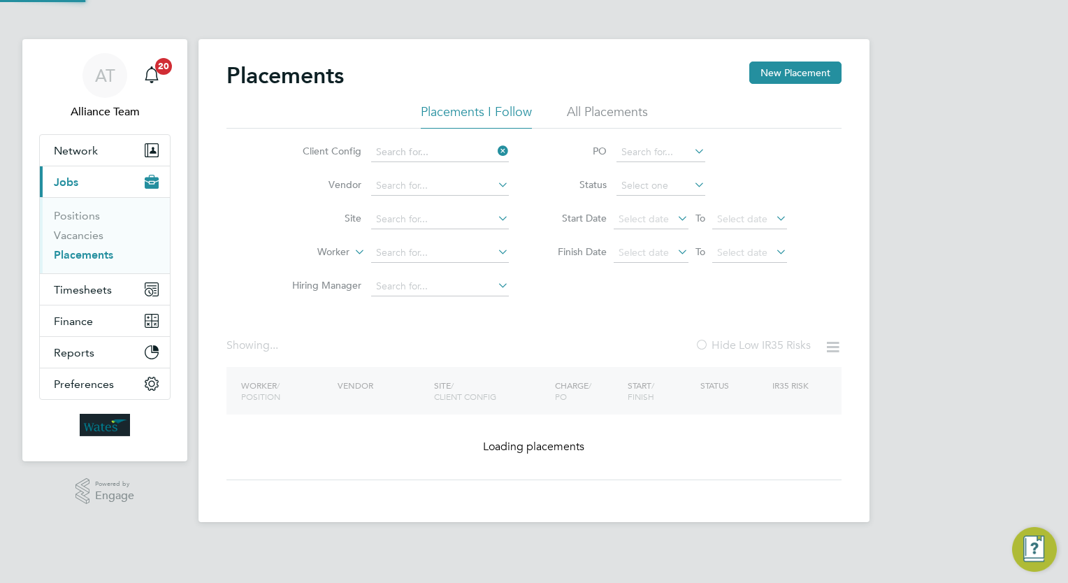
type input "Wates Property Services Ltd (South Responsive Maintenance)"
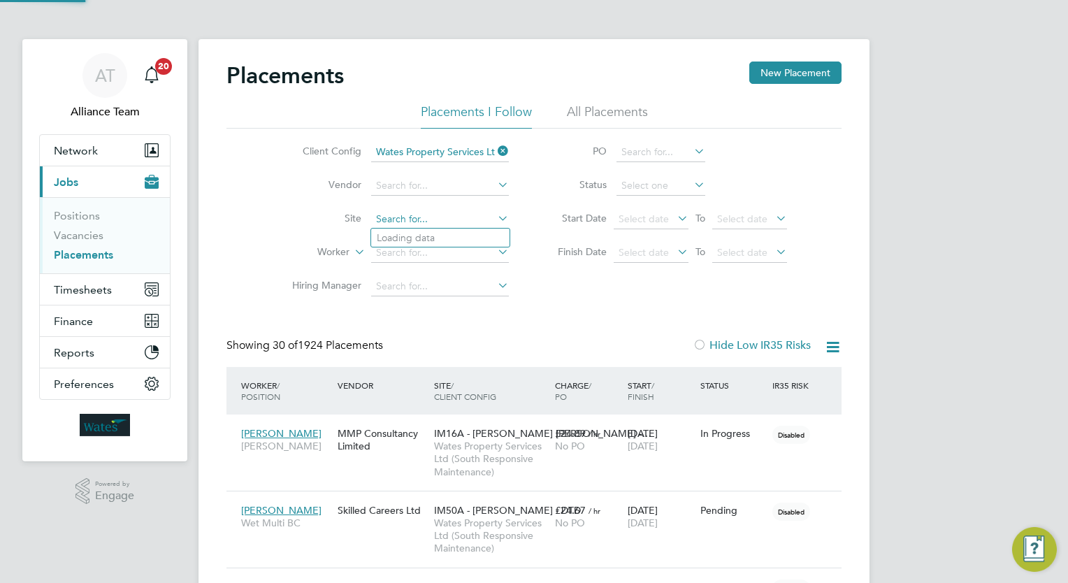
click at [436, 222] on input at bounding box center [440, 220] width 138 height 20
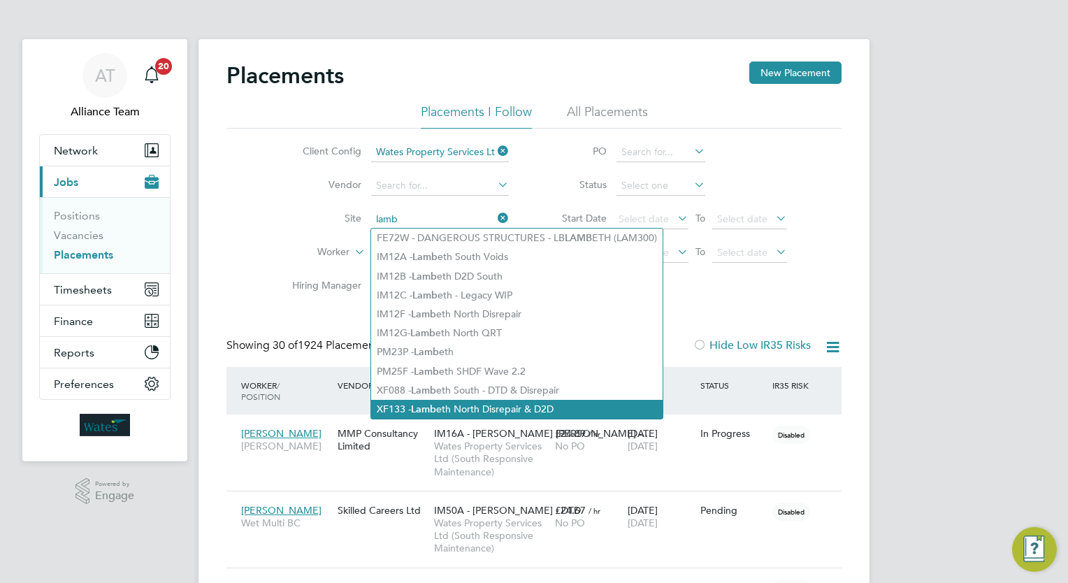
click at [497, 404] on li "XF133 - Lamb eth North Disrepair & D2D" at bounding box center [516, 409] width 291 height 19
type input "XF133 - Lambeth North Disrepair & D2D"
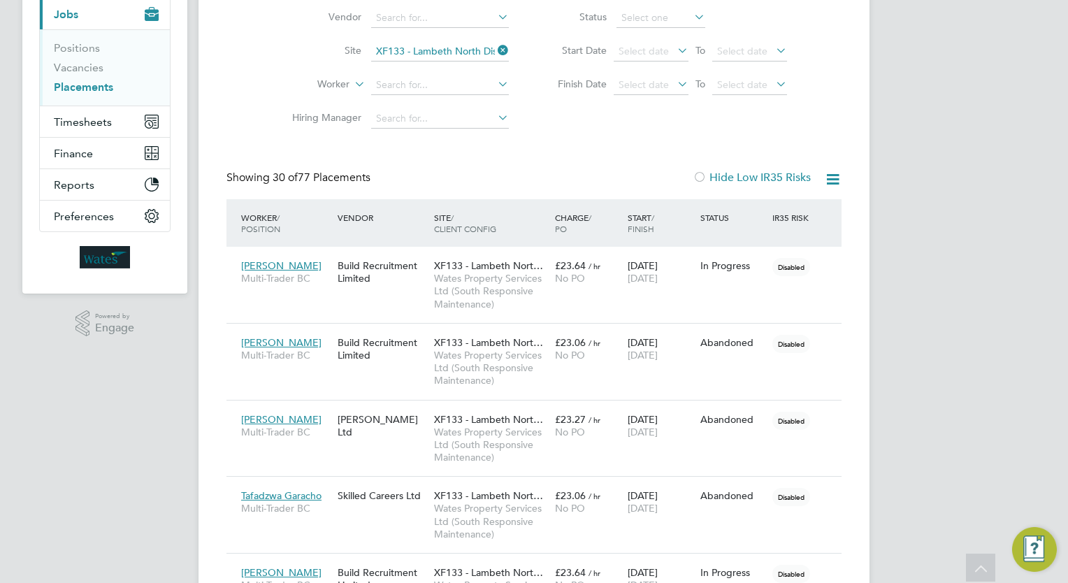
click at [611, 130] on div "Client Config Wates Property Services Ltd (South Responsive Maintenance) Vendor…" at bounding box center [533, 48] width 615 height 175
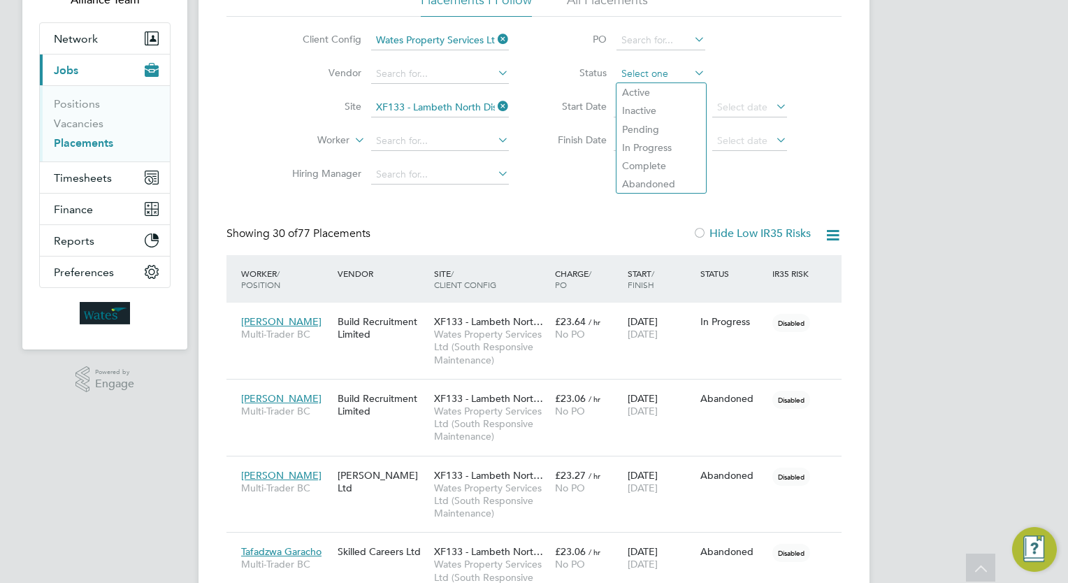
click at [647, 79] on input at bounding box center [660, 74] width 89 height 20
click at [651, 149] on li "In Progress" at bounding box center [660, 147] width 89 height 18
type input "In Progress"
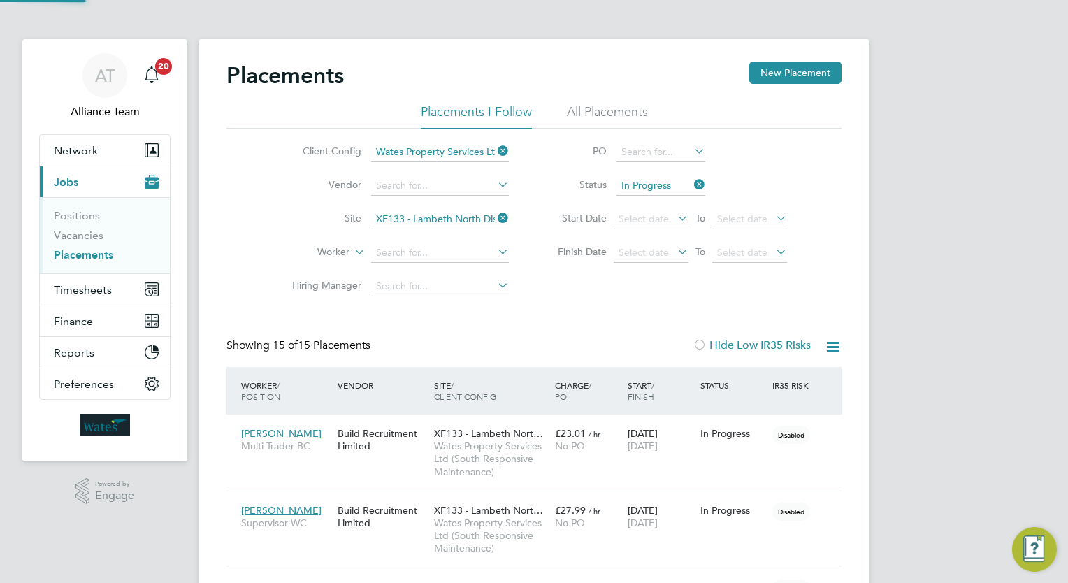
click at [660, 211] on span "Select date" at bounding box center [651, 219] width 75 height 19
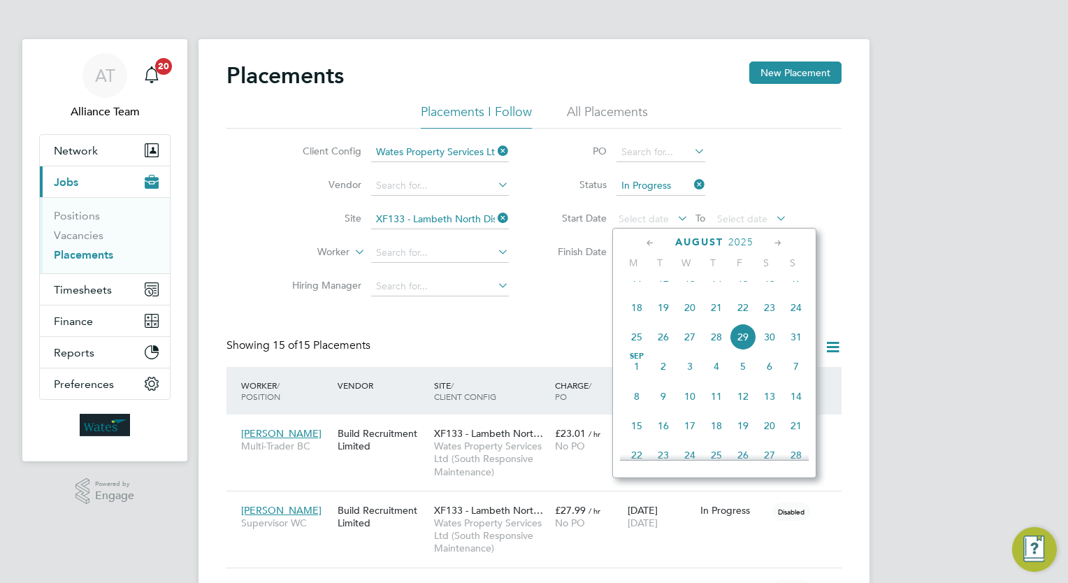
click at [653, 245] on icon at bounding box center [650, 242] width 13 height 15
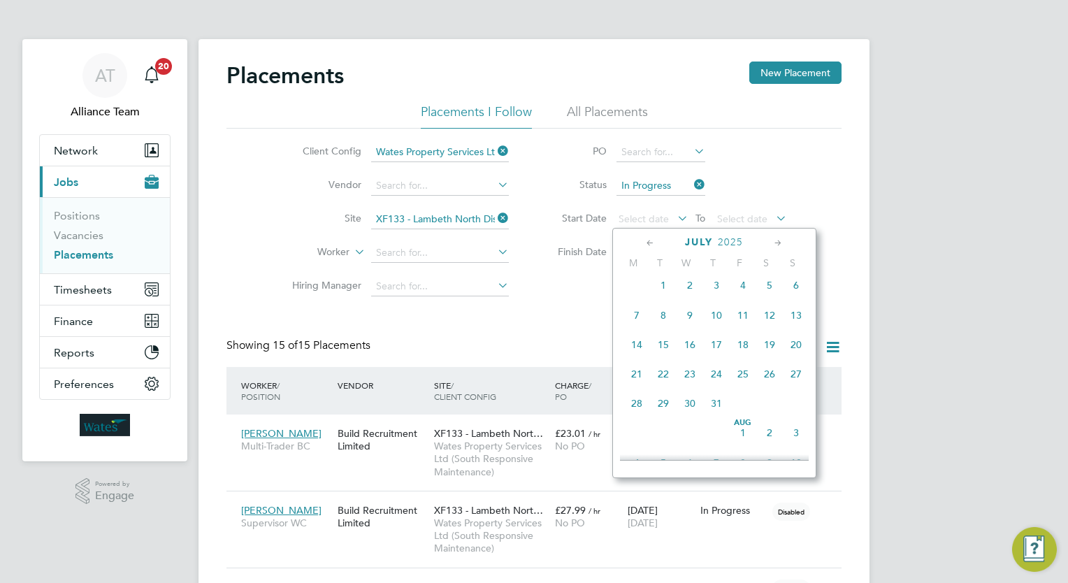
click at [653, 245] on icon at bounding box center [650, 242] width 13 height 15
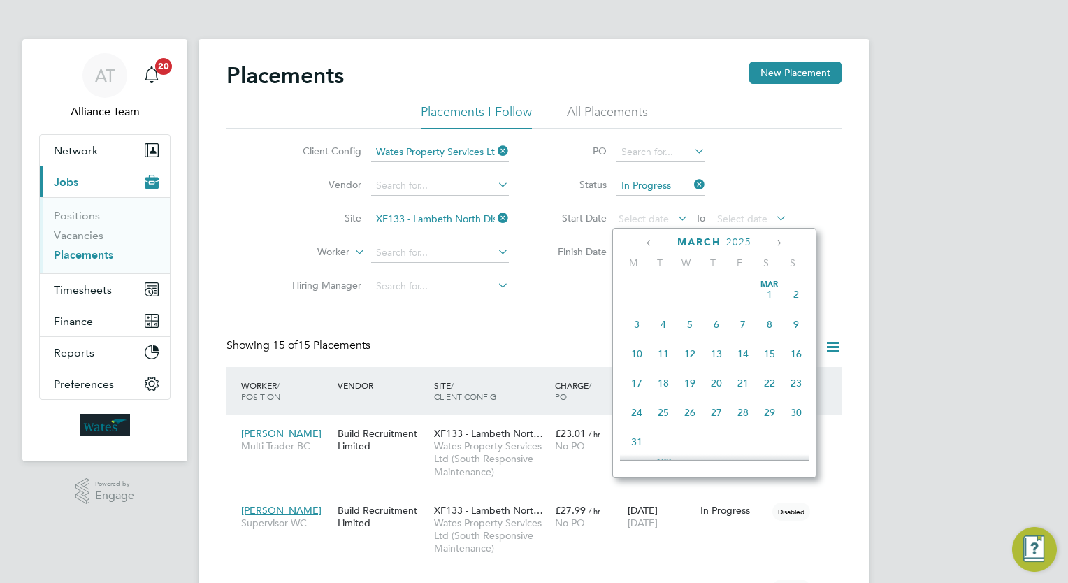
click at [653, 245] on icon at bounding box center [650, 242] width 13 height 15
click at [746, 295] on span "Nov 1" at bounding box center [743, 294] width 27 height 27
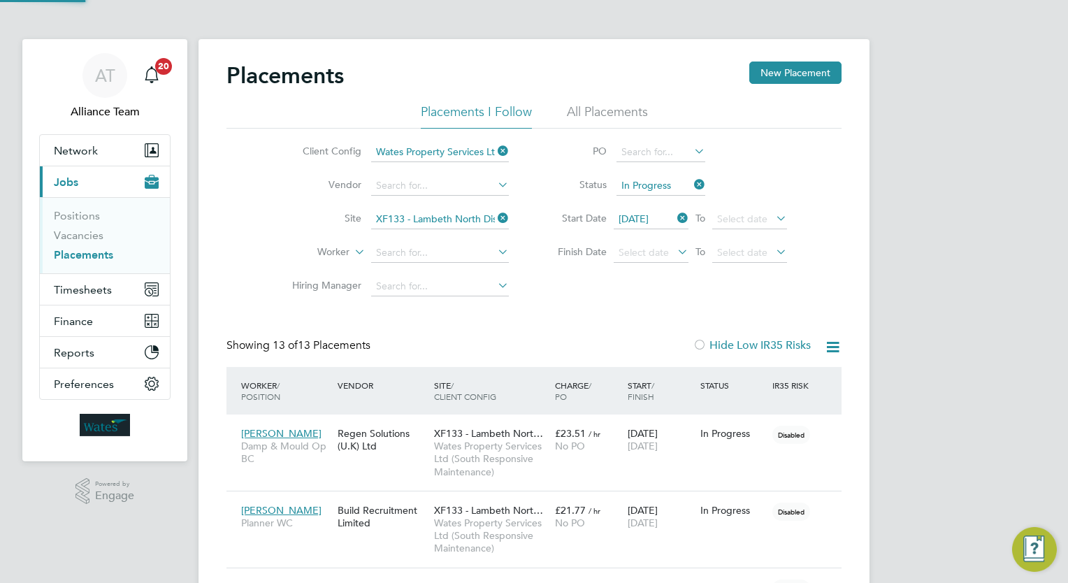
click at [674, 219] on icon at bounding box center [674, 218] width 0 height 20
click at [691, 183] on icon at bounding box center [691, 185] width 0 height 20
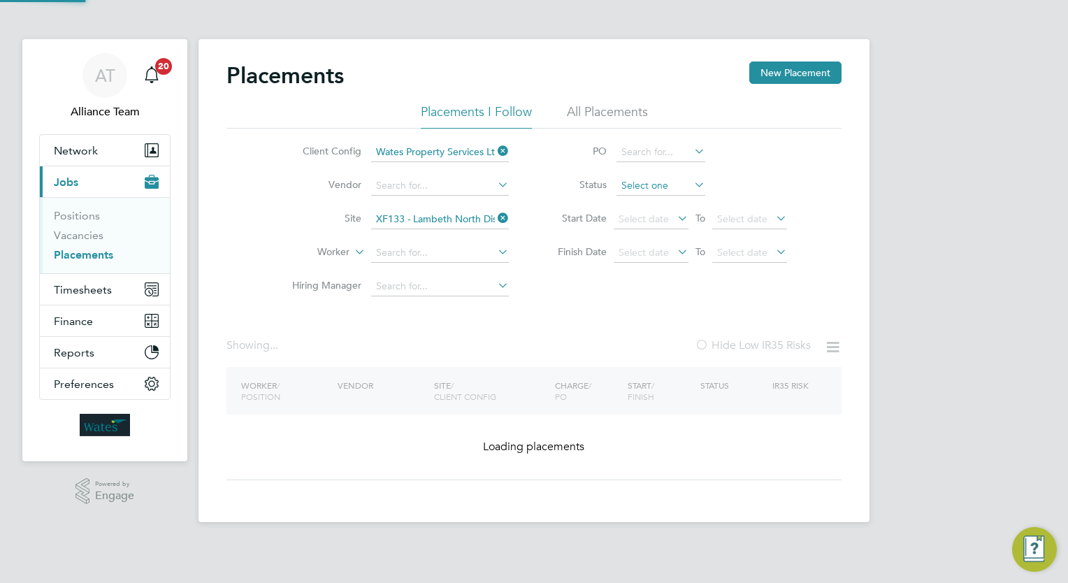
click at [658, 184] on input at bounding box center [660, 186] width 89 height 20
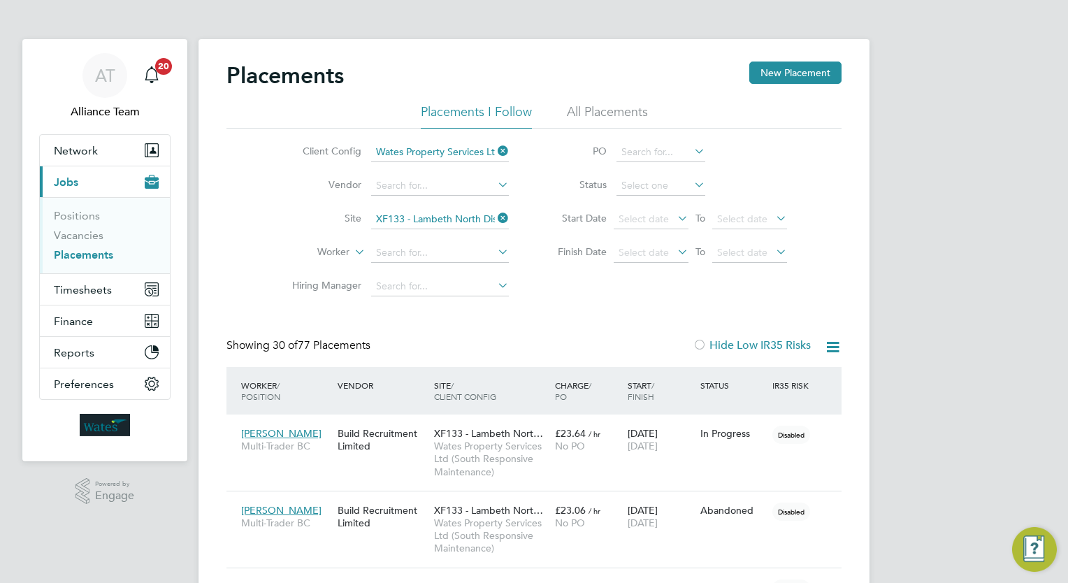
click at [657, 281] on li "Complete" at bounding box center [660, 277] width 89 height 18
type input "Complete"
click at [641, 221] on span "Select date" at bounding box center [643, 218] width 50 height 13
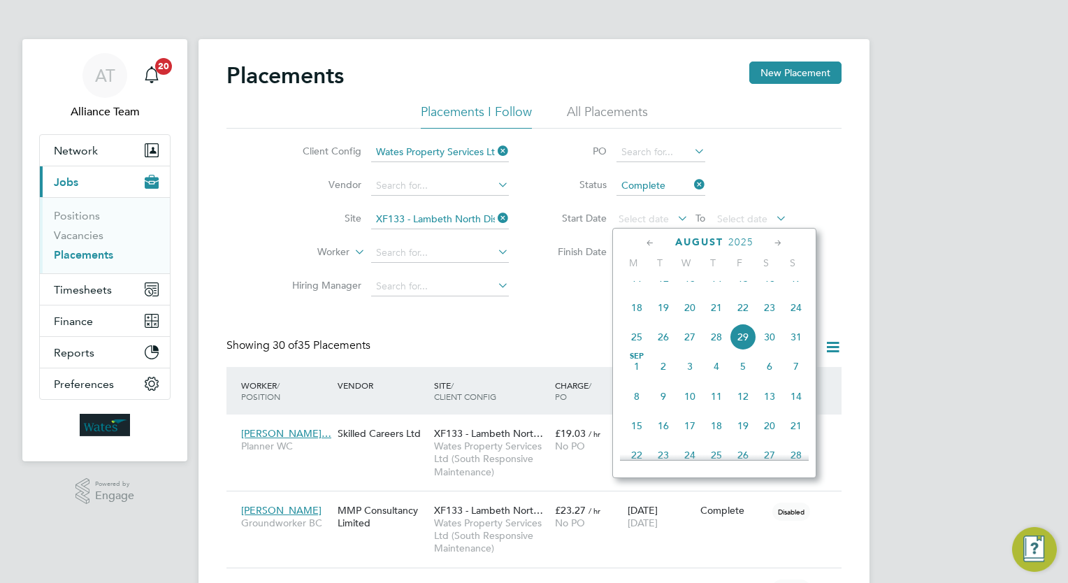
click at [648, 247] on icon at bounding box center [650, 242] width 13 height 15
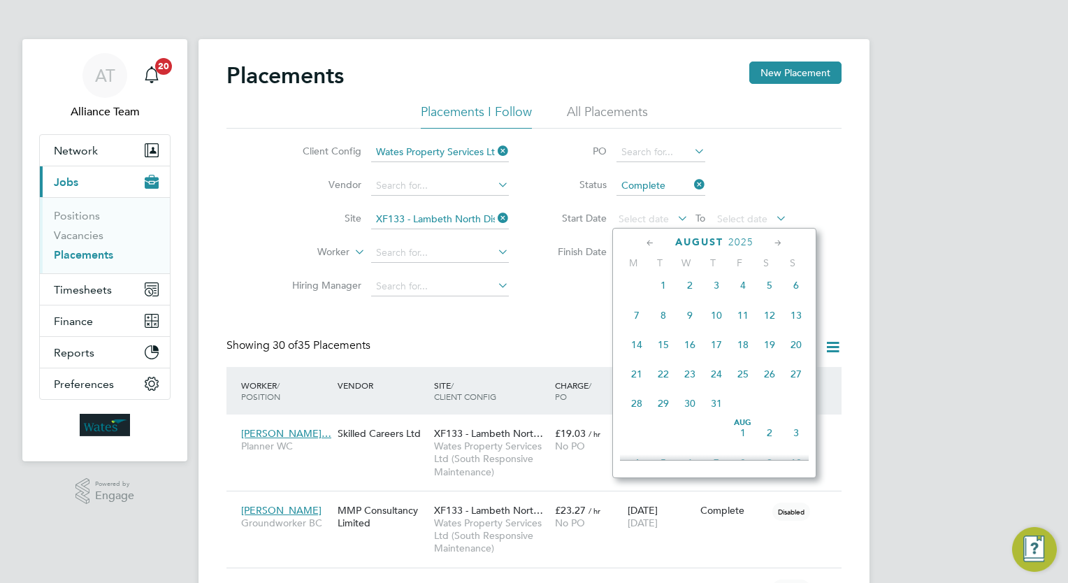
click at [648, 247] on icon at bounding box center [650, 242] width 13 height 15
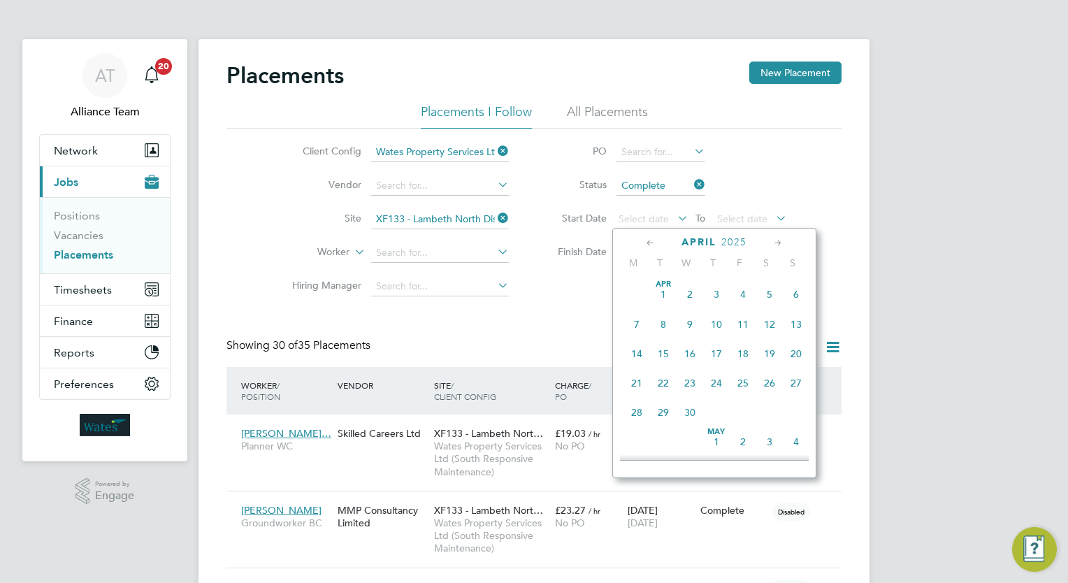
click at [648, 247] on icon at bounding box center [650, 242] width 13 height 15
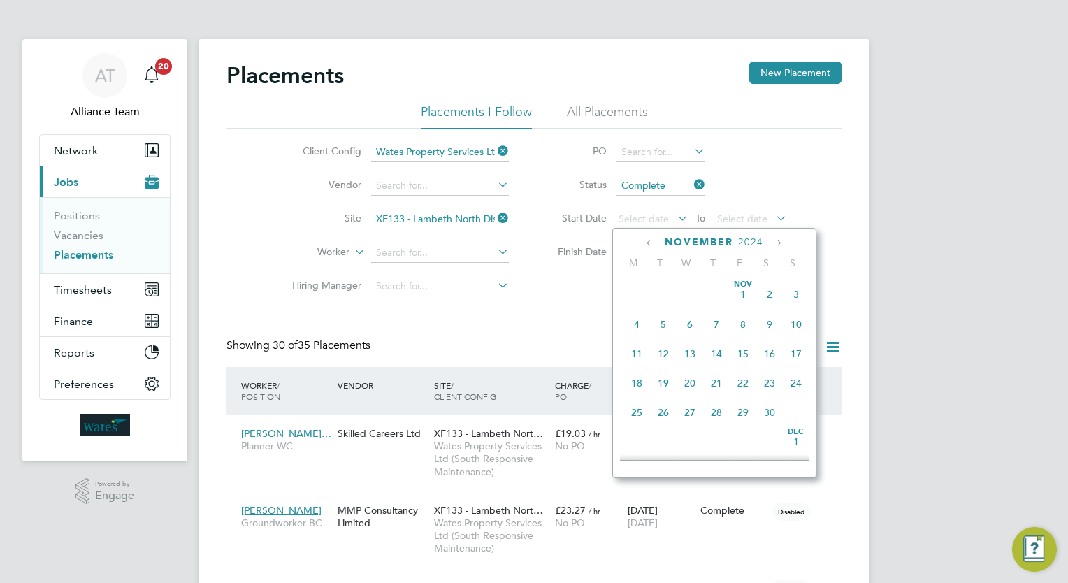
click at [743, 298] on span "Nov 1" at bounding box center [743, 294] width 27 height 27
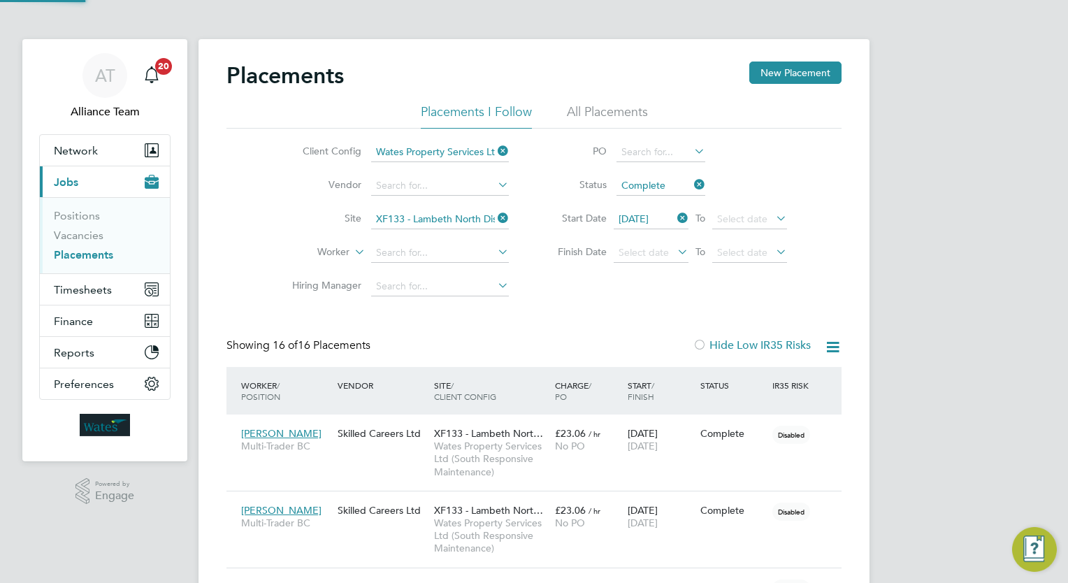
click at [618, 298] on div "Client Config Wates Property Services Ltd (South Responsive Maintenance) Vendor…" at bounding box center [533, 216] width 615 height 175
click at [495, 217] on icon at bounding box center [495, 218] width 0 height 20
click at [674, 219] on icon at bounding box center [674, 218] width 0 height 20
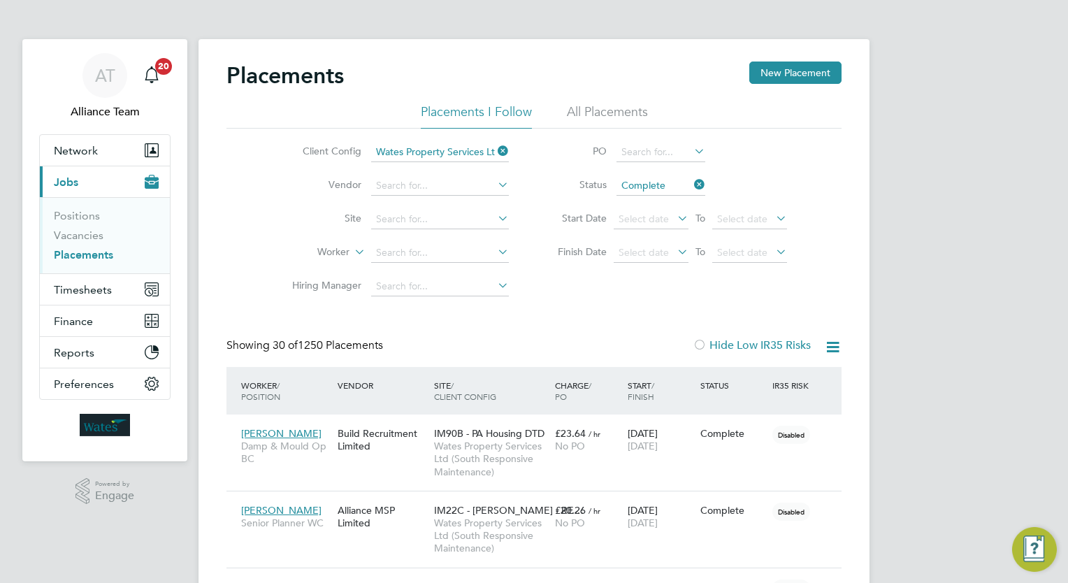
click at [691, 188] on icon at bounding box center [691, 185] width 0 height 20
click at [635, 297] on div "Client Config Wates Property Services Ltd (South Responsive Maintenance) Vendor…" at bounding box center [533, 216] width 615 height 175
click at [658, 215] on span "Select date" at bounding box center [643, 218] width 50 height 13
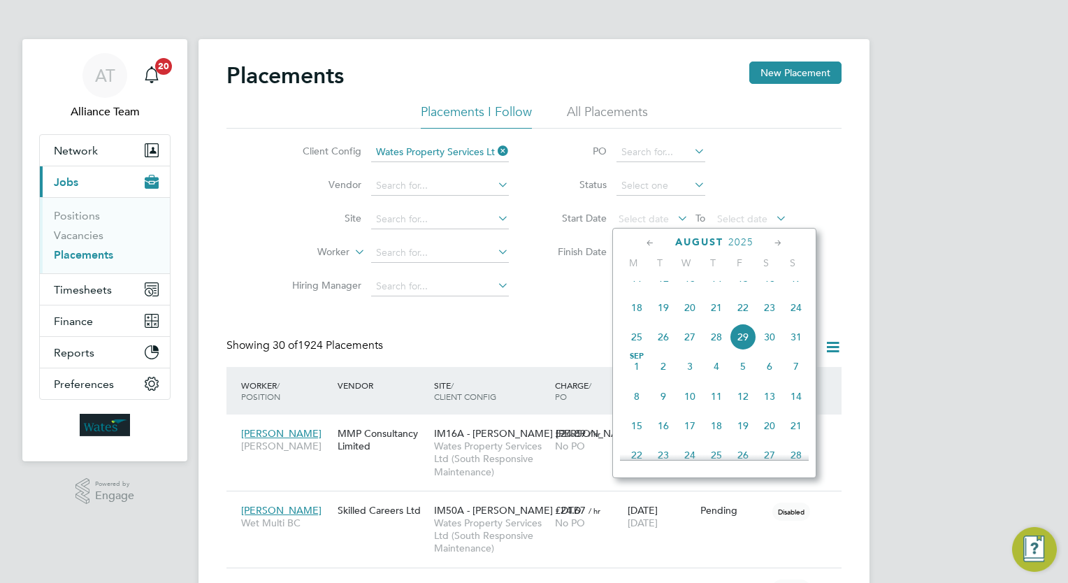
click at [648, 246] on icon at bounding box center [650, 242] width 13 height 15
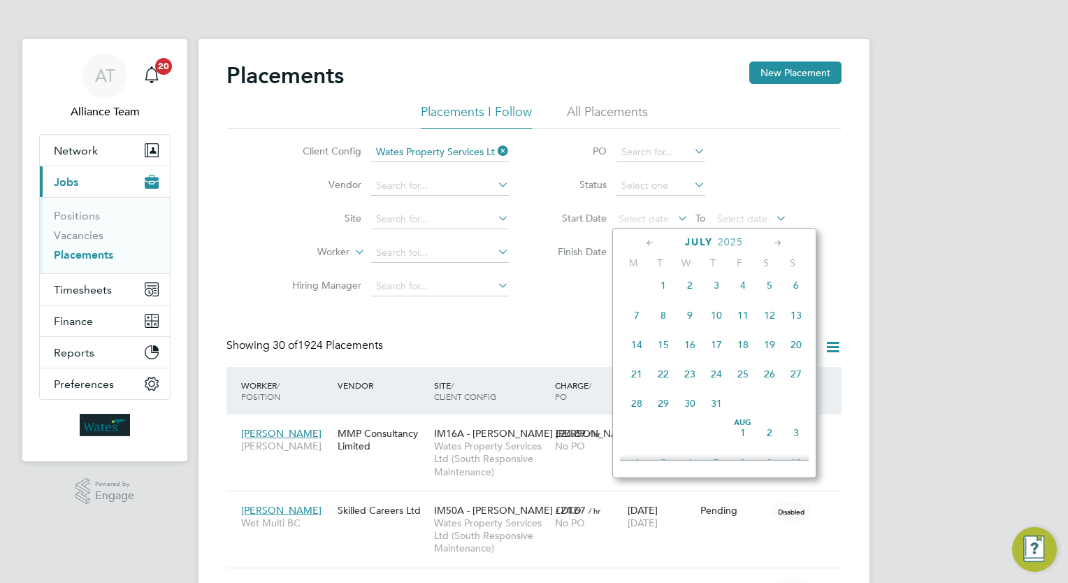
click at [648, 246] on icon at bounding box center [650, 242] width 13 height 15
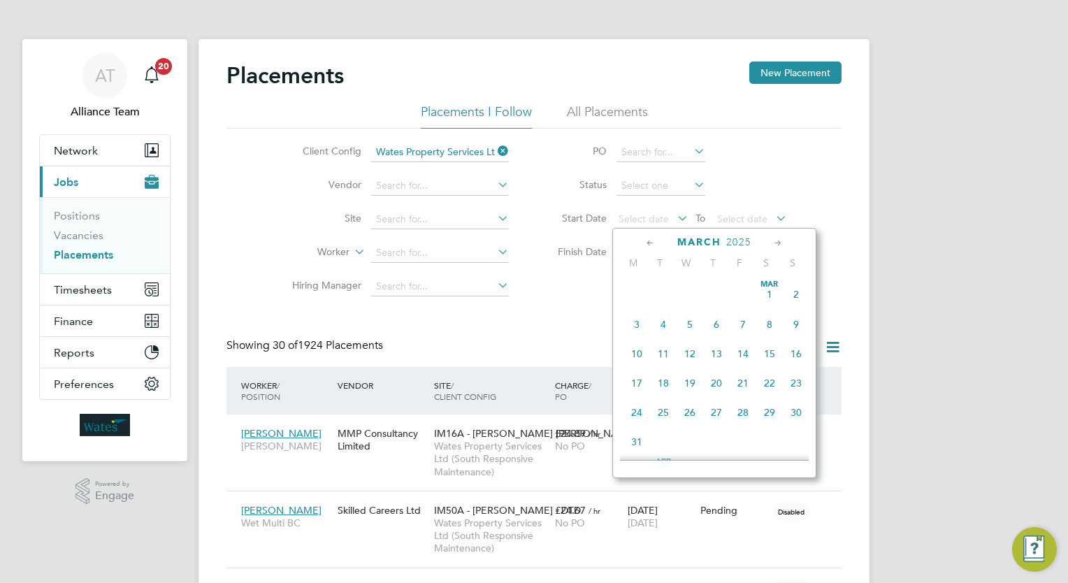
click at [648, 246] on icon at bounding box center [650, 242] width 13 height 15
click at [638, 248] on div "December 2024" at bounding box center [714, 241] width 189 height 13
click at [646, 242] on icon at bounding box center [650, 242] width 13 height 15
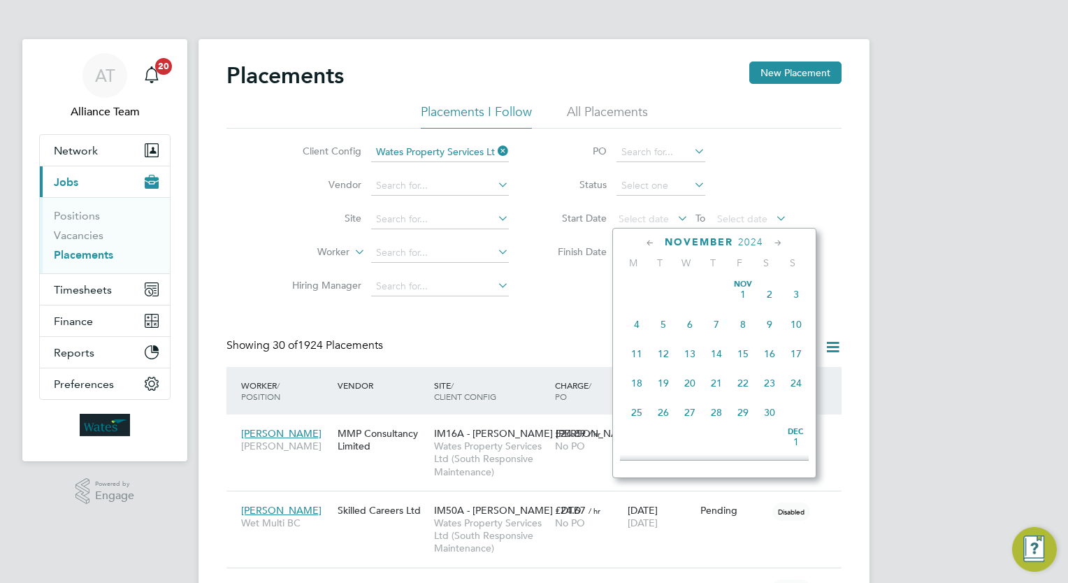
click at [744, 288] on span "Nov" at bounding box center [743, 284] width 27 height 7
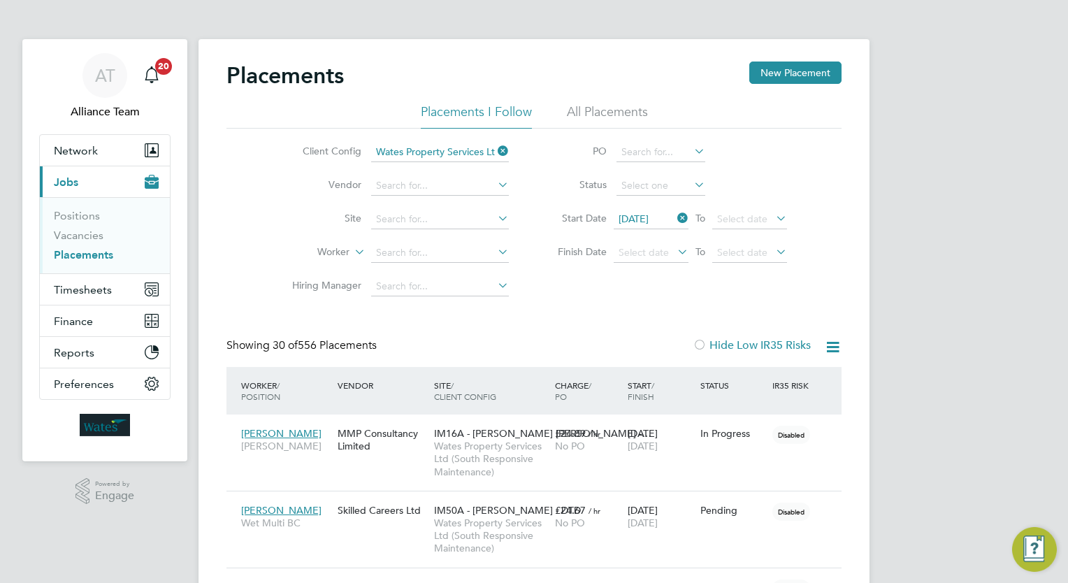
click at [665, 298] on div "Client Config Wates Property Services Ltd (South Responsive Maintenance) Vendor…" at bounding box center [533, 216] width 615 height 175
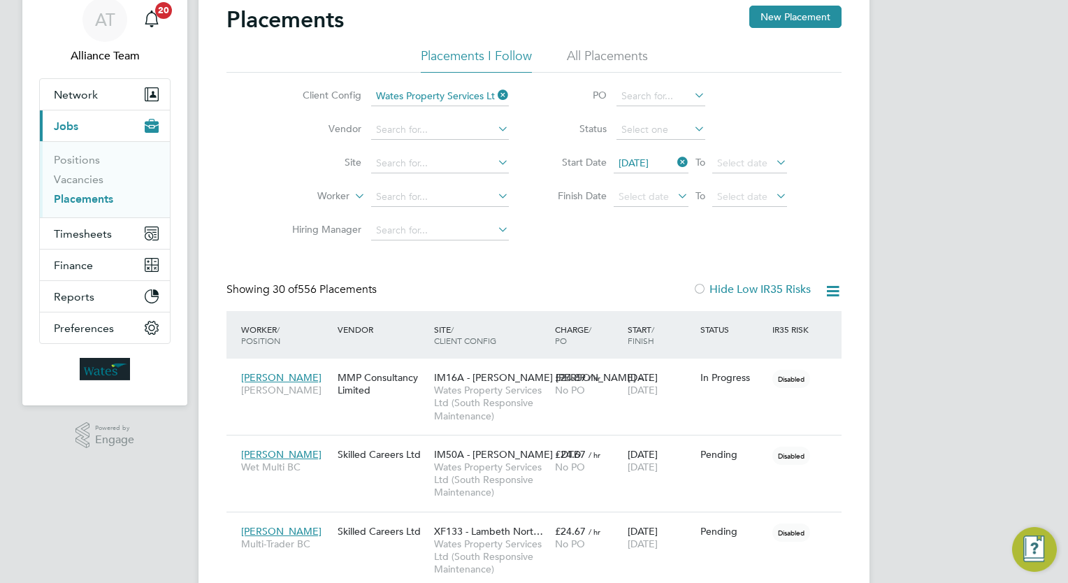
click at [646, 116] on li "Status" at bounding box center [665, 130] width 278 height 34
click at [653, 126] on input at bounding box center [660, 130] width 89 height 20
click at [658, 147] on li "Active" at bounding box center [660, 148] width 89 height 18
type input "Active"
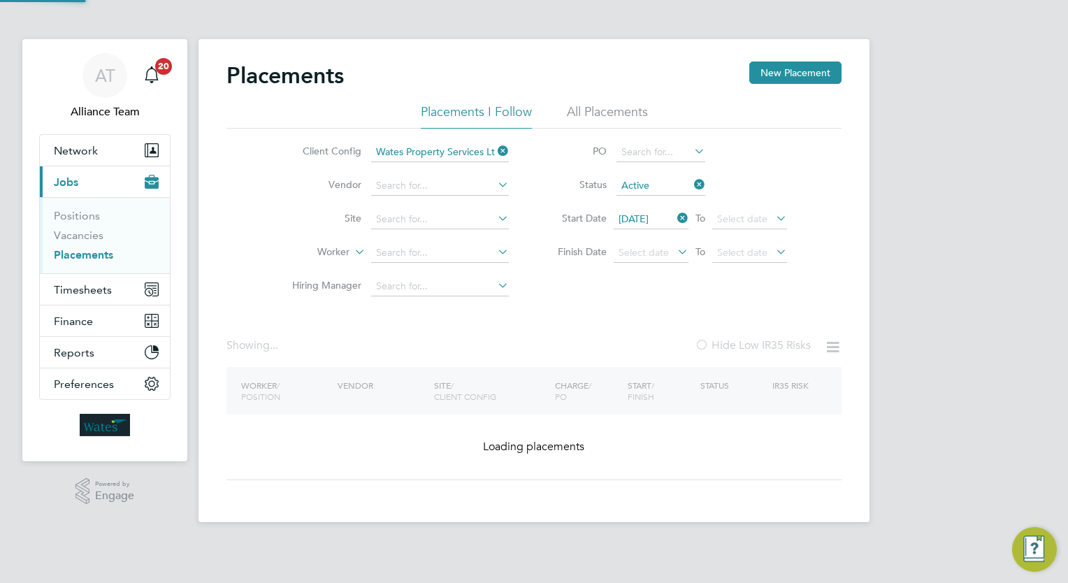
click at [637, 317] on div "Placements New Placement Placements I Follow All Placements Client Config Wates…" at bounding box center [533, 270] width 615 height 419
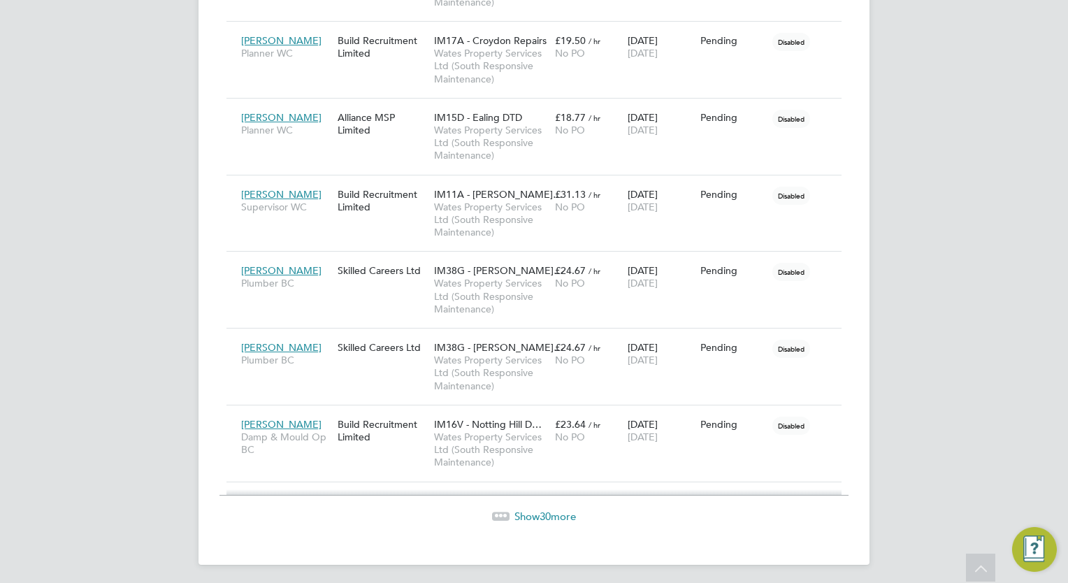
click at [545, 503] on div "Show 30 more" at bounding box center [533, 506] width 629 height 34
click at [551, 509] on span "Show 30 more" at bounding box center [544, 515] width 61 height 13
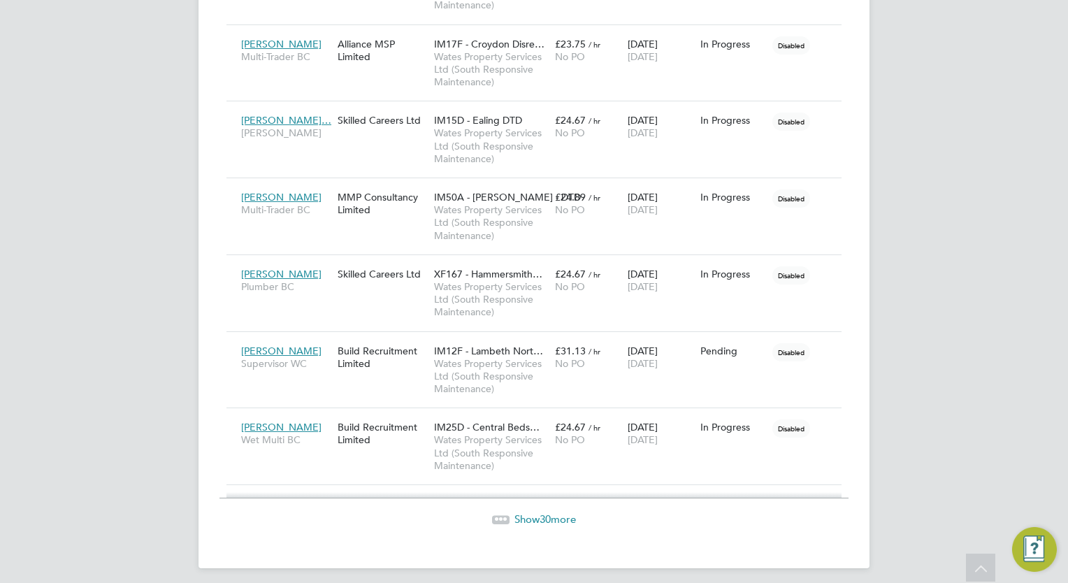
click at [551, 513] on span "Show 30 more" at bounding box center [544, 518] width 61 height 13
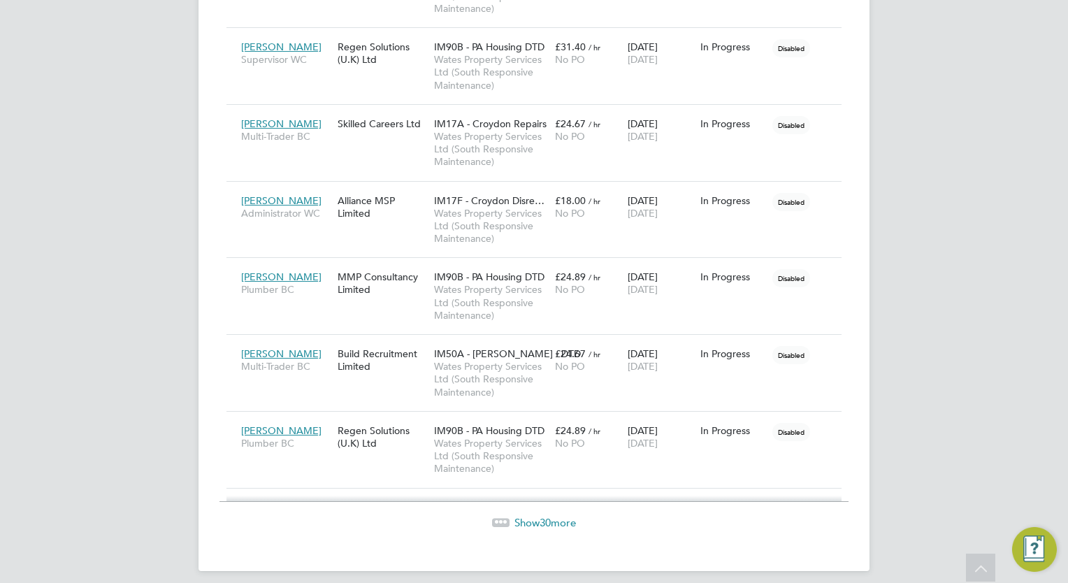
click at [546, 516] on span "30" at bounding box center [544, 522] width 11 height 13
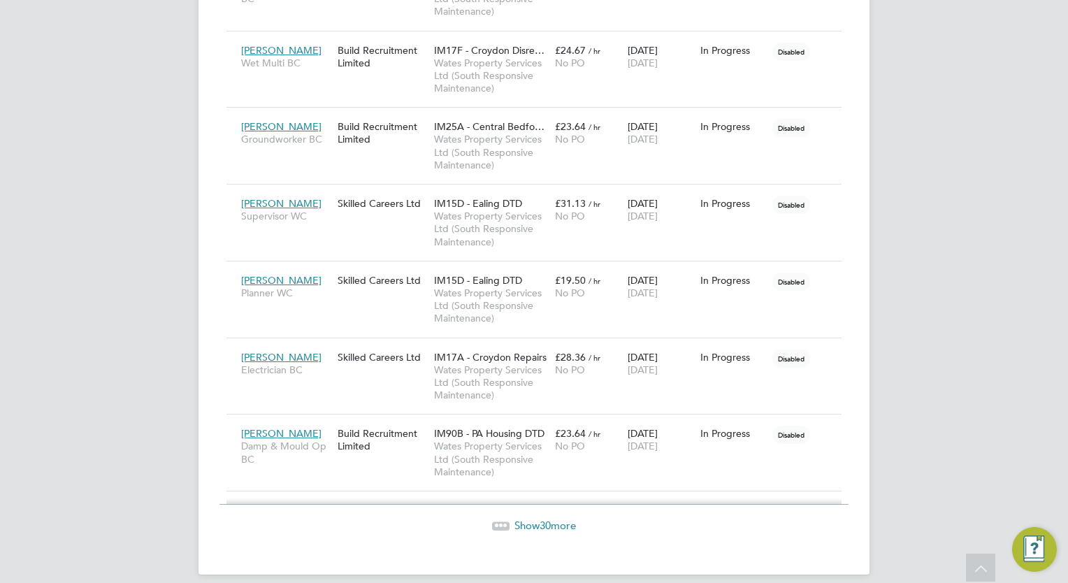
click at [556, 518] on span "Show 30 more" at bounding box center [544, 524] width 61 height 13
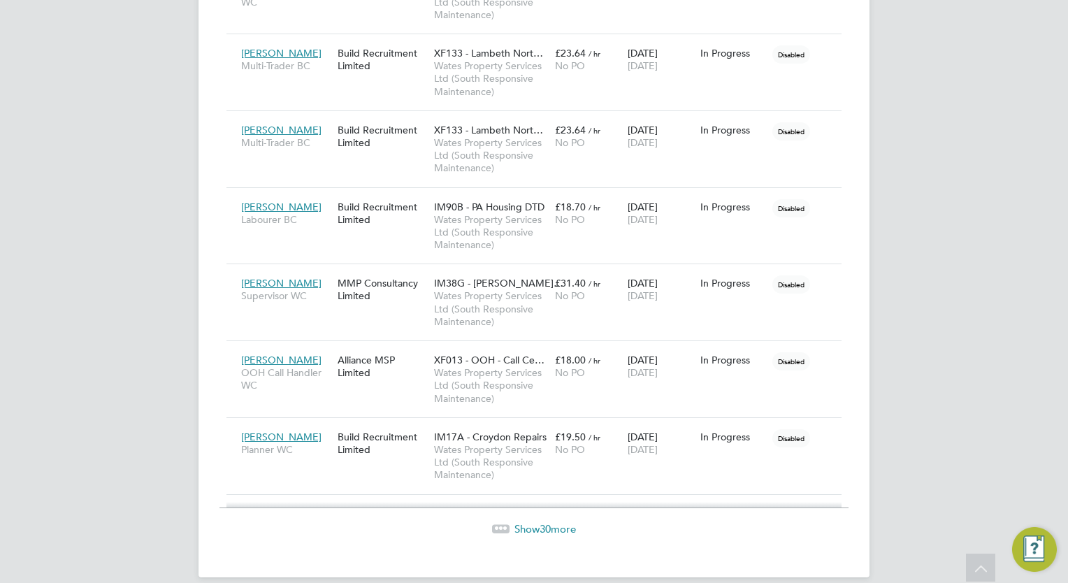
click at [539, 522] on span "30" at bounding box center [544, 528] width 11 height 13
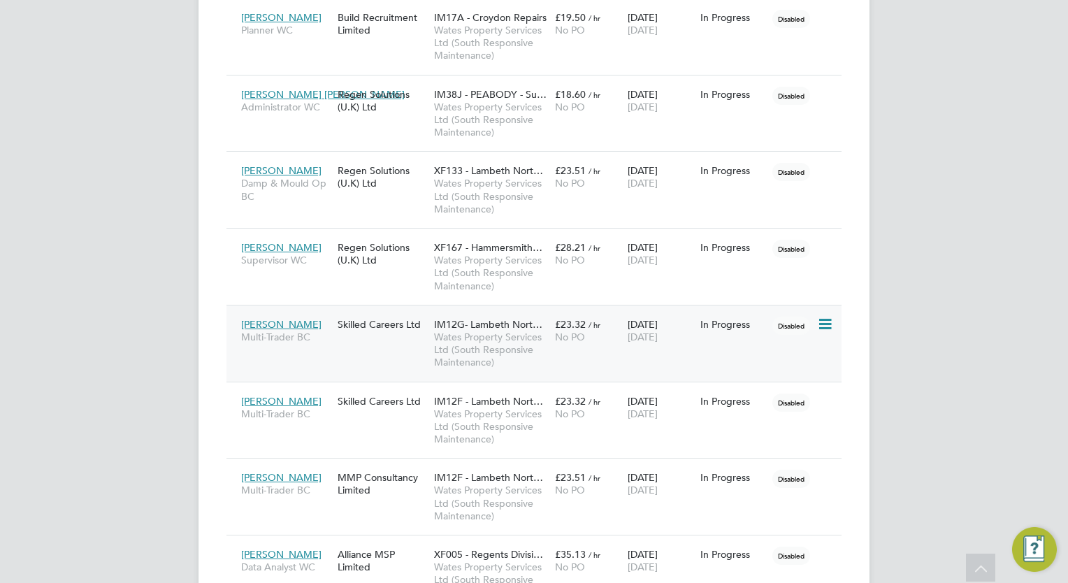
click at [658, 331] on span "[DATE]" at bounding box center [642, 337] width 30 height 13
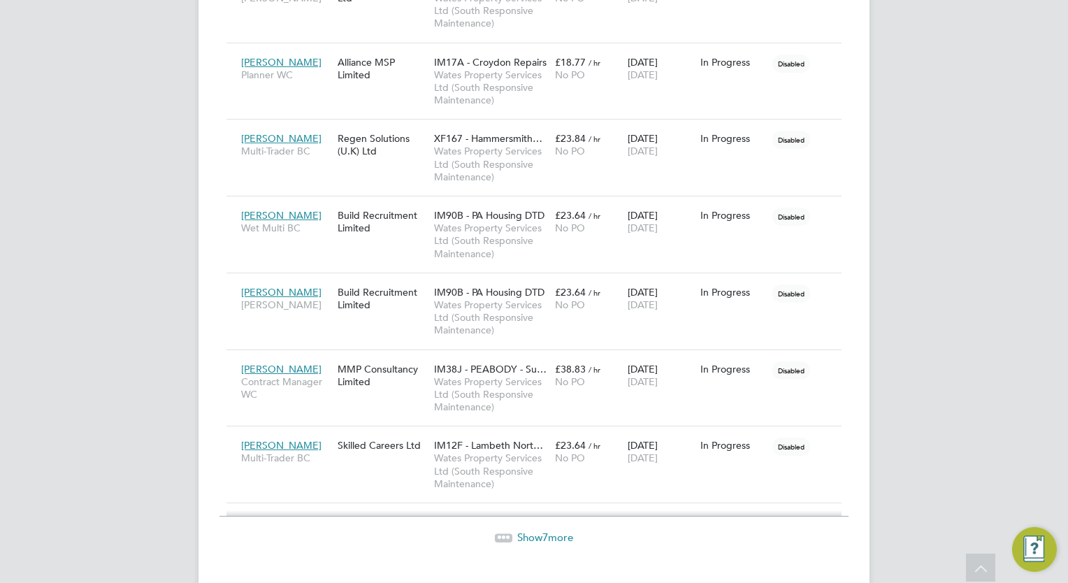
scroll to position [13721, 0]
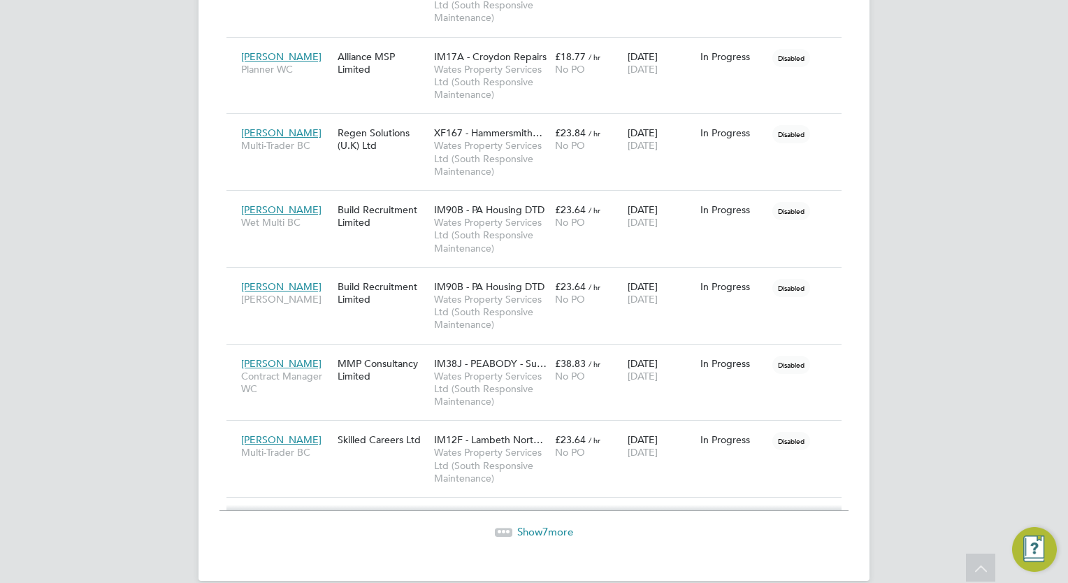
click at [539, 525] on span "Show 7 more" at bounding box center [545, 531] width 56 height 13
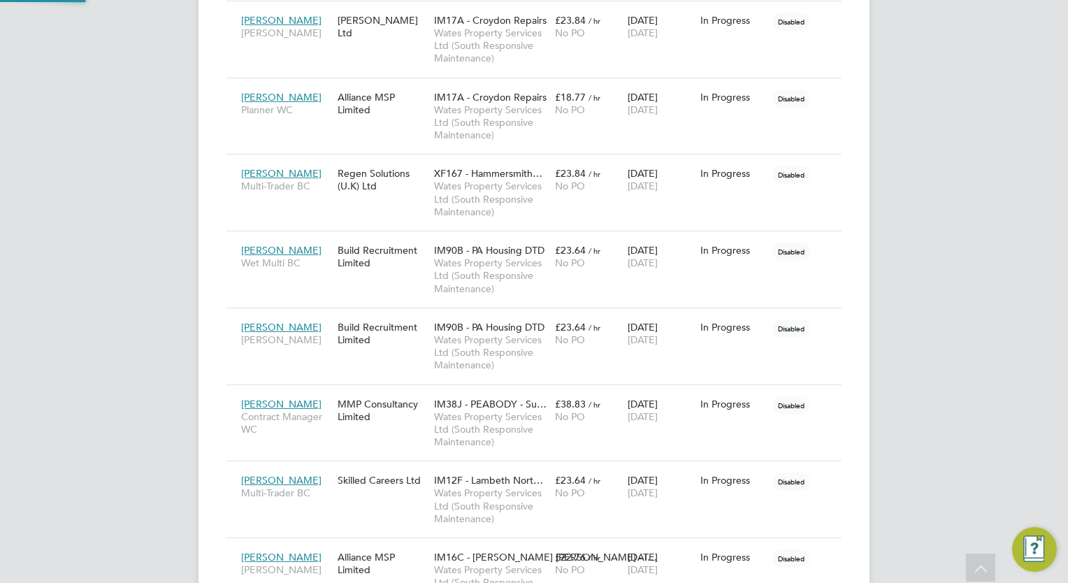
scroll to position [7, 6]
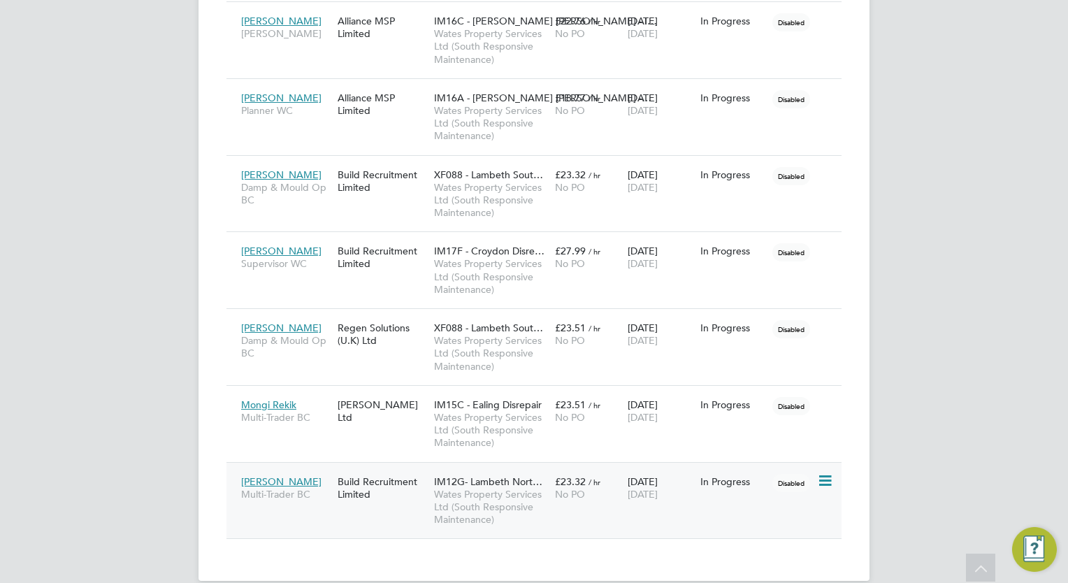
click at [447, 488] on span "Wates Property Services Ltd (South Responsive Maintenance)" at bounding box center [491, 507] width 114 height 38
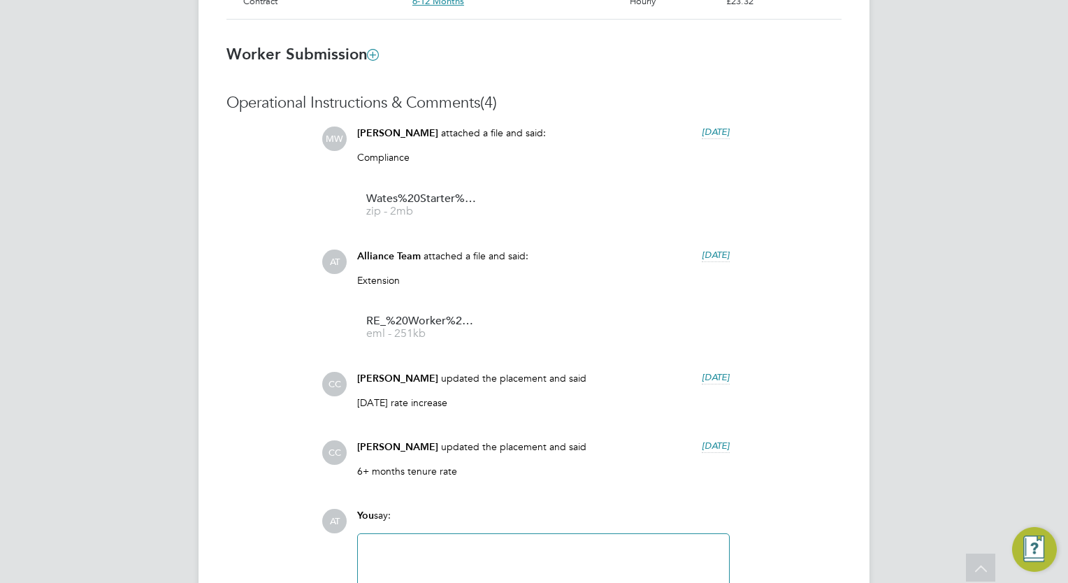
scroll to position [1034, 0]
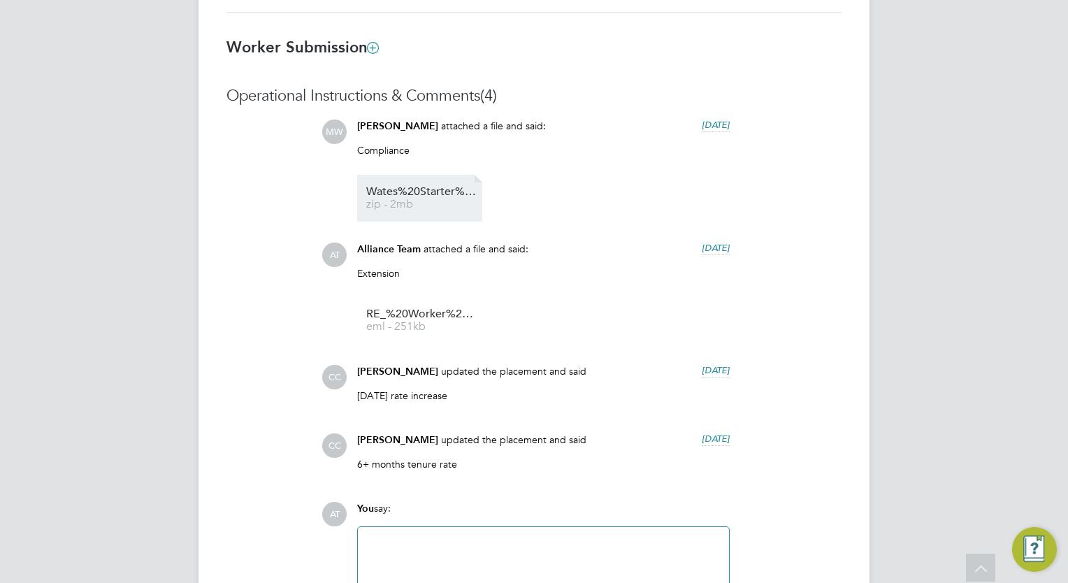
click at [390, 198] on link "Wates%20Starter%20Pack%20%E2%80%93%20Certificate%20of%20Compliance%20(COC)%20%2…" at bounding box center [422, 198] width 112 height 23
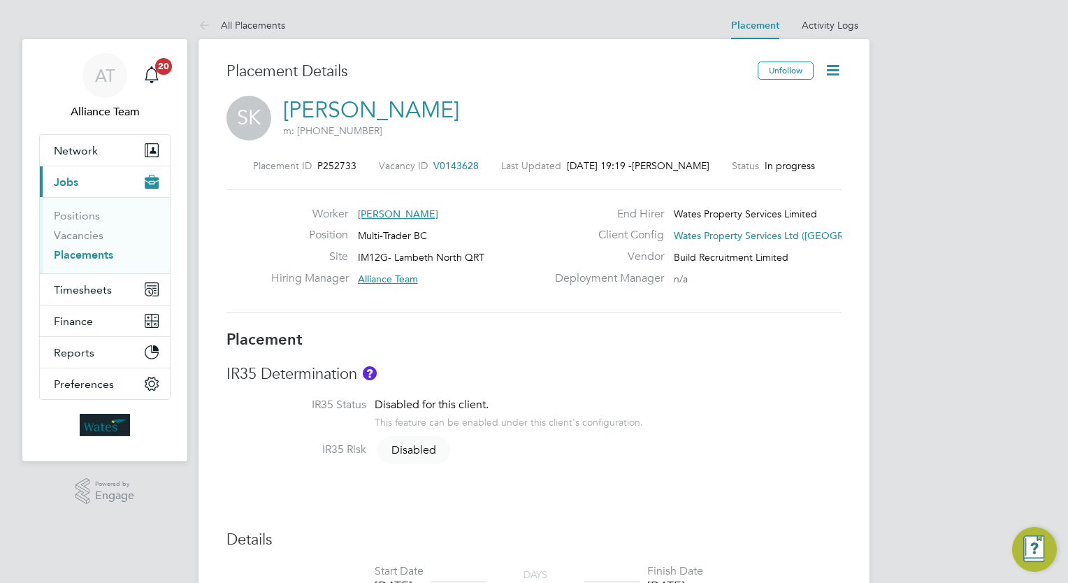
click at [514, 407] on div "Disabled for this client. This feature can be enabled under this client's confi…" at bounding box center [509, 413] width 268 height 31
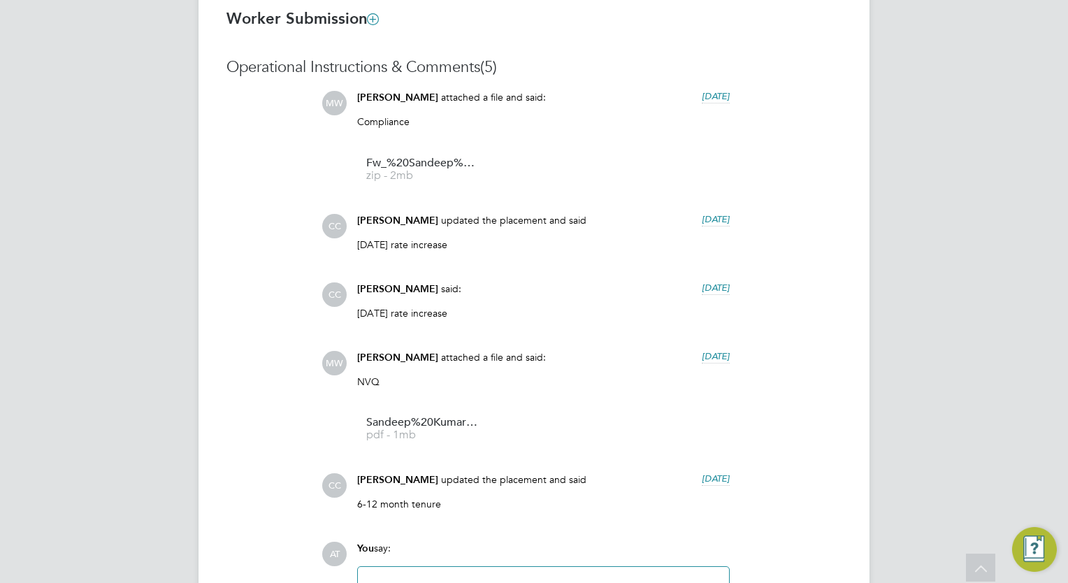
scroll to position [1090, 0]
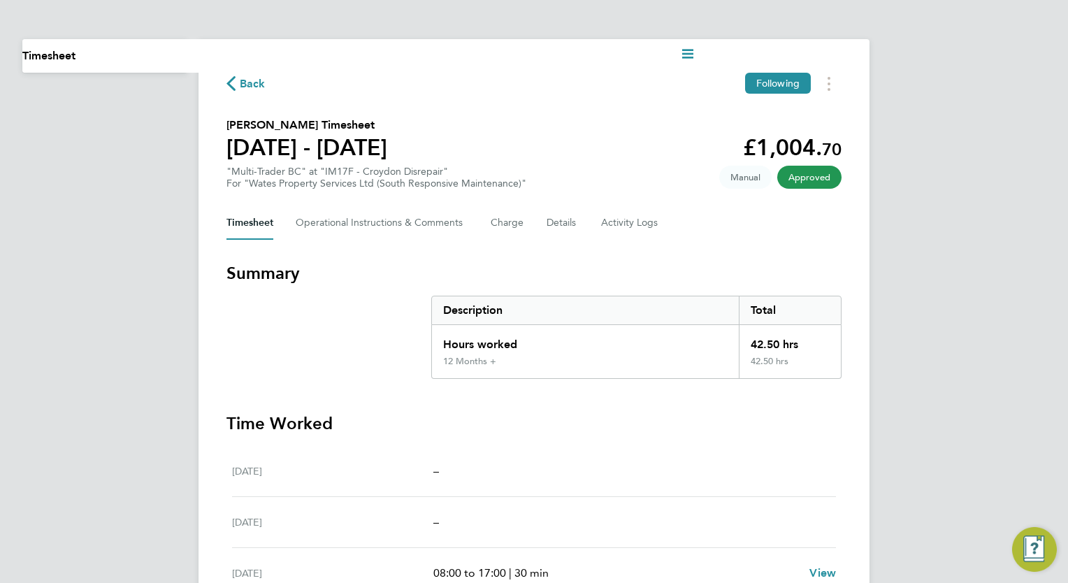
click at [258, 6] on ng-component "Back Following [PERSON_NAME] Timesheet [DATE] - [DATE] £1,004. 70 "Multi-Trader…" at bounding box center [533, 493] width 671 height 987
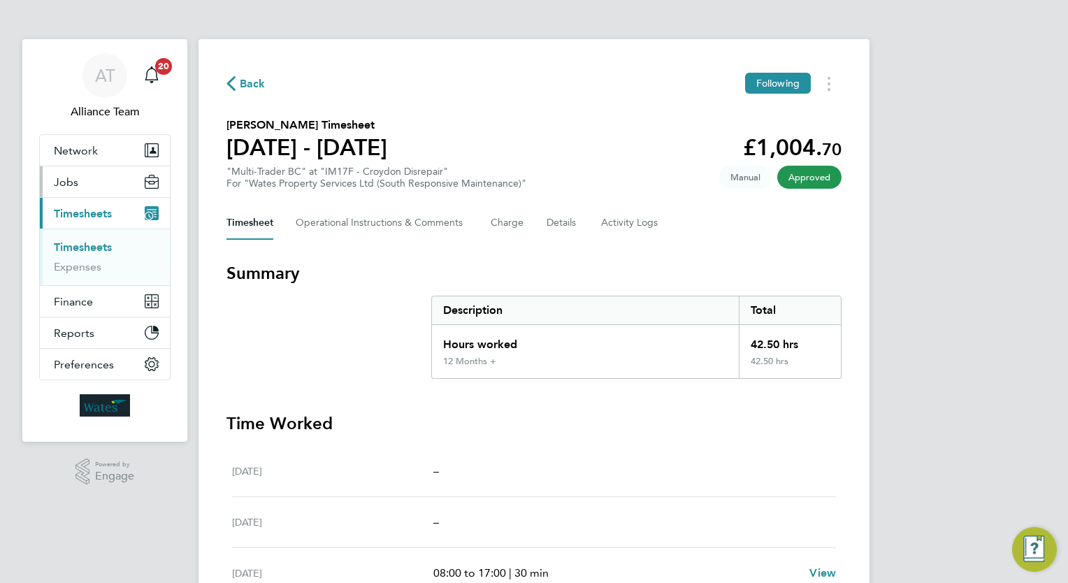
click at [103, 175] on button "Jobs" at bounding box center [105, 181] width 130 height 31
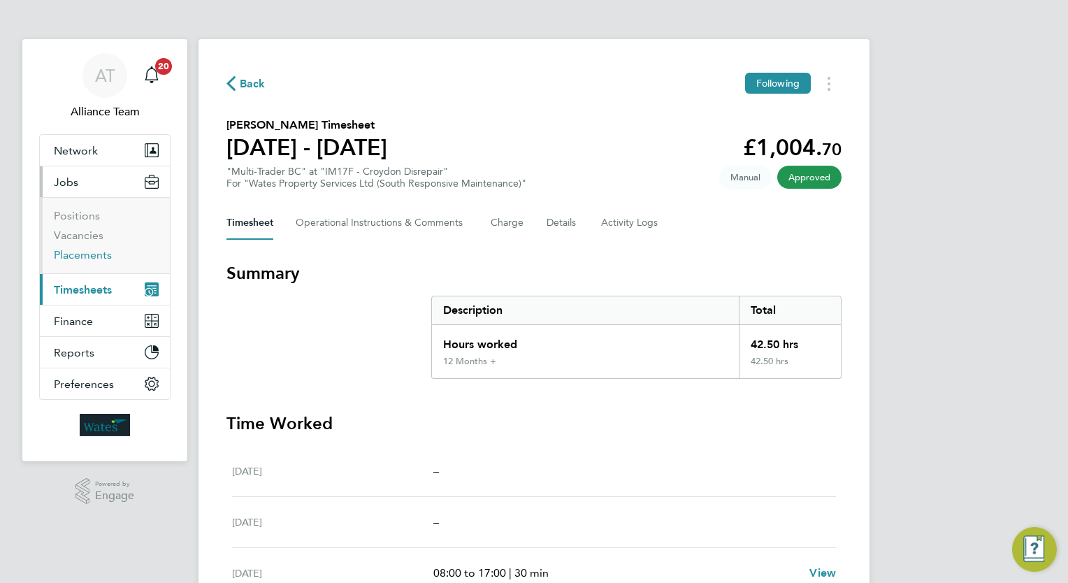
click at [100, 253] on link "Placements" at bounding box center [83, 254] width 58 height 13
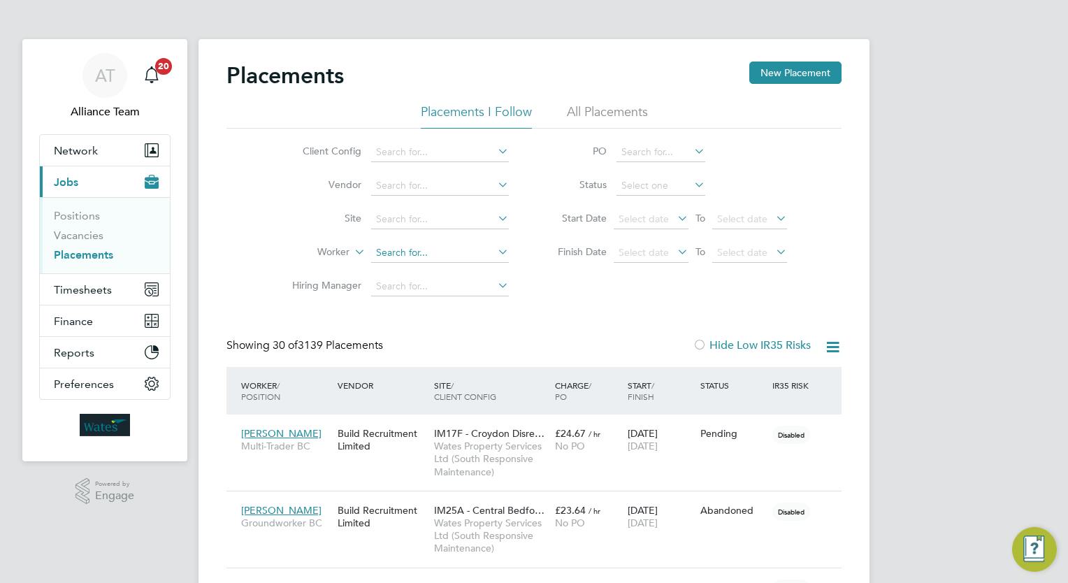
click at [436, 256] on input at bounding box center [440, 253] width 138 height 20
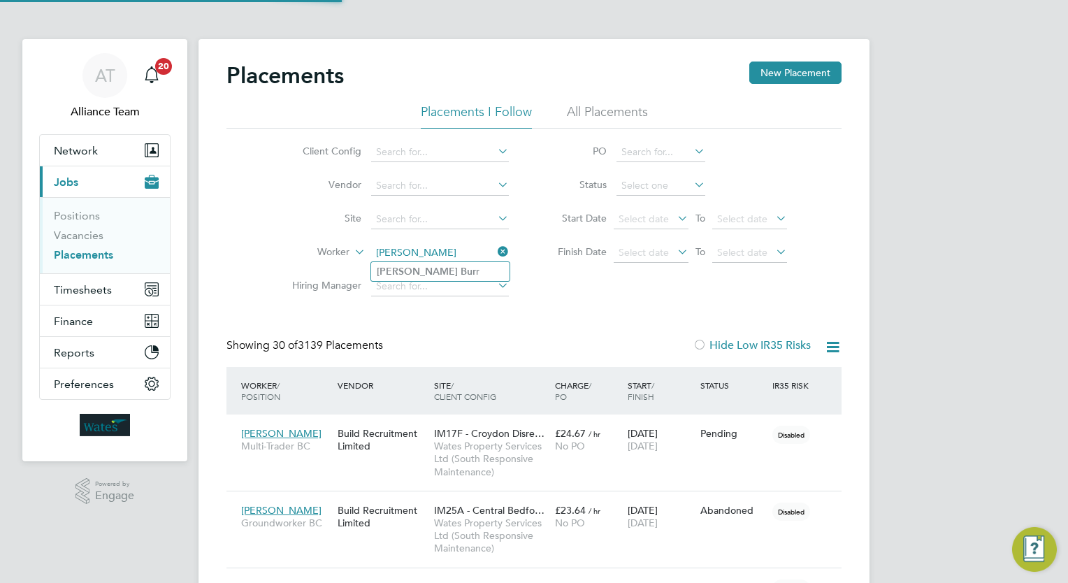
click at [437, 270] on li "[PERSON_NAME] r" at bounding box center [440, 271] width 138 height 19
type input "[PERSON_NAME]"
click at [530, 333] on div "Placements New Placement Placements I Follow All Placements Client Config Vendo…" at bounding box center [533, 352] width 615 height 583
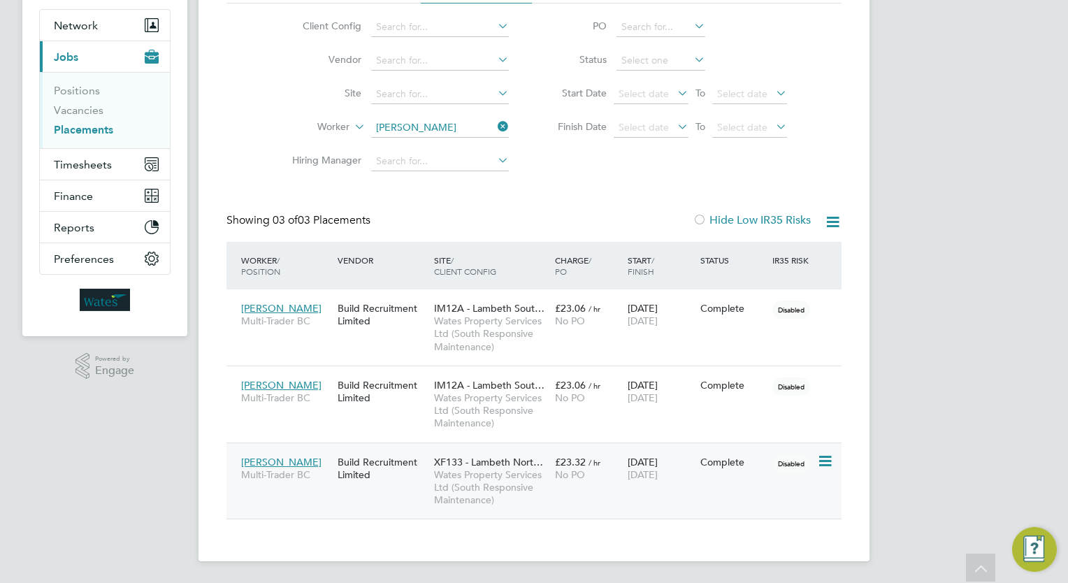
click at [530, 472] on div "£23.32 / hr No PO" at bounding box center [587, 468] width 73 height 39
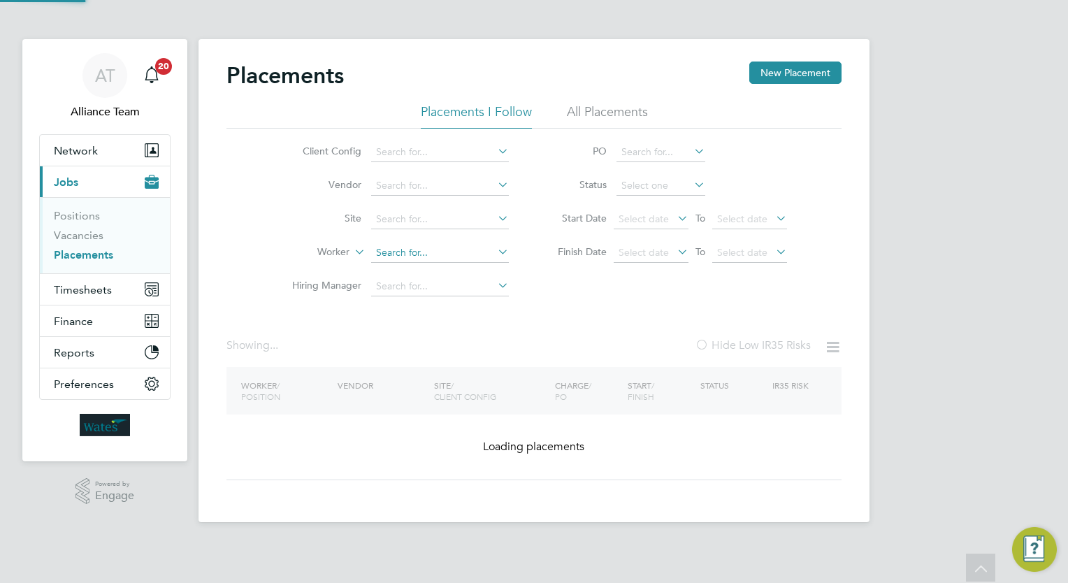
click at [456, 126] on div "Placements I Follow All Placements Client Config Vendor Site Worker Hiring Mana…" at bounding box center [533, 203] width 615 height 200
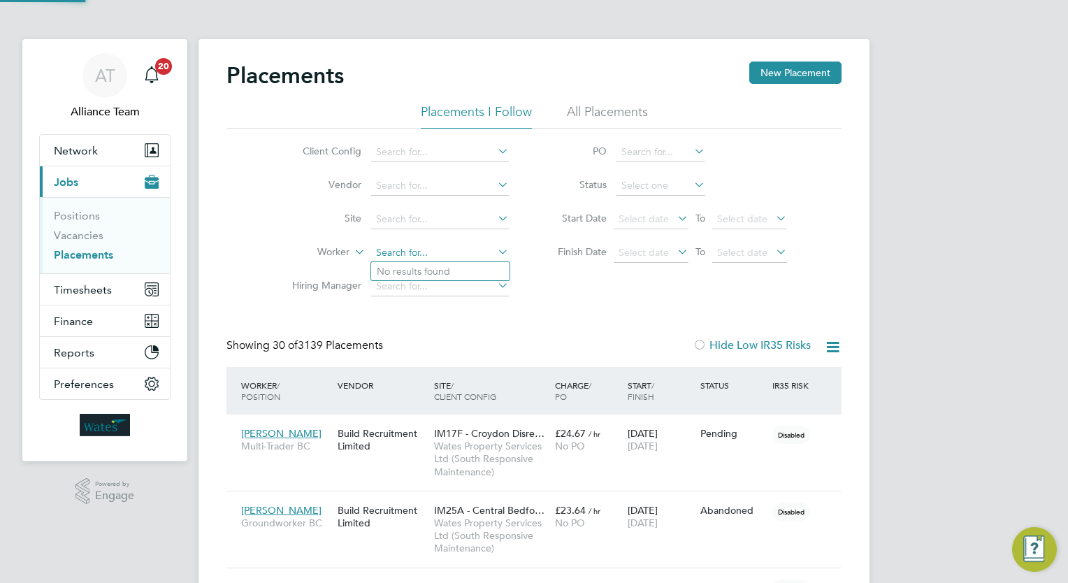
scroll to position [7, 6]
type input "[PERSON_NAME]"
click at [430, 246] on input at bounding box center [440, 253] width 138 height 20
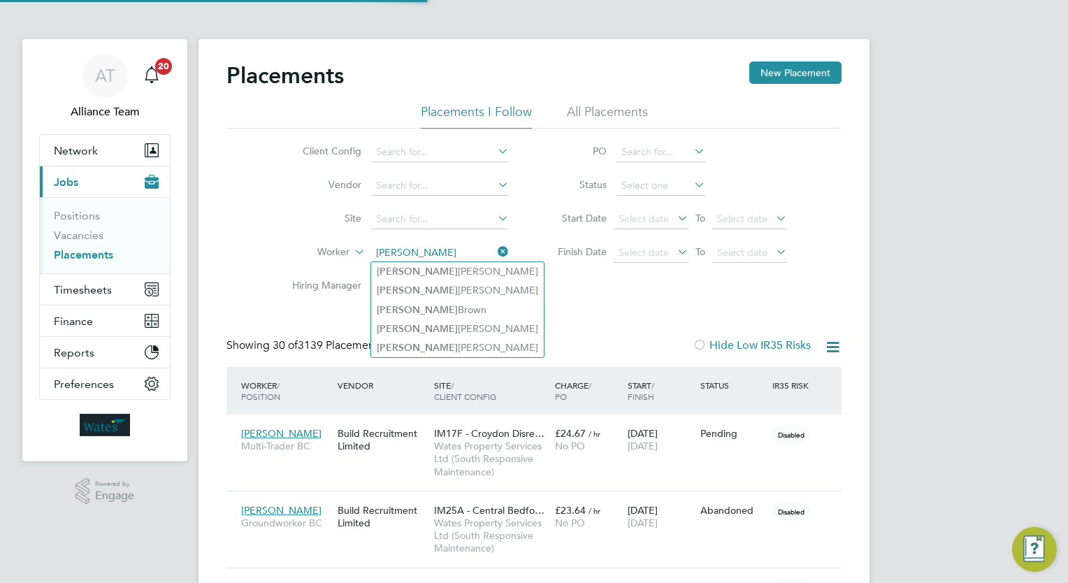
type input "[PERSON_NAME]"
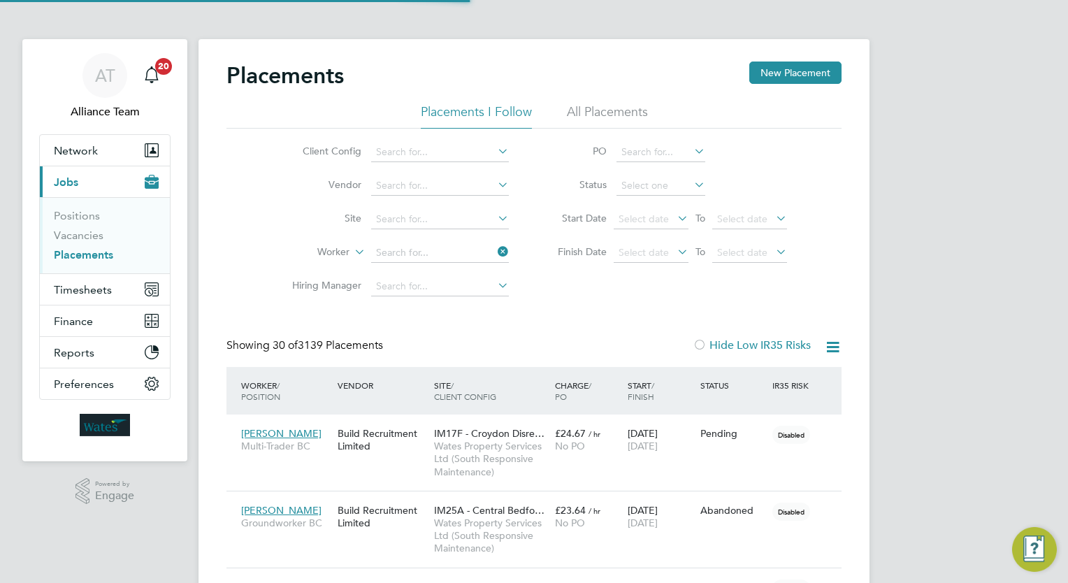
click at [433, 259] on input at bounding box center [440, 253] width 138 height 20
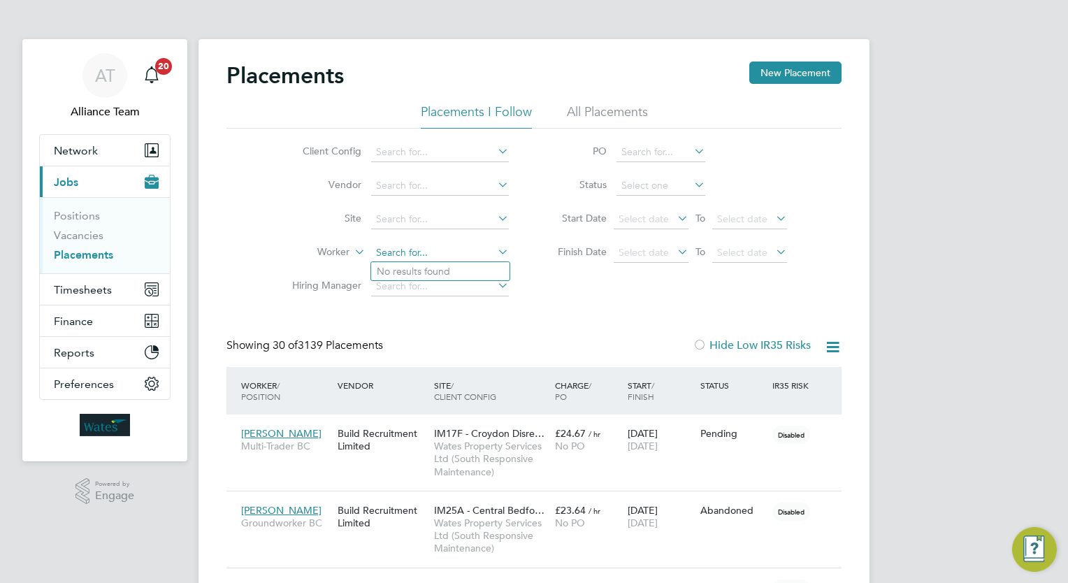
type input "t"
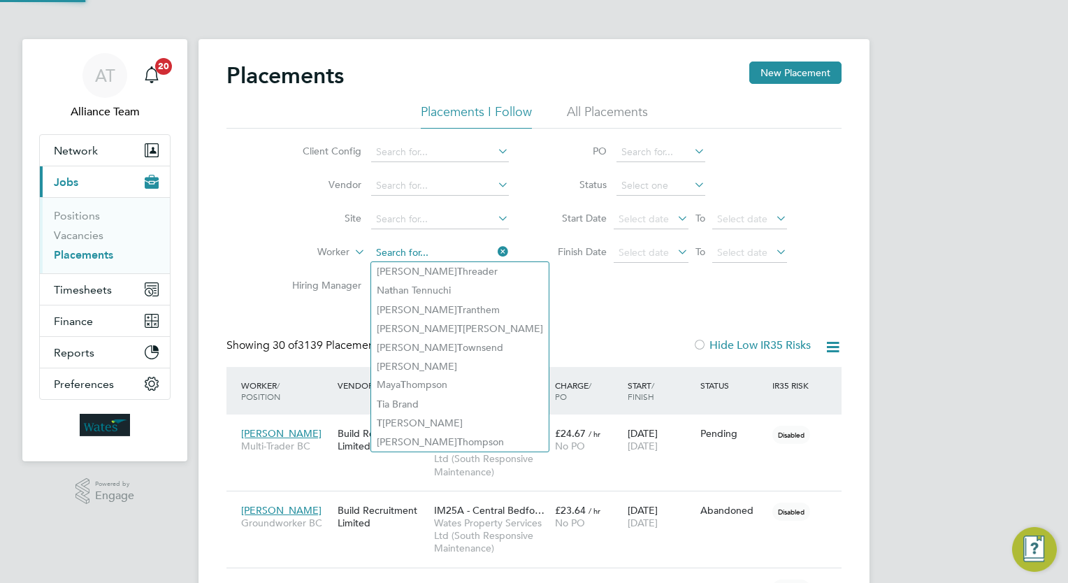
type input "t"
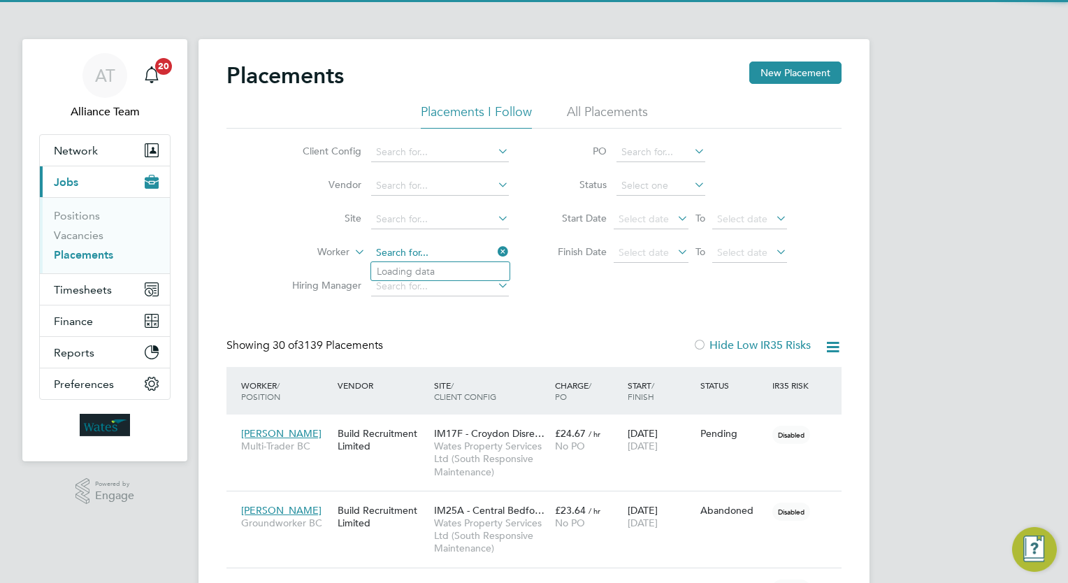
type input "t"
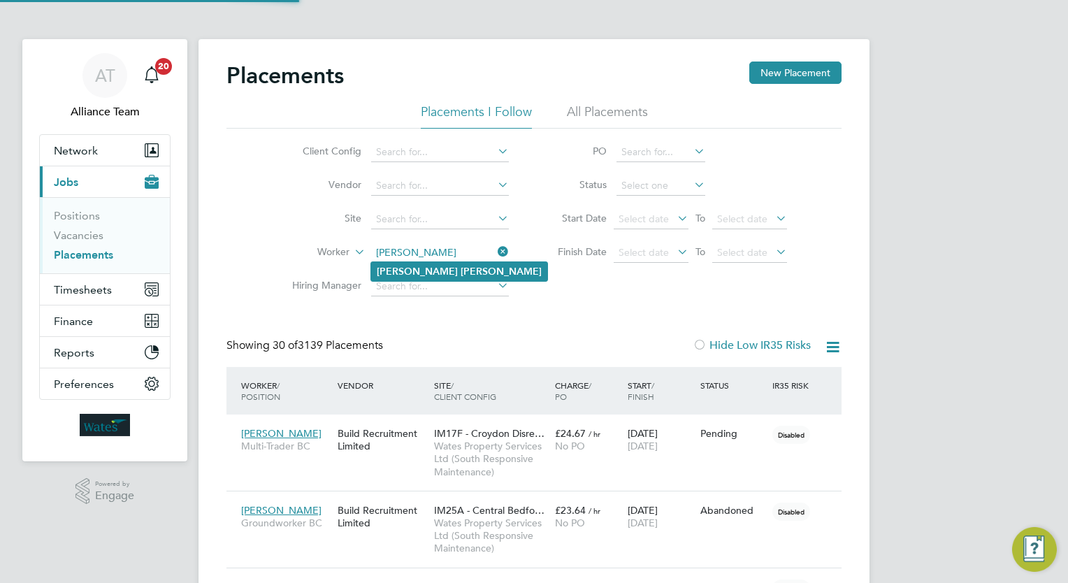
click at [436, 269] on li "[PERSON_NAME]" at bounding box center [459, 271] width 176 height 19
type input "[PERSON_NAME]"
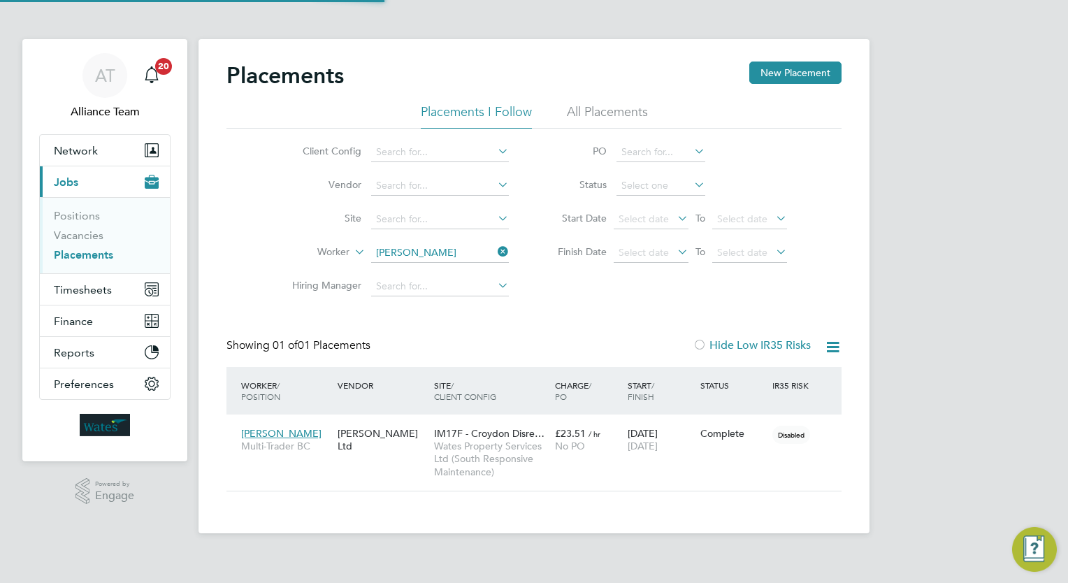
click at [528, 337] on div "Placements New Placement Placements I Follow All Placements Client Config Vendo…" at bounding box center [533, 276] width 615 height 430
click at [530, 446] on div "[DATE] [DATE]" at bounding box center [660, 439] width 73 height 39
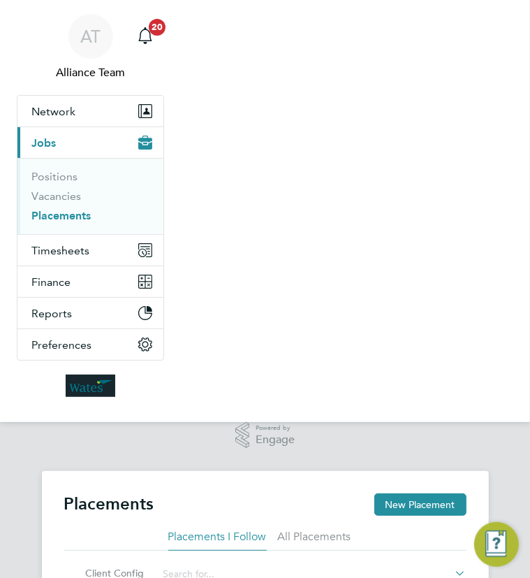
scroll to position [66, 117]
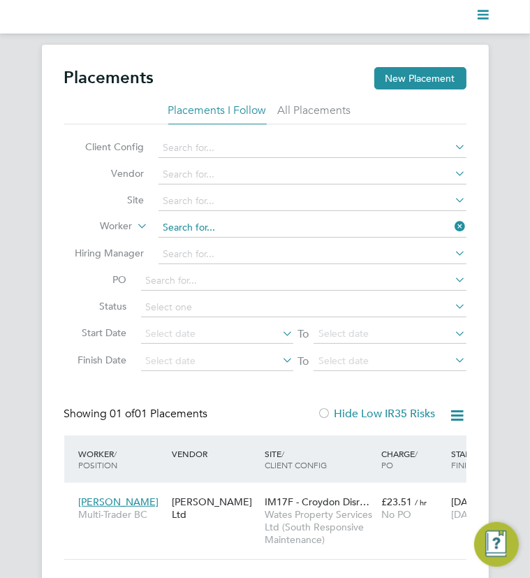
click at [243, 230] on input at bounding box center [313, 228] width 308 height 20
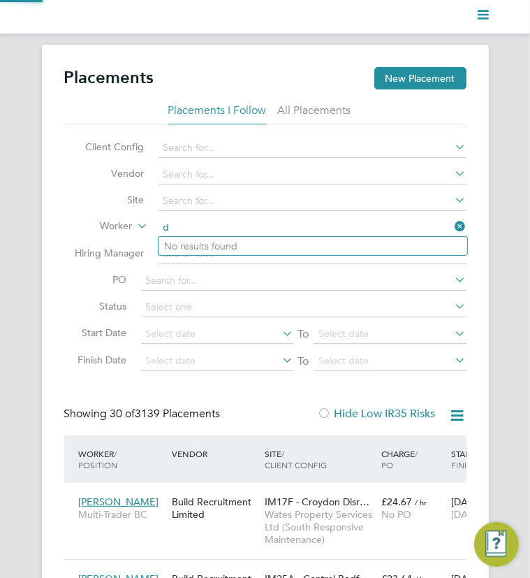
scroll to position [52, 94]
click at [235, 247] on li "Duo ng San" at bounding box center [313, 246] width 309 height 19
type input "[PERSON_NAME] San"
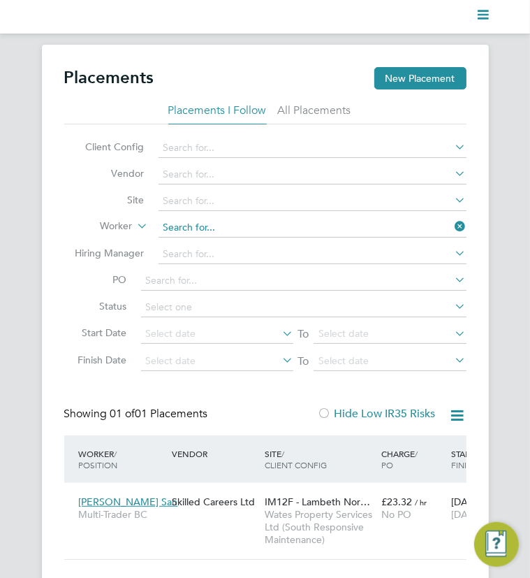
click at [233, 223] on input at bounding box center [313, 228] width 308 height 20
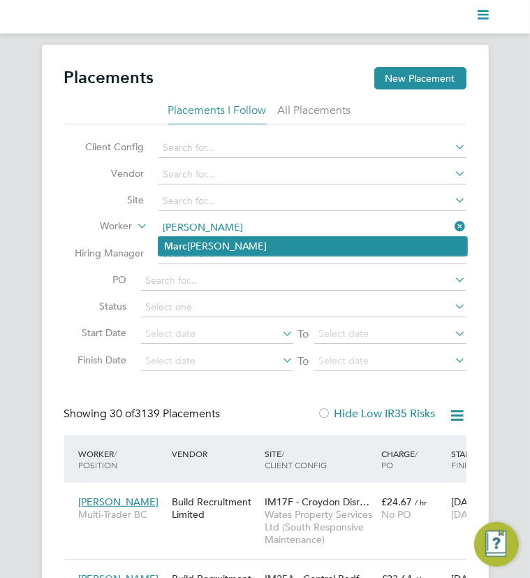
click at [245, 241] on li "Mar c [PERSON_NAME]" at bounding box center [313, 246] width 309 height 19
type input "[PERSON_NAME]"
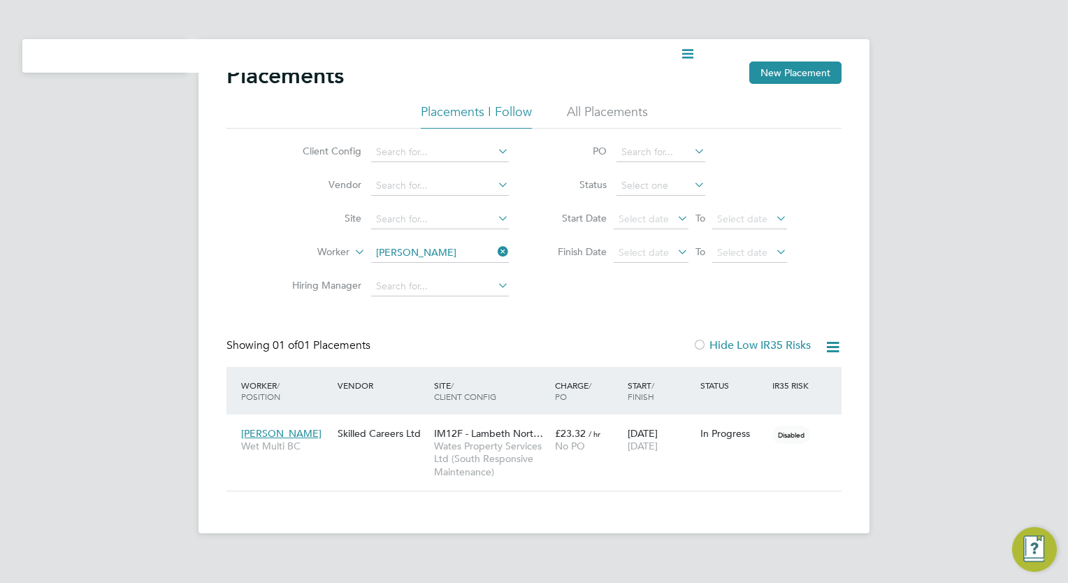
click at [530, 435] on div "Current page: Placements New Placement Placements I Follow All Placements Clien…" at bounding box center [534, 278] width 1068 height 556
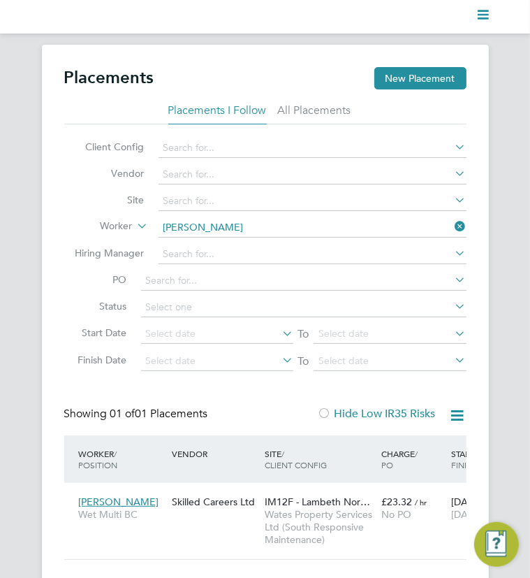
click at [232, 226] on input "[PERSON_NAME]" at bounding box center [313, 228] width 308 height 20
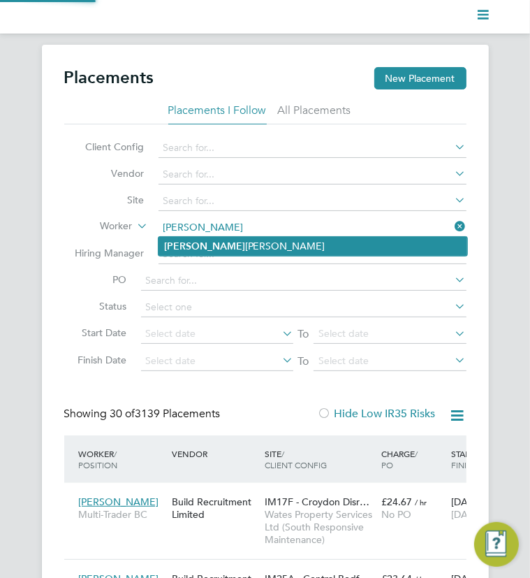
click at [243, 249] on li "[PERSON_NAME]" at bounding box center [313, 246] width 309 height 19
type input "[PERSON_NAME]"
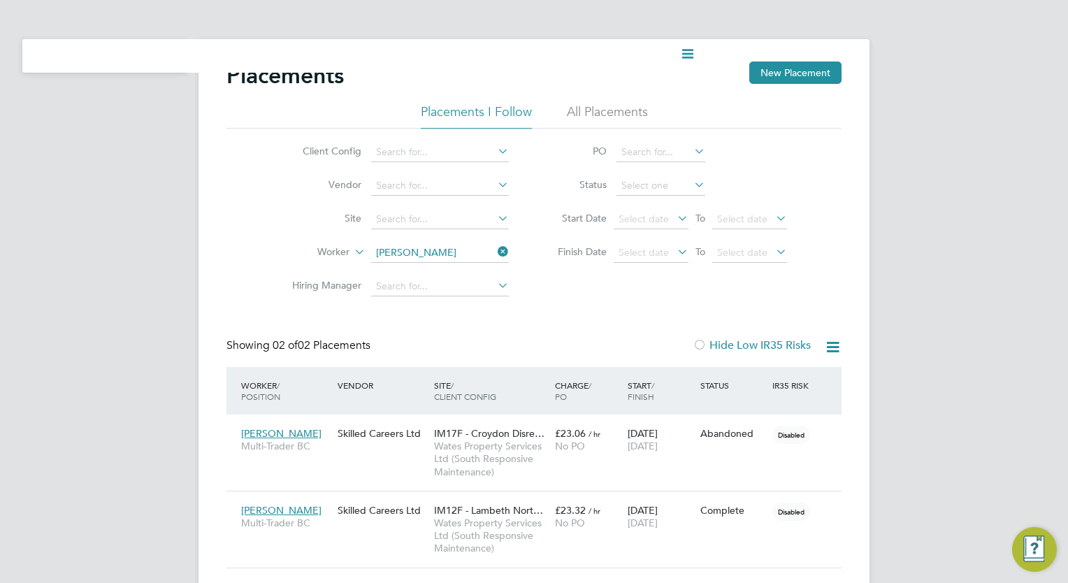
click at [530, 338] on div "Current page: Placements New Placement Placements I Follow All Placements Clien…" at bounding box center [534, 316] width 1068 height 632
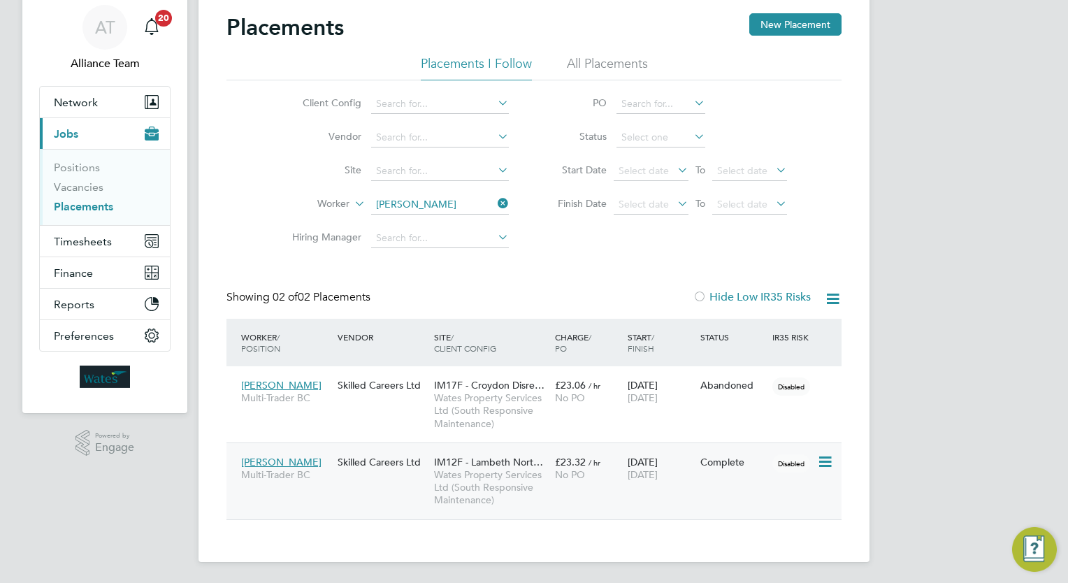
click at [530, 479] on div "[PERSON_NAME] Multi-Trader BC Skilled Careers Ltd IM12F - Lambeth Nort… Wates P…" at bounding box center [533, 480] width 615 height 77
click at [530, 465] on div "Complete" at bounding box center [733, 462] width 66 height 13
click at [463, 208] on ul "Client Config Vendor Site Worker Hiring Manager" at bounding box center [394, 171] width 263 height 168
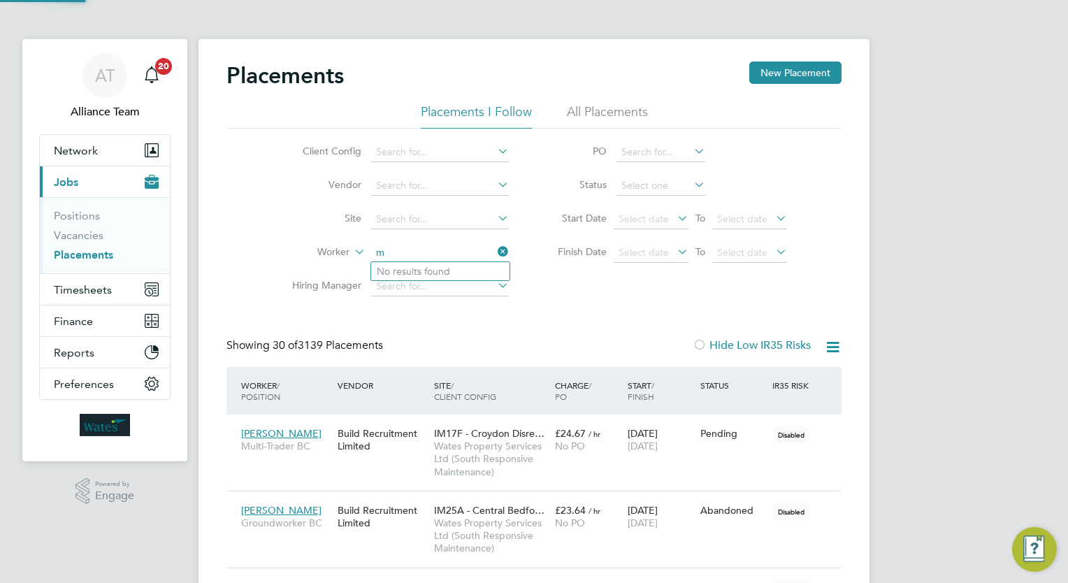
scroll to position [7, 6]
click at [449, 277] on li "[PERSON_NAME] [PERSON_NAME]" at bounding box center [469, 271] width 196 height 19
type input "[PERSON_NAME]"
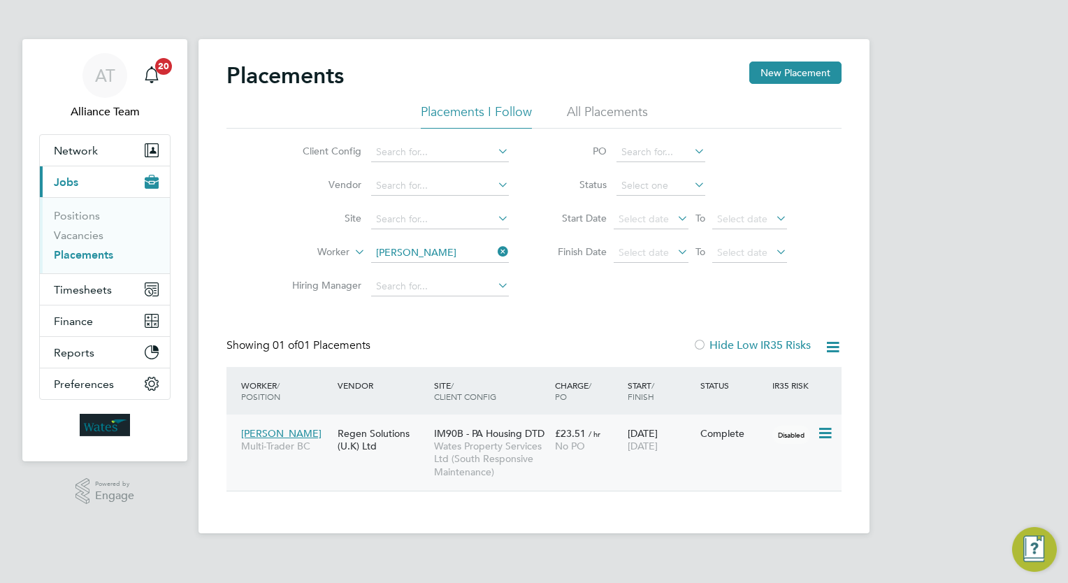
click at [530, 446] on span "No PO" at bounding box center [570, 446] width 30 height 13
click at [456, 257] on input at bounding box center [440, 253] width 138 height 20
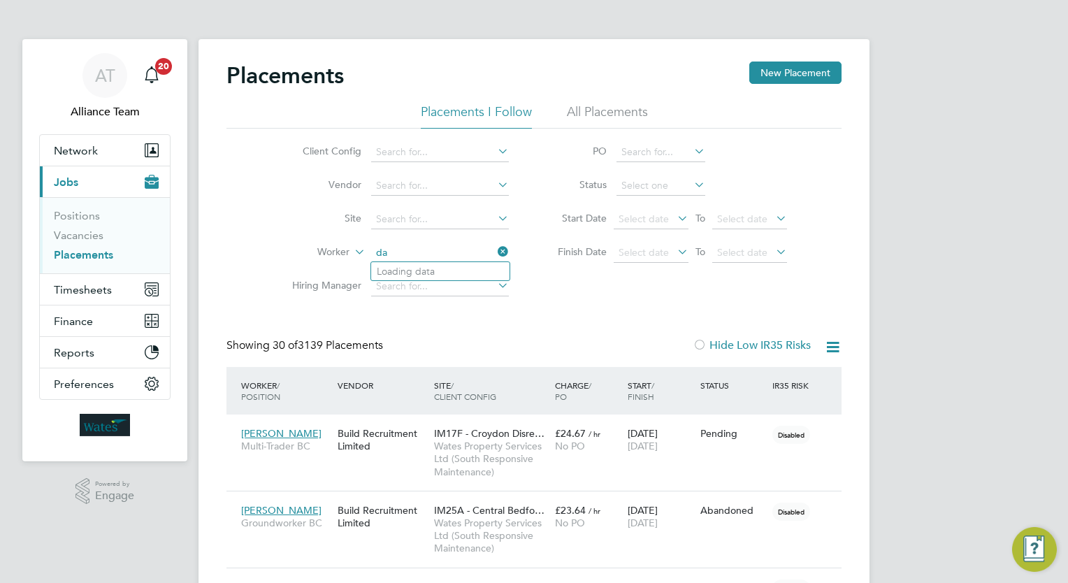
type input "d"
click at [451, 251] on input at bounding box center [440, 253] width 138 height 20
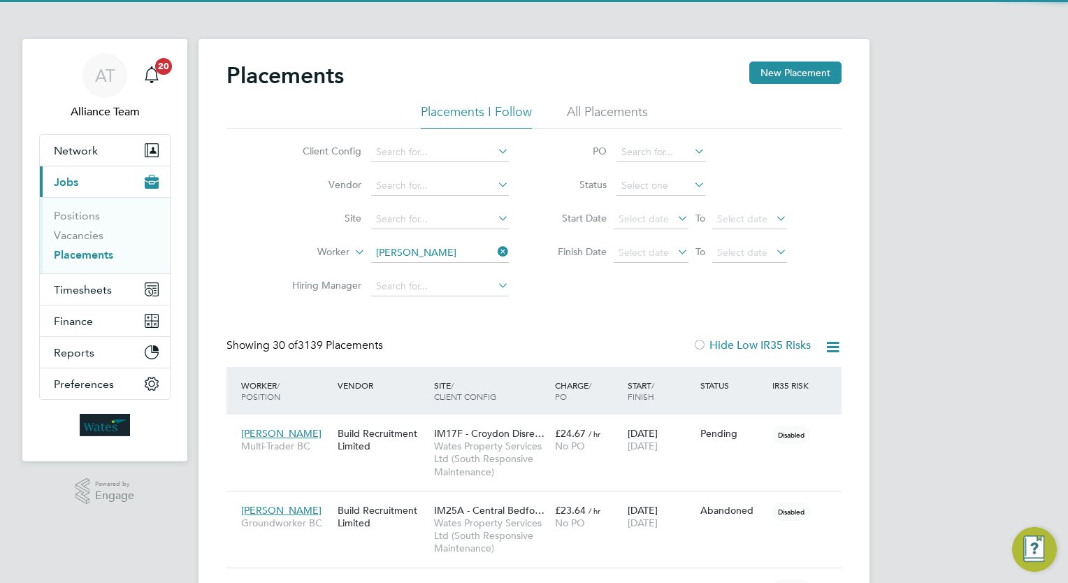
click at [458, 275] on li "[PERSON_NAME] ate" at bounding box center [440, 271] width 138 height 19
type input "[PERSON_NAME]"
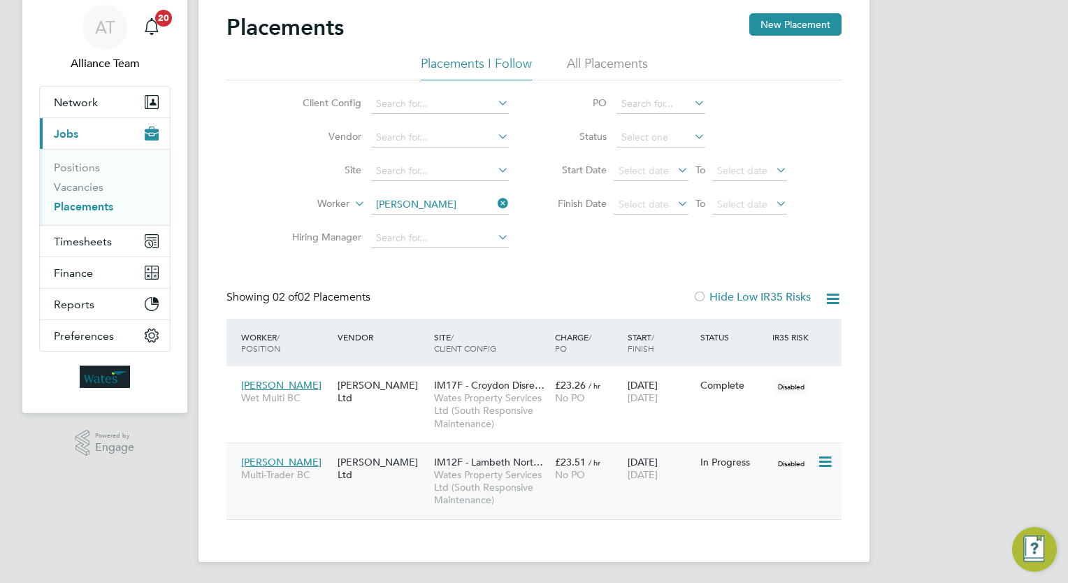
click at [530, 474] on span "[DATE]" at bounding box center [642, 474] width 30 height 13
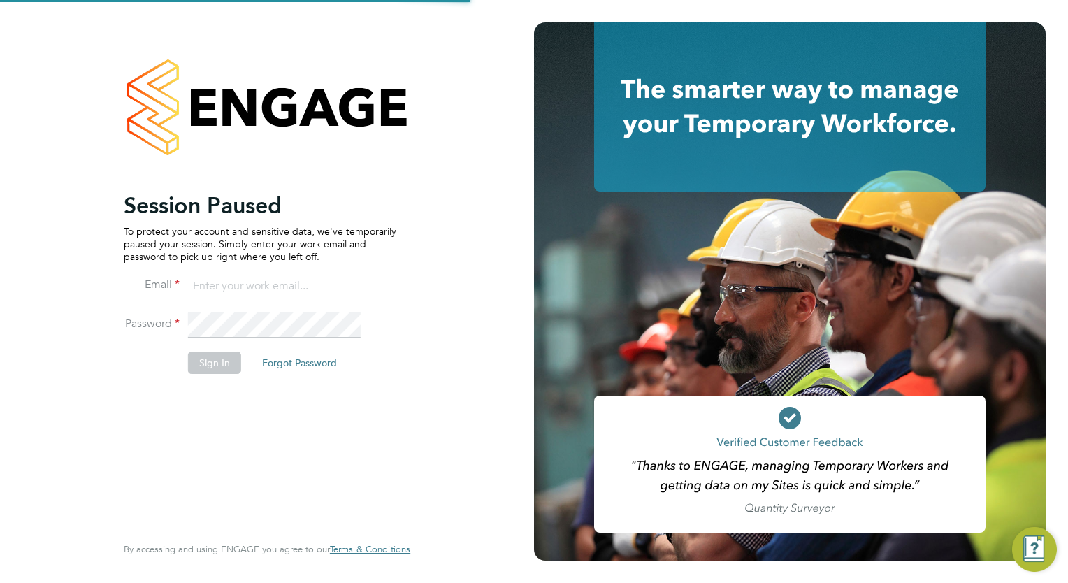
type input "[EMAIL_ADDRESS][DOMAIN_NAME]"
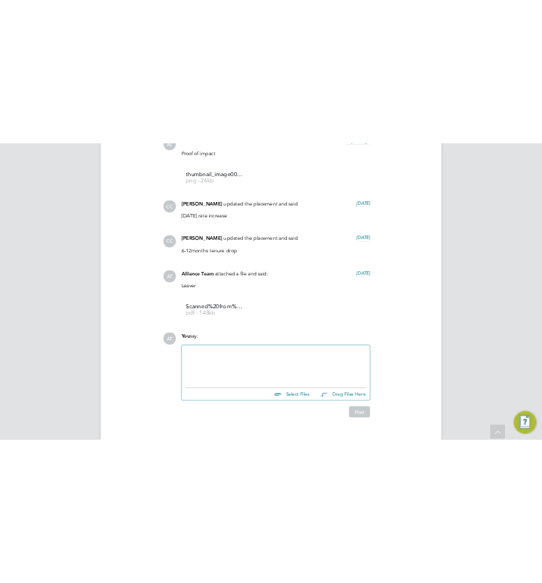
scroll to position [22, 182]
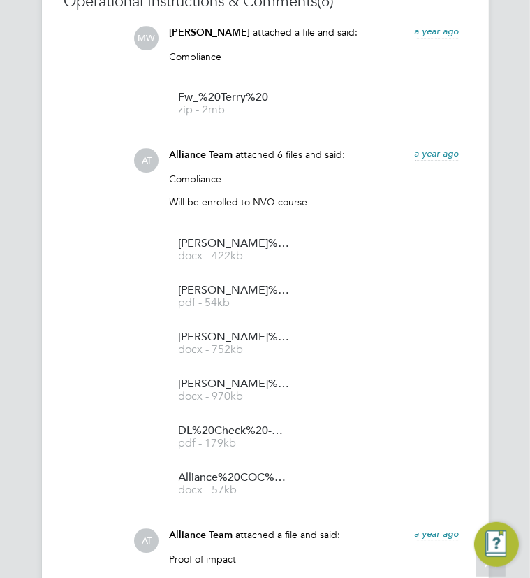
click at [98, 312] on div "Operational Instructions & Comments (6) MW [PERSON_NAME] attached a file and sa…" at bounding box center [265, 535] width 402 height 1086
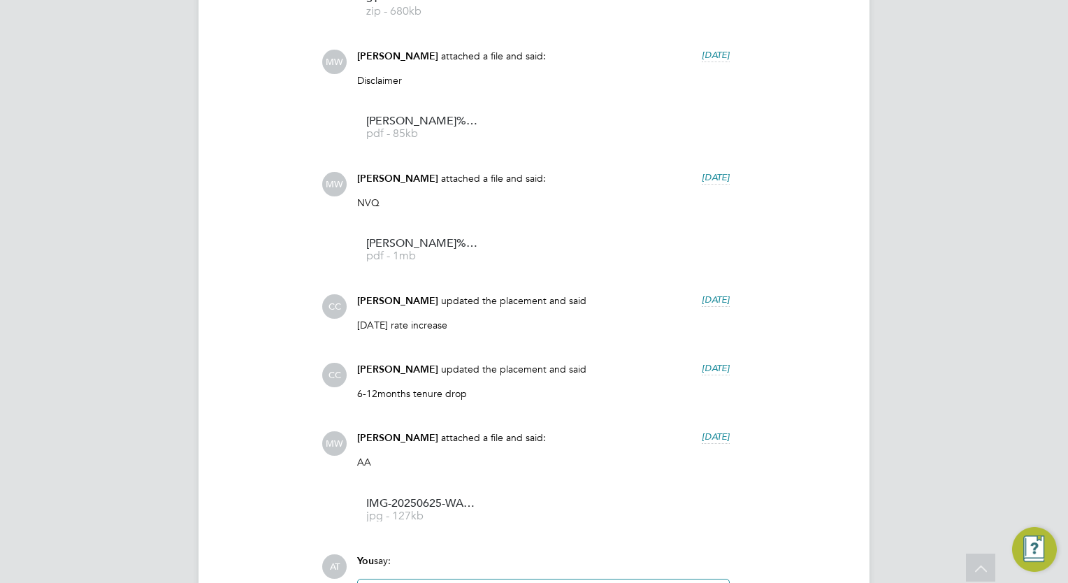
scroll to position [1453, 0]
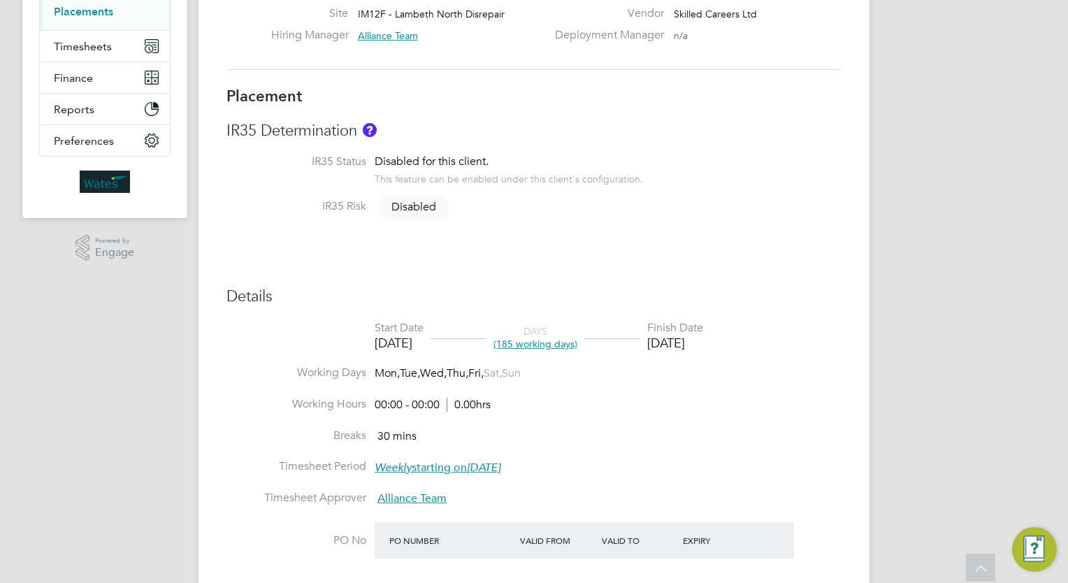
scroll to position [70, 0]
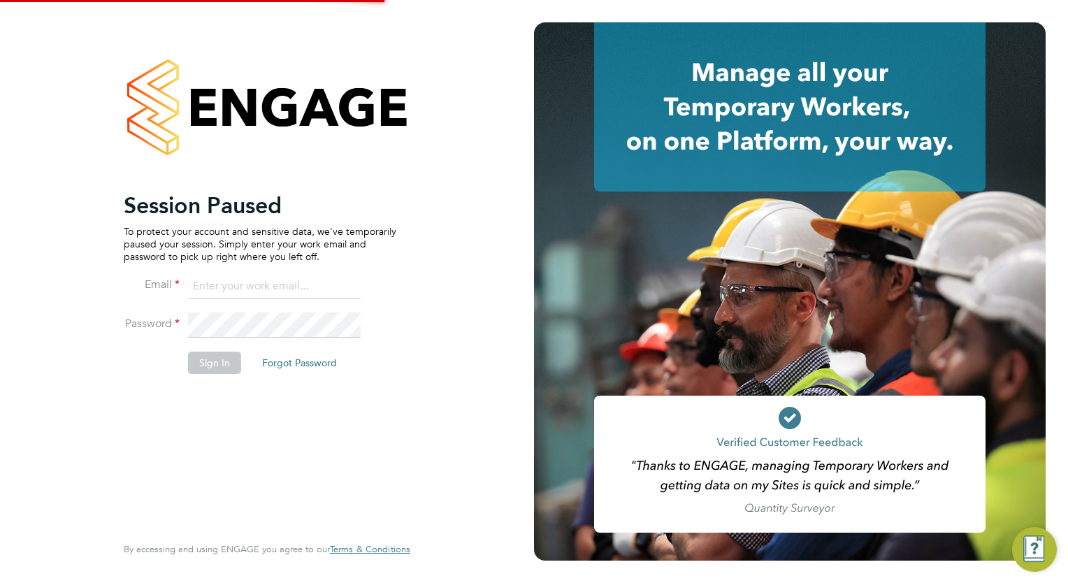
type input "Megan.Sheppard@alliancemsp.co.uk"
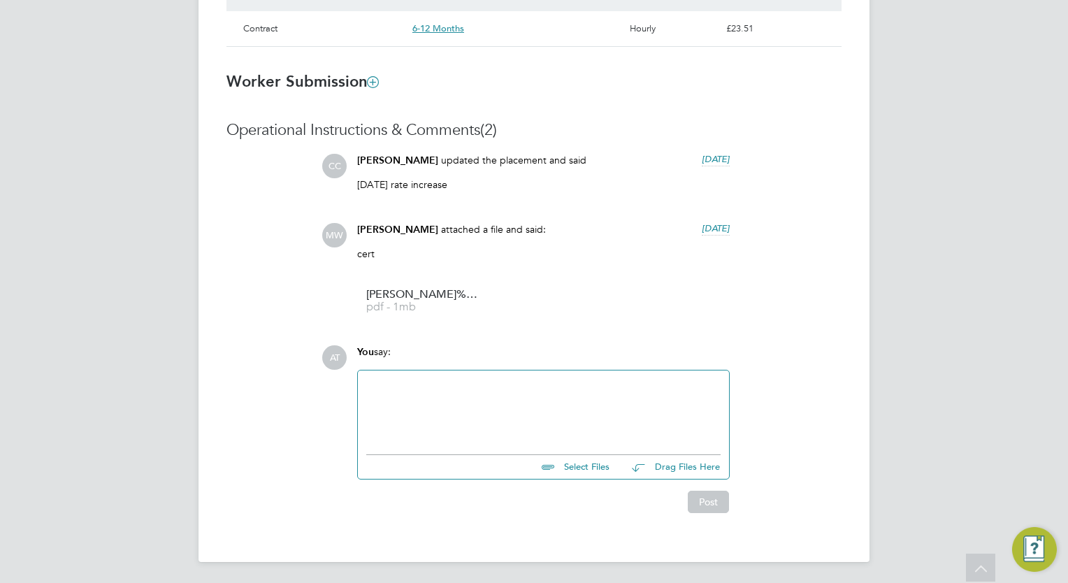
scroll to position [1001, 0]
click at [824, 356] on div "AT You say: Select Files Drag Files Here Drop your files here Post" at bounding box center [581, 428] width 520 height 168
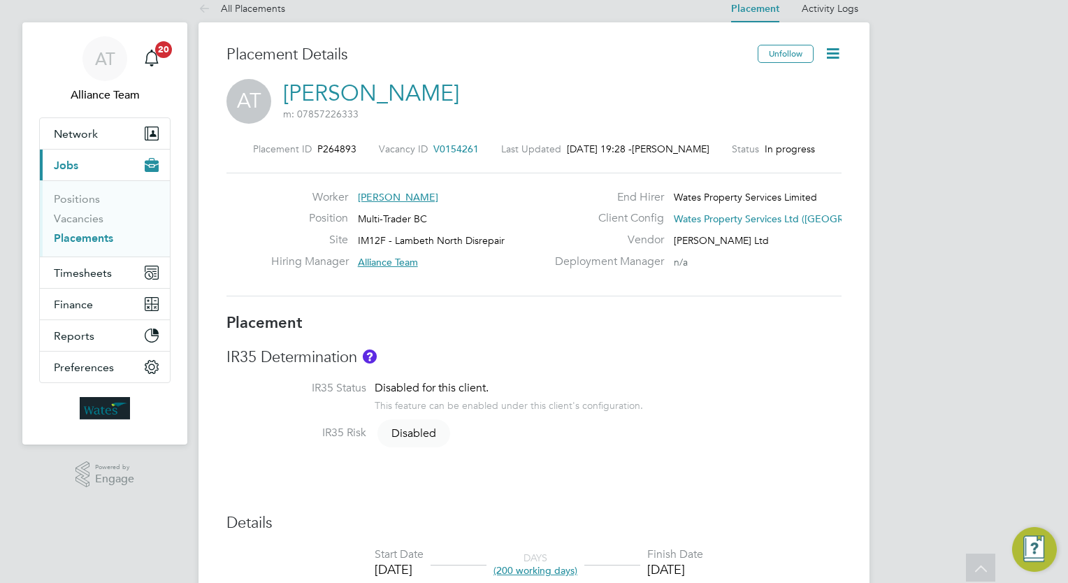
scroll to position [0, 0]
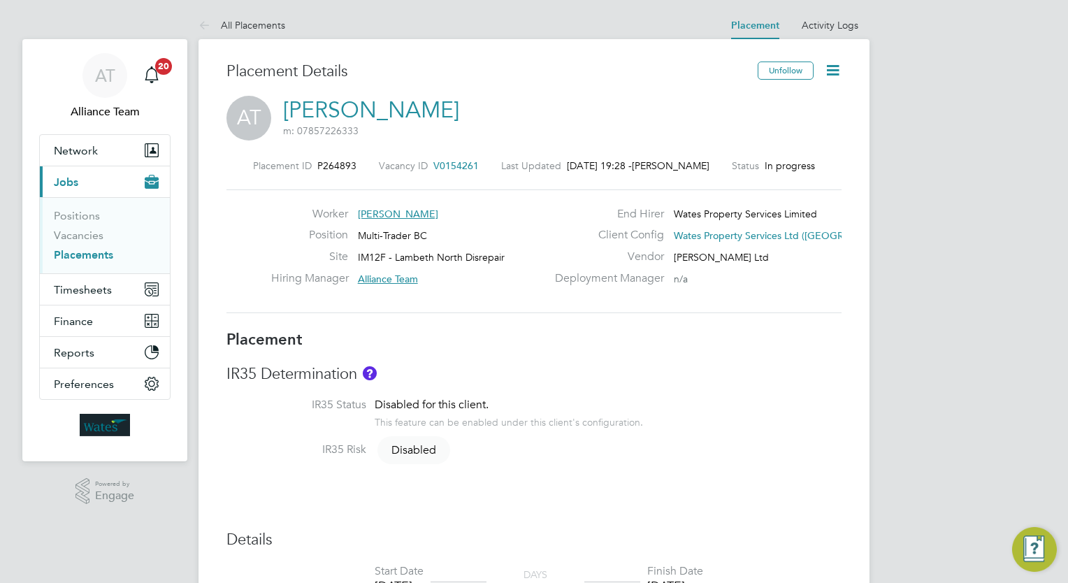
click at [90, 250] on link "Placements" at bounding box center [83, 254] width 59 height 13
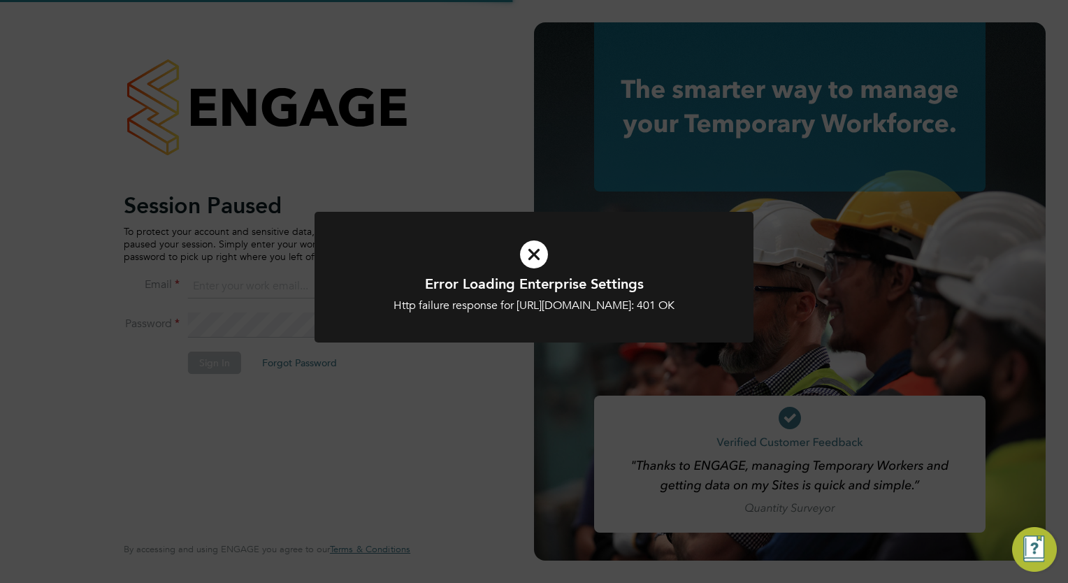
type input "wates@alliance-msp.co.uk"
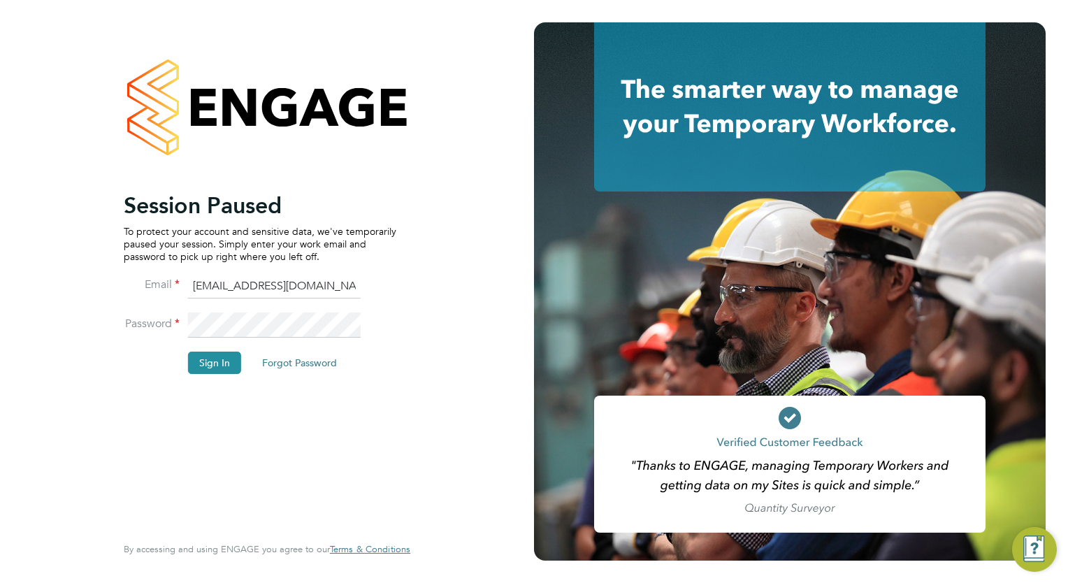
click at [333, 446] on div "Session Paused To protect your account and sensitive data, we've temporarily pa…" at bounding box center [260, 361] width 273 height 340
click at [224, 361] on button "Sign In" at bounding box center [214, 362] width 53 height 22
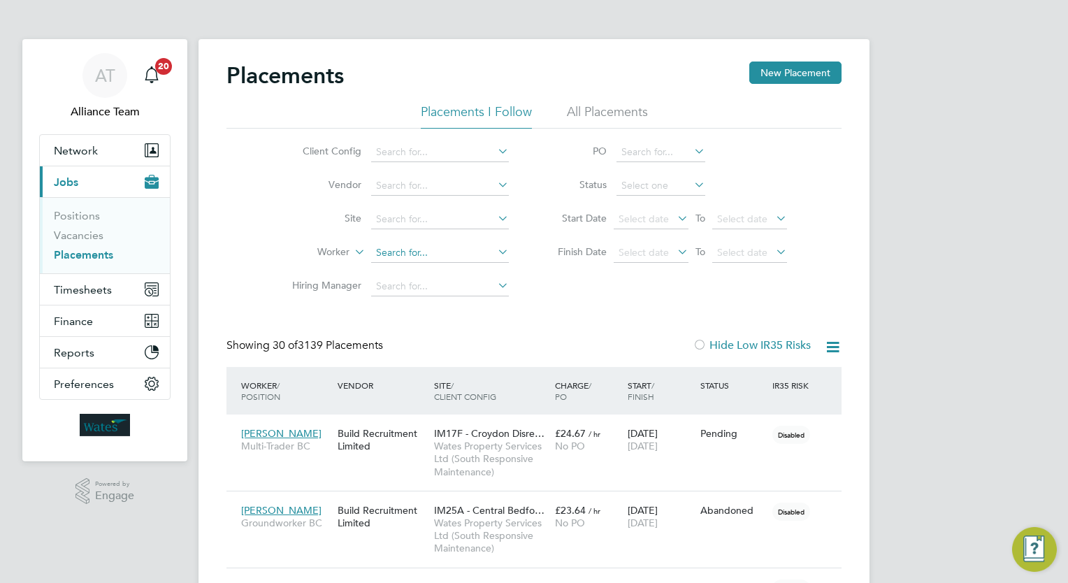
click at [452, 251] on input at bounding box center [440, 253] width 138 height 20
click at [464, 268] on li "Derri ck Rose" at bounding box center [440, 271] width 138 height 19
type input "Derrick Rose"
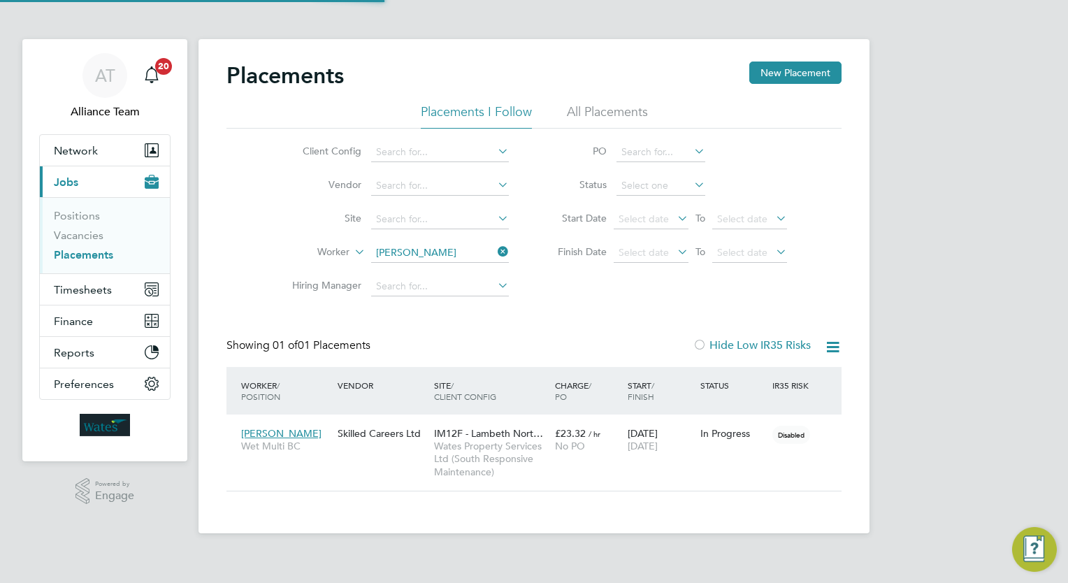
click at [551, 300] on div "Client Config Vendor Site Worker Derrick Rose Hiring Manager PO Status Start Da…" at bounding box center [533, 216] width 615 height 175
click at [569, 450] on span "No PO" at bounding box center [570, 446] width 30 height 13
click at [454, 248] on input at bounding box center [440, 253] width 138 height 20
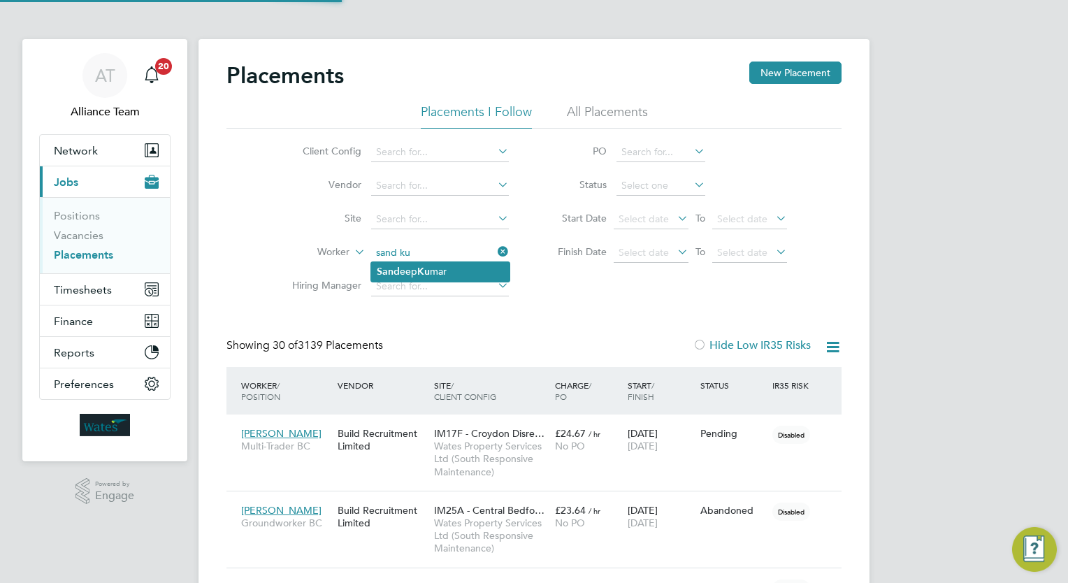
click at [449, 268] on li "Sand eep Ku mar" at bounding box center [440, 271] width 138 height 19
type input "Sandeep Kumar"
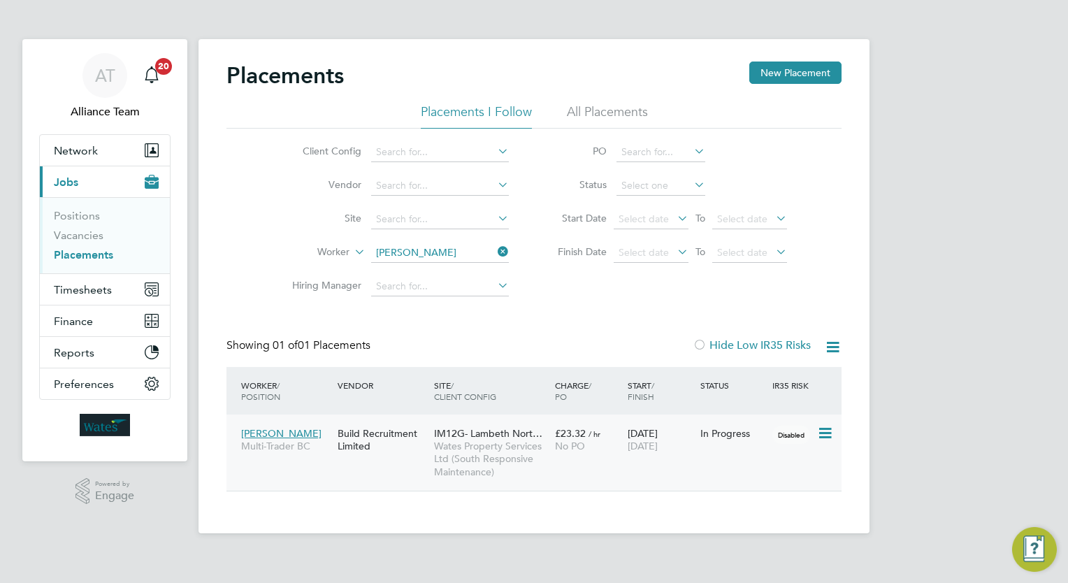
click at [590, 450] on div "No PO" at bounding box center [588, 446] width 66 height 13
click at [457, 254] on input at bounding box center [440, 253] width 138 height 20
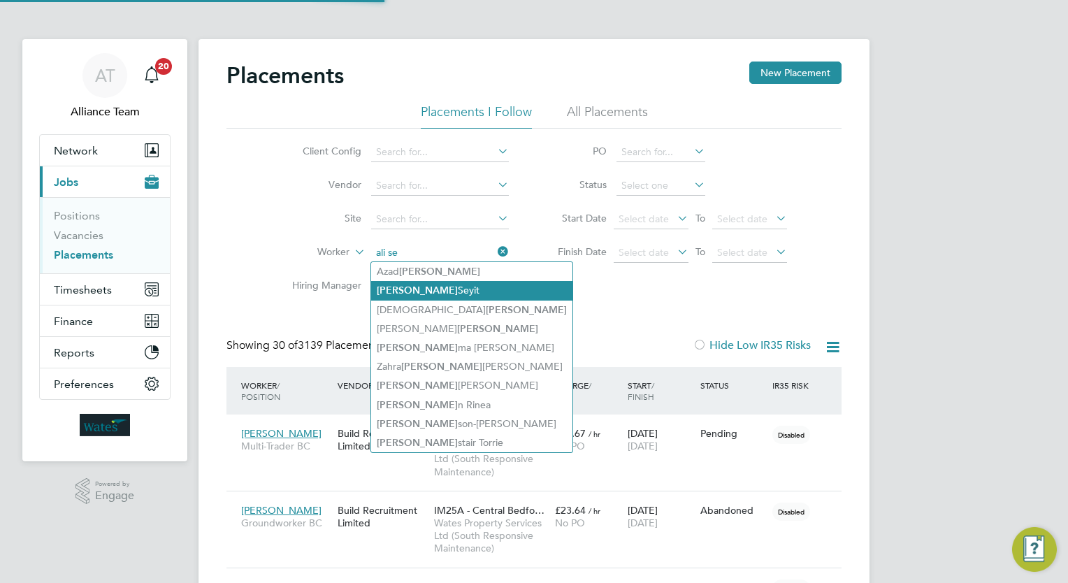
type input "ali se"
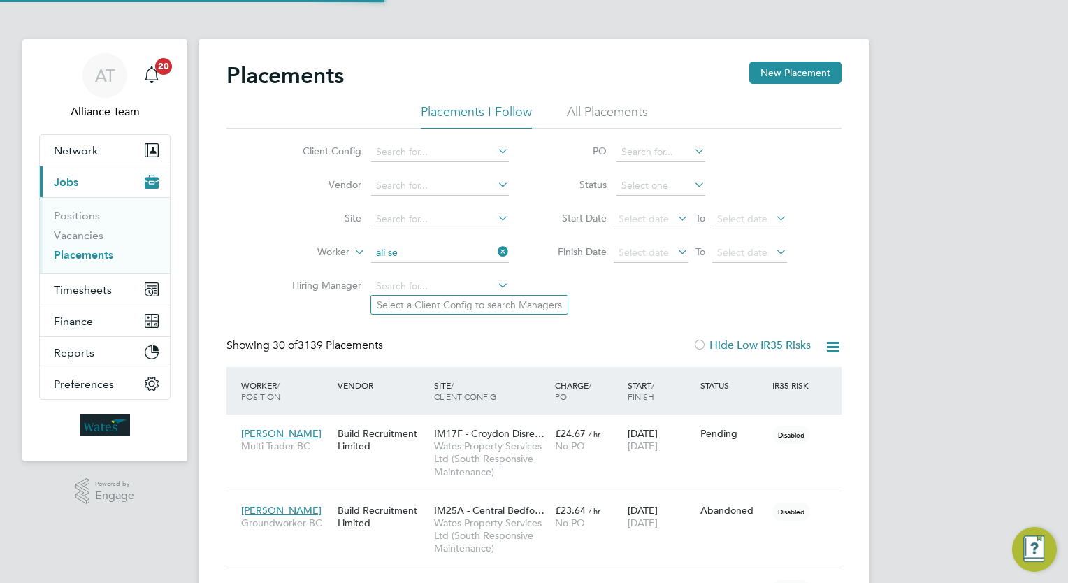
click at [443, 286] on input at bounding box center [440, 287] width 138 height 20
click at [426, 250] on input at bounding box center [440, 253] width 138 height 20
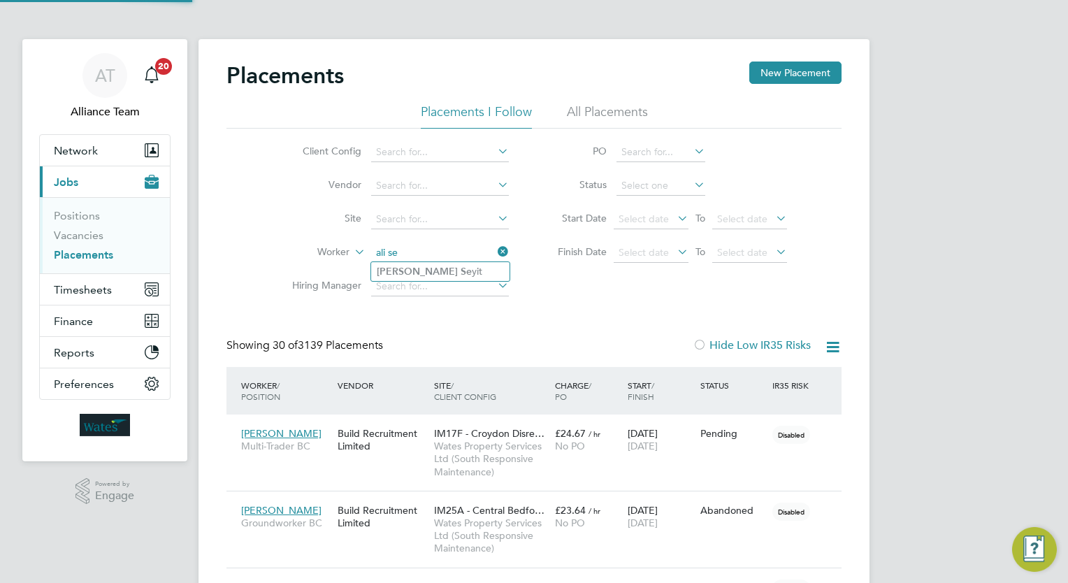
click at [438, 277] on li "Ali Se yit" at bounding box center [440, 271] width 138 height 19
type input "Ali Seyit"
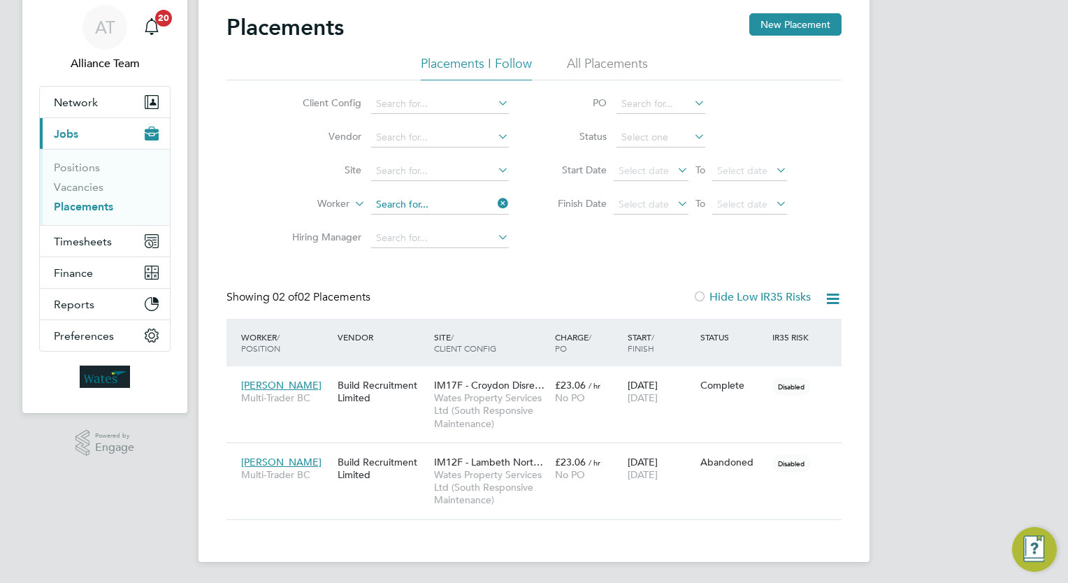
click at [424, 203] on ul "Client Config Vendor Site Worker Hiring Manager" at bounding box center [394, 171] width 263 height 168
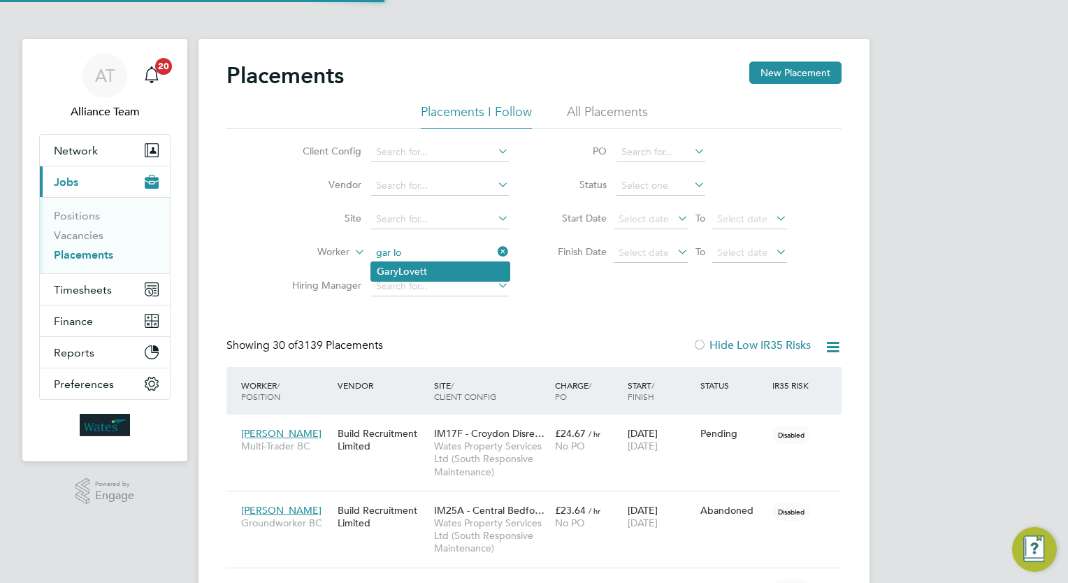
click at [440, 276] on li "Gar y Lo vett" at bounding box center [440, 271] width 138 height 19
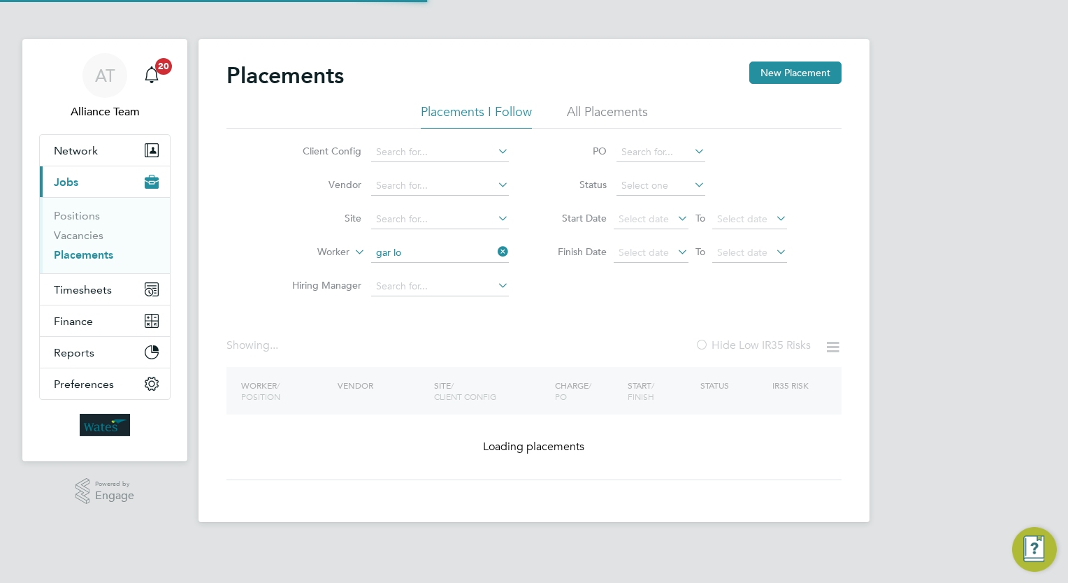
type input "[PERSON_NAME]"
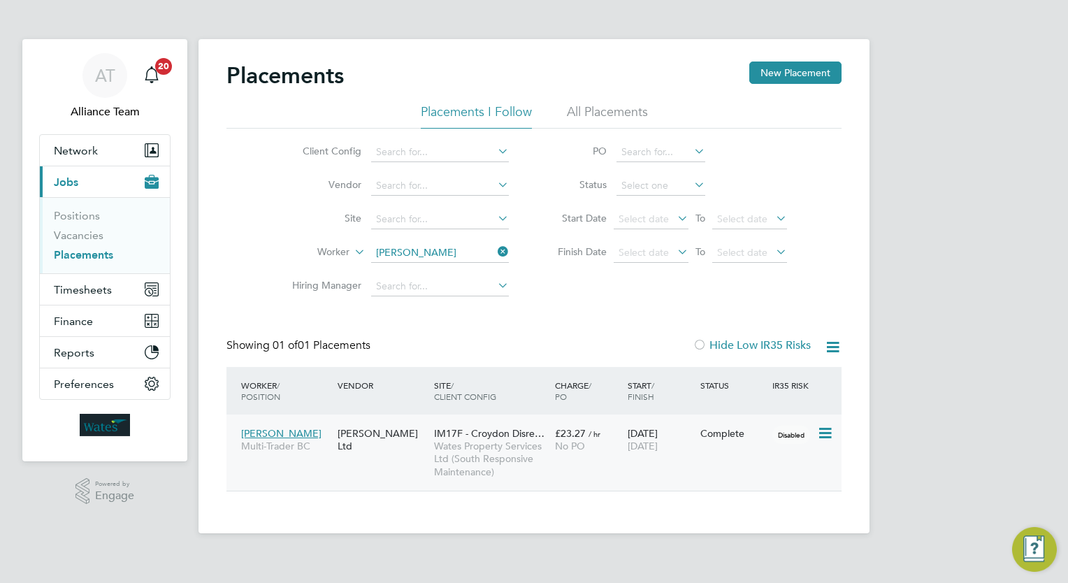
click at [627, 444] on span "[DATE]" at bounding box center [642, 446] width 30 height 13
click at [451, 253] on input at bounding box center [440, 253] width 138 height 20
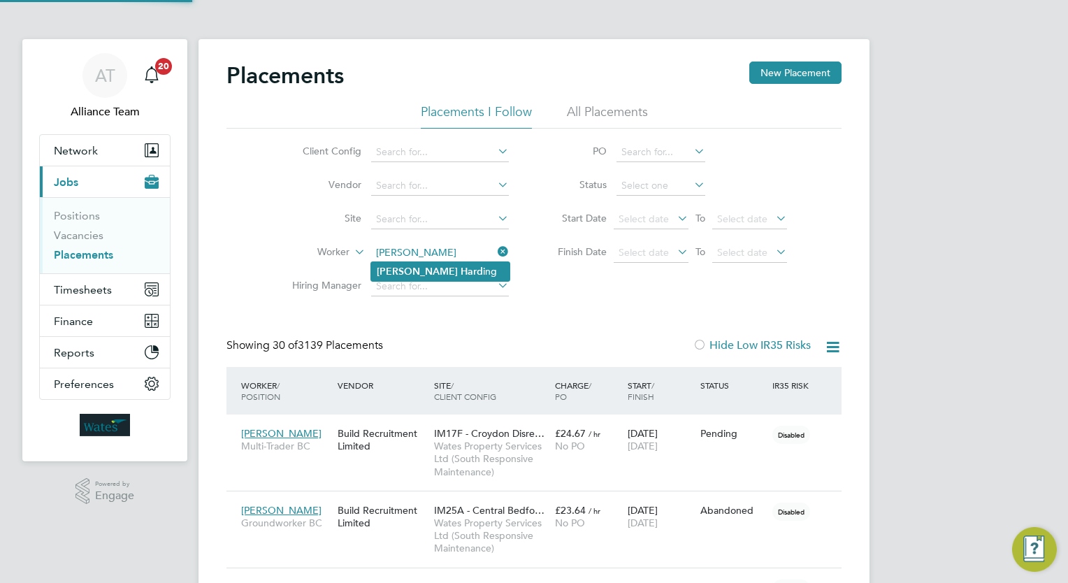
click at [448, 269] on li "Paul Hard ing" at bounding box center [440, 271] width 138 height 19
type input "Paul Harding"
click at [548, 336] on div "Placements New Placement Placements I Follow All Placements Client Config Vendo…" at bounding box center [533, 314] width 615 height 507
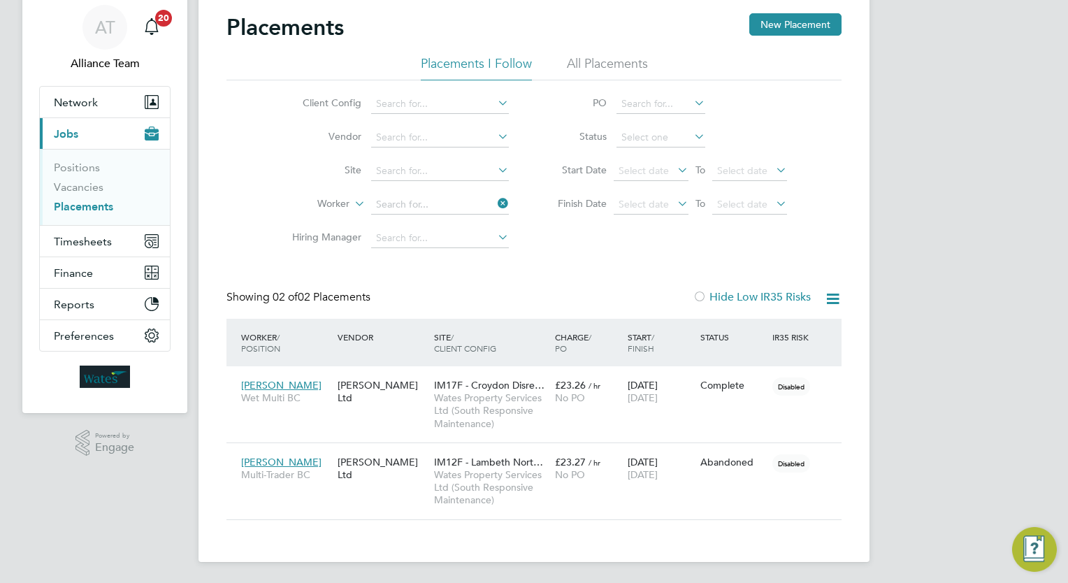
click at [453, 203] on ul "Client Config Vendor Site Worker Hiring Manager" at bounding box center [394, 171] width 263 height 168
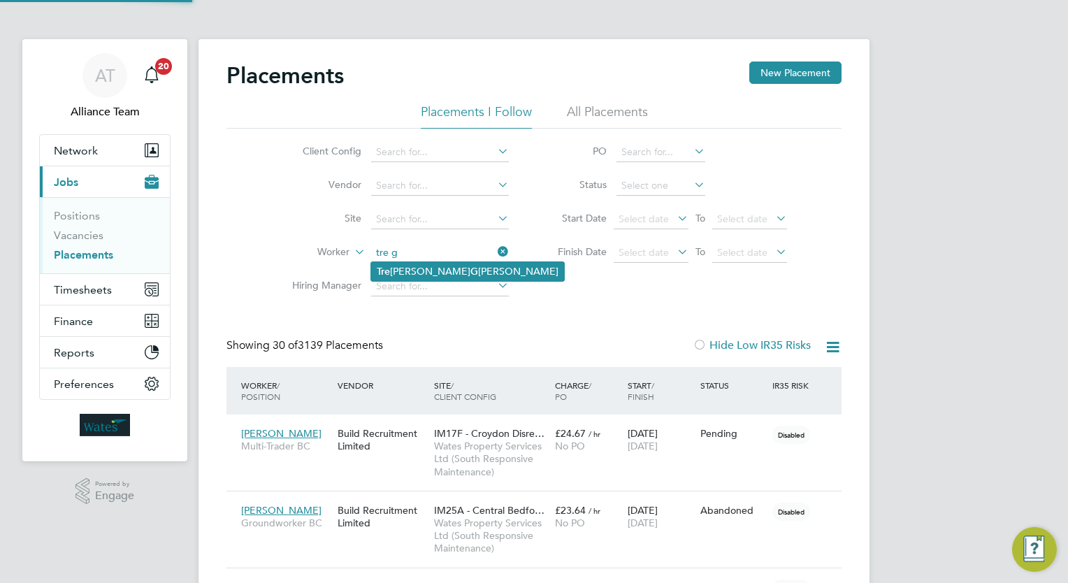
click at [444, 264] on li "Tre yvon G ardner" at bounding box center [467, 271] width 193 height 19
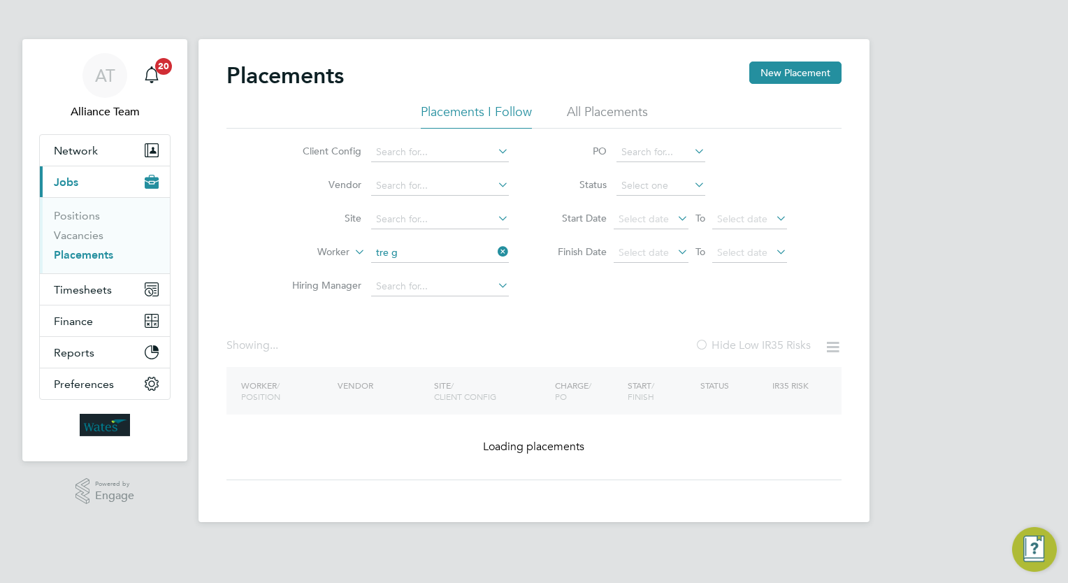
type input "Treyvon Gardner"
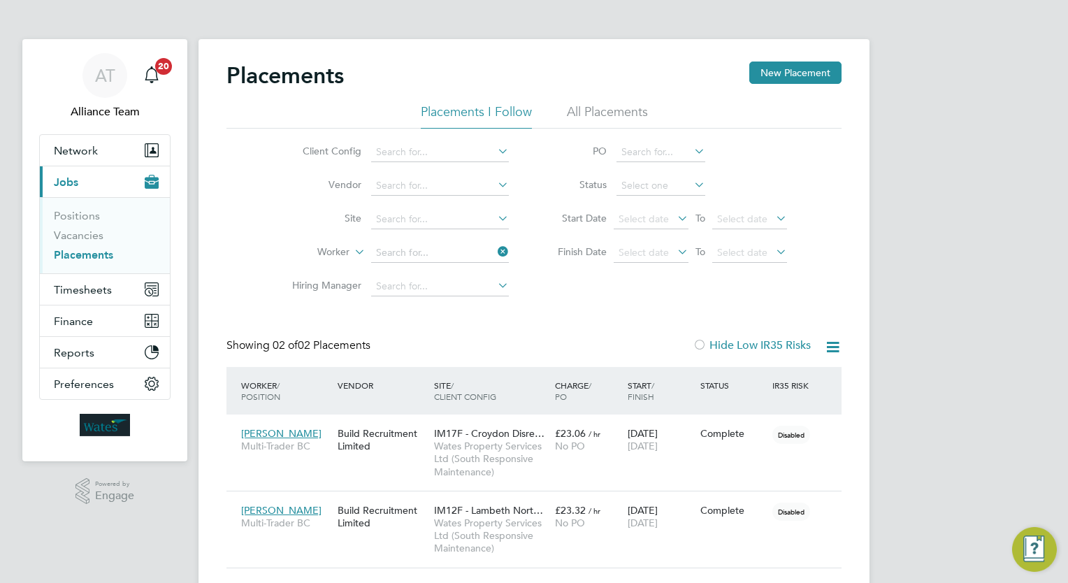
click at [464, 196] on ul "Client Config Vendor Site Worker Hiring Manager" at bounding box center [394, 220] width 263 height 168
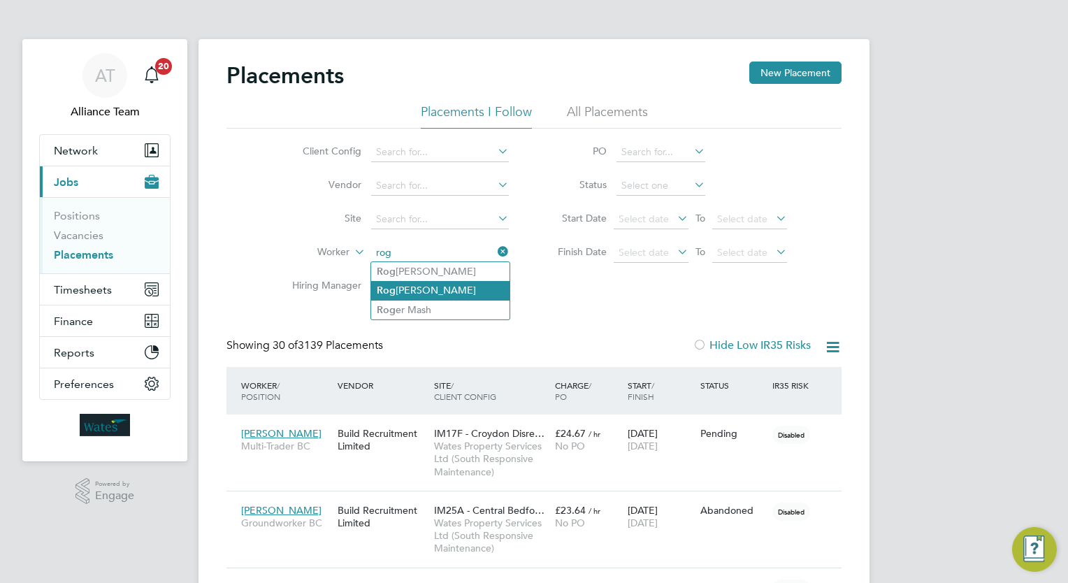
click at [453, 289] on li "Rog er Alexander" at bounding box center [440, 290] width 138 height 19
type input "Roger Alexander"
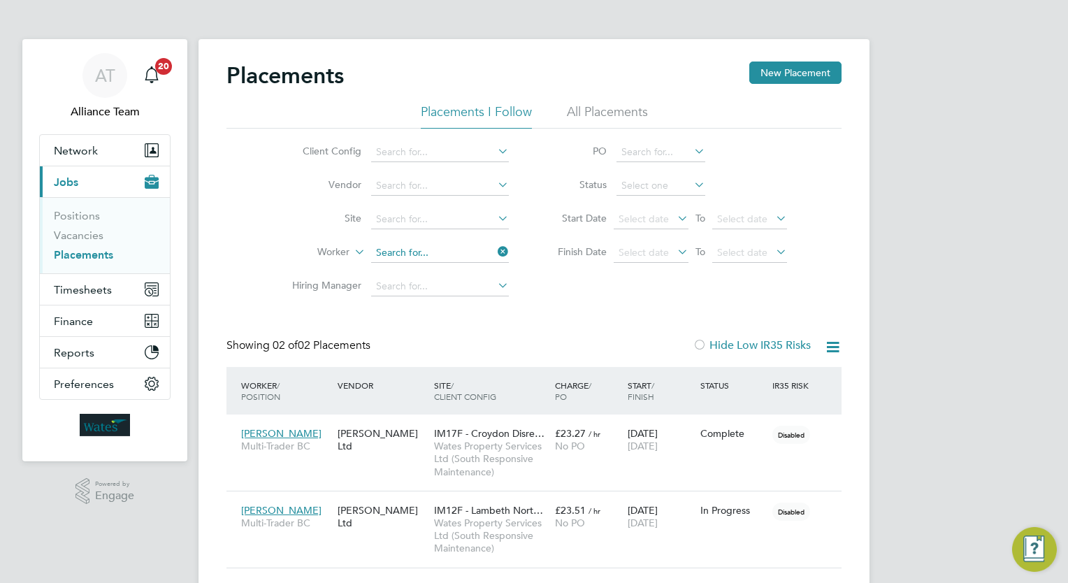
click at [465, 253] on input at bounding box center [440, 253] width 138 height 20
click at [457, 268] on li "Peter St out" at bounding box center [440, 271] width 138 height 19
type input "Peter Stout"
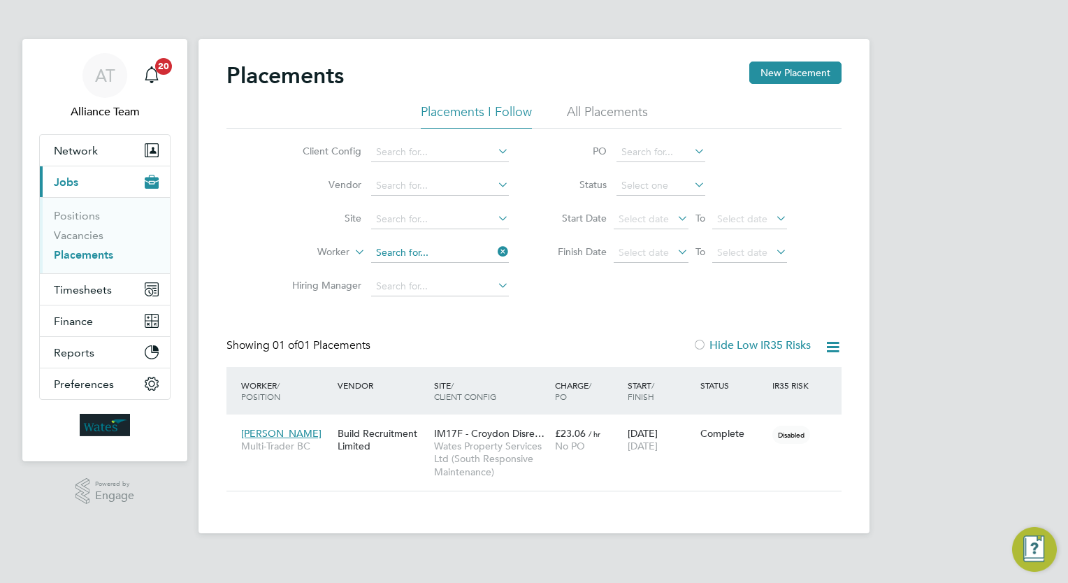
click at [440, 252] on input at bounding box center [440, 253] width 138 height 20
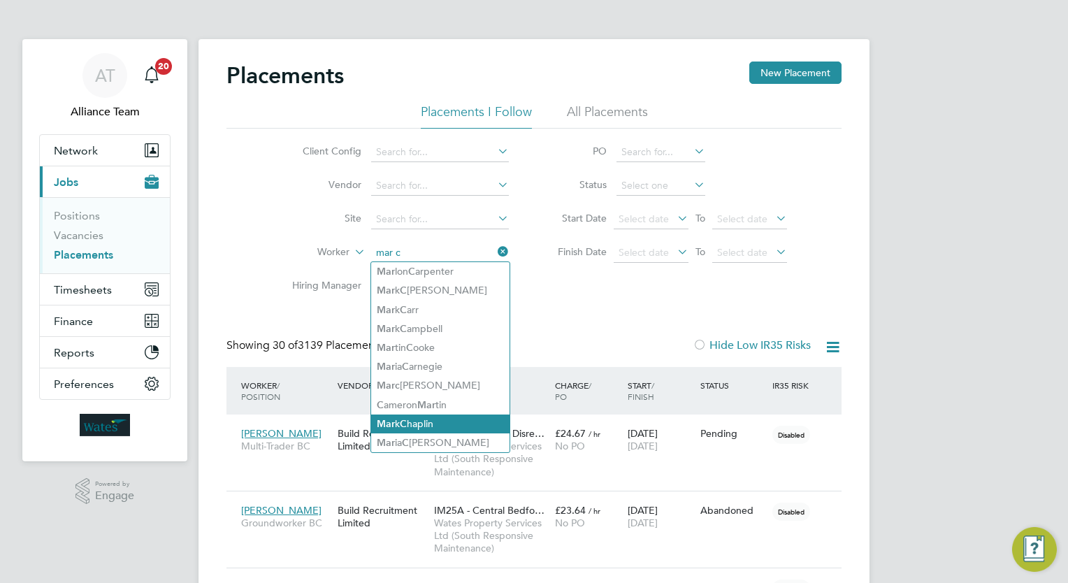
click at [470, 423] on li "Mar k C haplin" at bounding box center [440, 423] width 138 height 19
type input "Mark Chaplin"
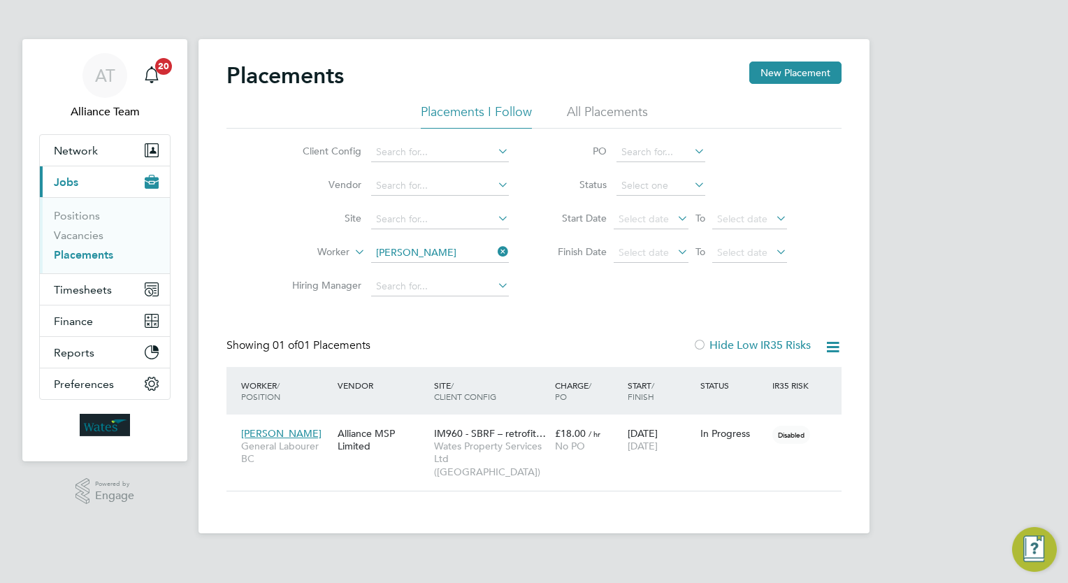
click at [447, 242] on li "Worker Mark Chaplin" at bounding box center [394, 253] width 263 height 34
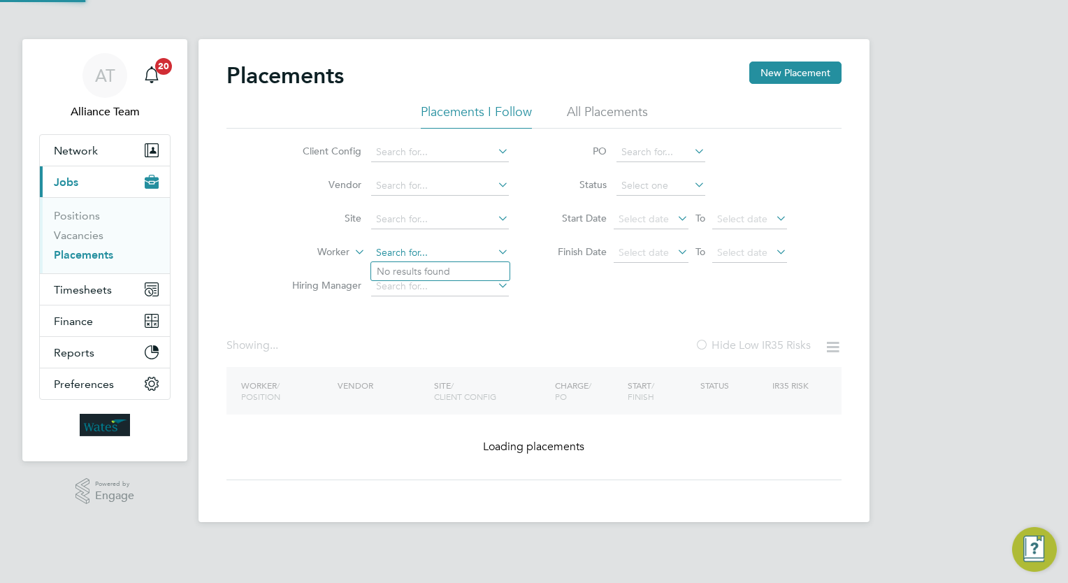
click at [461, 250] on input at bounding box center [440, 253] width 138 height 20
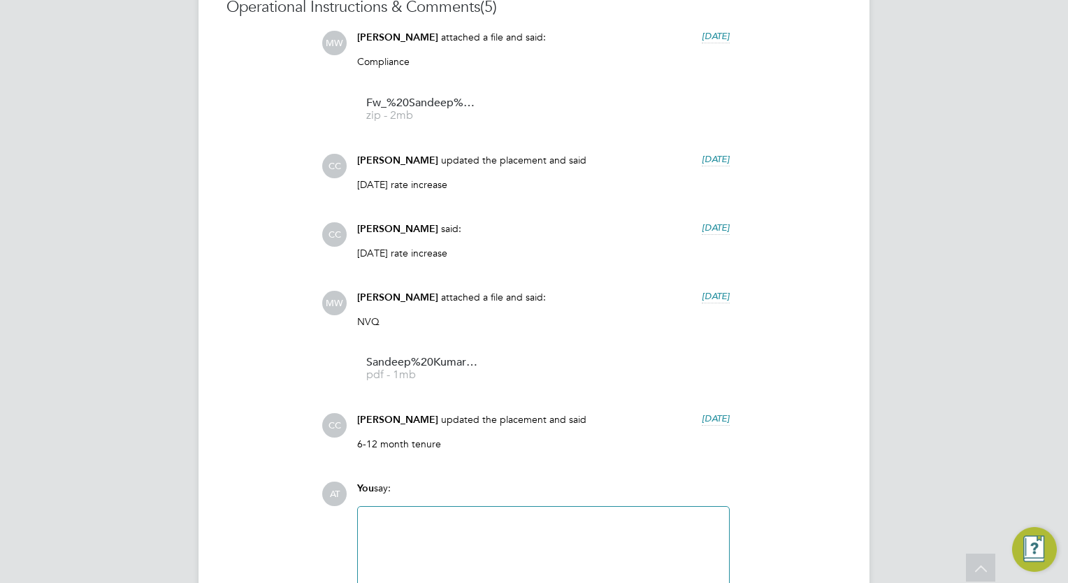
scroll to position [1258, 0]
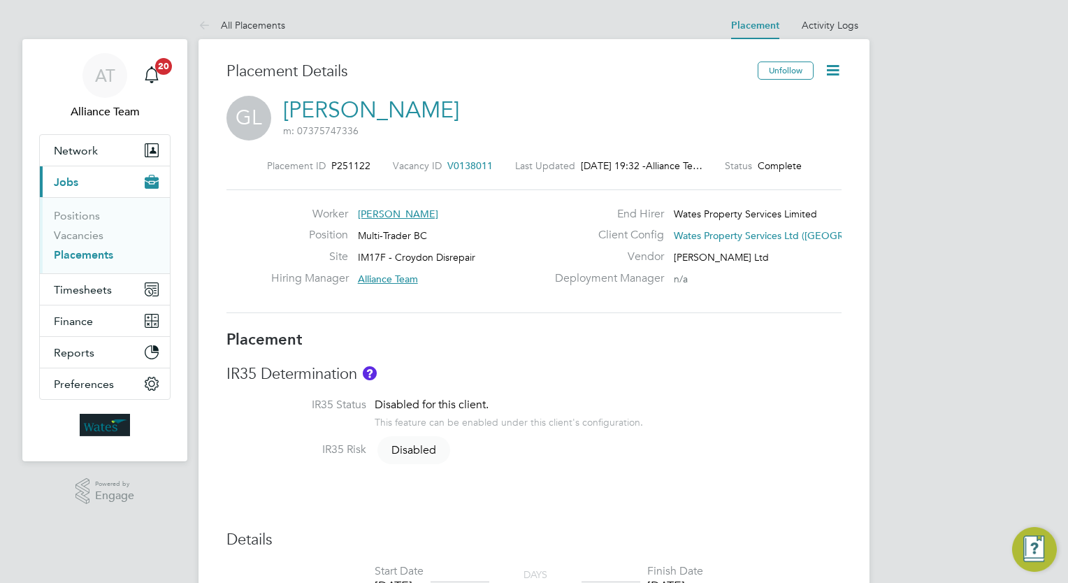
click at [467, 80] on h3 "Placement Details" at bounding box center [486, 71] width 521 height 20
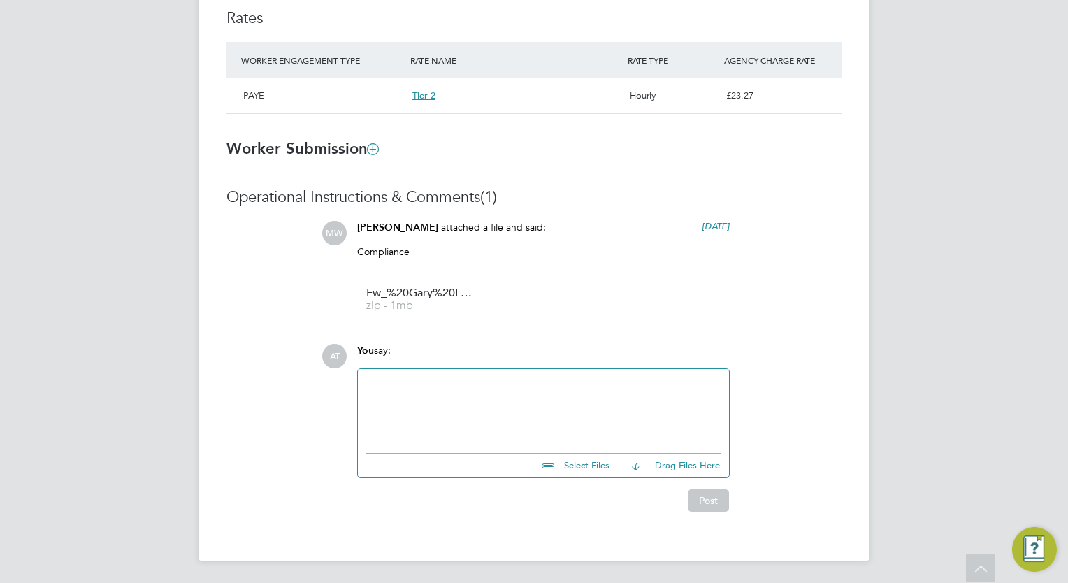
click at [771, 335] on div "Operational Instructions & Comments (1) MW [PERSON_NAME] attached a file and sa…" at bounding box center [533, 349] width 615 height 324
